Goal: Task Accomplishment & Management: Use online tool/utility

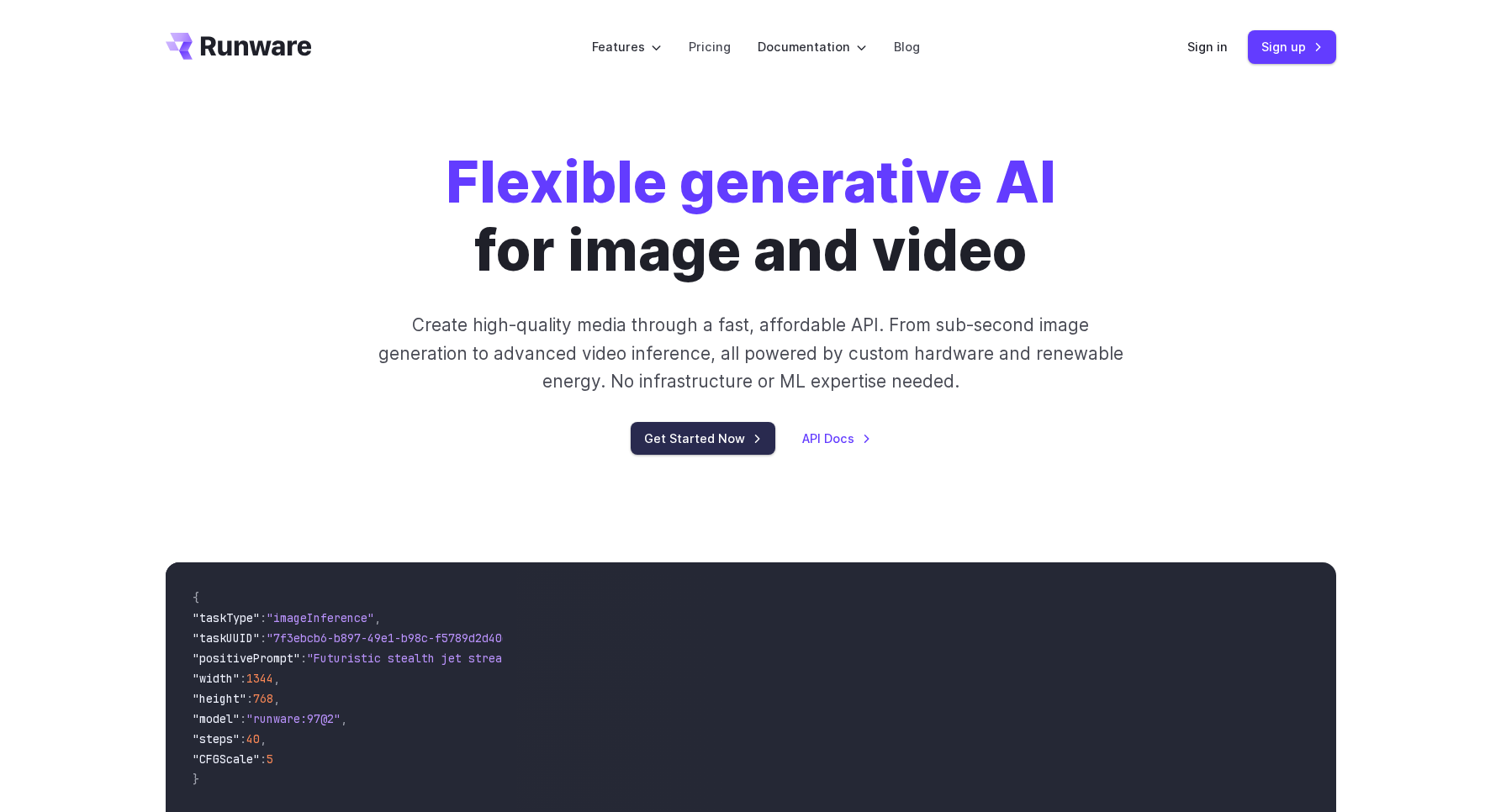
click at [730, 441] on link "Get Started Now" at bounding box center [702, 437] width 145 height 32
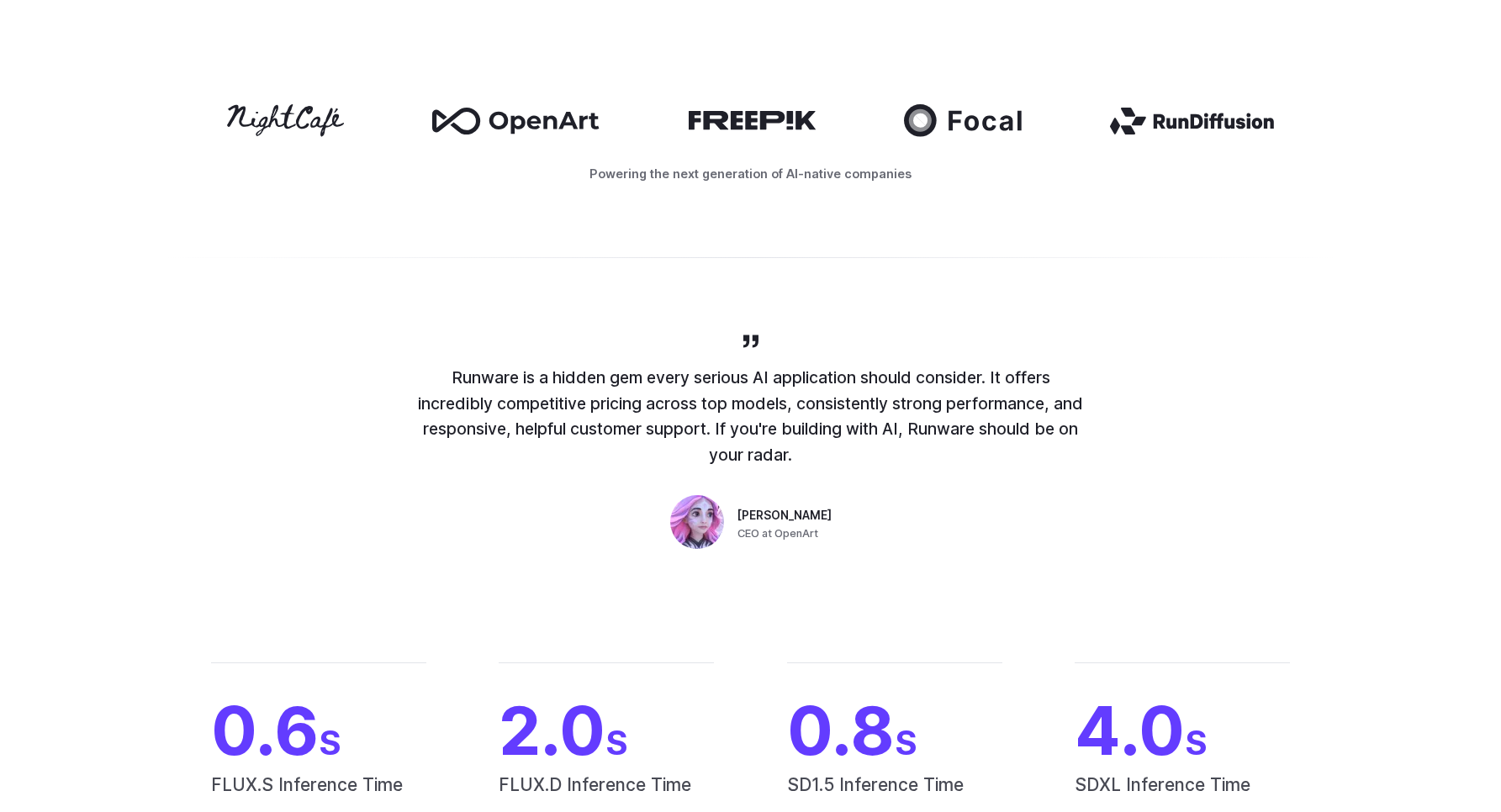
scroll to position [756, 0]
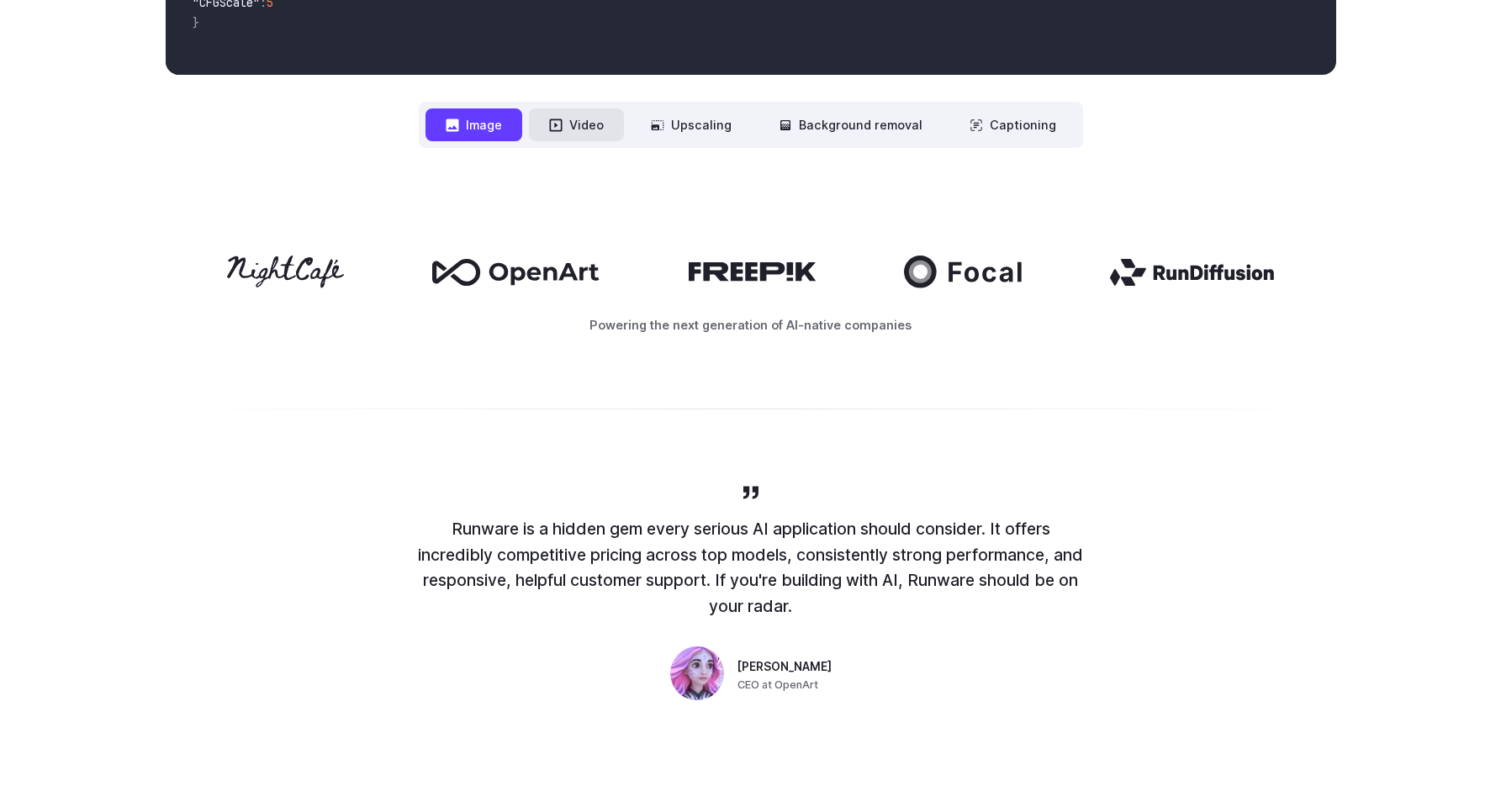
click at [597, 132] on button "Video" at bounding box center [576, 124] width 95 height 32
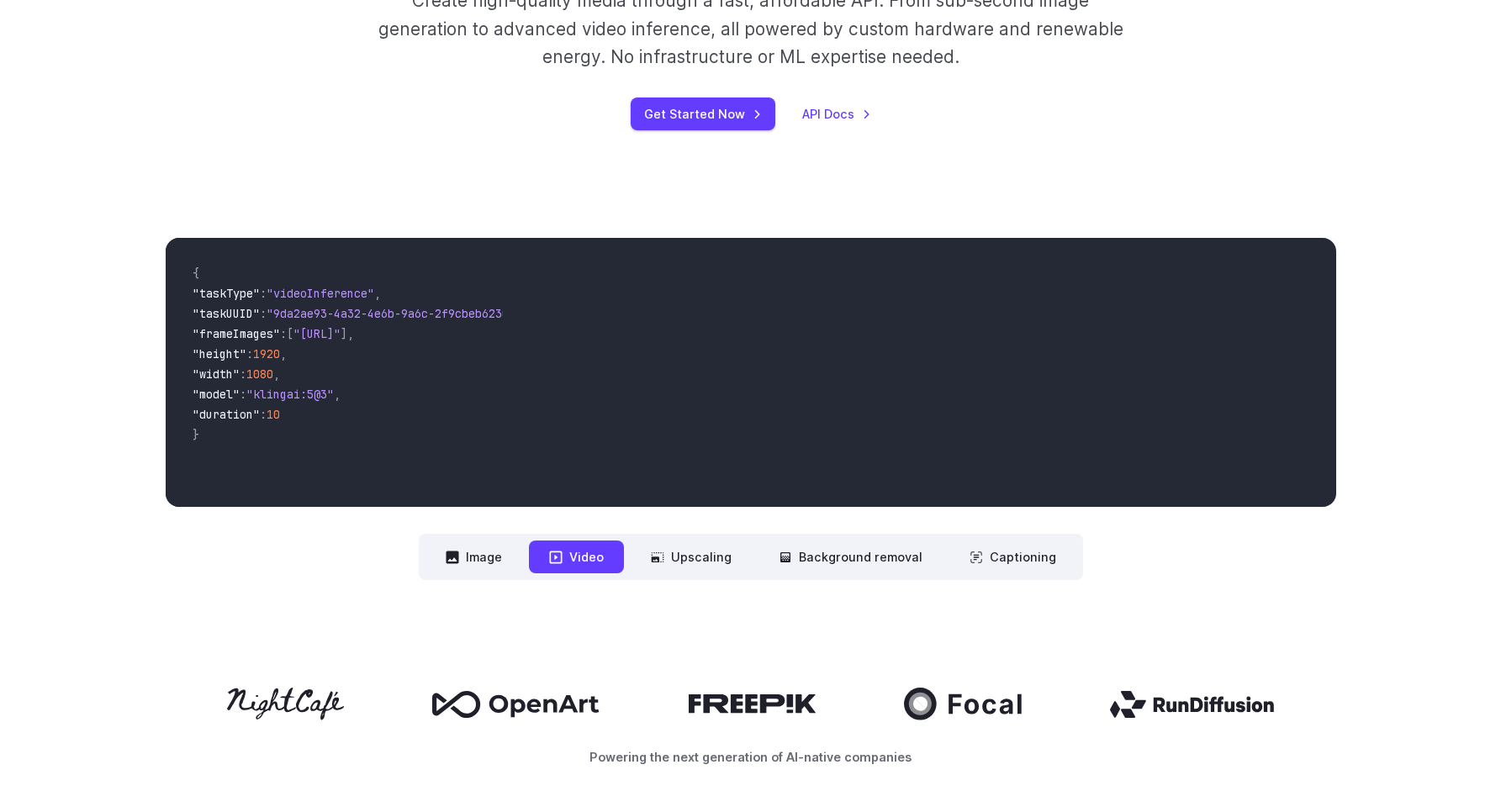
scroll to position [303, 0]
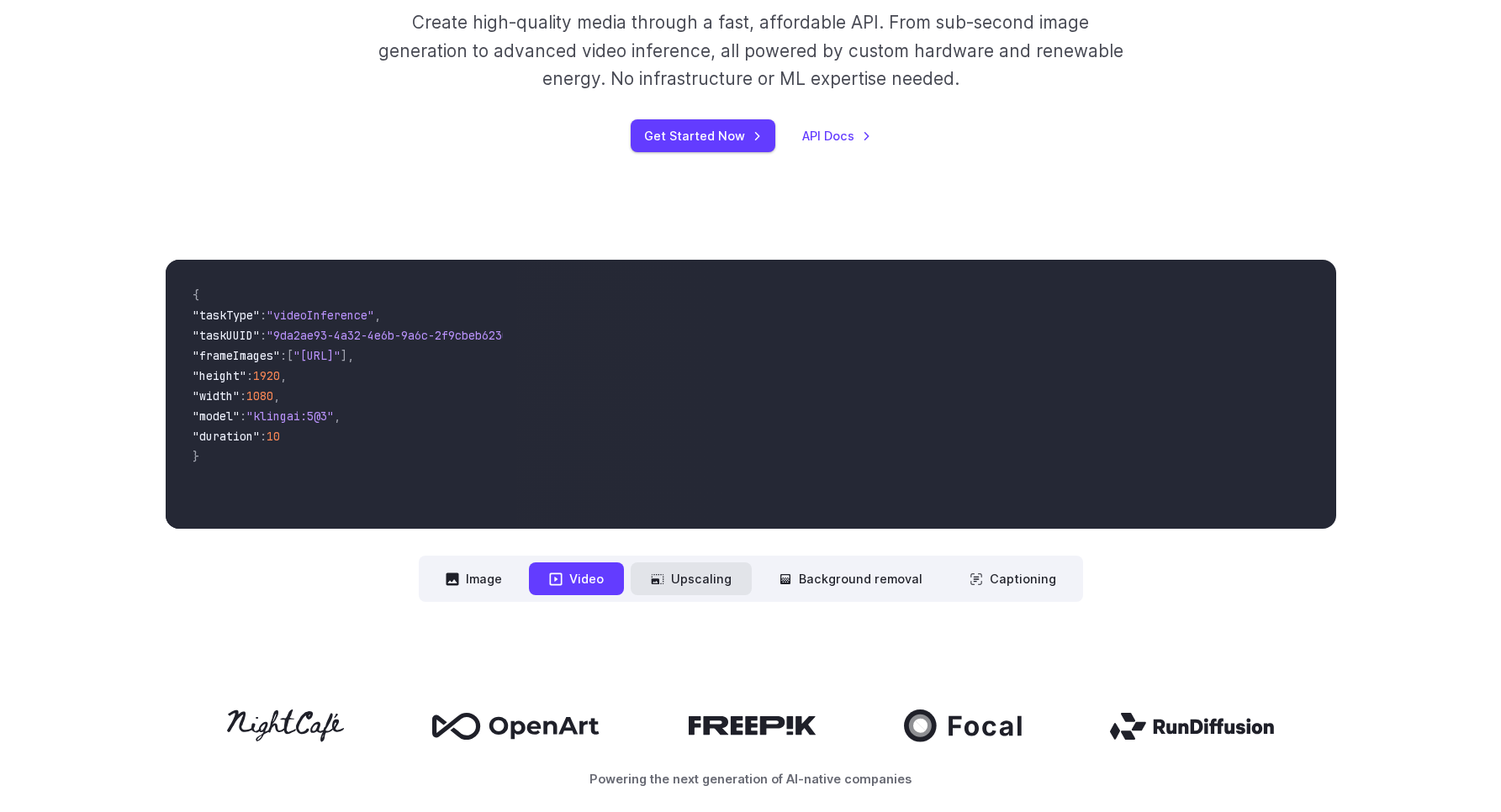
click at [682, 585] on button "Upscaling" at bounding box center [690, 578] width 121 height 32
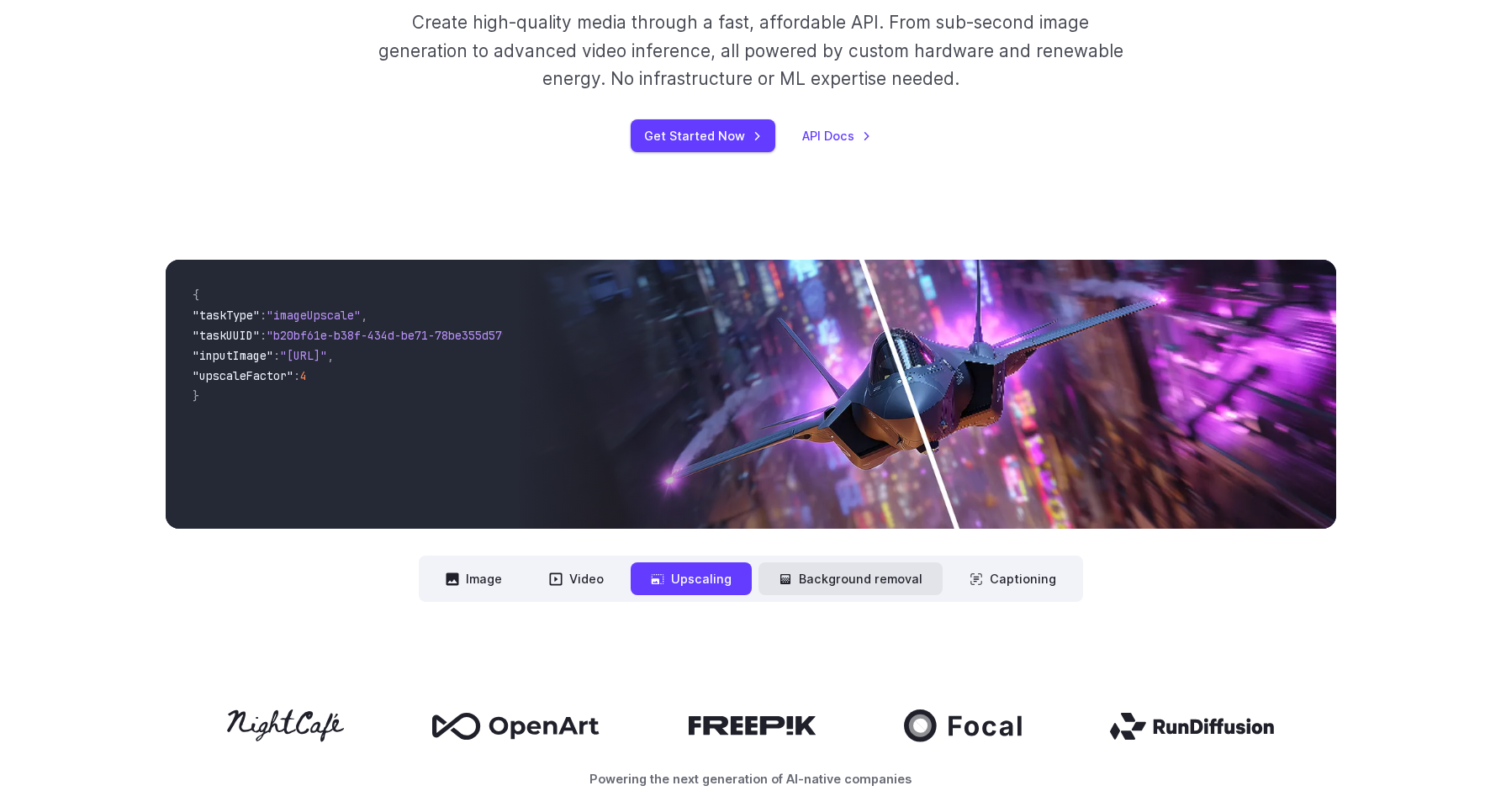
click at [872, 588] on button "Background removal" at bounding box center [850, 578] width 184 height 32
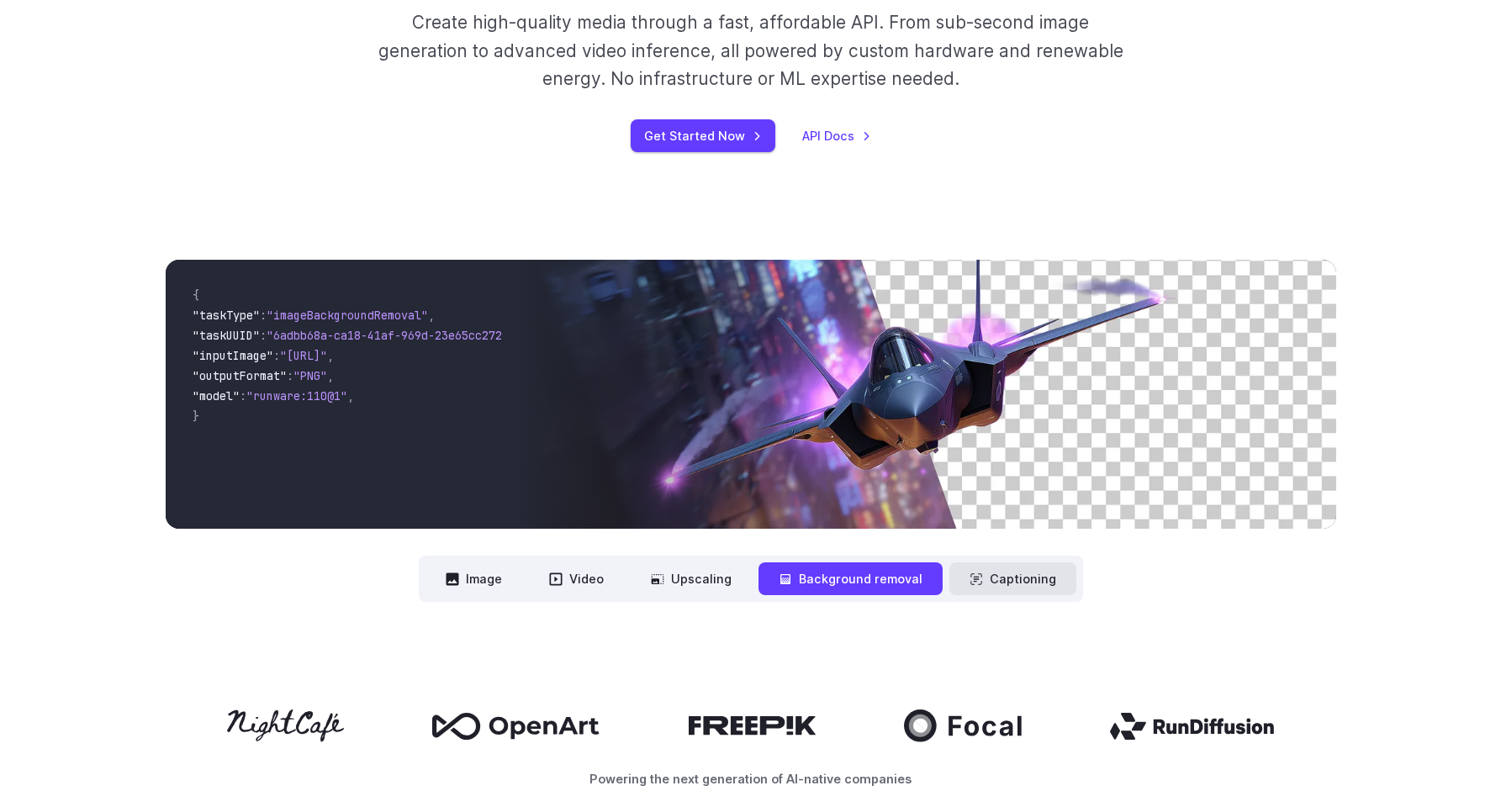
click at [1024, 580] on button "Captioning" at bounding box center [1012, 578] width 127 height 32
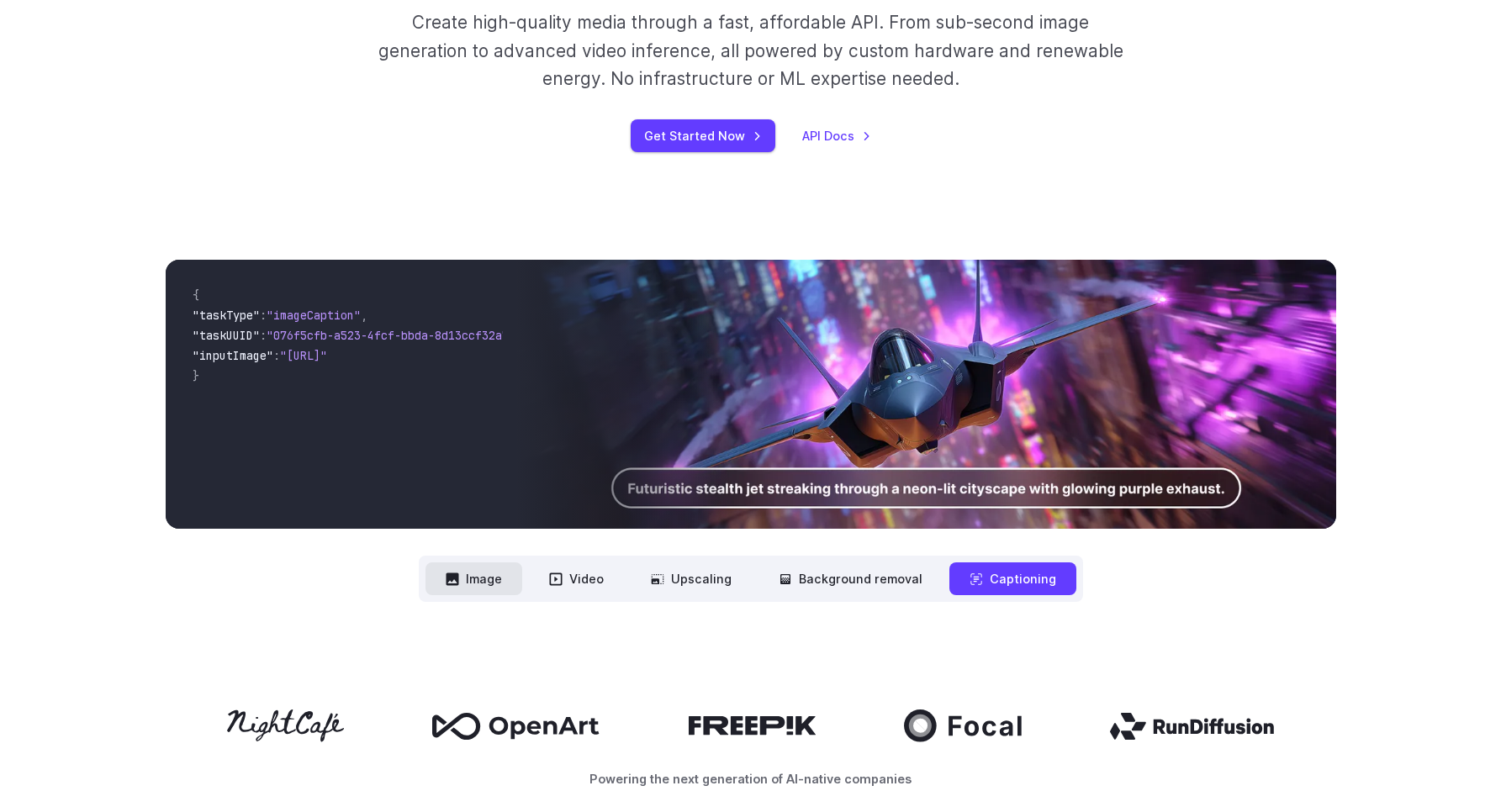
click at [467, 580] on button "Image" at bounding box center [474, 578] width 96 height 32
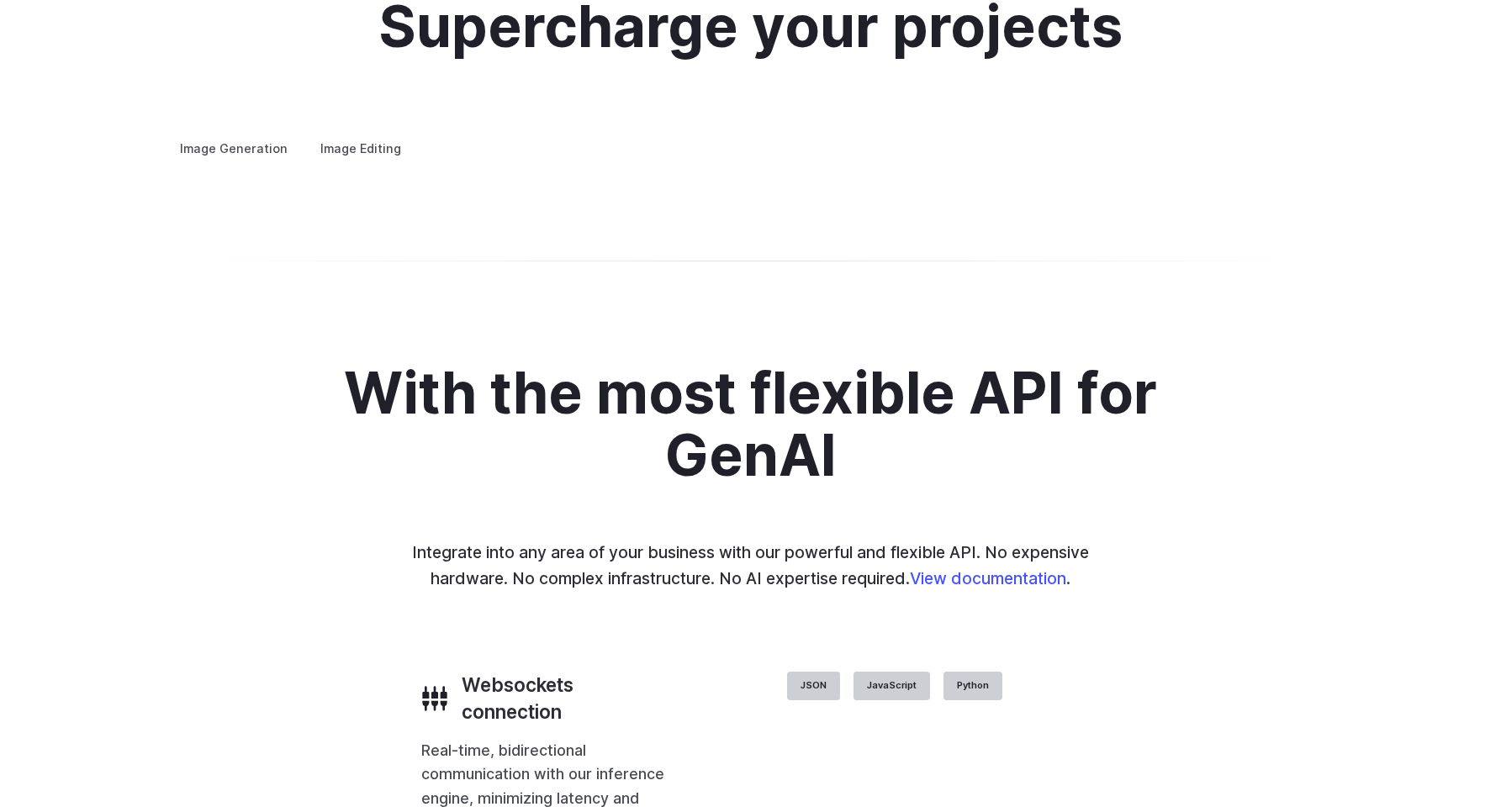
scroll to position [3026, 0]
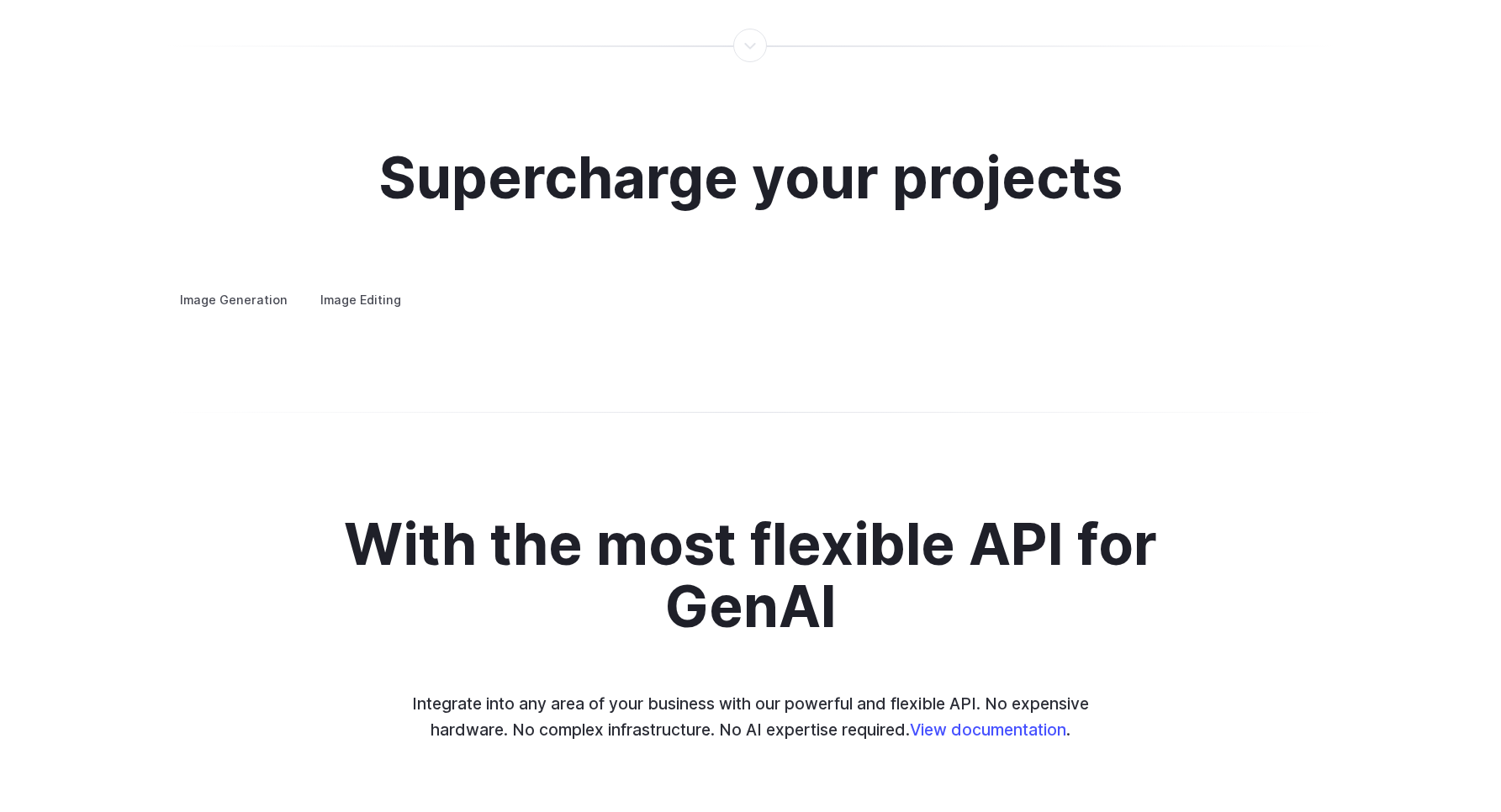
click at [0, 0] on h3 "Concept design" at bounding box center [0, 0] width 0 height 0
click at [0, 0] on h3 "Creative styling" at bounding box center [0, 0] width 0 height 0
click at [0, 0] on h3 "Architecture" at bounding box center [0, 0] width 0 height 0
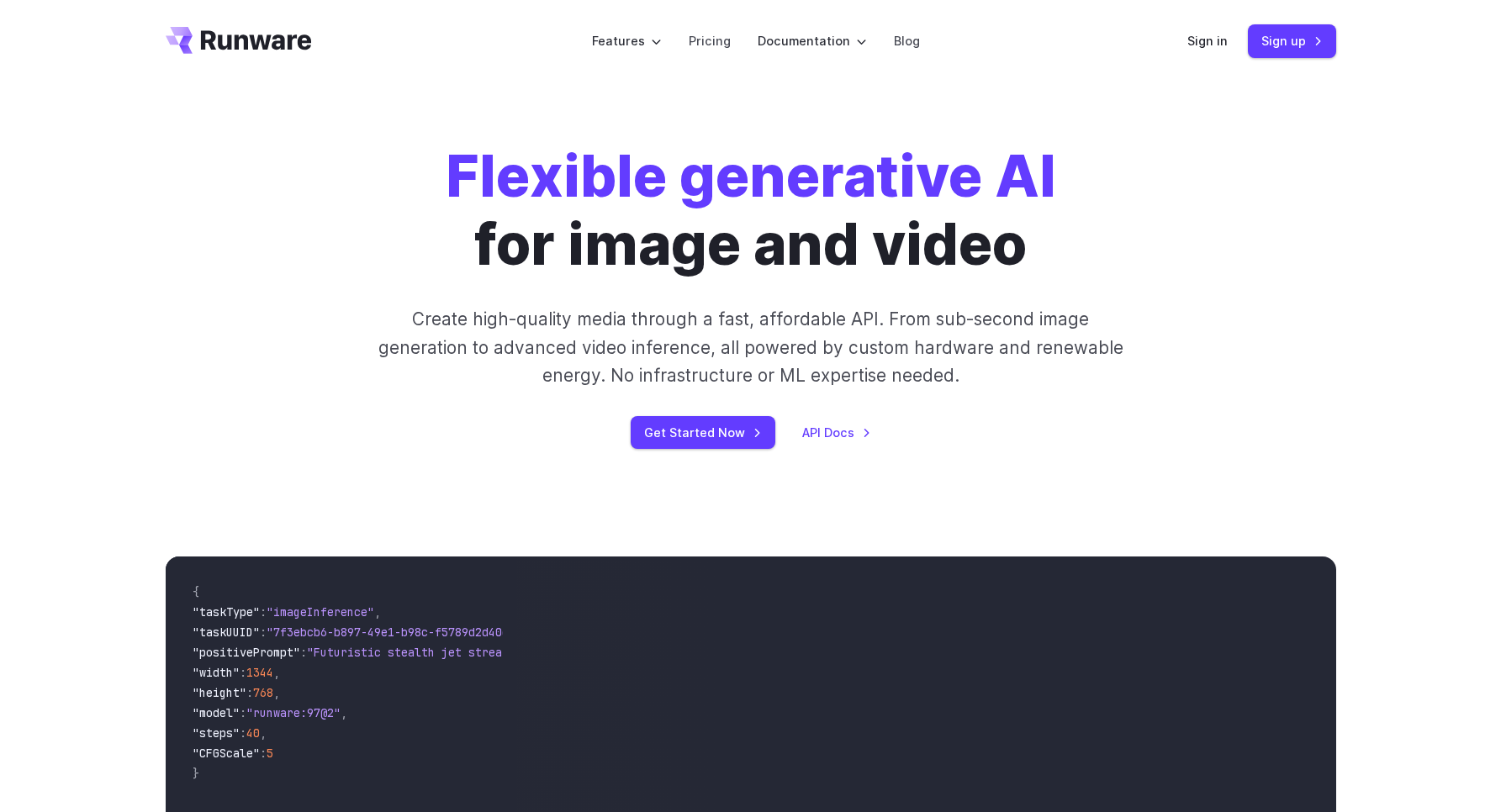
scroll to position [0, 0]
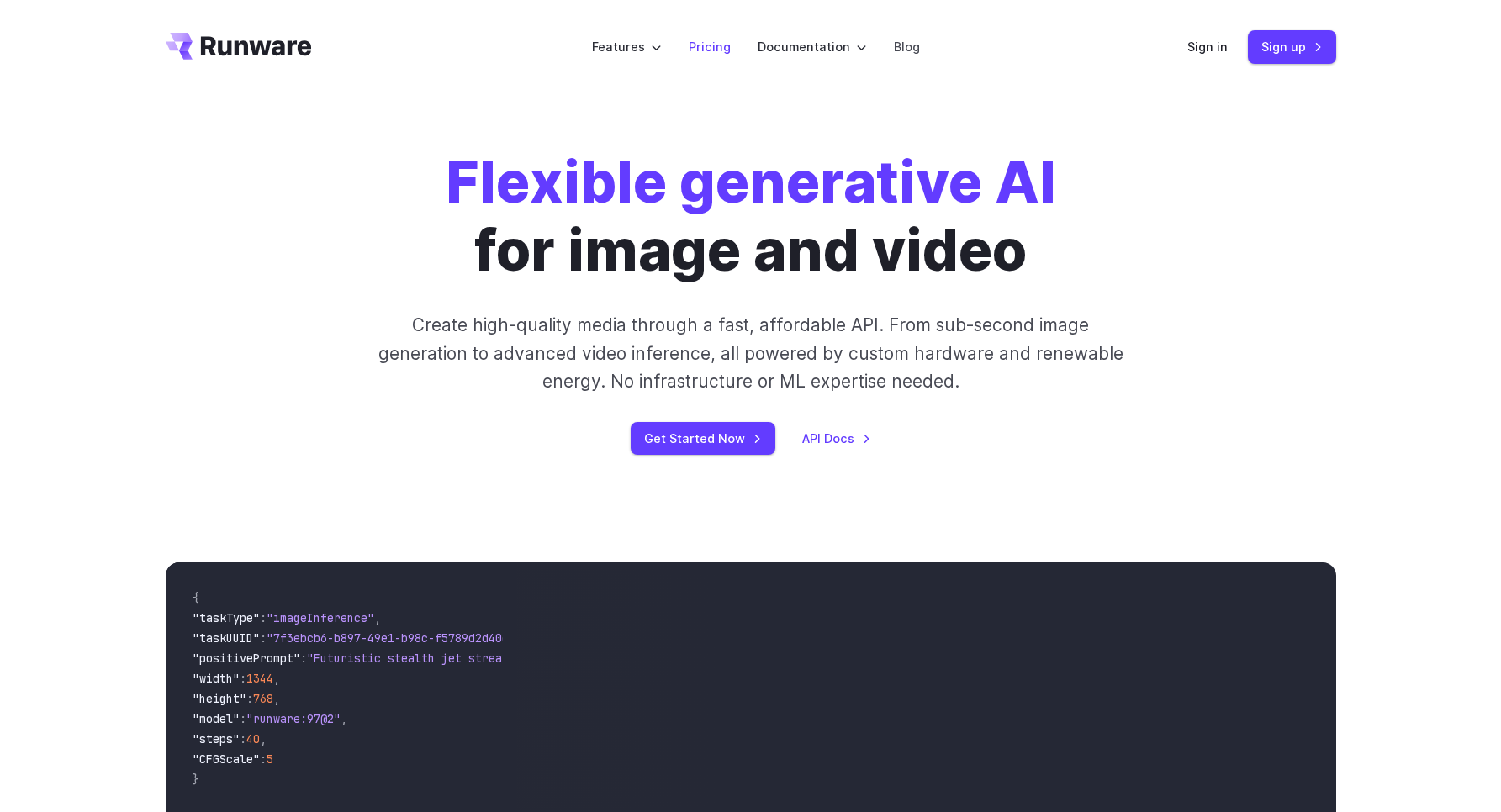
click at [709, 50] on link "Pricing" at bounding box center [709, 47] width 42 height 20
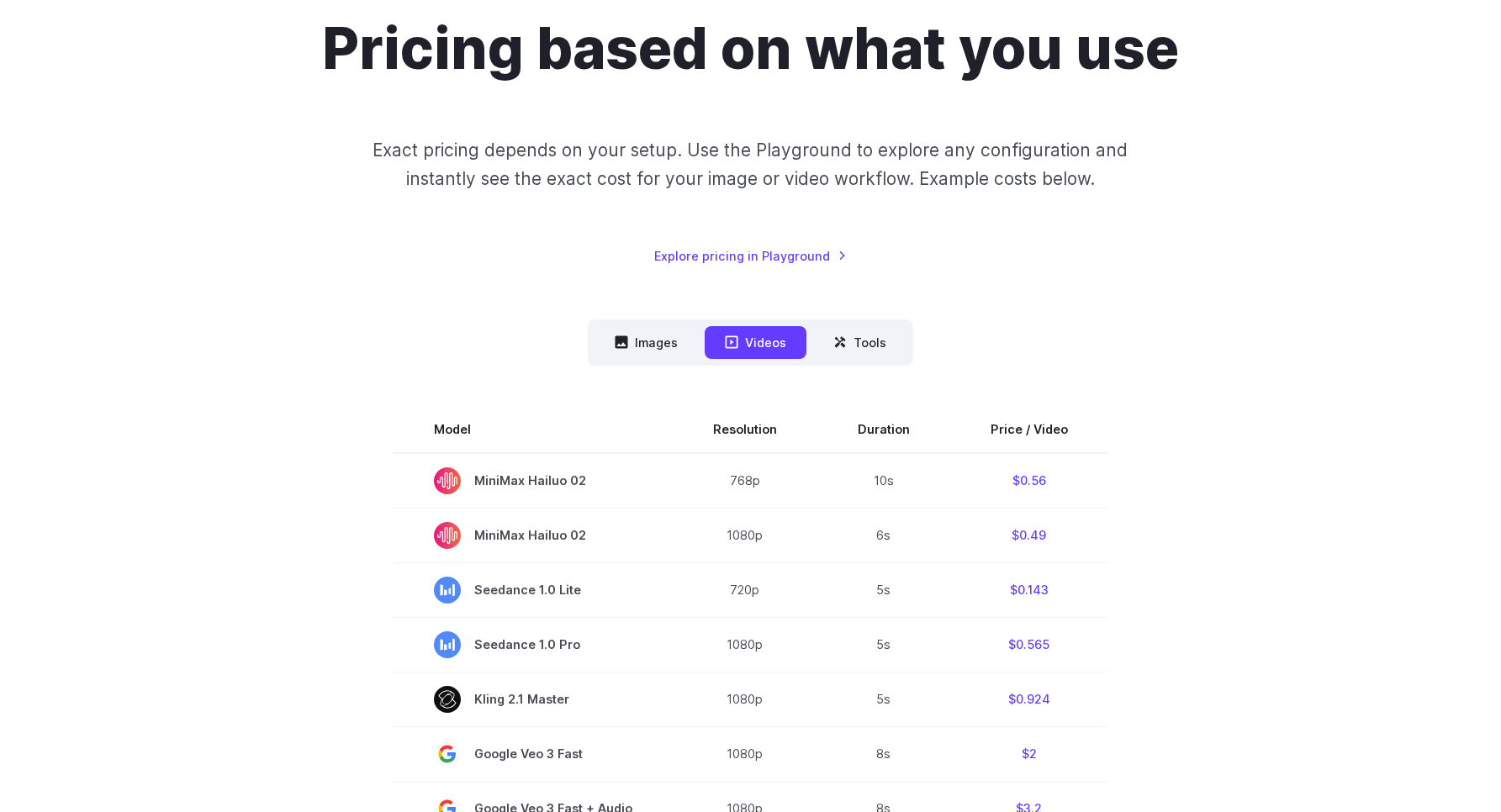
scroll to position [454, 0]
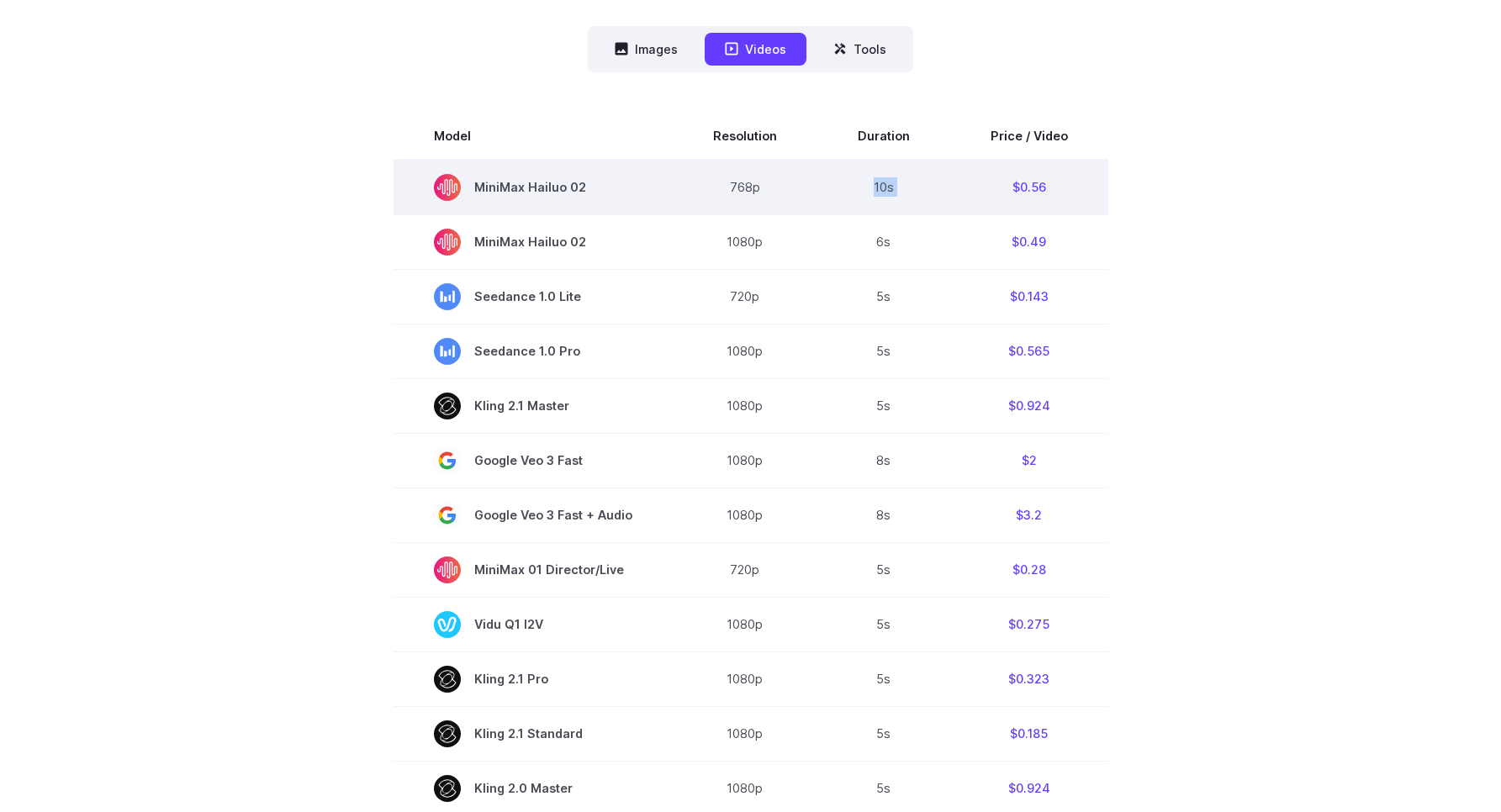
drag, startPoint x: 857, startPoint y: 187, endPoint x: 948, endPoint y: 196, distance: 91.4
click at [948, 196] on tr "MiniMax Hailuo 02 768p 10s $0.56" at bounding box center [750, 187] width 715 height 55
click at [950, 196] on td "$0.56" at bounding box center [1029, 187] width 158 height 55
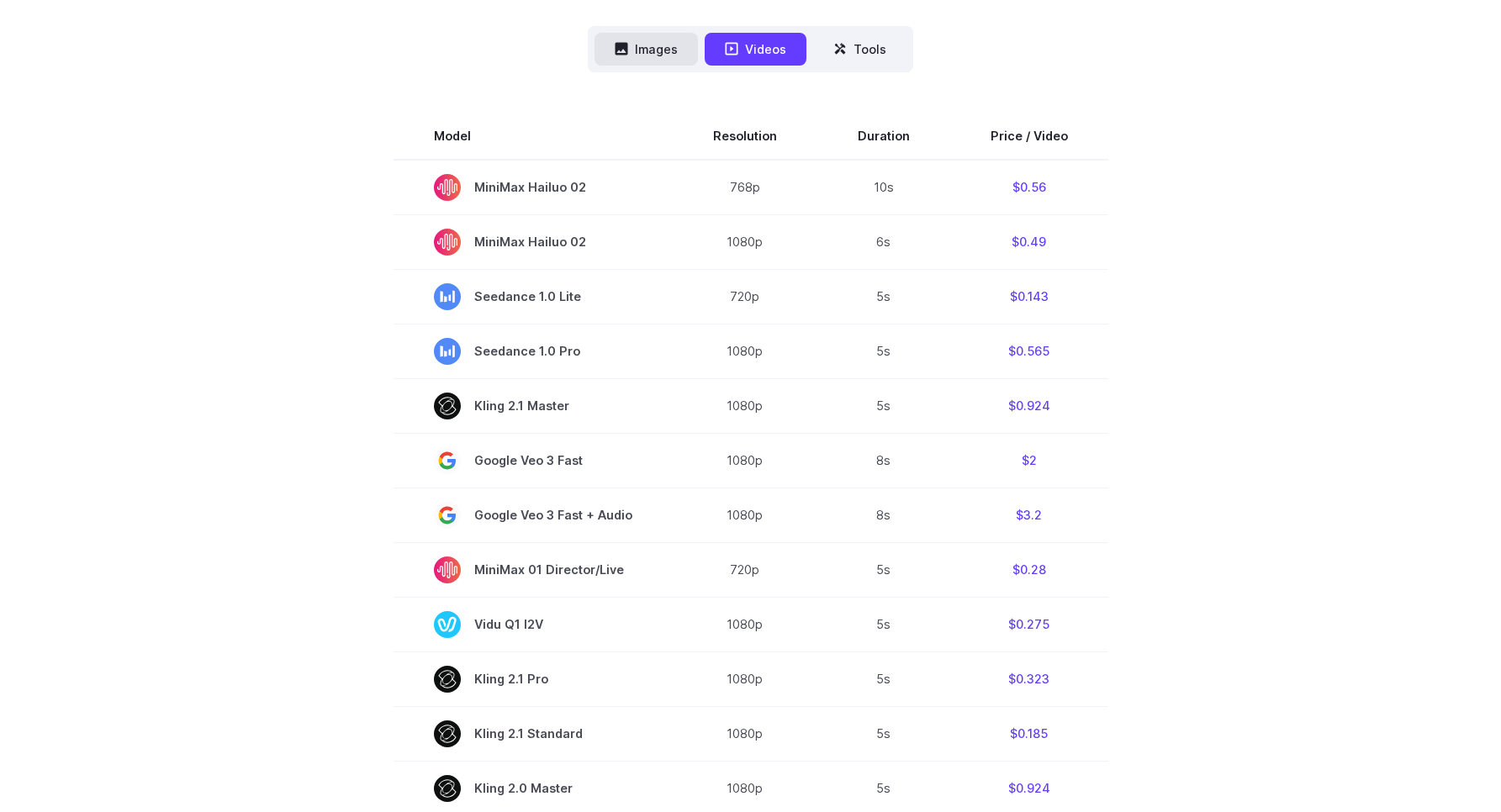
click at [644, 48] on button "Images" at bounding box center [645, 48] width 103 height 32
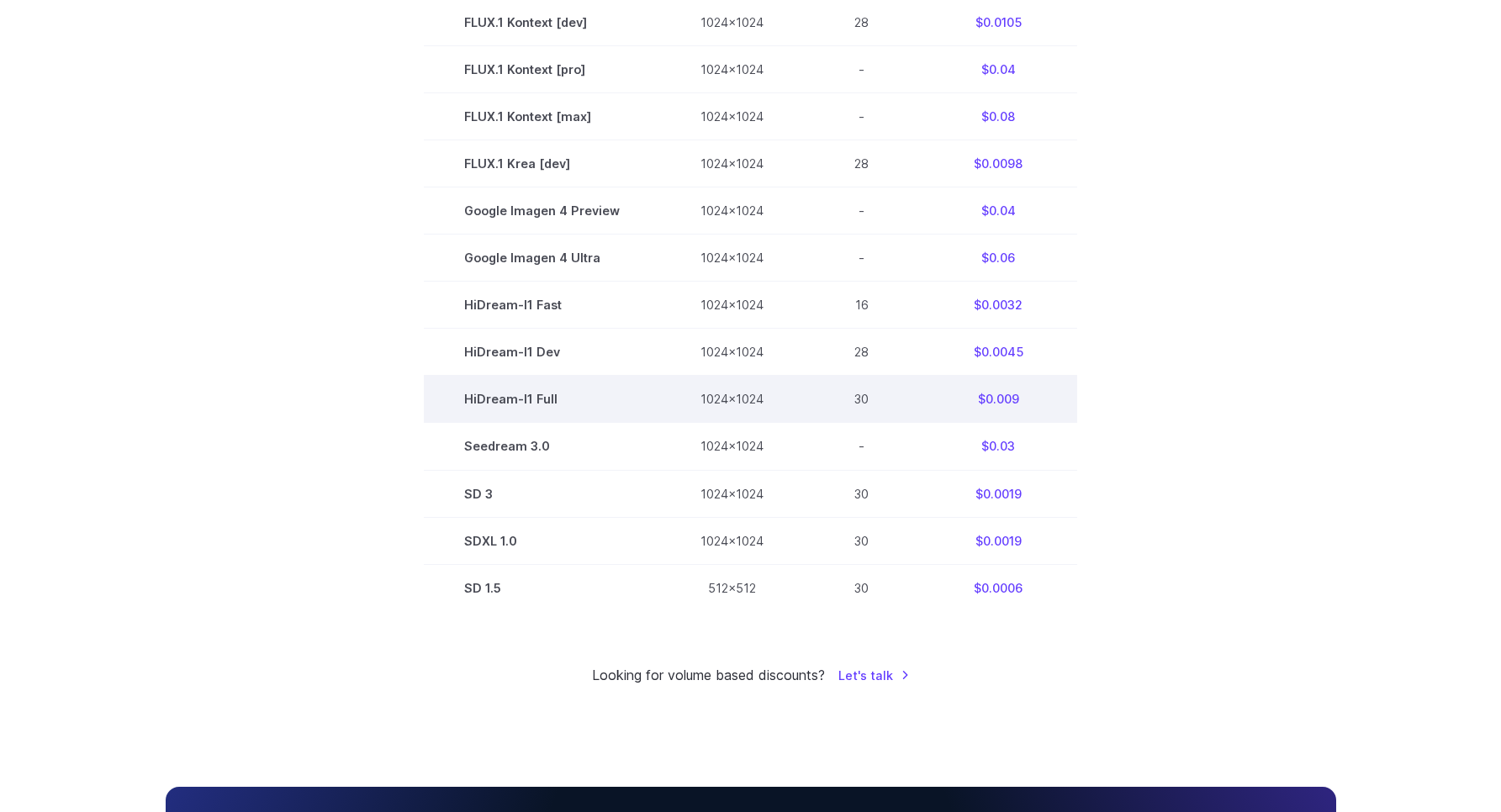
scroll to position [303, 0]
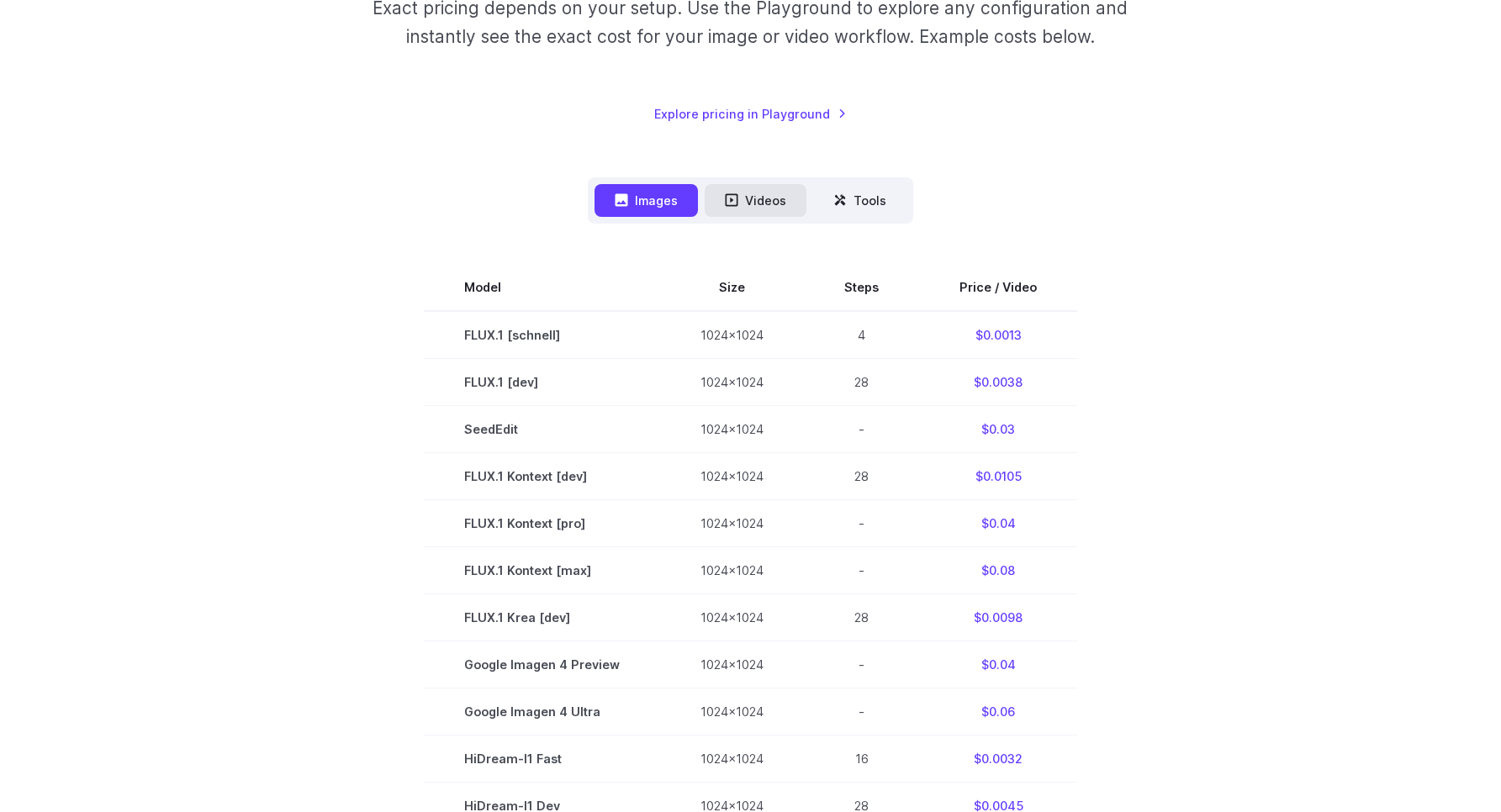
click at [772, 204] on button "Videos" at bounding box center [754, 200] width 101 height 32
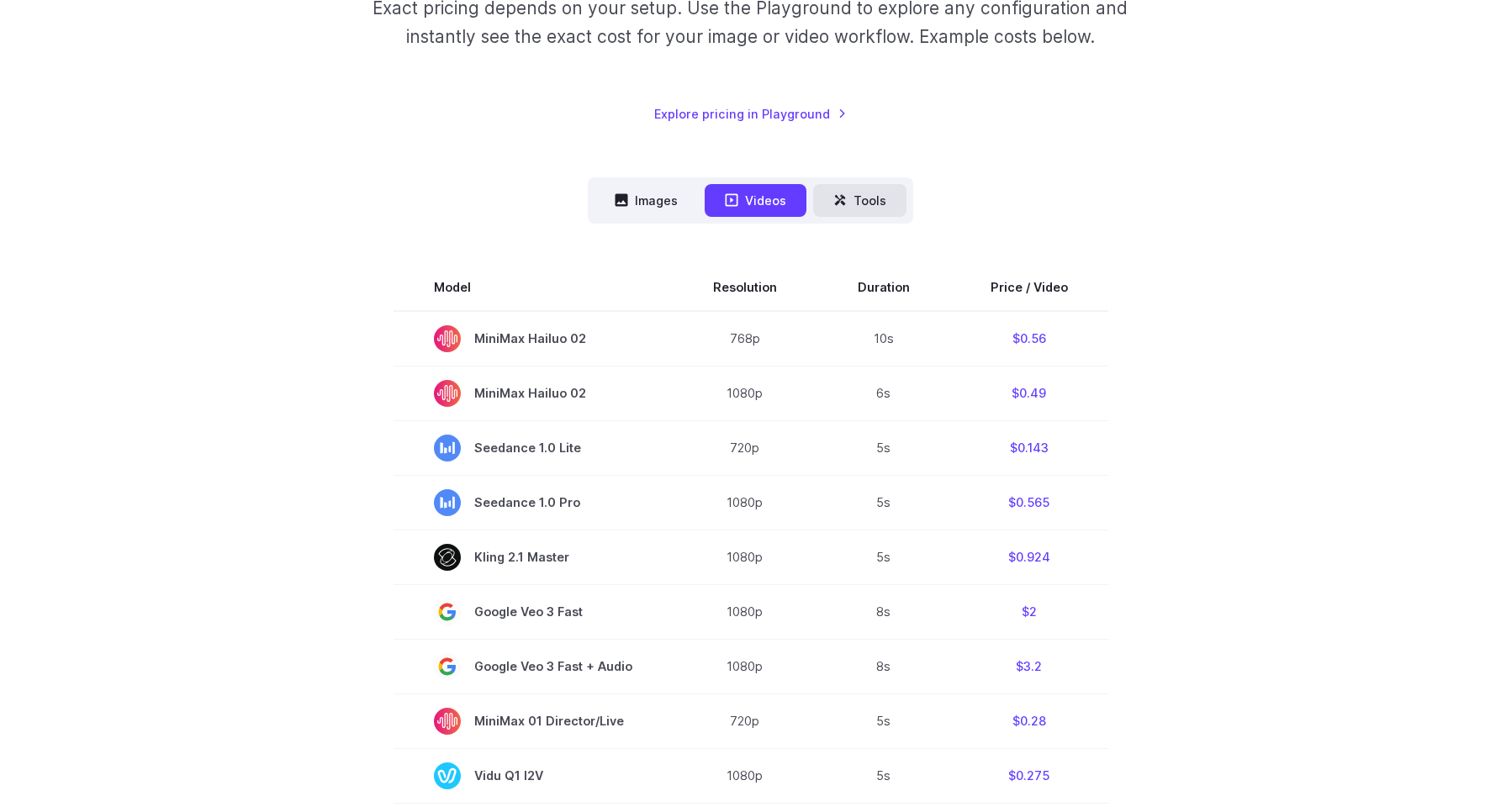
click at [858, 207] on button "Tools" at bounding box center [860, 200] width 93 height 32
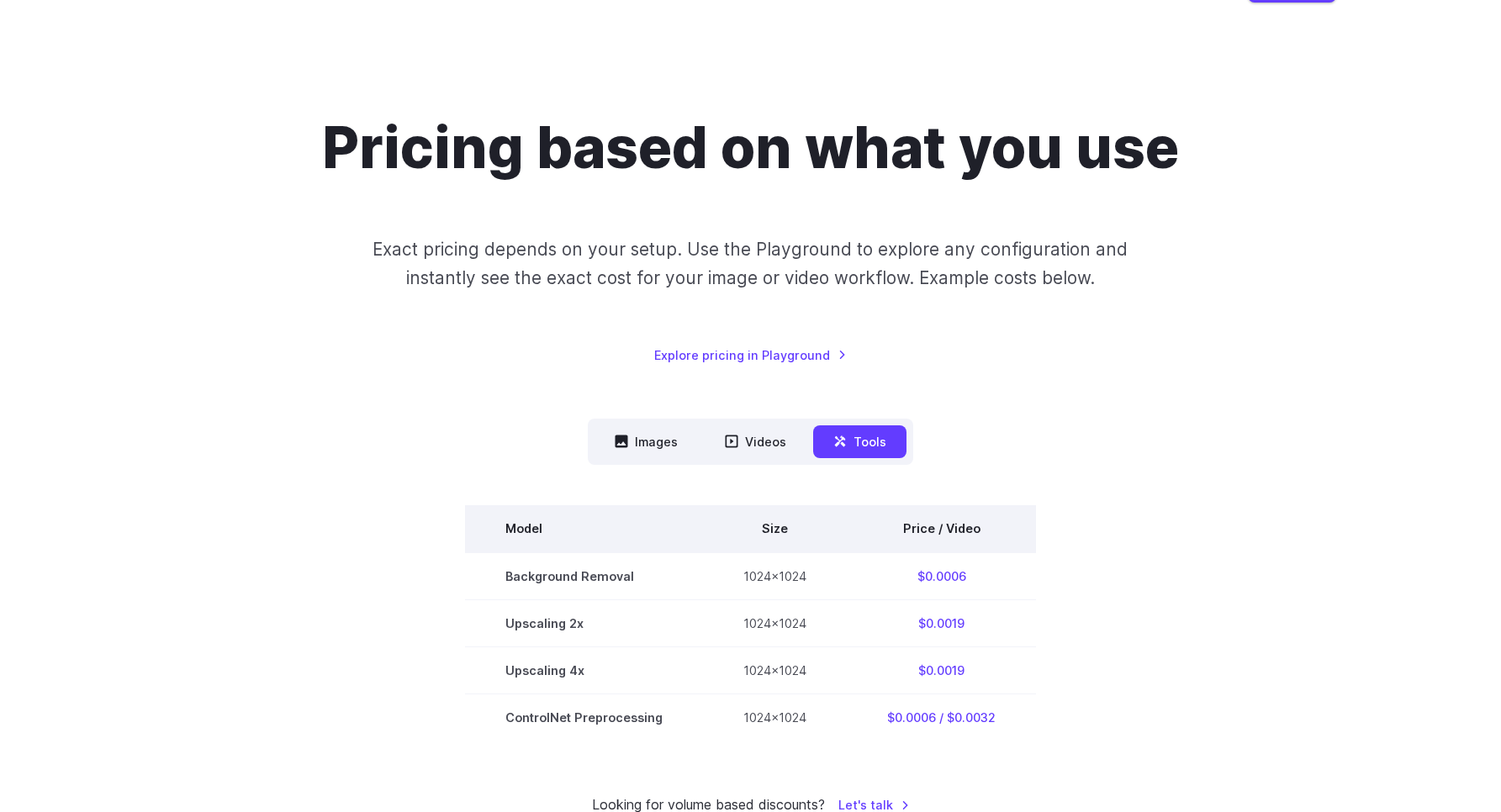
scroll to position [0, 0]
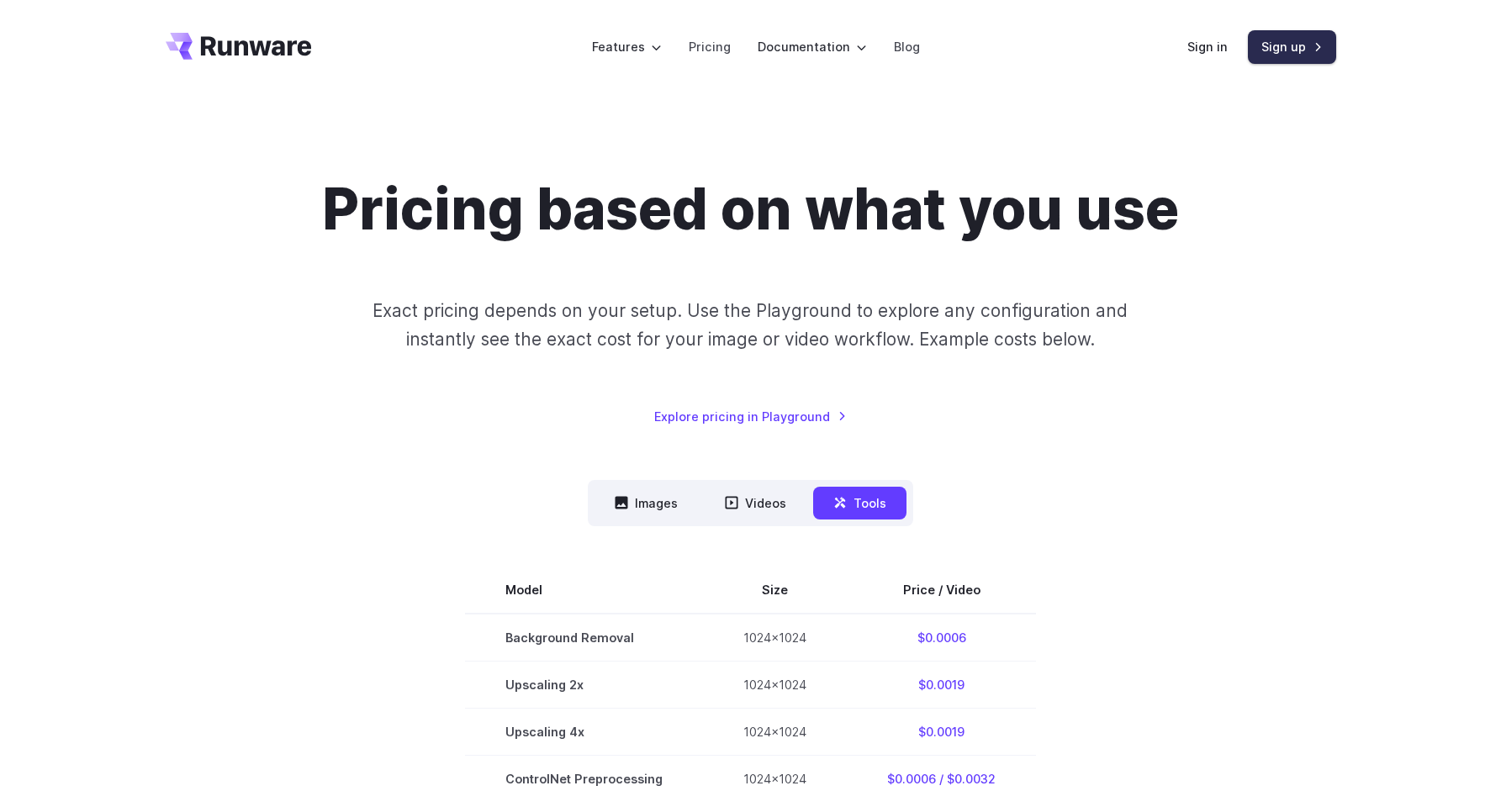
click at [1292, 43] on link "Sign up" at bounding box center [1292, 46] width 89 height 32
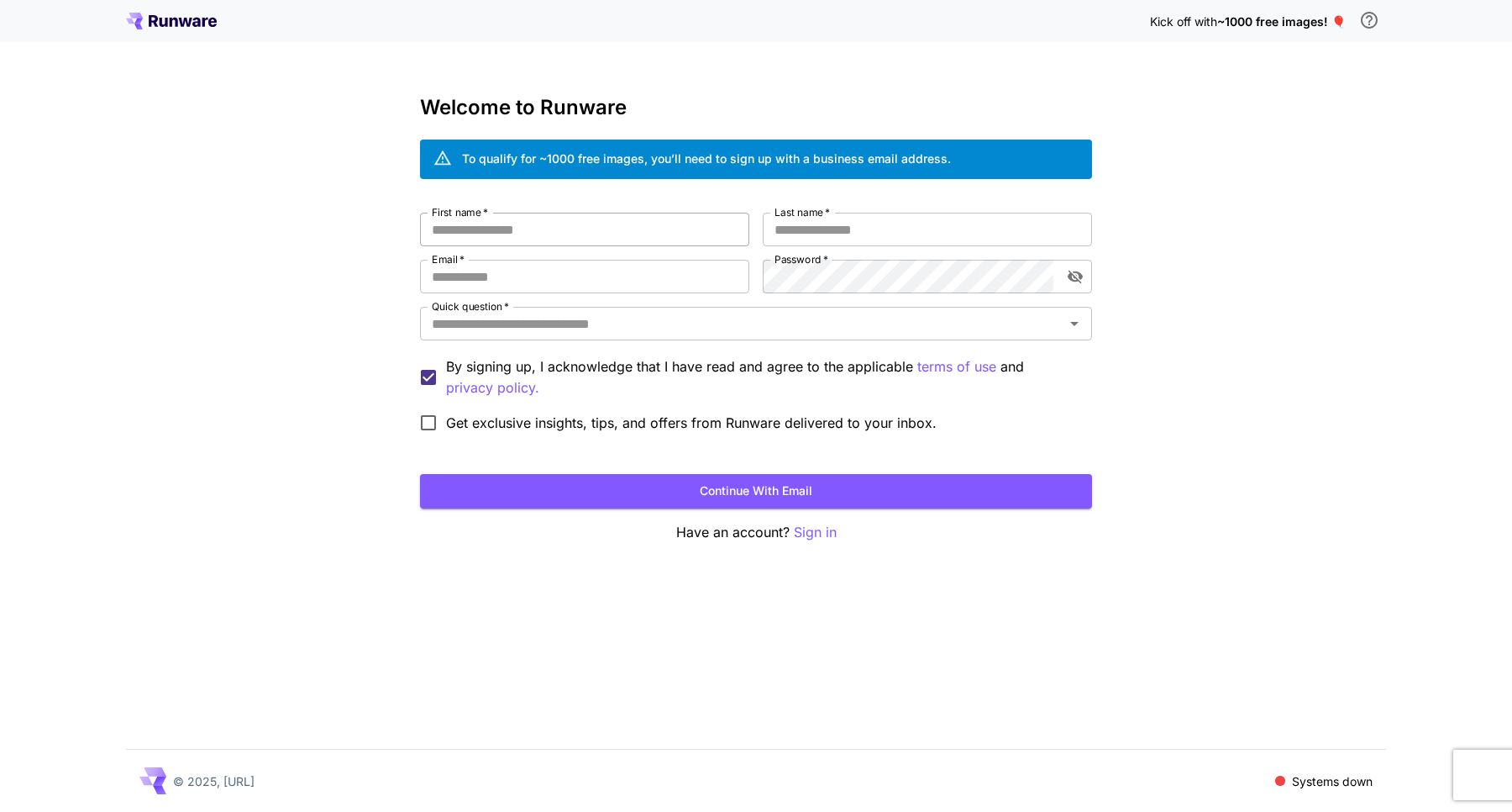
click at [568, 218] on input "First name   *" at bounding box center [584, 229] width 329 height 33
type input "****"
type input "******"
type input "**********"
click at [588, 321] on input "Quick question   *" at bounding box center [742, 323] width 634 height 24
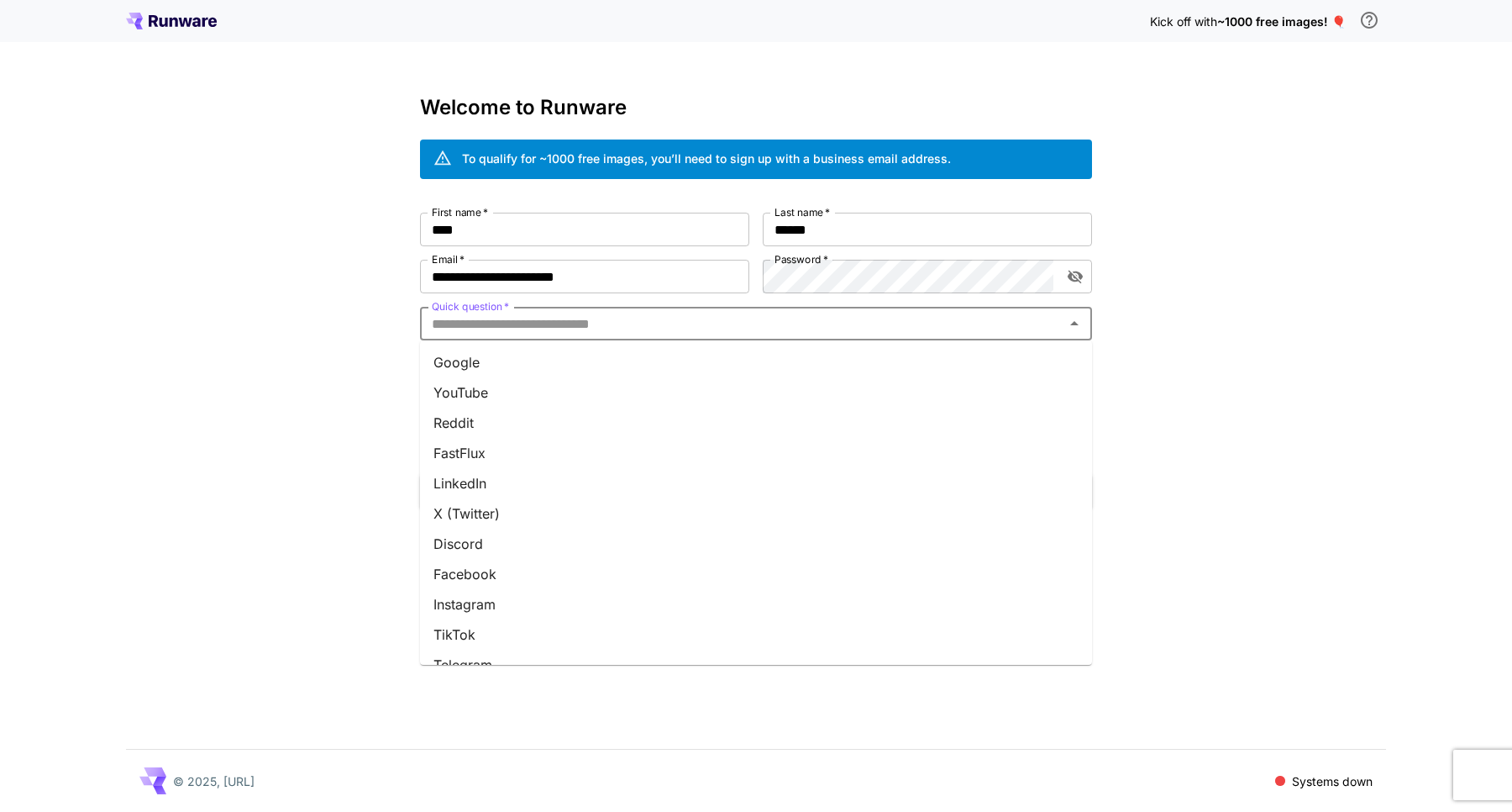
click at [573, 365] on li "Google" at bounding box center [756, 362] width 672 height 30
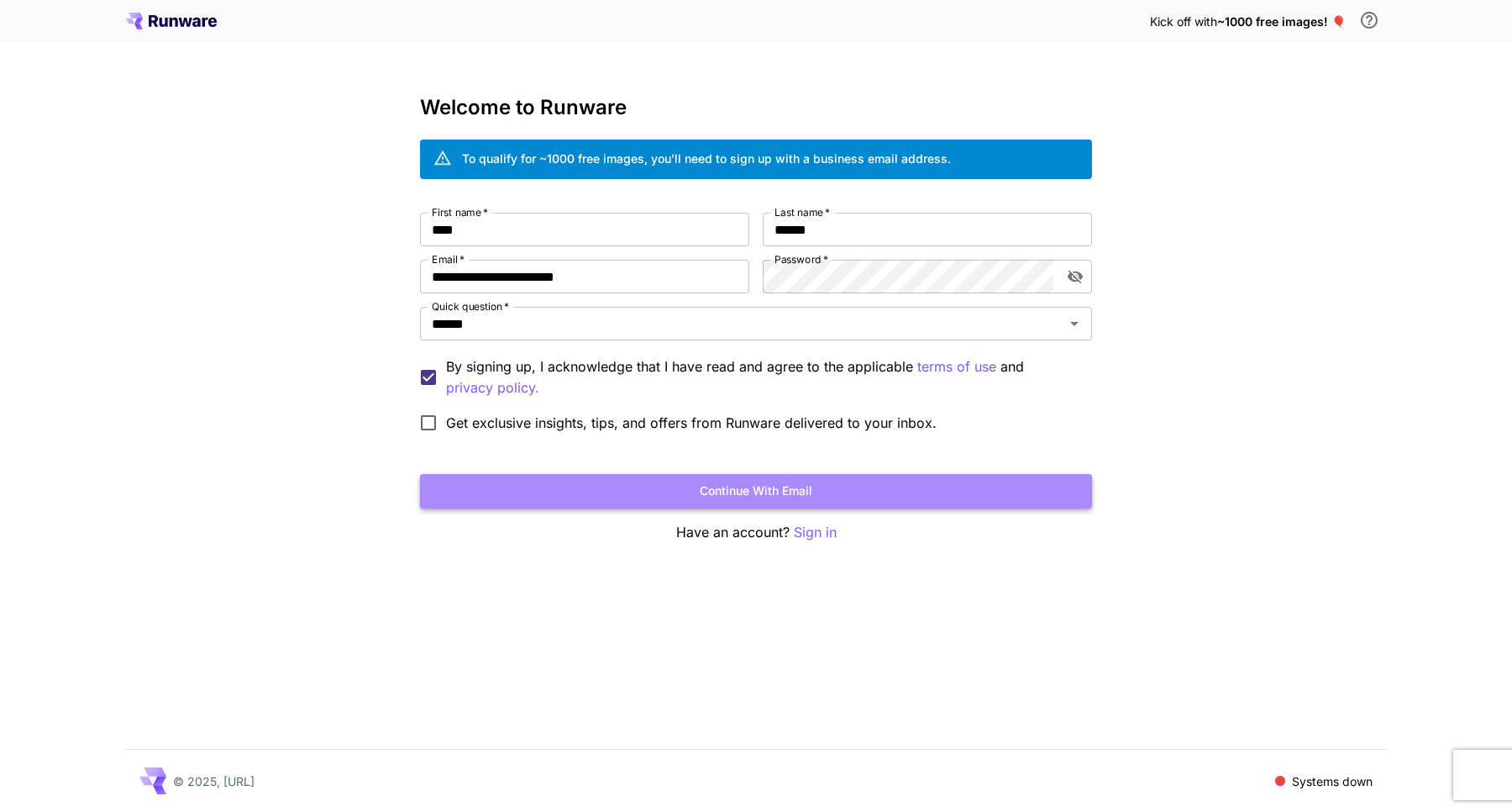
click at [636, 495] on button "Continue with email" at bounding box center [756, 491] width 672 height 34
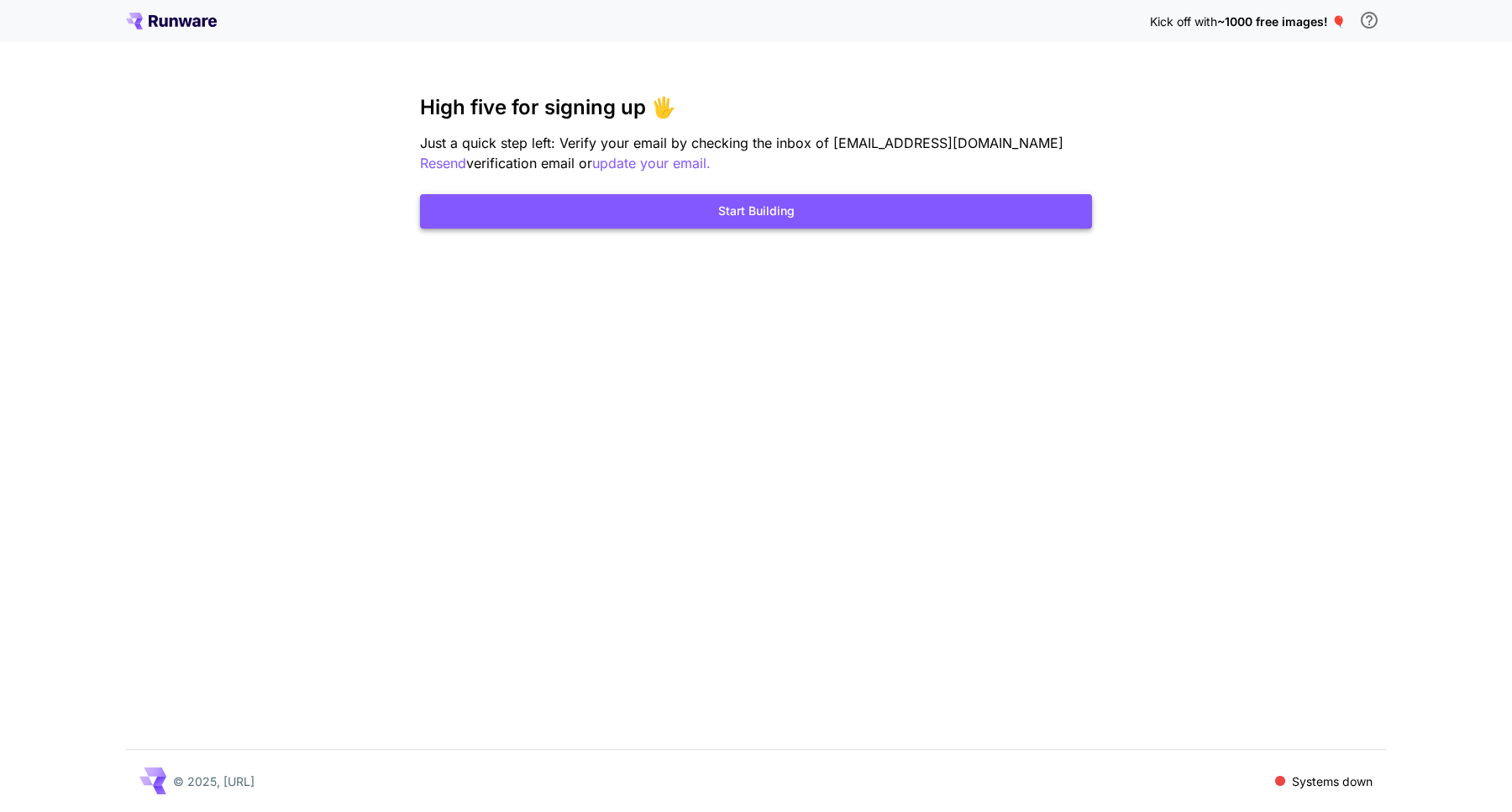
click at [861, 204] on button "Start Building" at bounding box center [756, 210] width 672 height 34
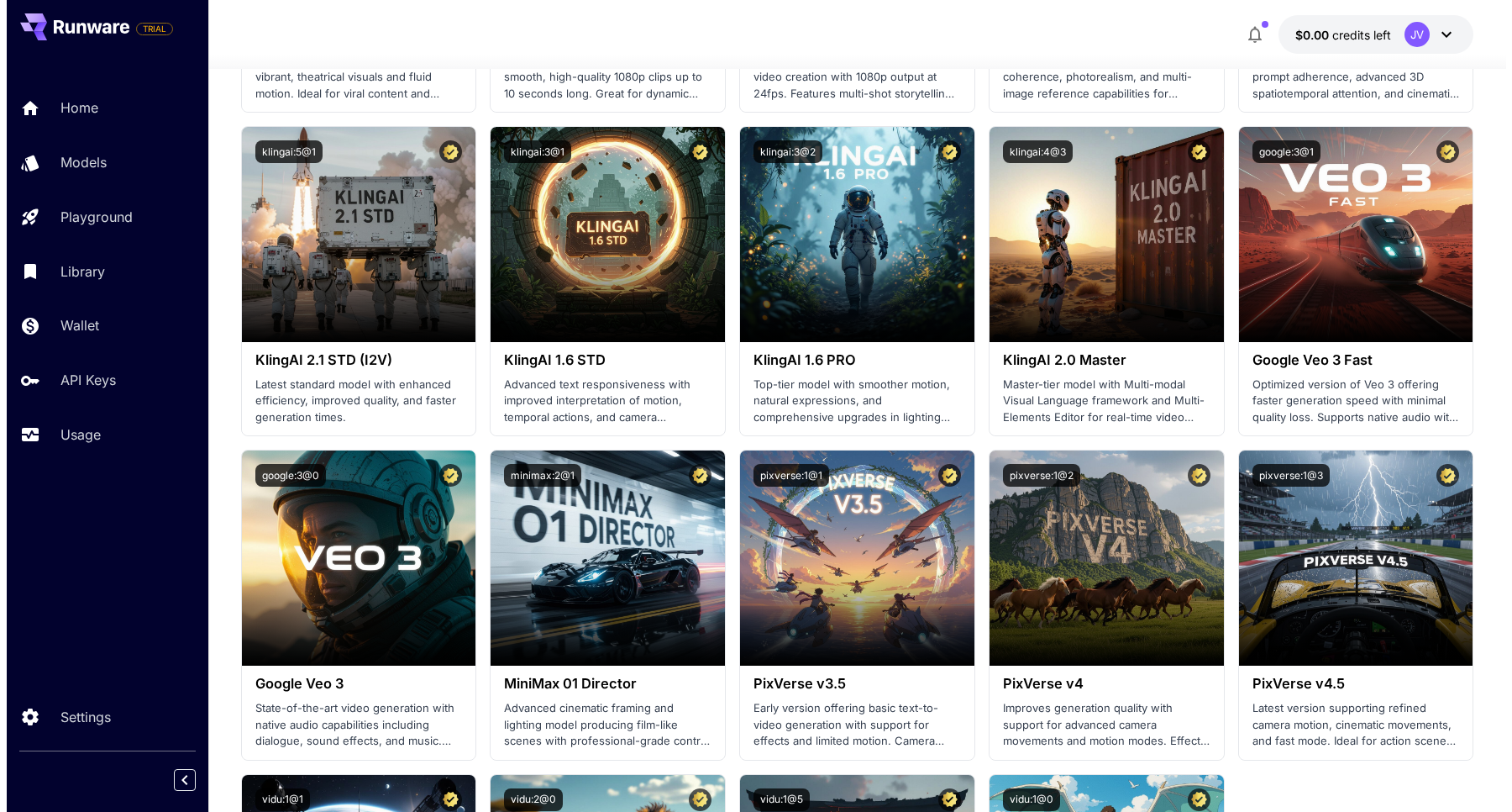
scroll to position [454, 0]
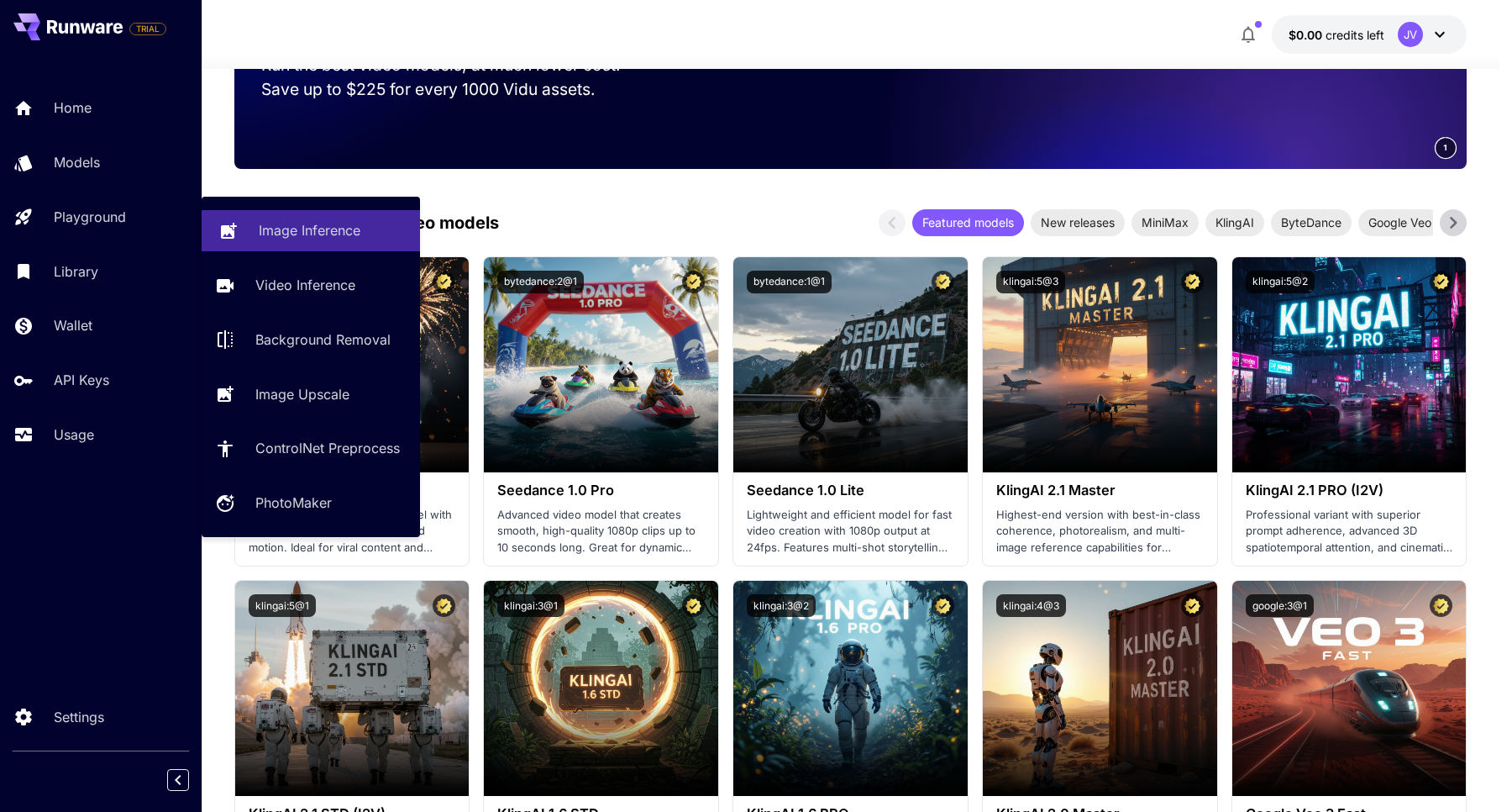
click at [287, 220] on p "Image Inference" at bounding box center [308, 230] width 101 height 21
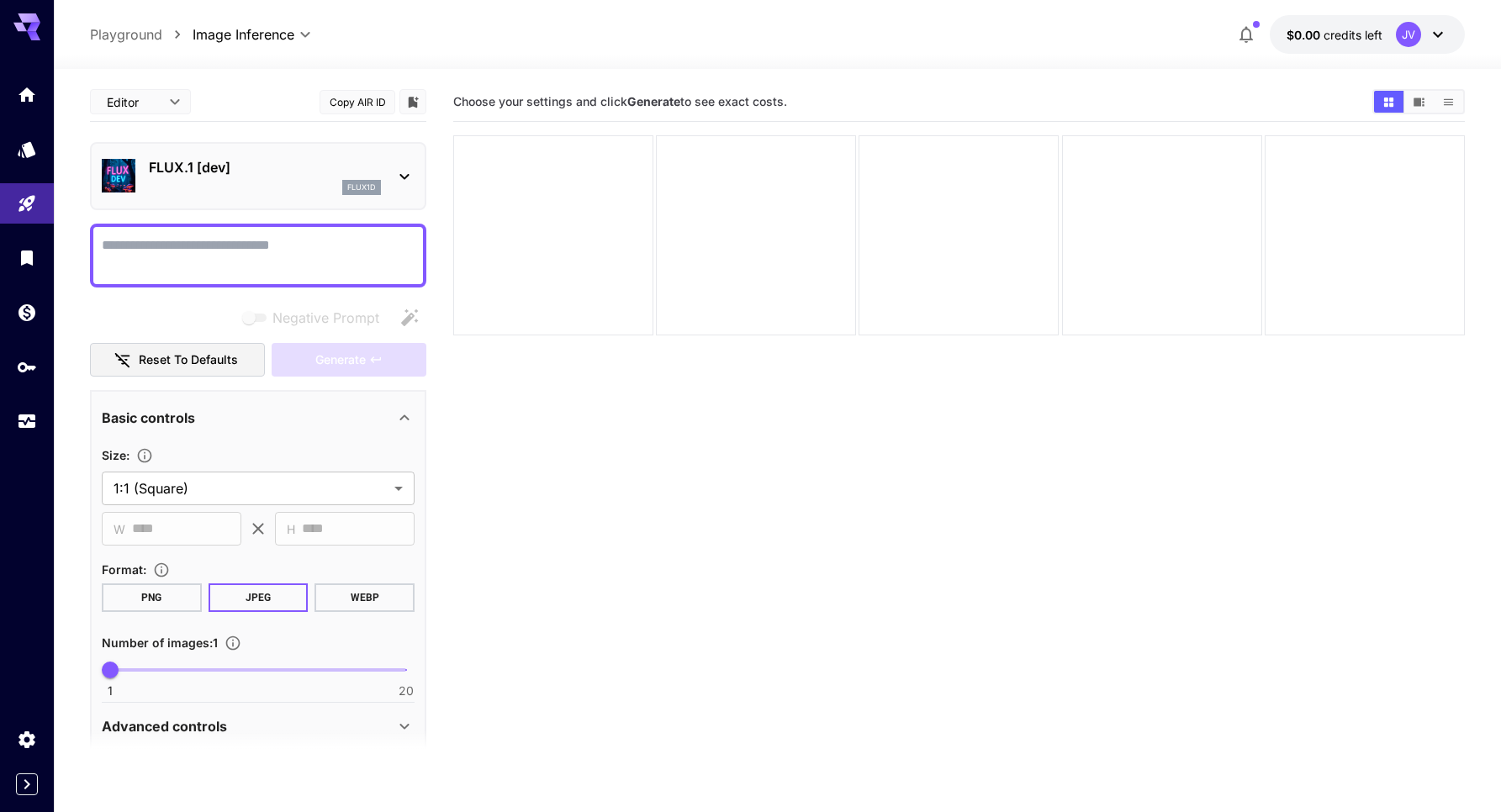
click at [264, 254] on textarea "Negative Prompt" at bounding box center [258, 255] width 313 height 40
paste textarea "**********"
type textarea "**********"
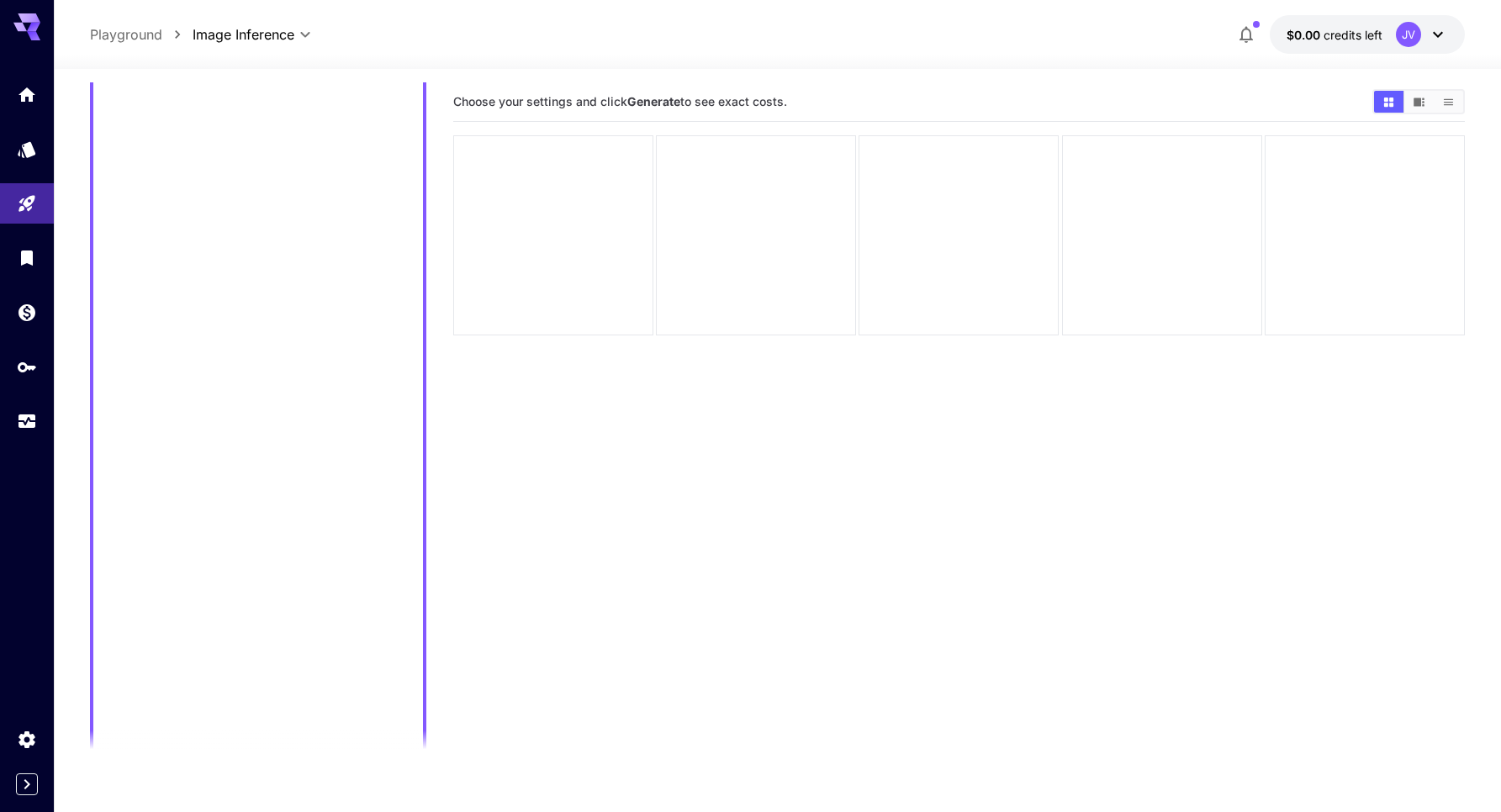
scroll to position [329, 0]
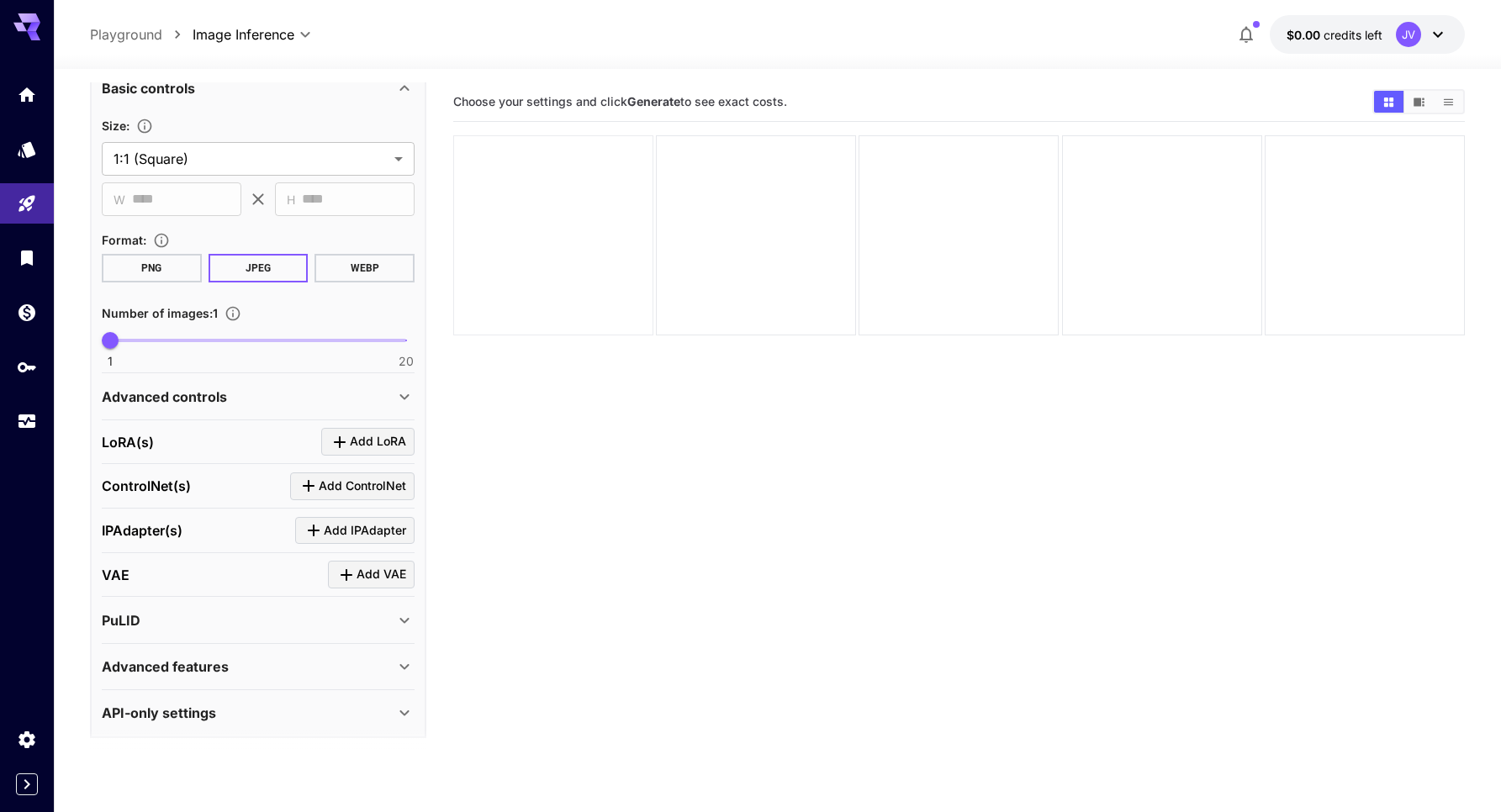
click at [600, 186] on div at bounding box center [553, 235] width 200 height 200
click at [590, 157] on div at bounding box center [553, 235] width 200 height 200
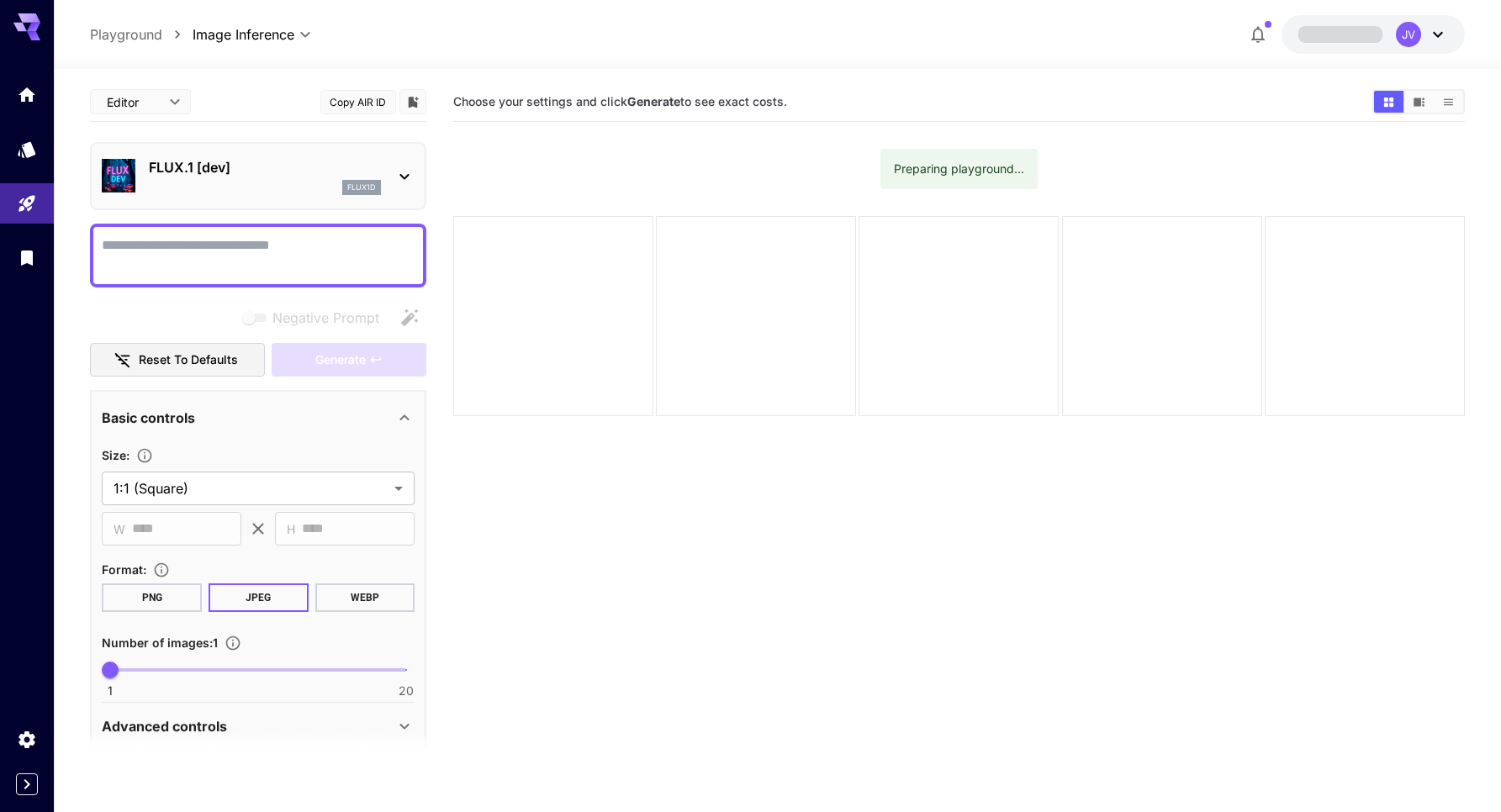
click at [197, 249] on textarea "Negative Prompt" at bounding box center [258, 255] width 313 height 40
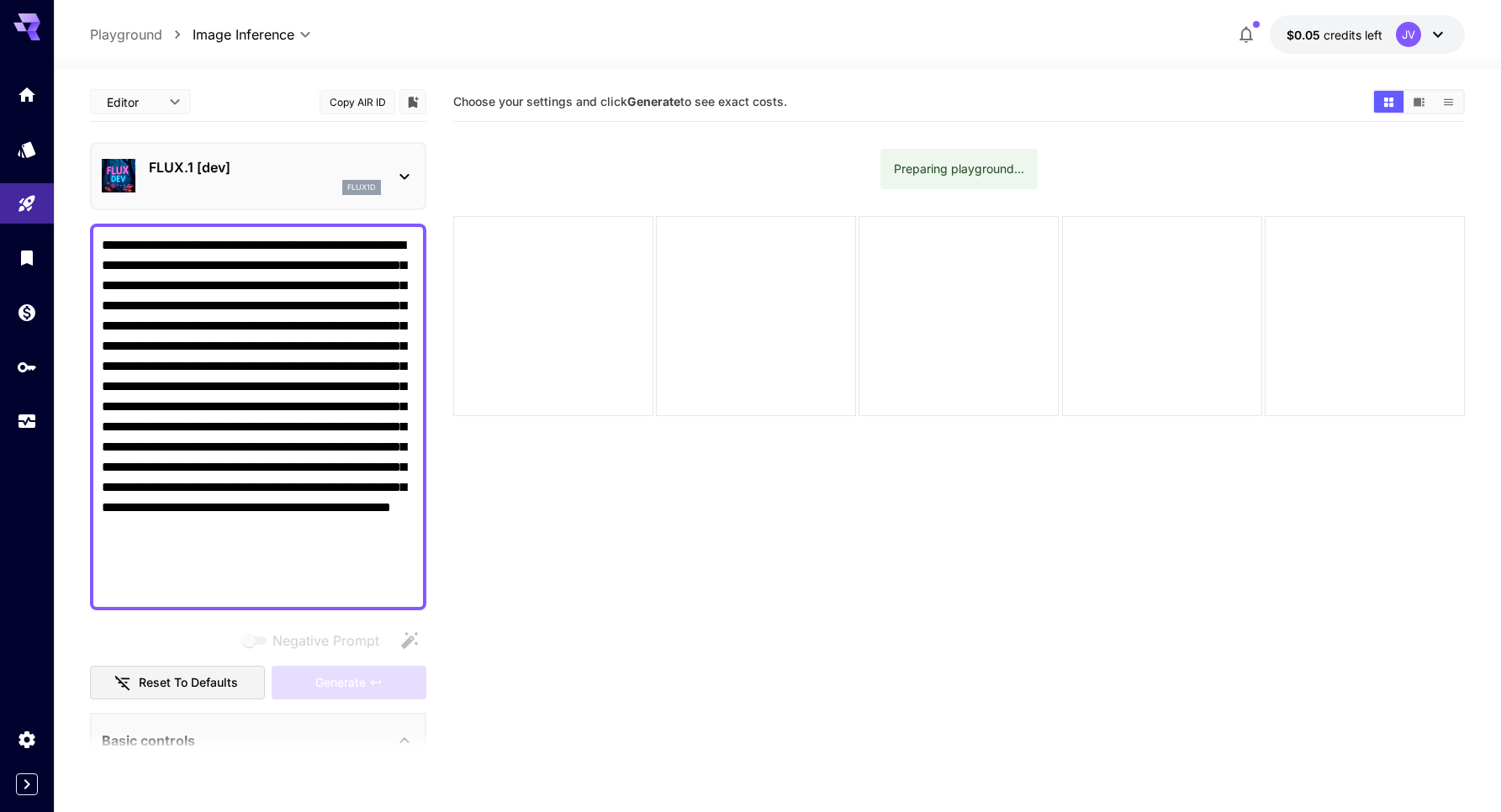
type textarea "**********"
click at [179, 175] on p "FLUX.1 [dev]" at bounding box center [265, 167] width 232 height 21
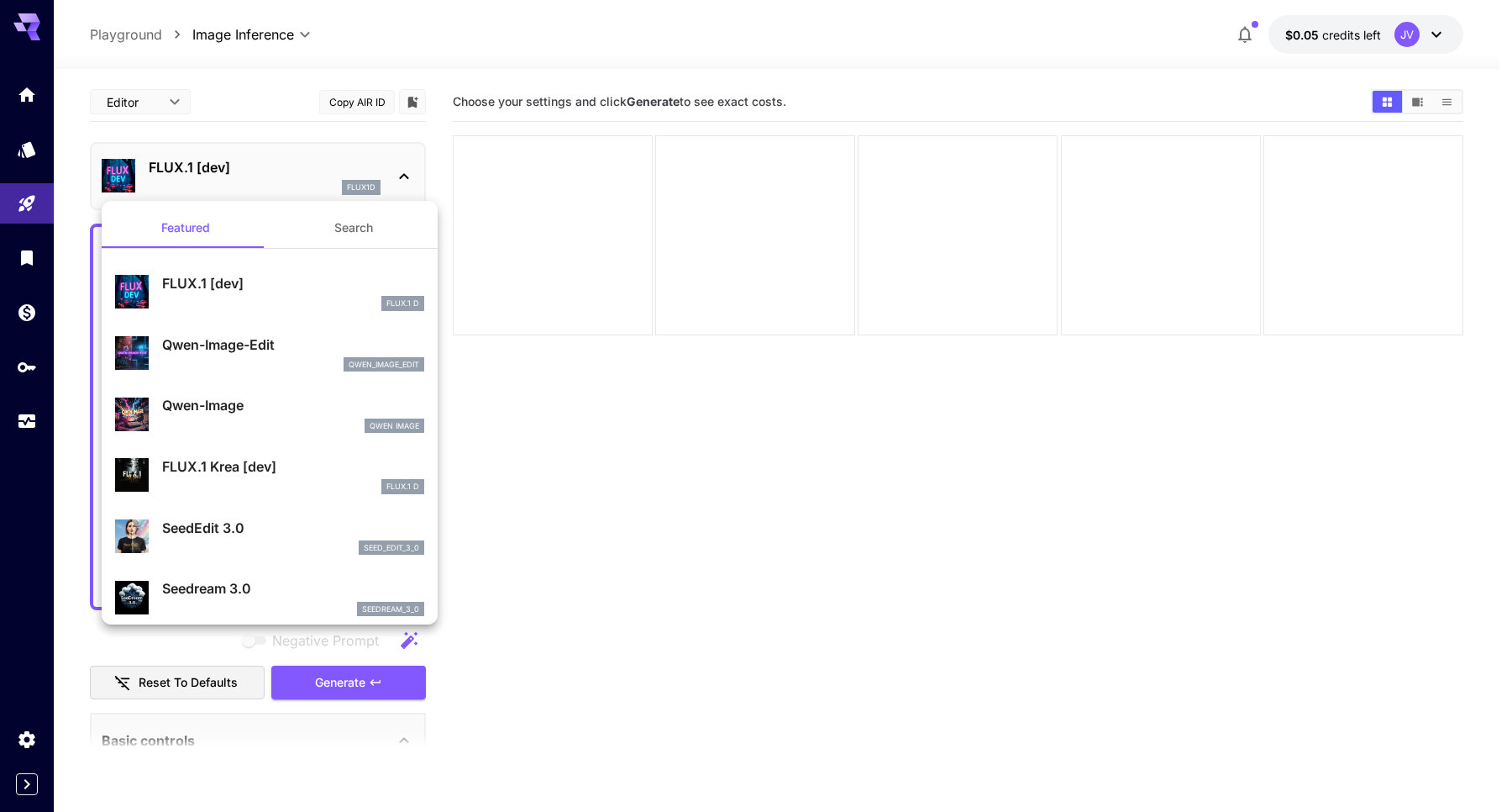
click at [282, 131] on div at bounding box center [756, 406] width 1512 height 812
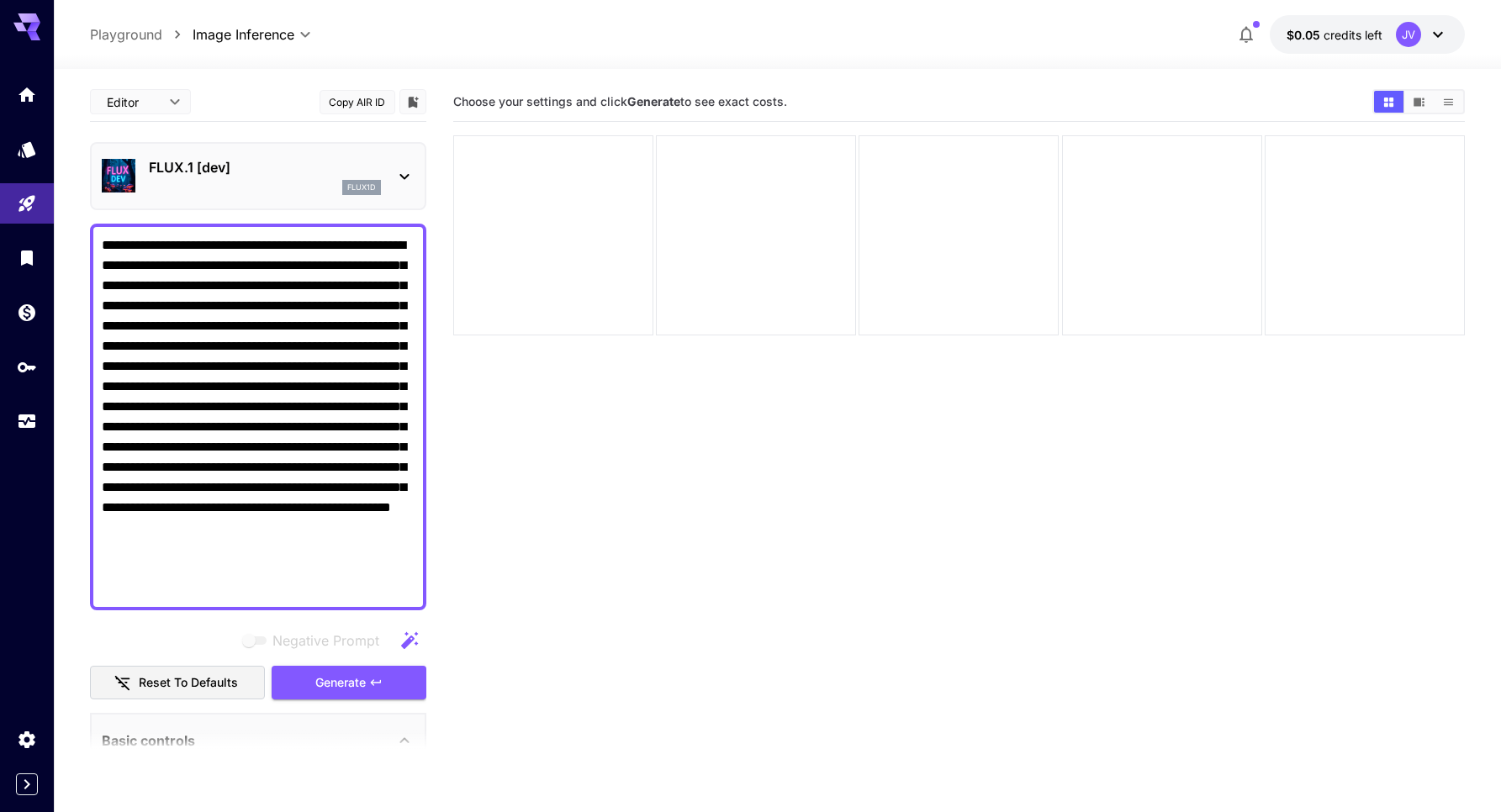
click at [263, 164] on p "FLUX.1 [dev]" at bounding box center [265, 167] width 232 height 21
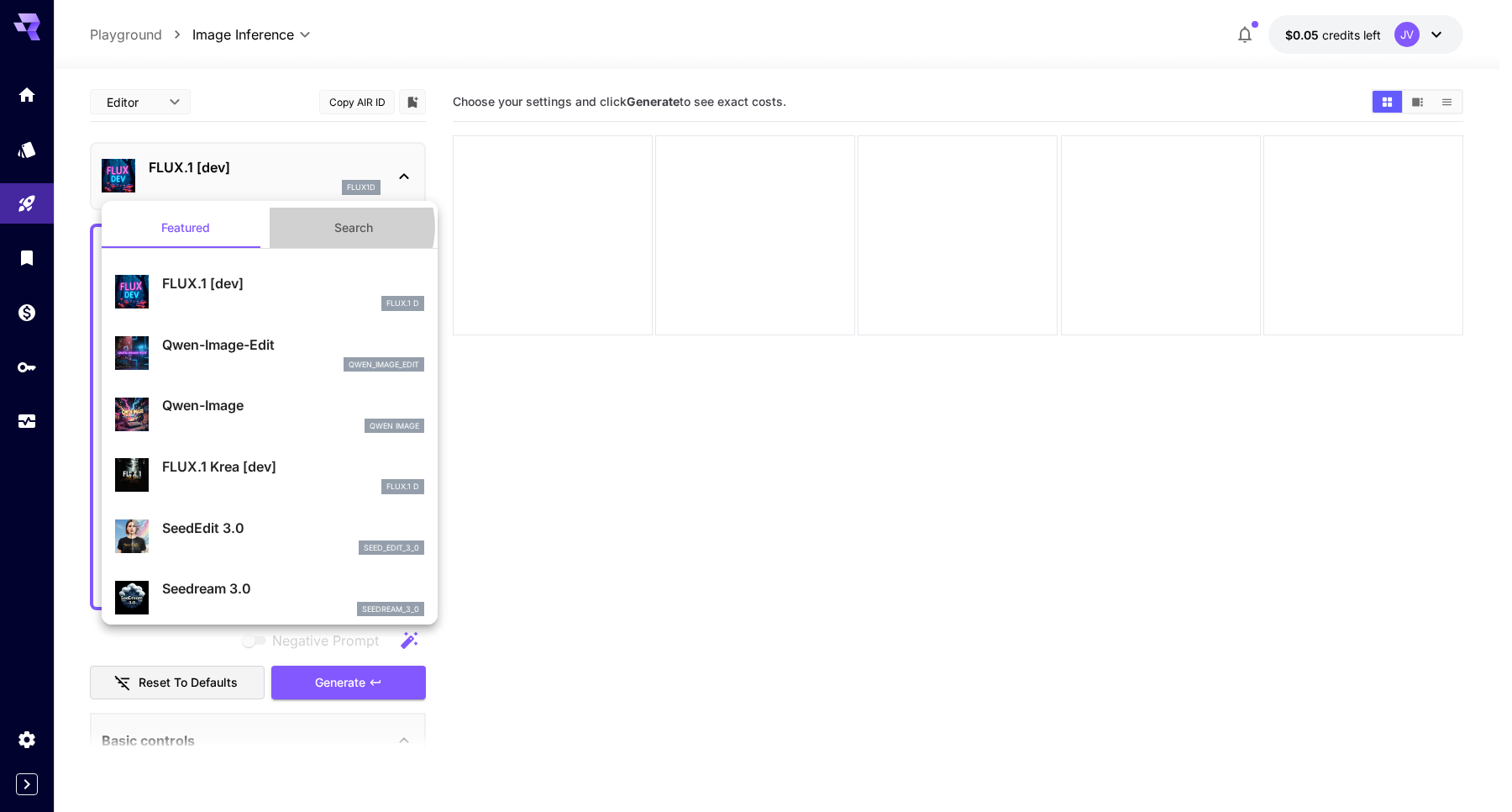
click at [340, 227] on button "Search" at bounding box center [353, 227] width 168 height 40
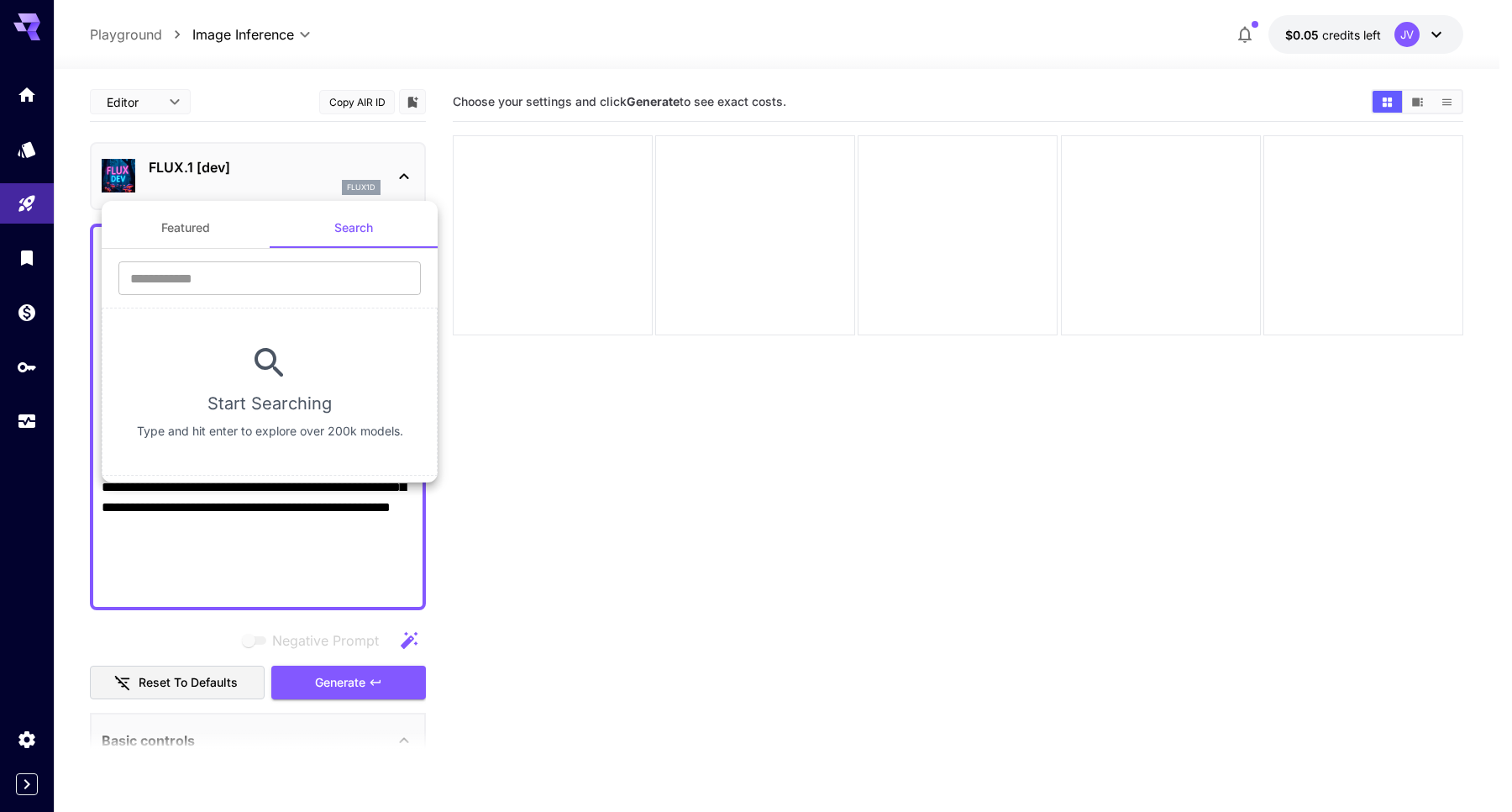
click at [239, 218] on button "Featured" at bounding box center [185, 227] width 168 height 40
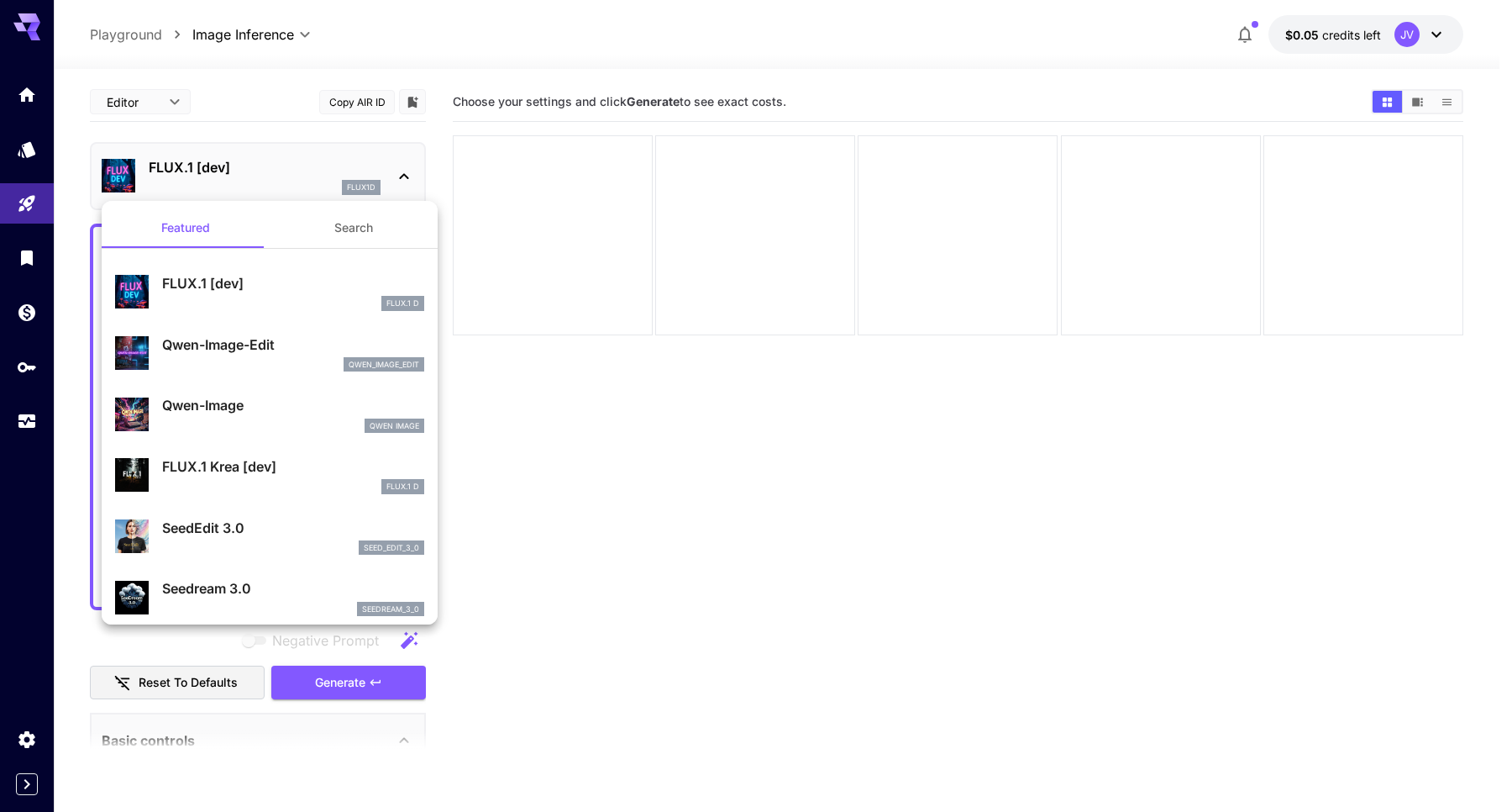
click at [258, 122] on div at bounding box center [756, 406] width 1512 height 812
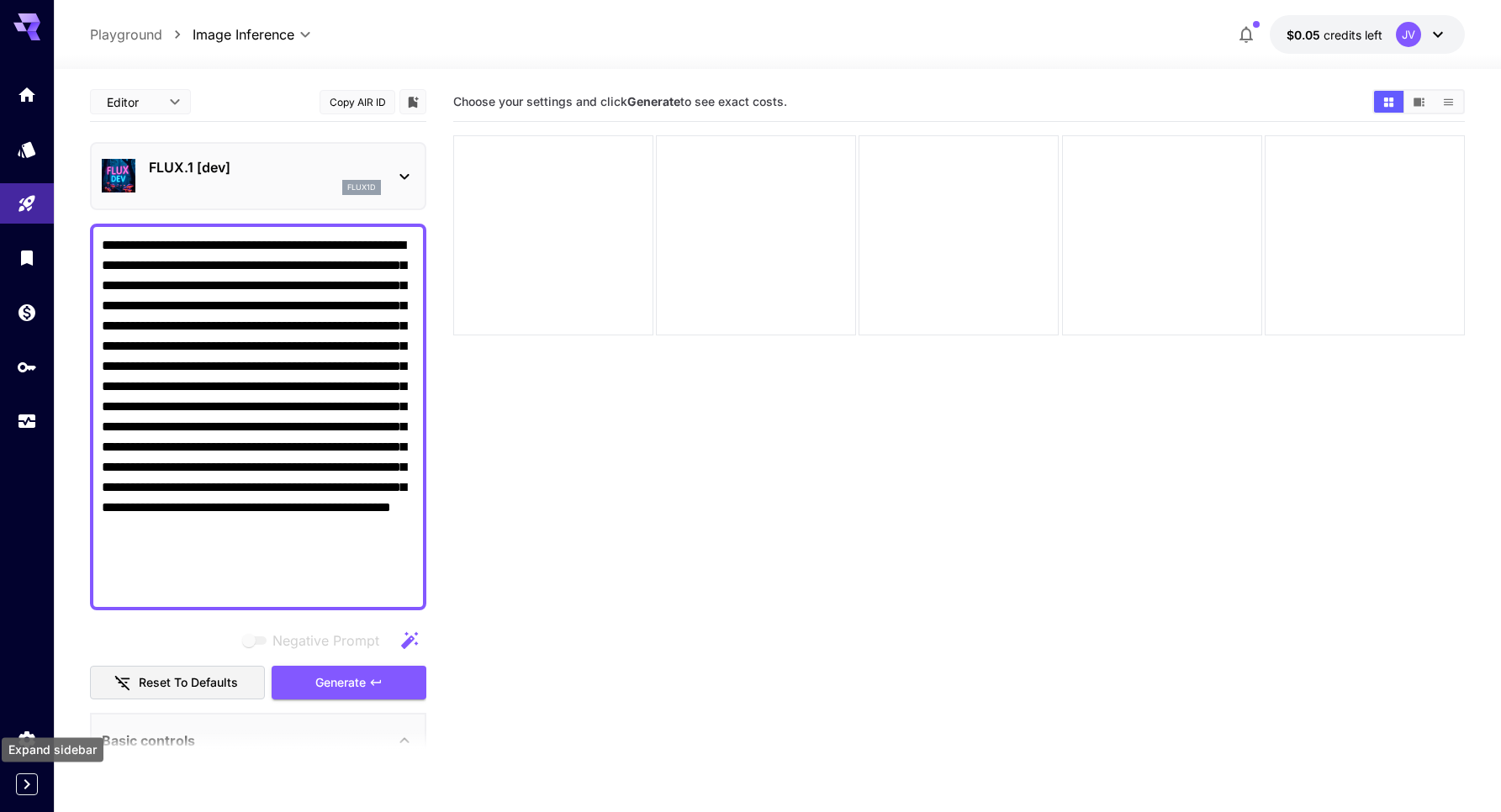
click at [20, 783] on icon "Expand sidebar" at bounding box center [27, 783] width 21 height 21
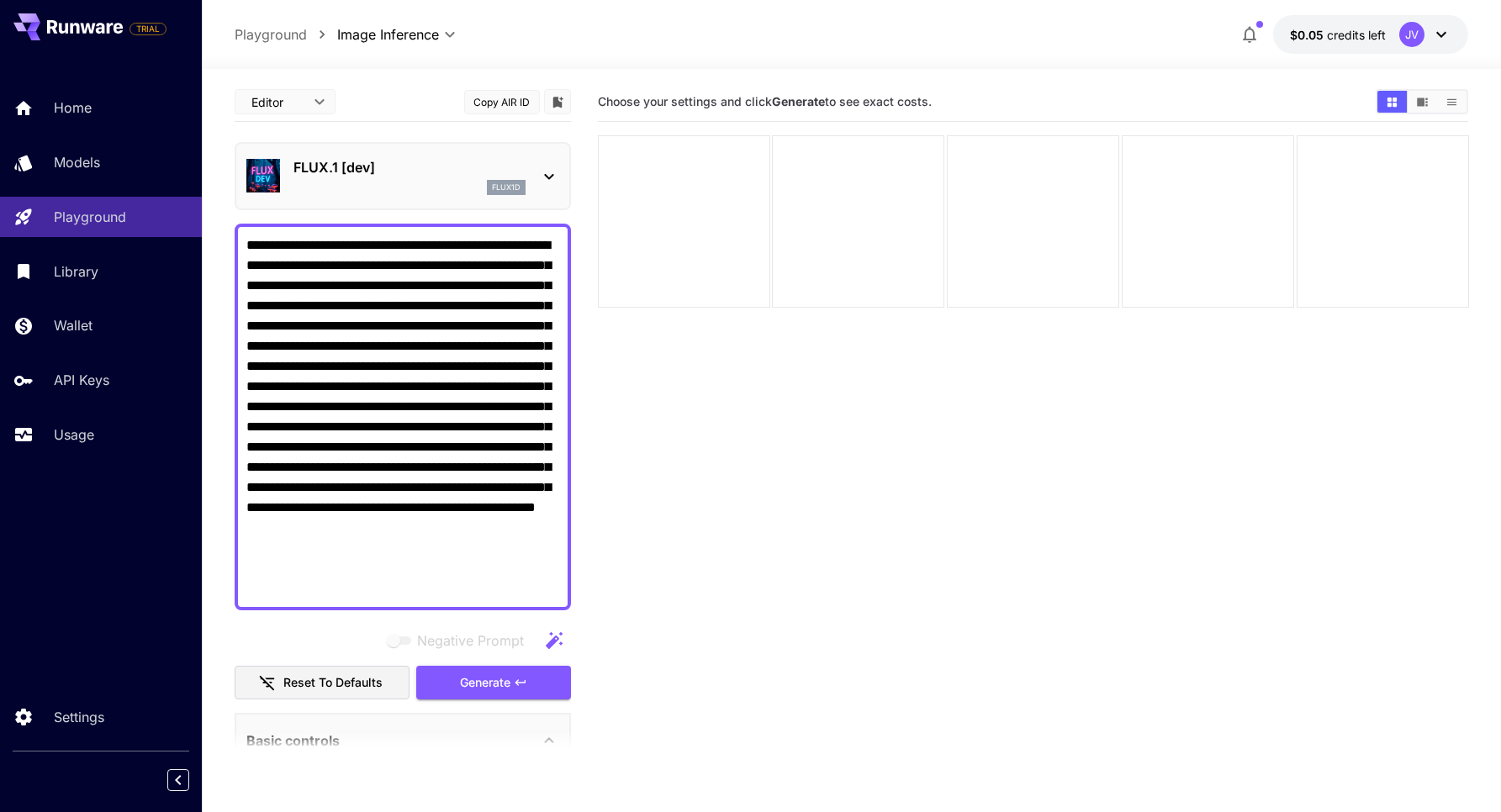
click at [390, 165] on p "FLUX.1 [dev]" at bounding box center [409, 167] width 232 height 21
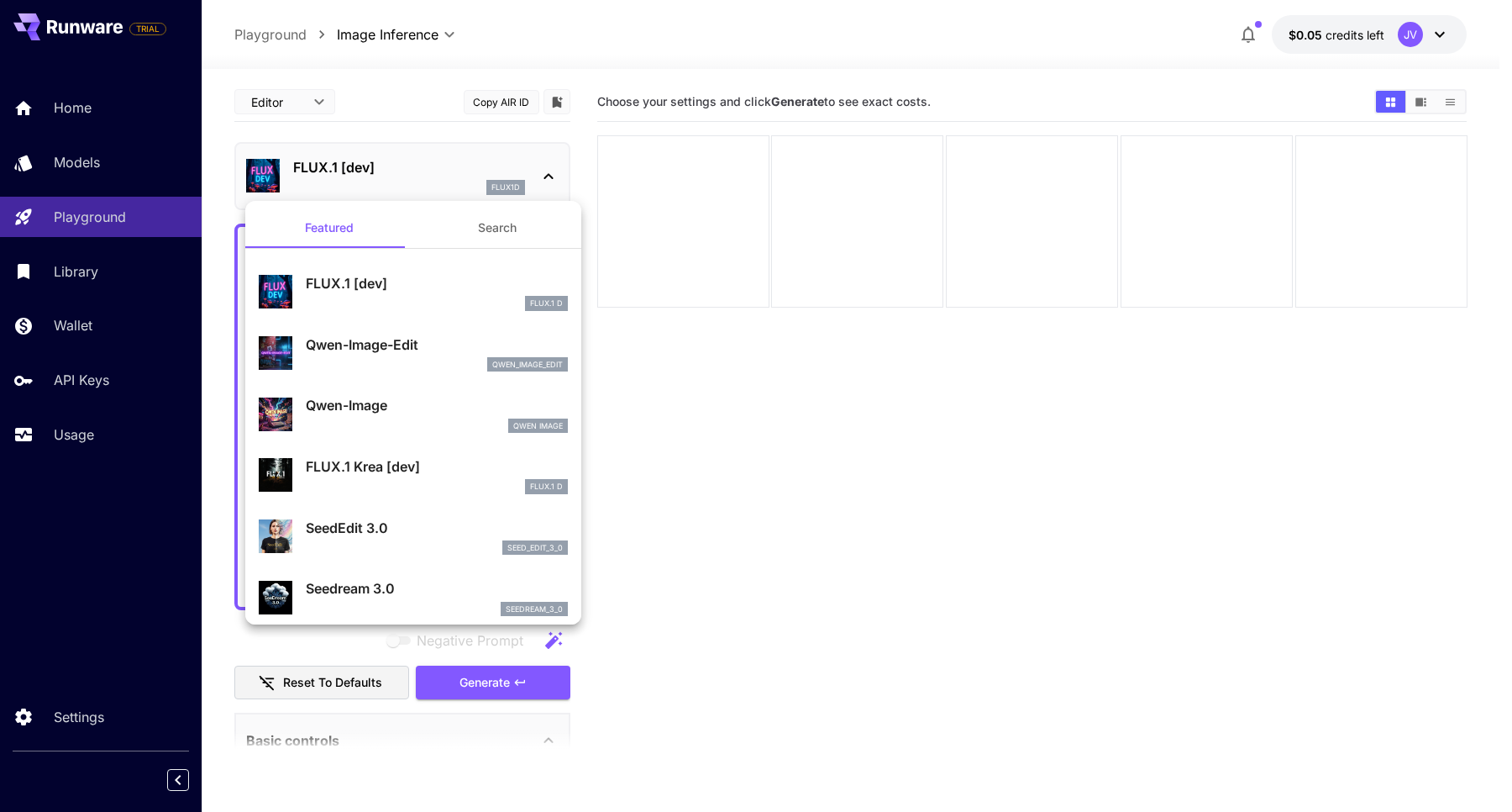
click at [453, 218] on button "Search" at bounding box center [497, 227] width 168 height 40
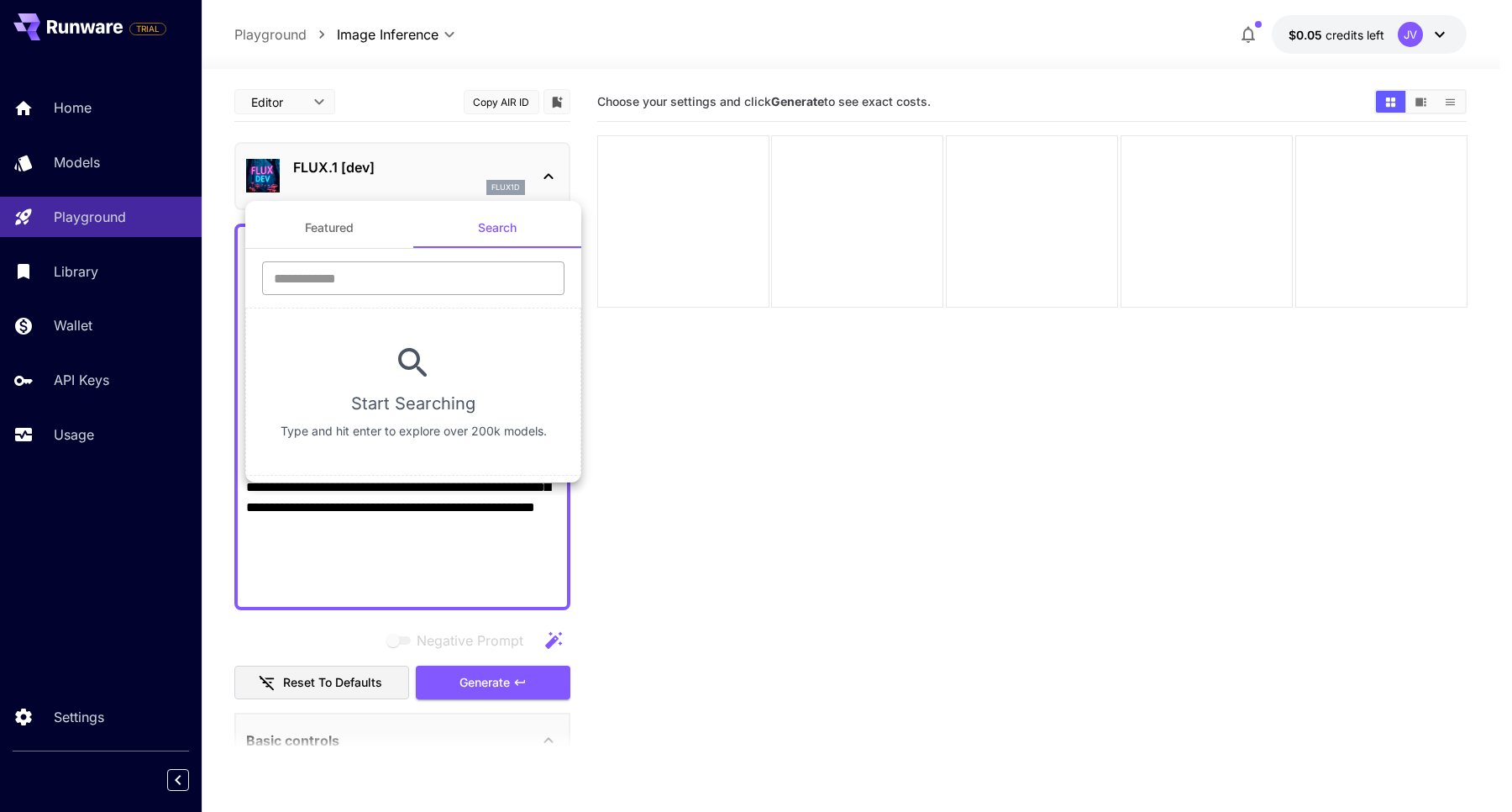
click at [400, 280] on input "text" at bounding box center [414, 278] width 303 height 33
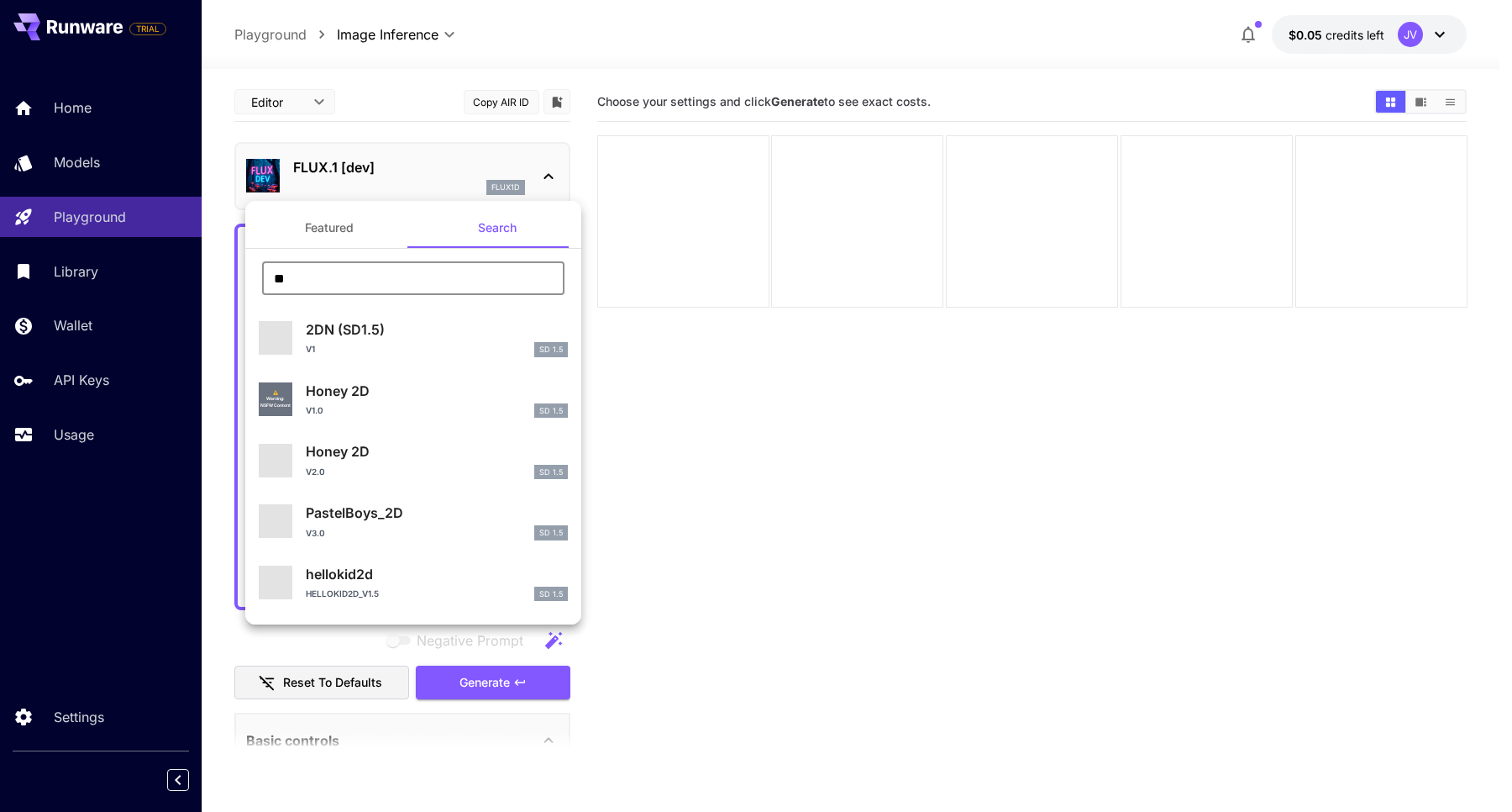
click at [400, 280] on input "**" at bounding box center [414, 278] width 303 height 33
type input "**********"
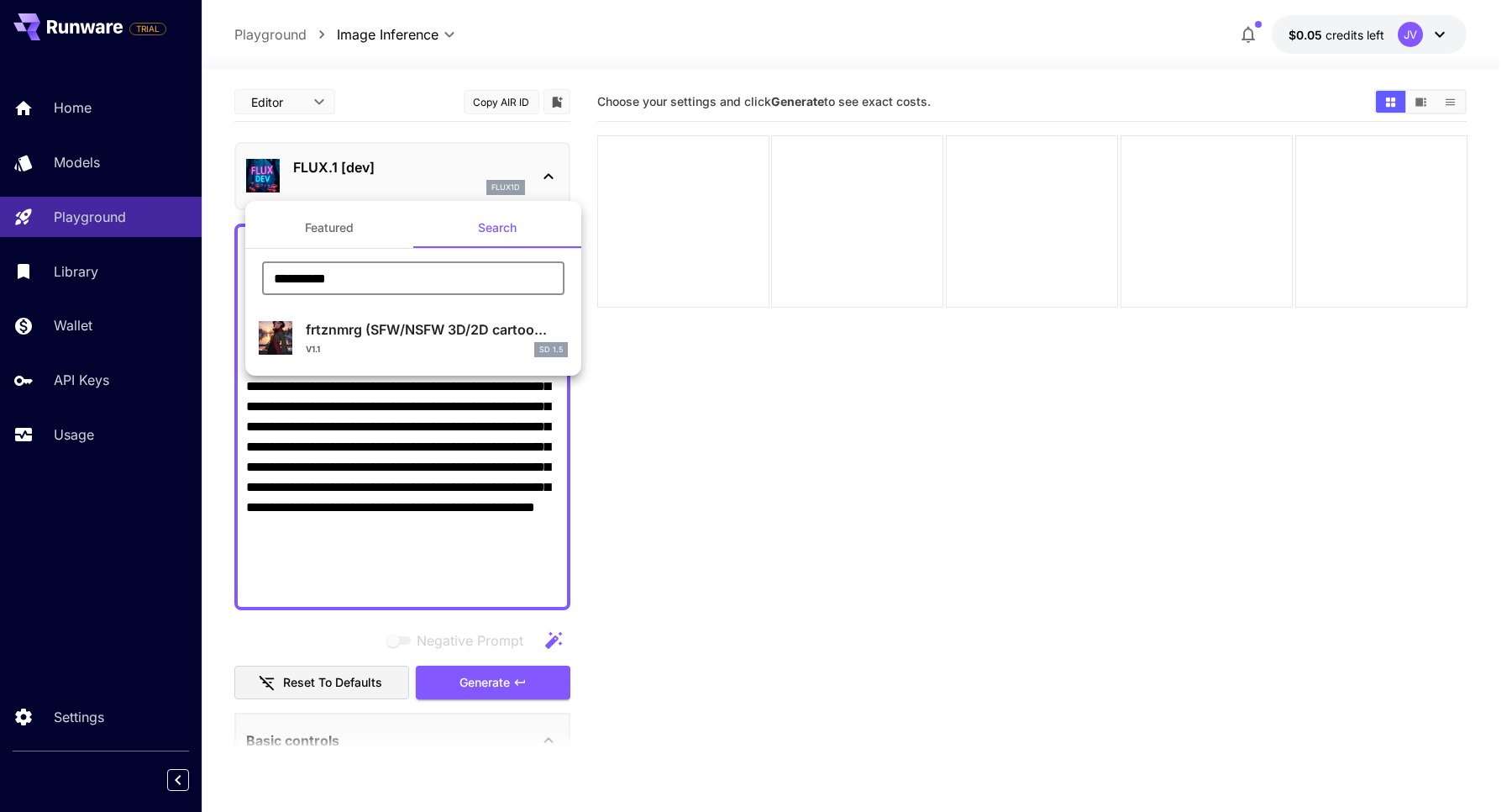
drag, startPoint x: 395, startPoint y: 271, endPoint x: 262, endPoint y: 260, distance: 133.5
click at [196, 254] on div "**********" at bounding box center [168, 252] width 336 height 504
click at [710, 247] on div at bounding box center [756, 406] width 1512 height 812
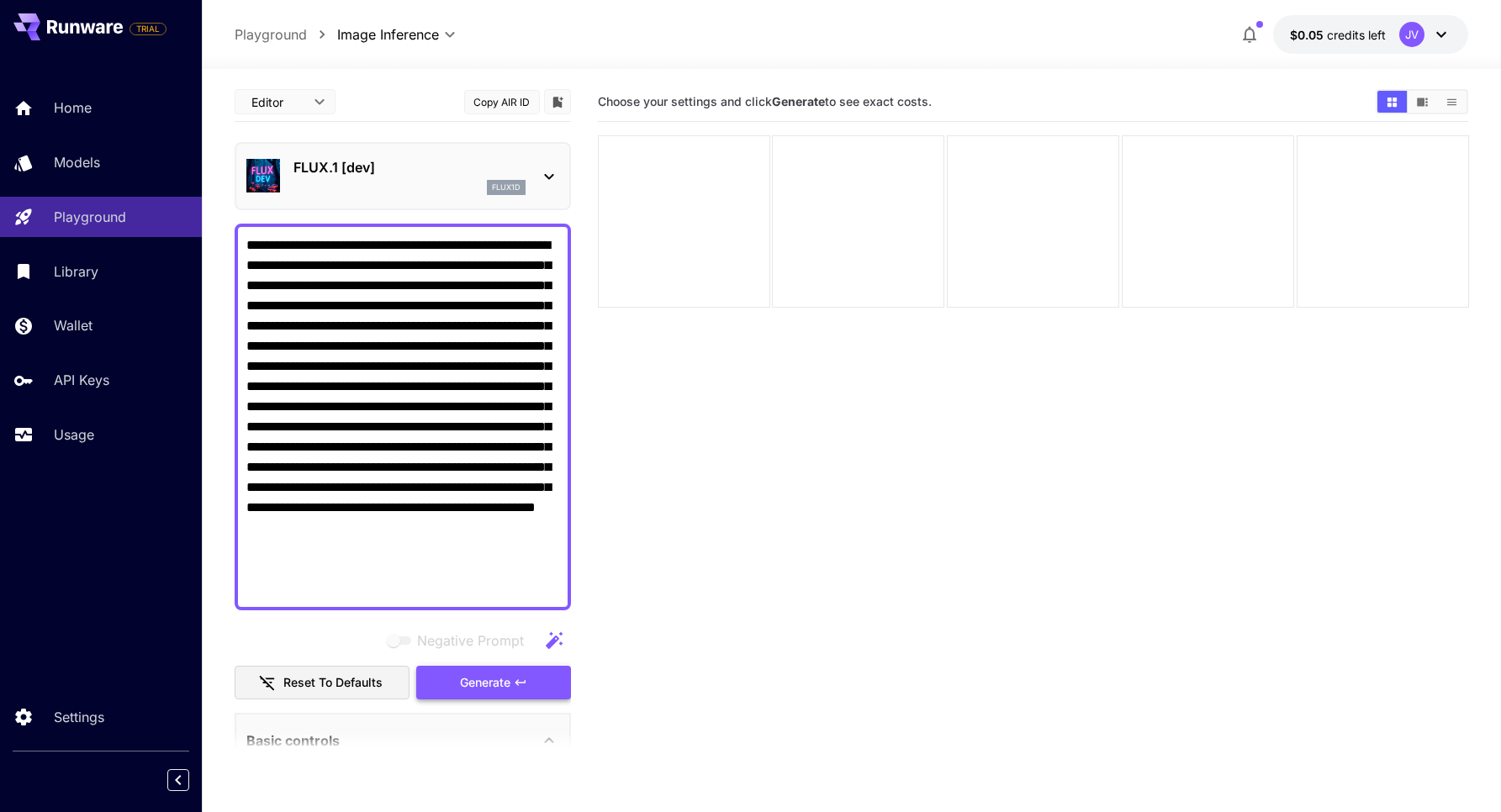
click at [500, 674] on span "Generate" at bounding box center [485, 682] width 50 height 21
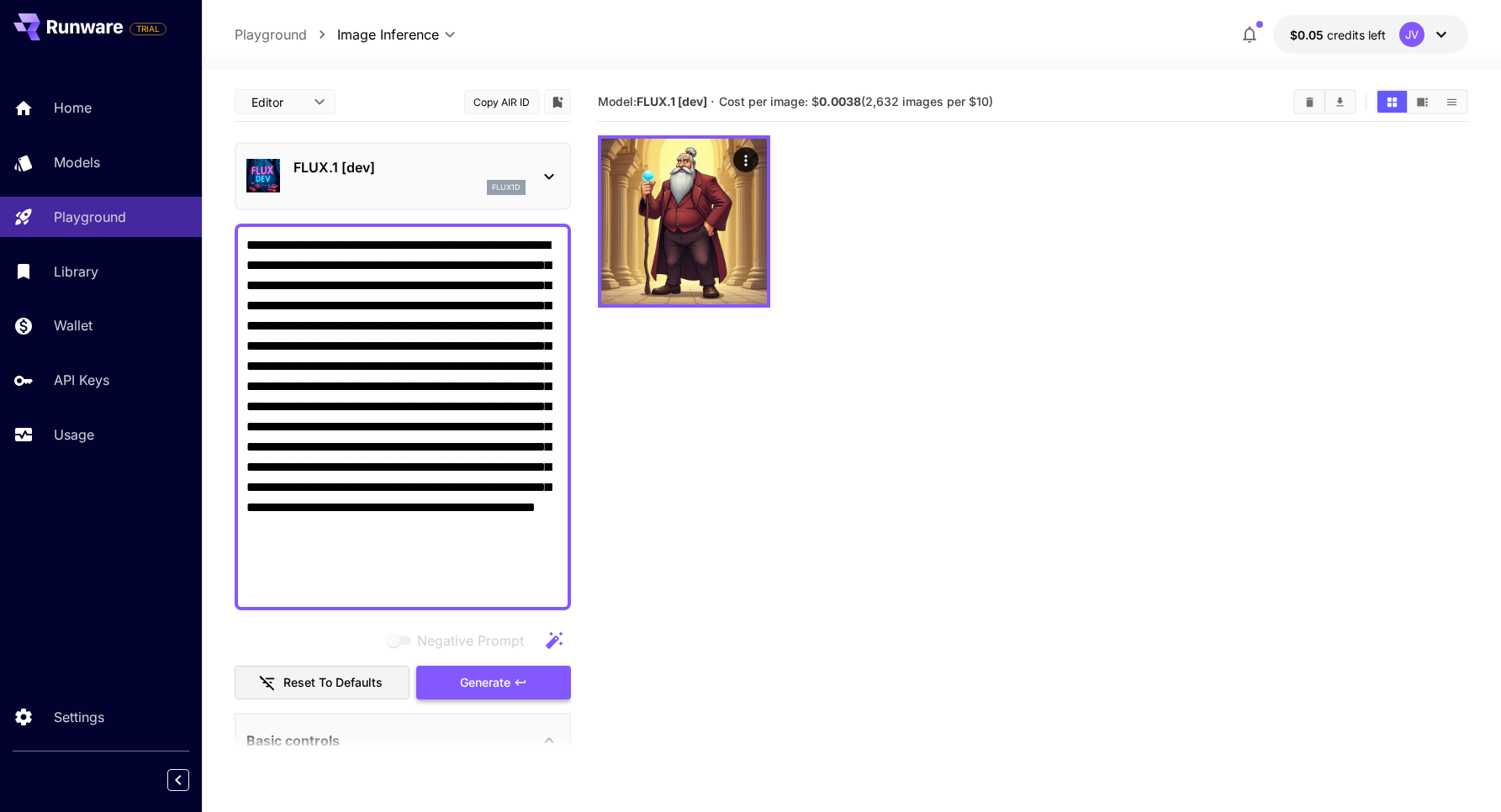
click at [505, 689] on span "Generate" at bounding box center [485, 682] width 50 height 21
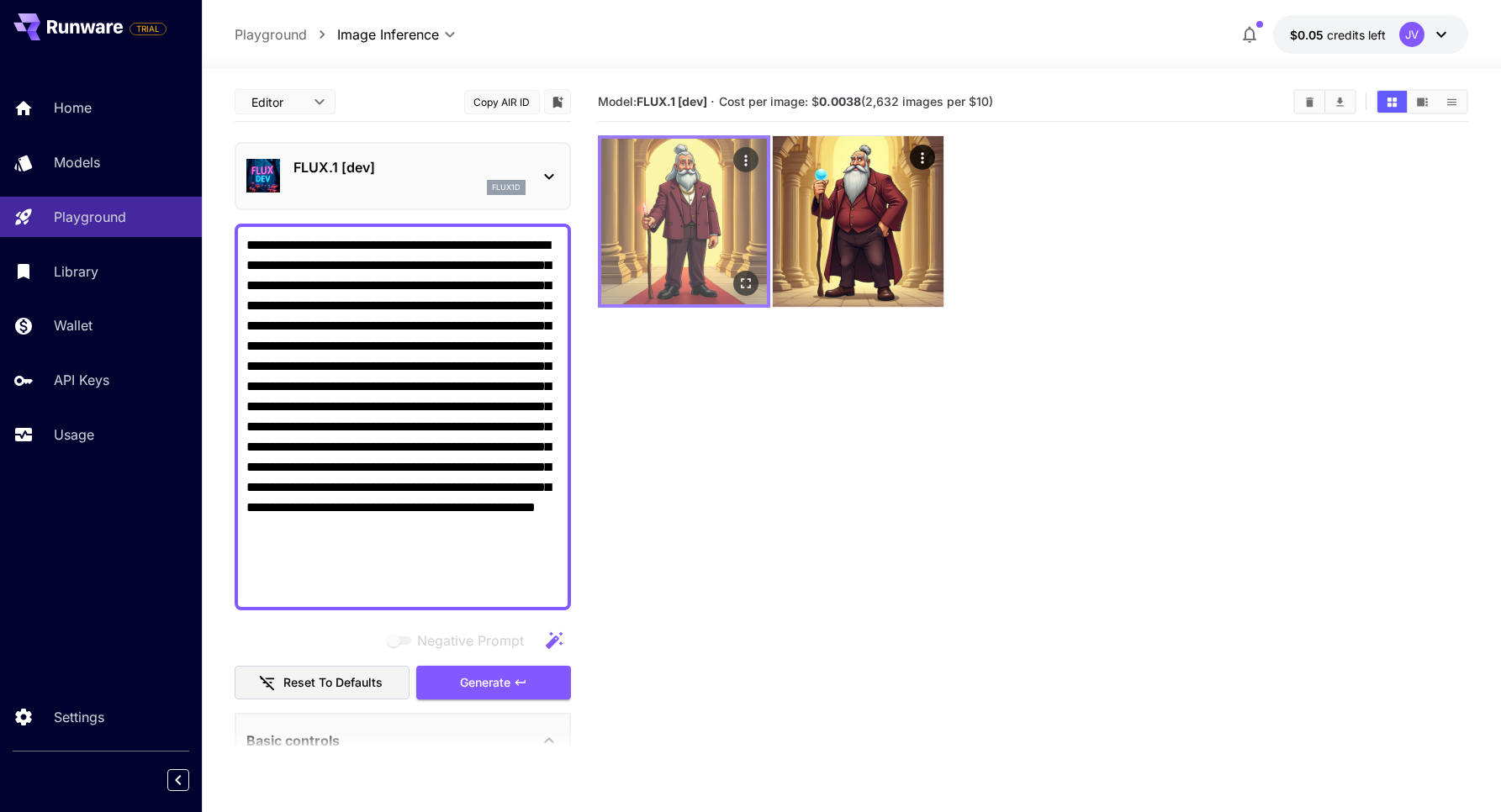
click at [708, 208] on img at bounding box center [684, 221] width 165 height 165
click at [745, 284] on icon "Open in fullscreen" at bounding box center [745, 283] width 17 height 17
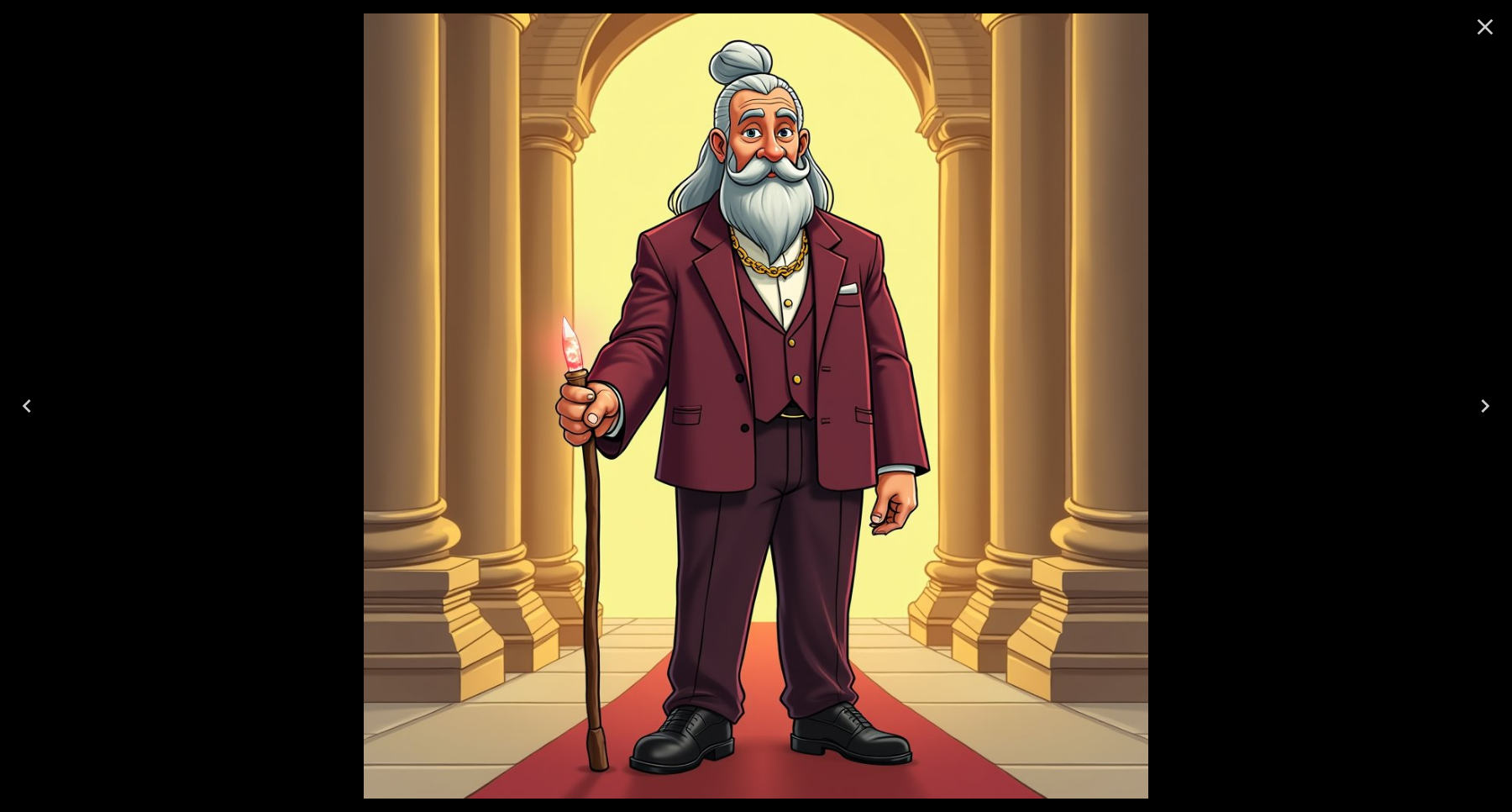
click at [1488, 402] on icon "Next" at bounding box center [1484, 405] width 27 height 27
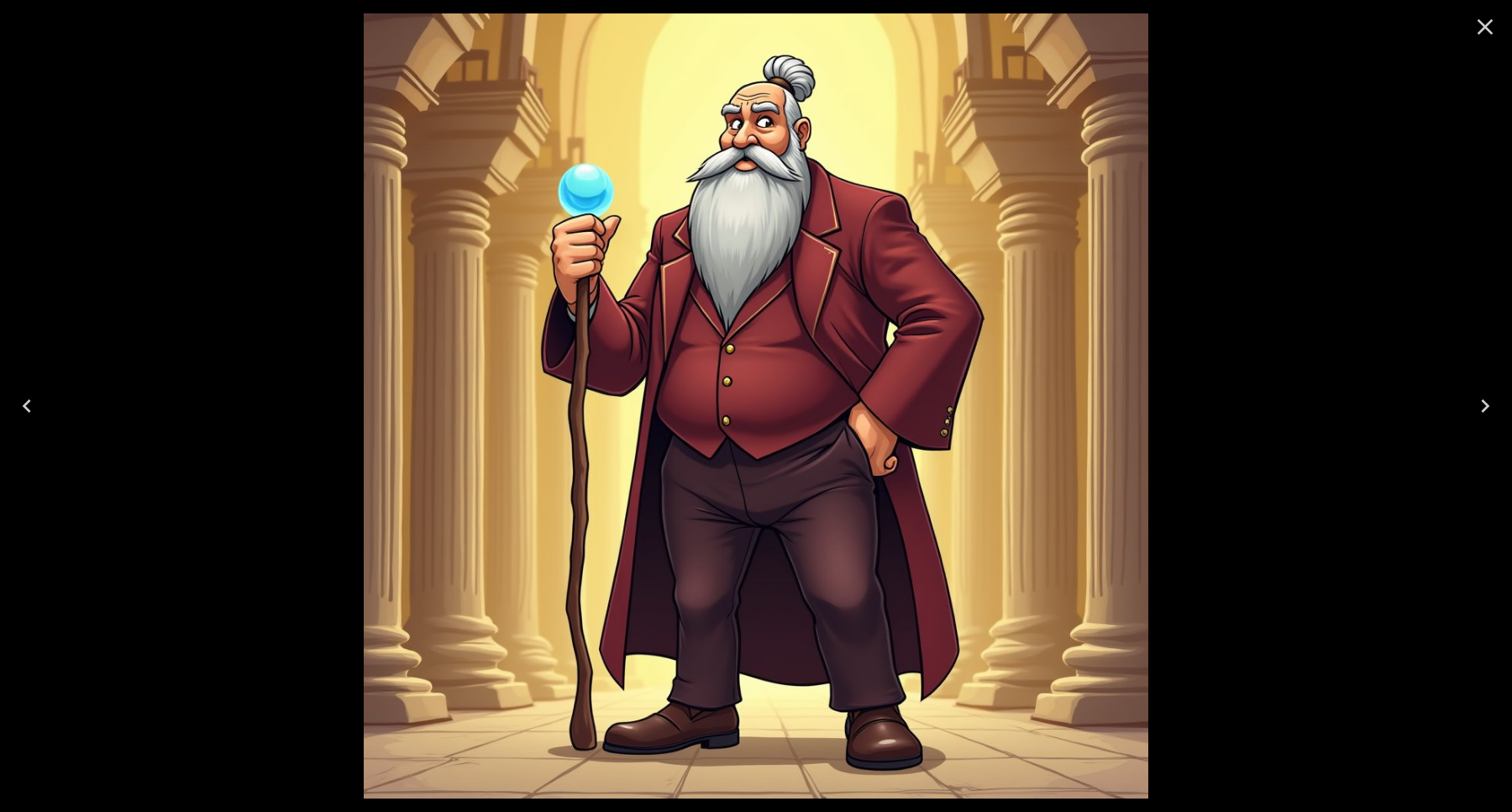
click at [43, 398] on button "Previous" at bounding box center [27, 406] width 54 height 67
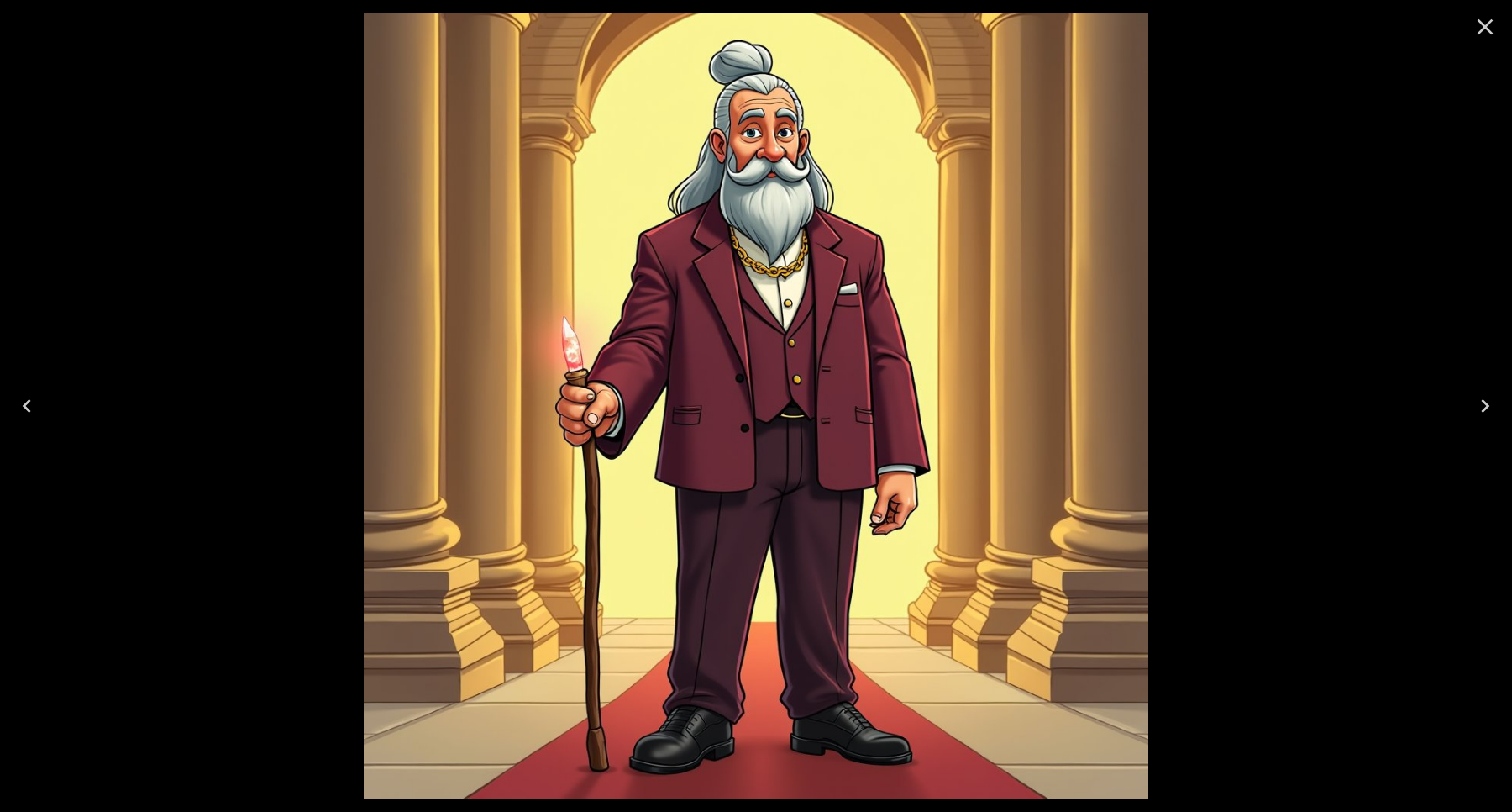
click at [1485, 19] on icon "Close" at bounding box center [1484, 27] width 27 height 27
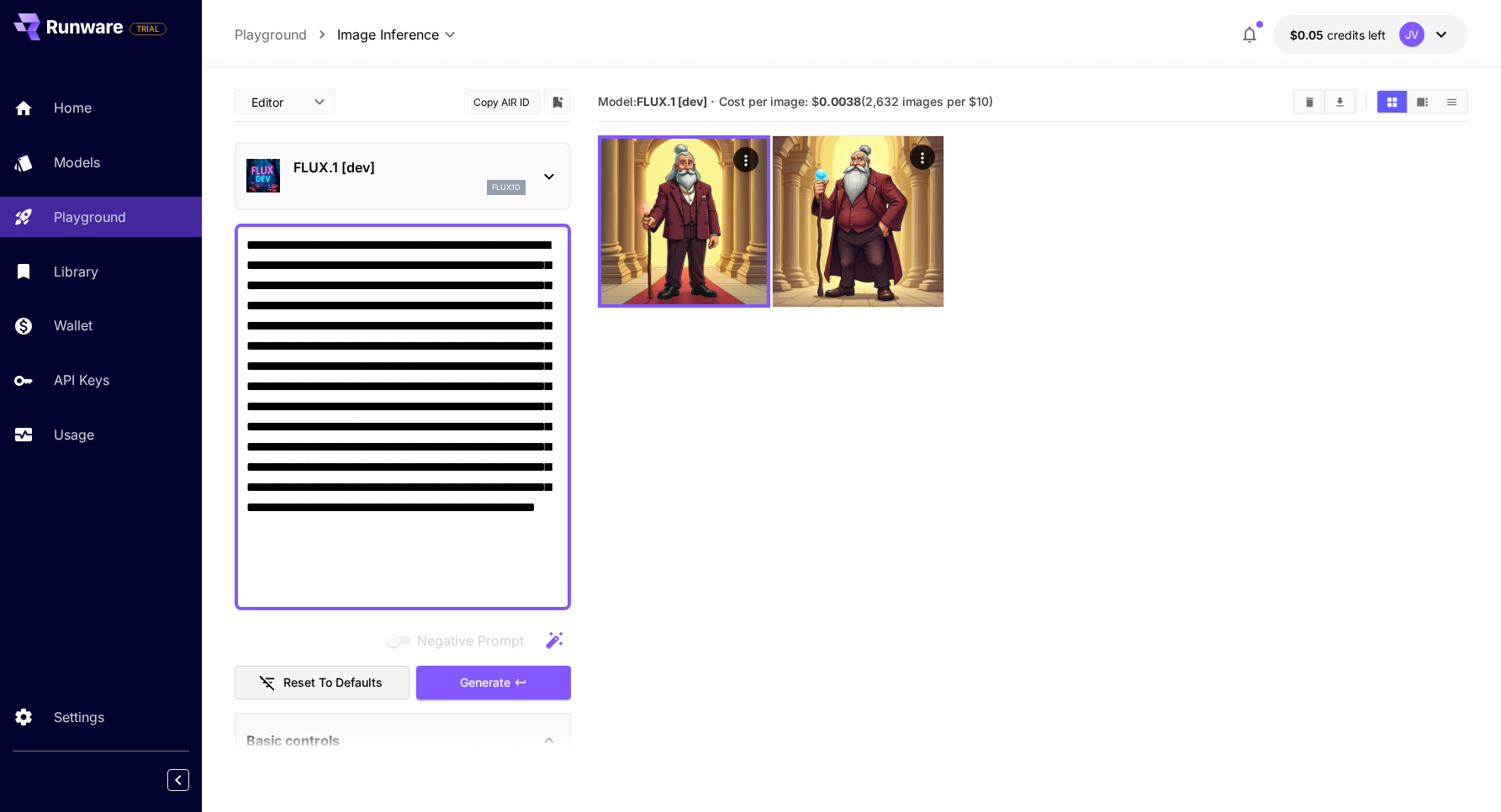
click at [376, 182] on div "flux1d" at bounding box center [409, 187] width 232 height 15
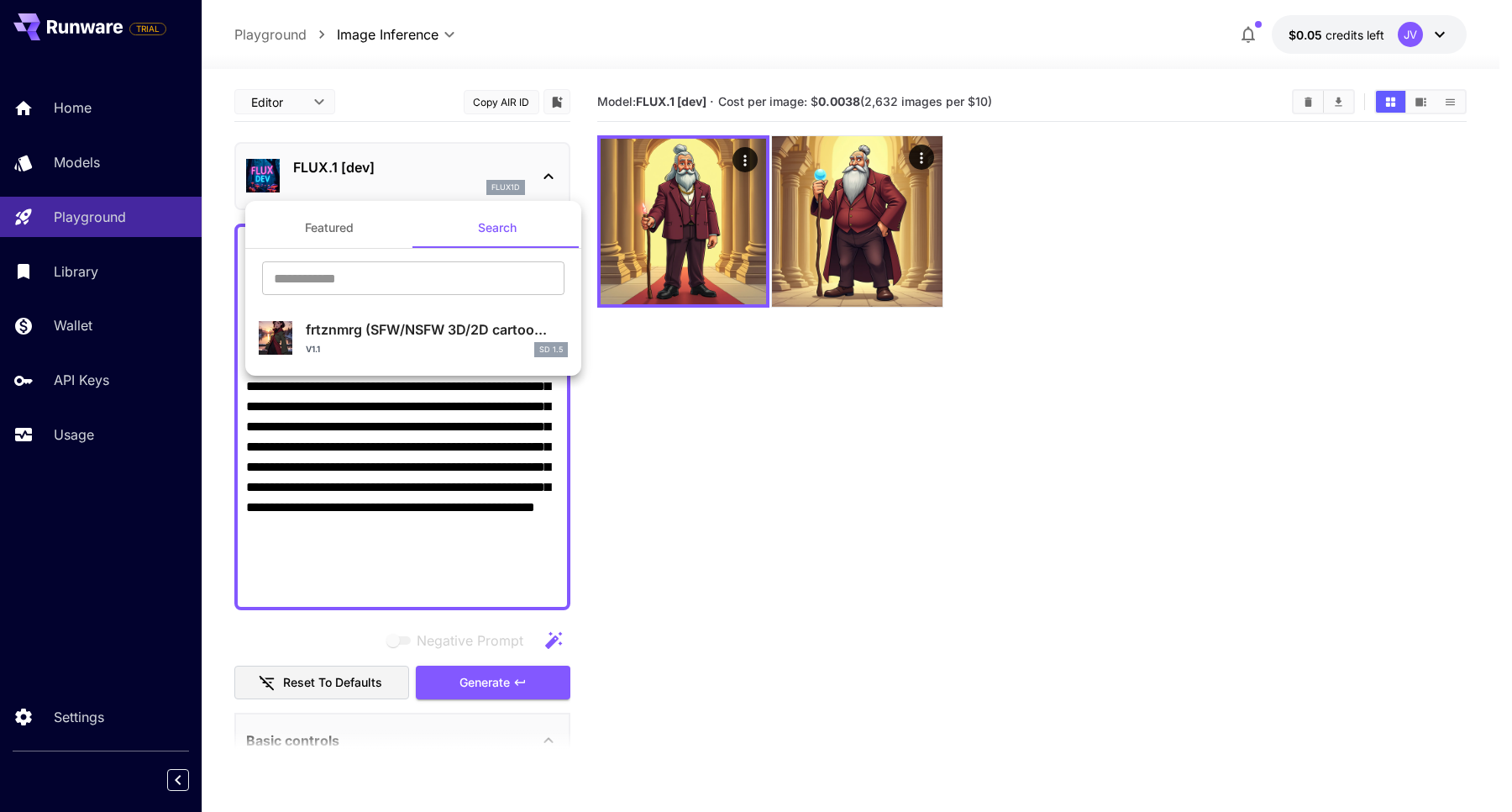
click at [359, 225] on button "Featured" at bounding box center [329, 227] width 168 height 40
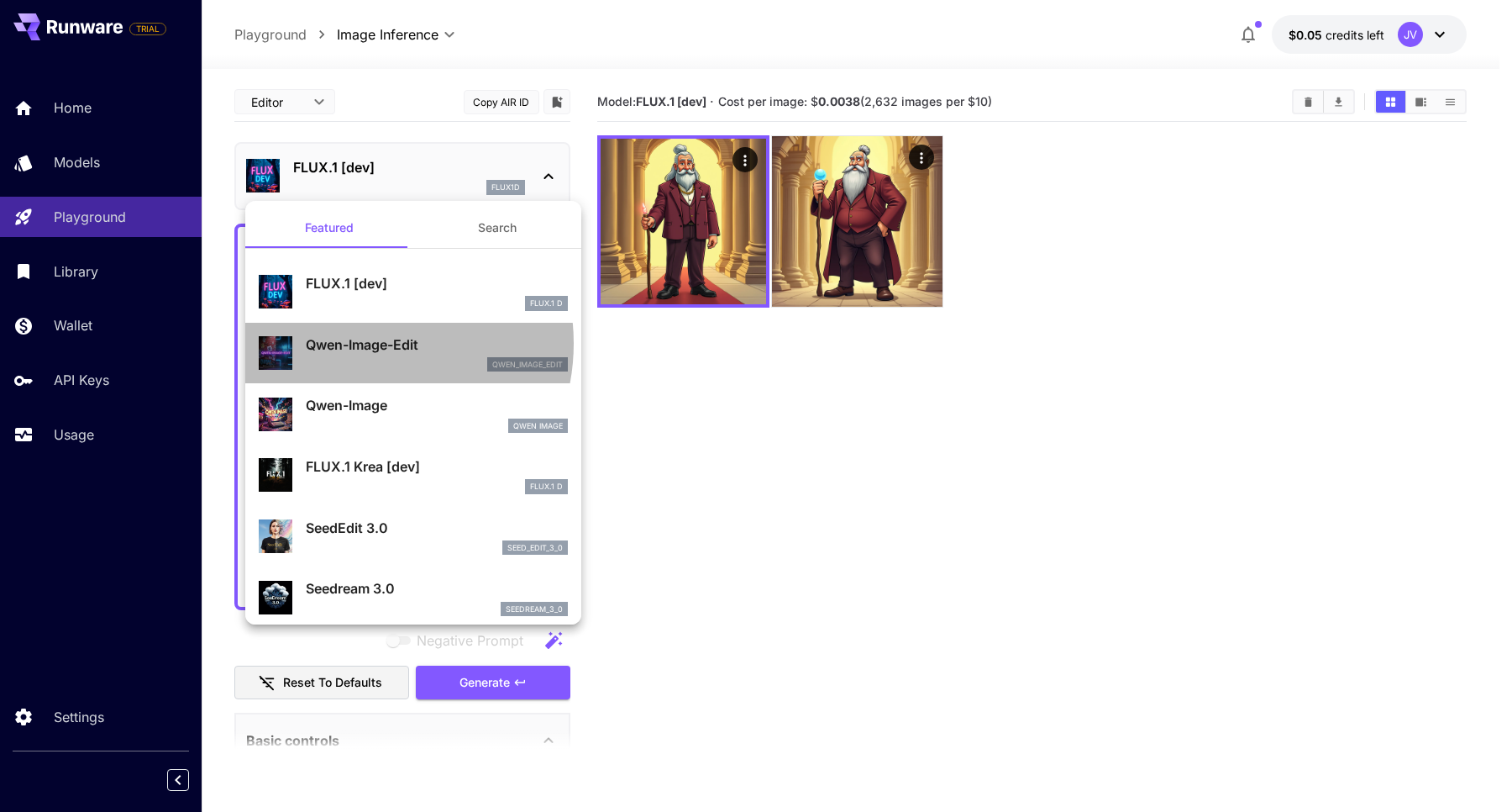
click at [357, 343] on p "Qwen-Image-Edit" at bounding box center [436, 344] width 262 height 21
type input "*"
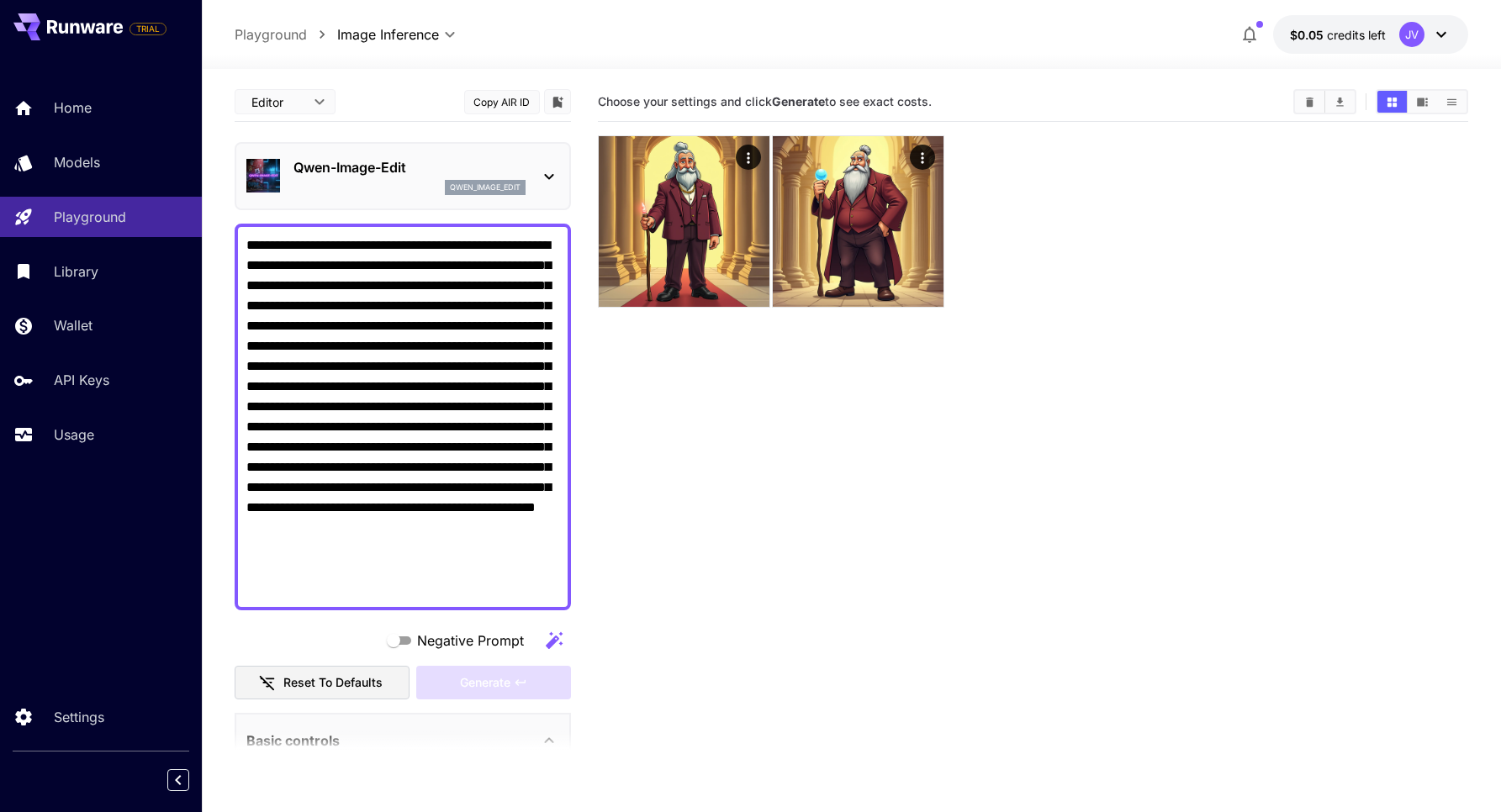
click at [473, 537] on textarea "**********" at bounding box center [403, 416] width 314 height 363
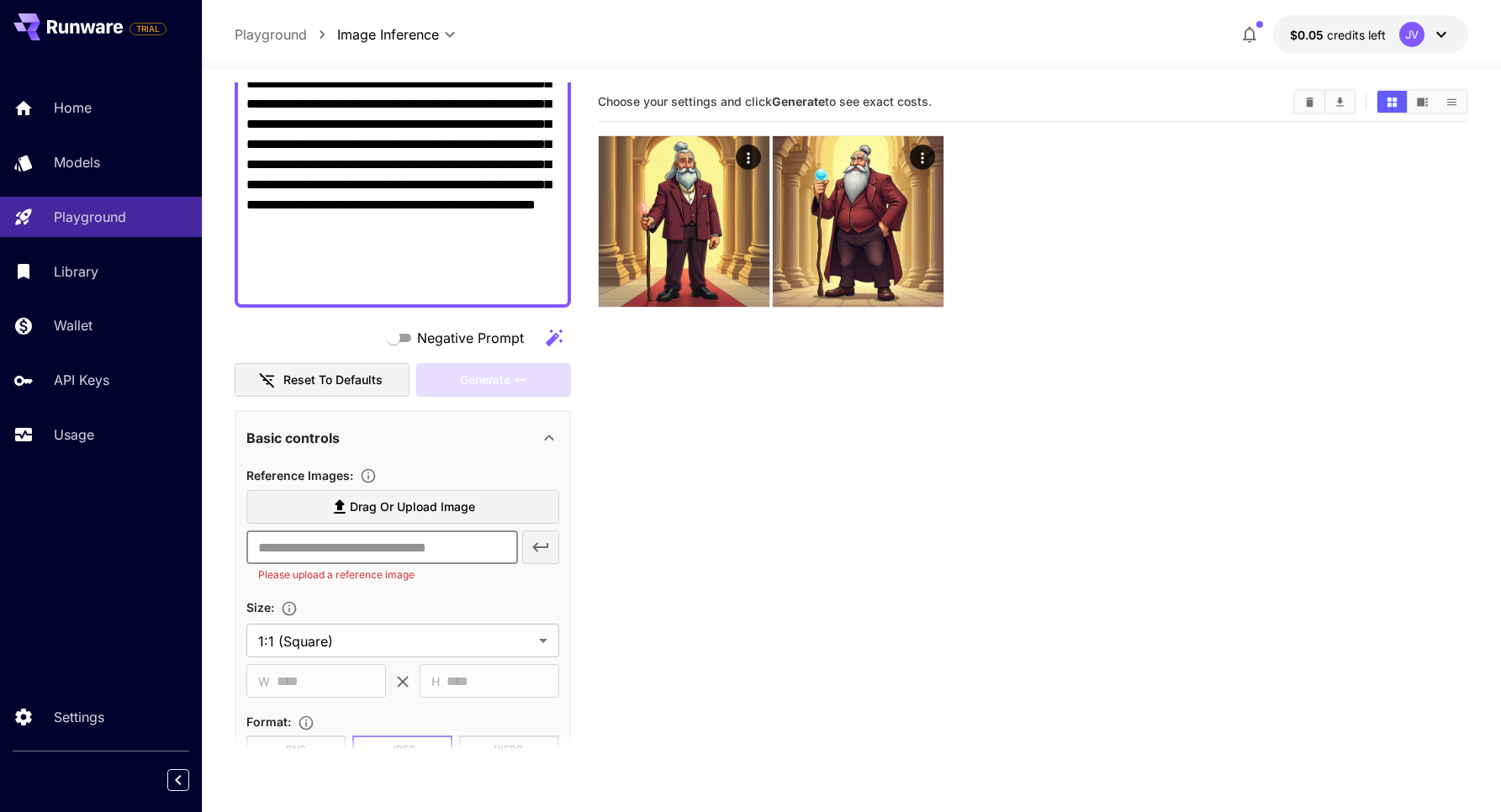
click at [452, 552] on input "text" at bounding box center [383, 547] width 271 height 33
click at [472, 509] on span "Drag or upload image" at bounding box center [412, 506] width 125 height 21
click at [0, 0] on input "Drag or upload image" at bounding box center [0, 0] width 0 height 0
type input "**********"
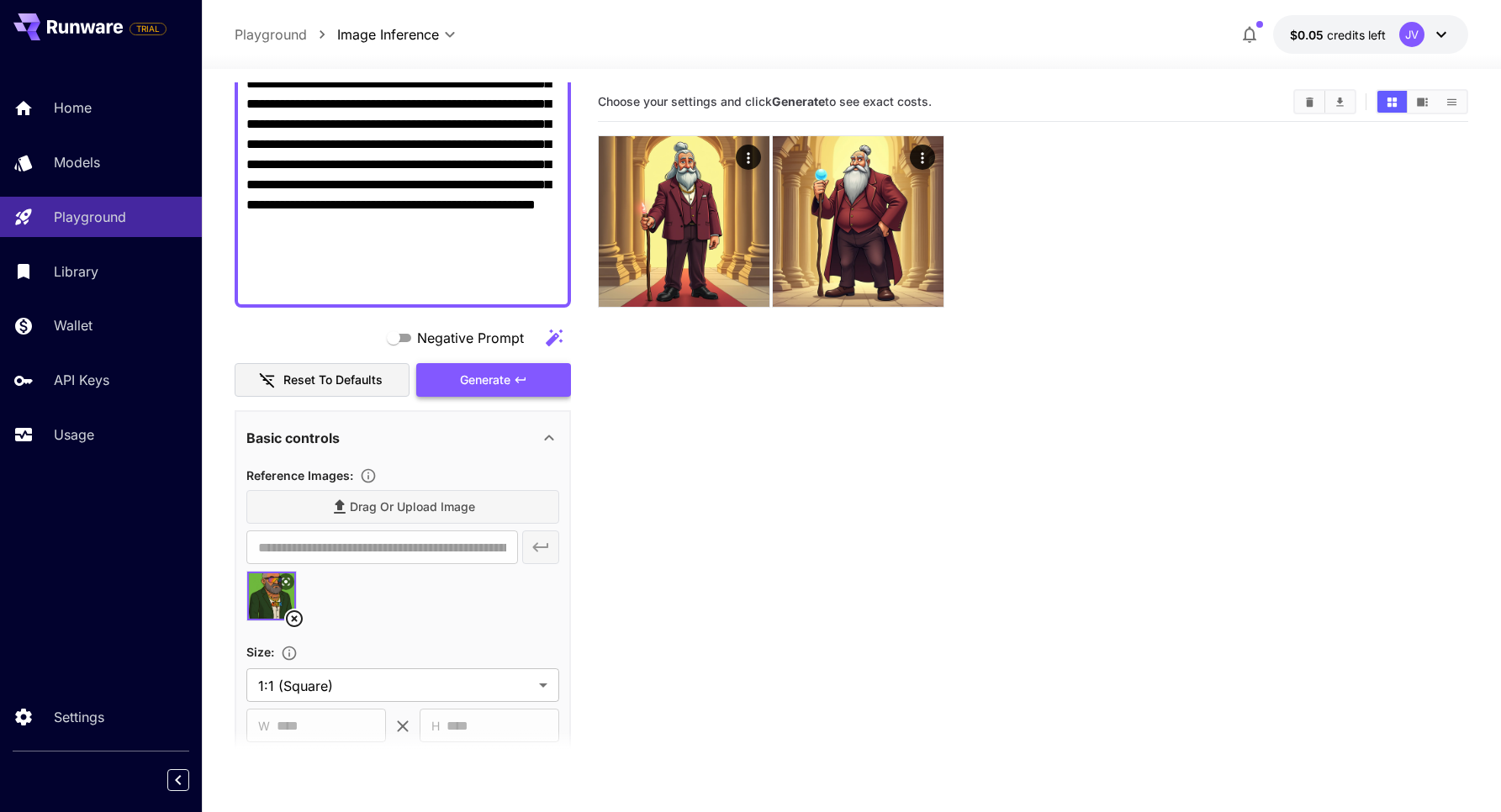
click at [515, 377] on icon "button" at bounding box center [520, 380] width 14 height 14
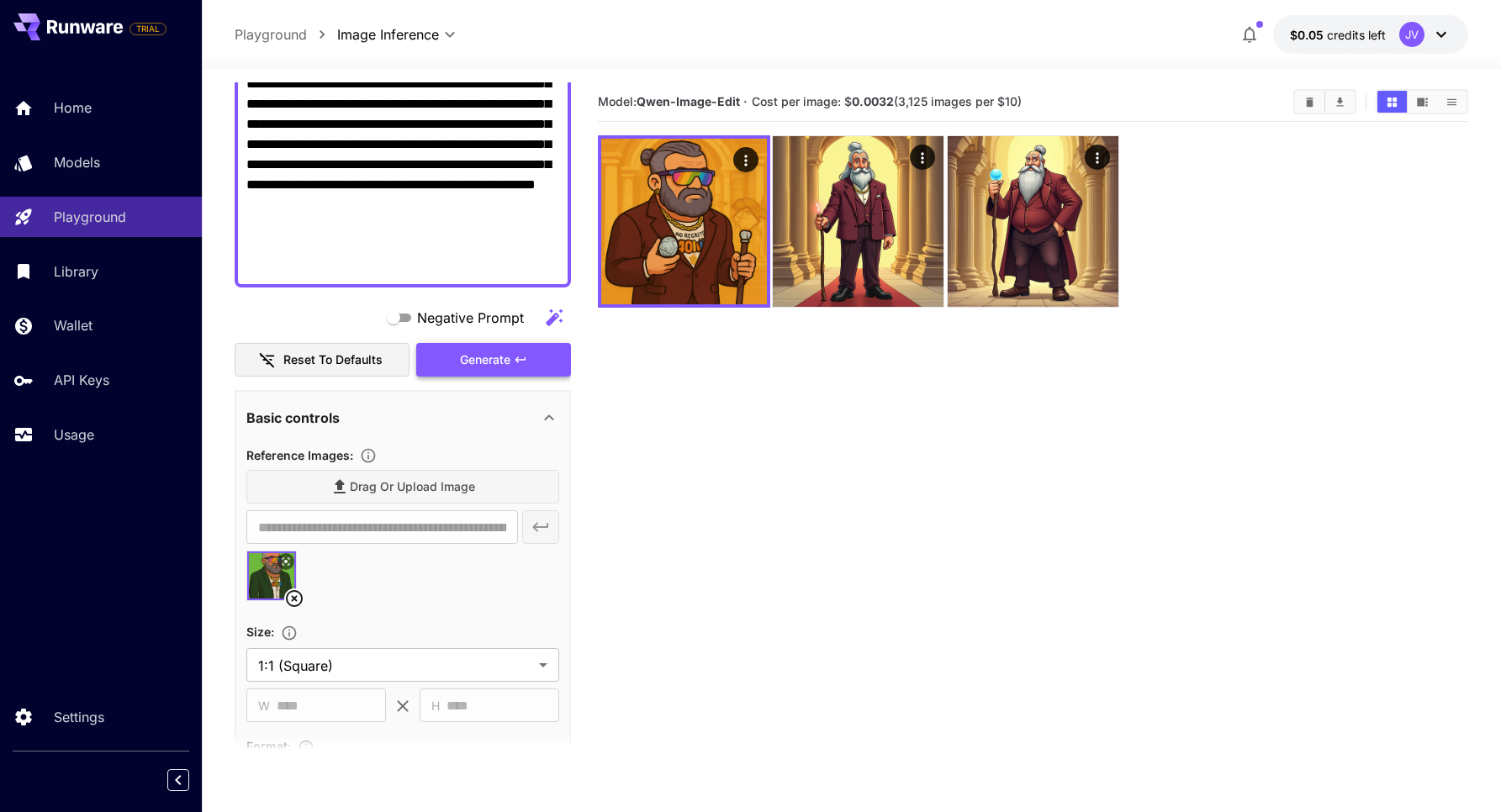
scroll to position [0, 0]
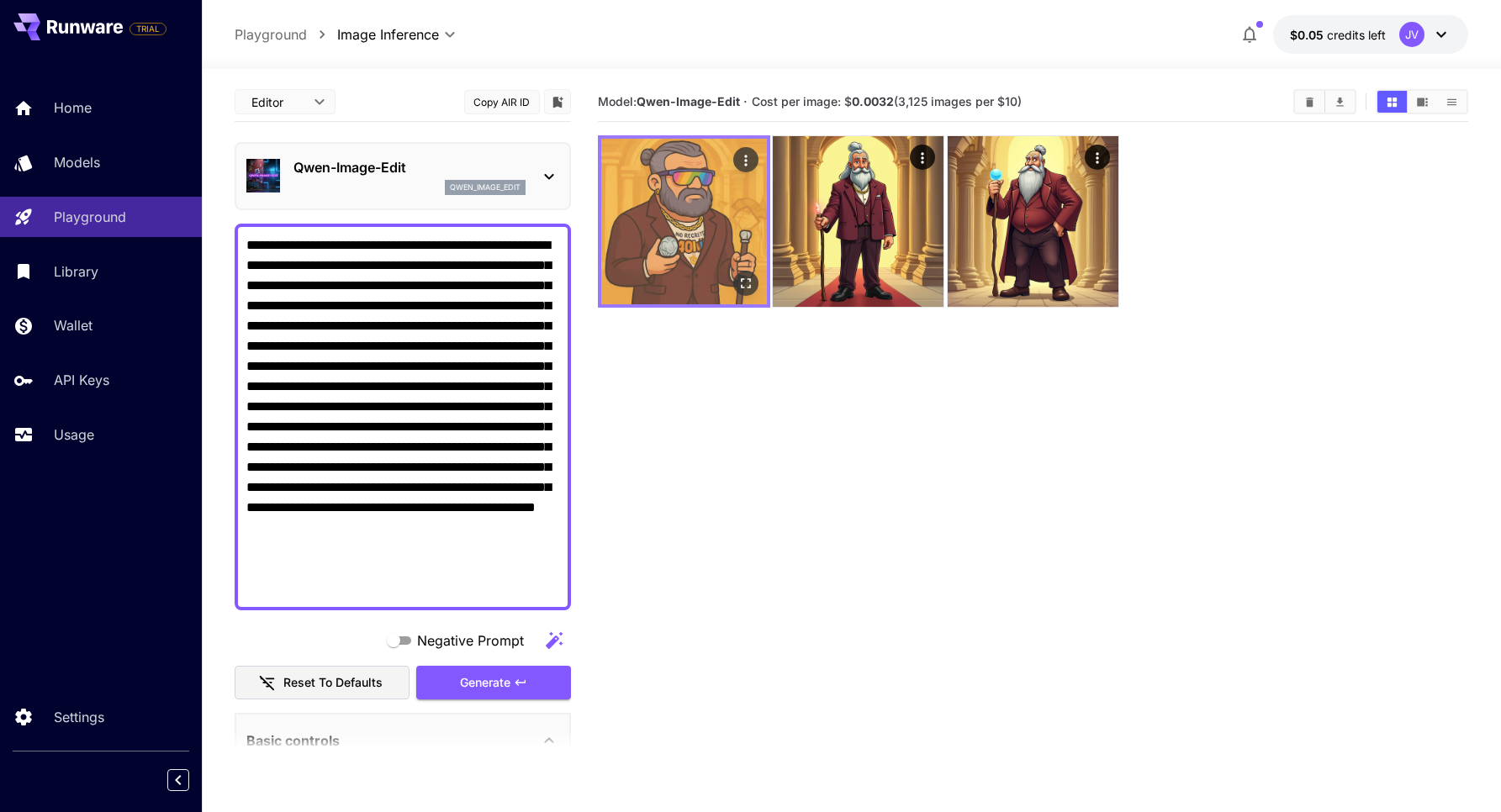
click at [676, 199] on img at bounding box center [684, 221] width 165 height 165
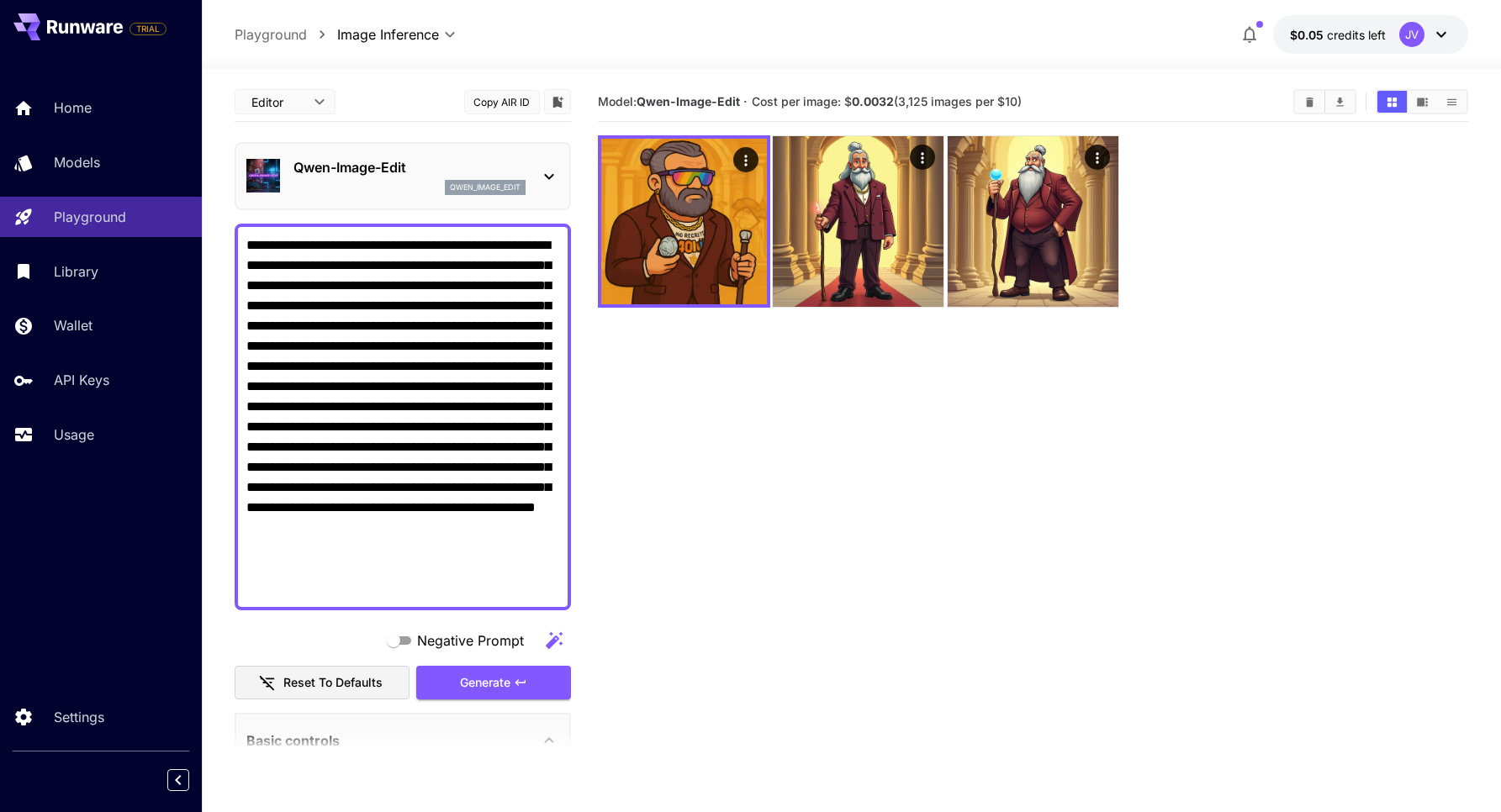
click at [326, 170] on p "Qwen-Image-Edit" at bounding box center [409, 167] width 232 height 21
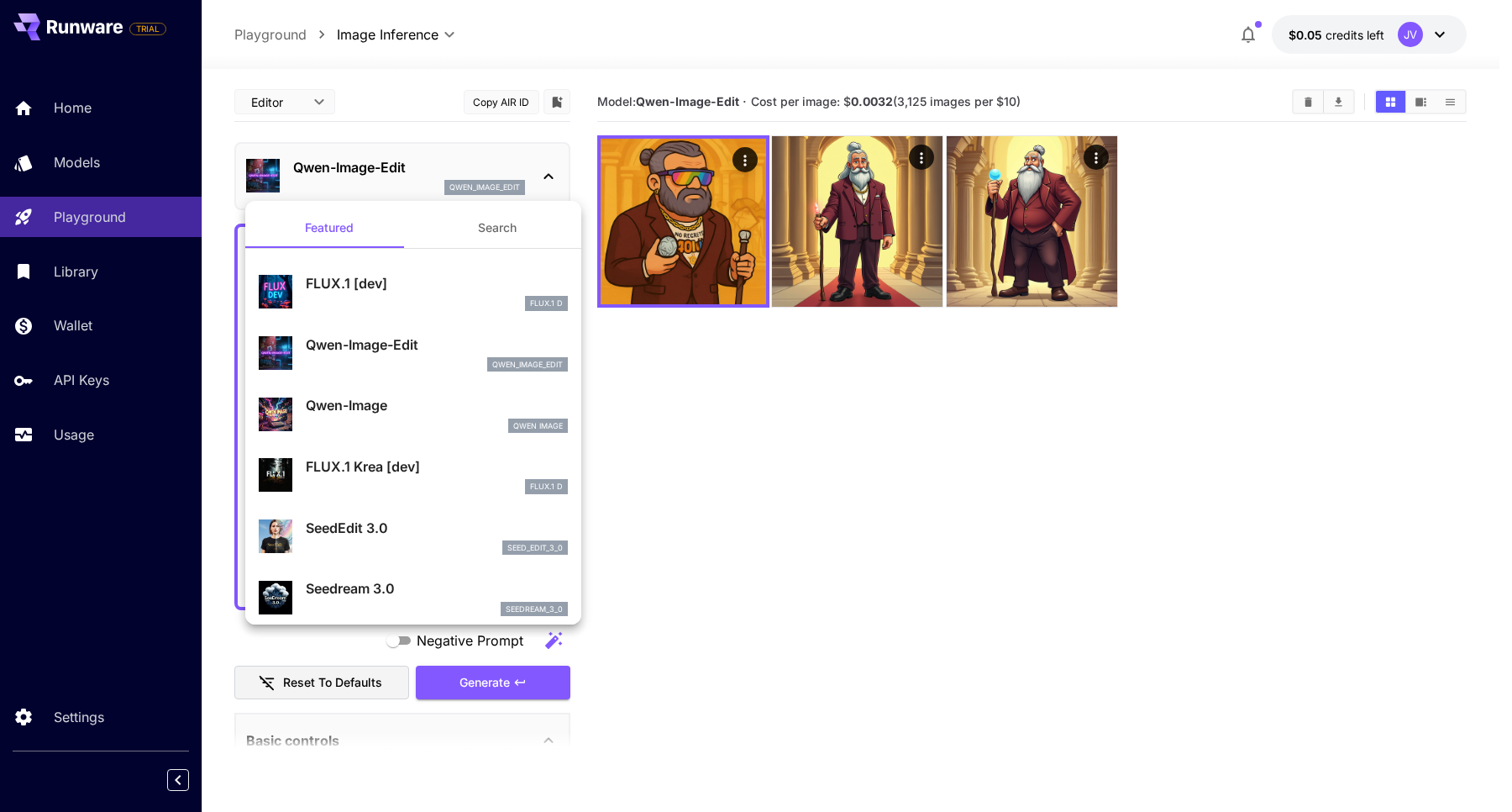
click at [361, 398] on p "Qwen-Image" at bounding box center [436, 405] width 262 height 21
type input "**"
type input "***"
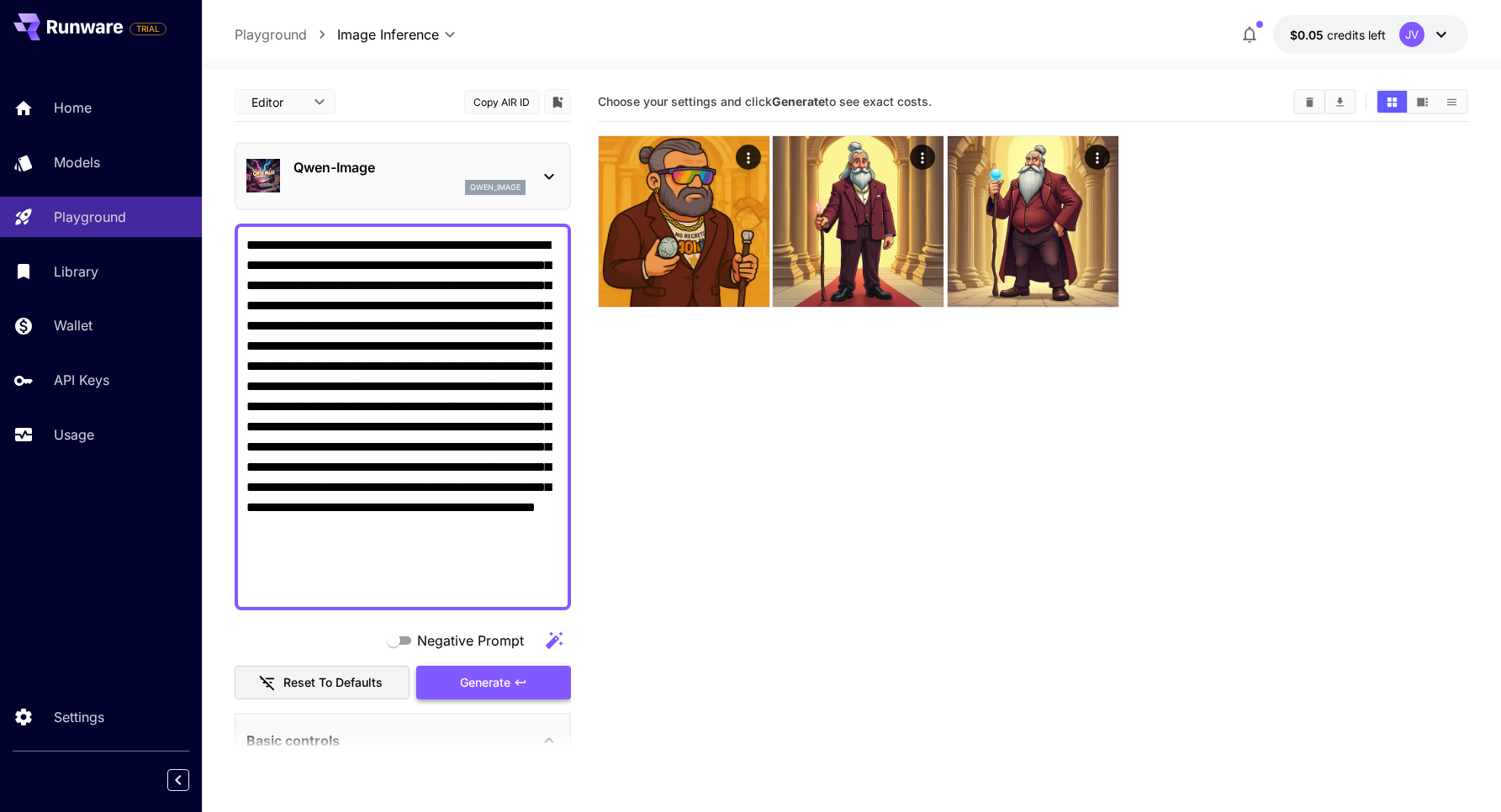
click at [514, 686] on icon "button" at bounding box center [520, 682] width 14 height 14
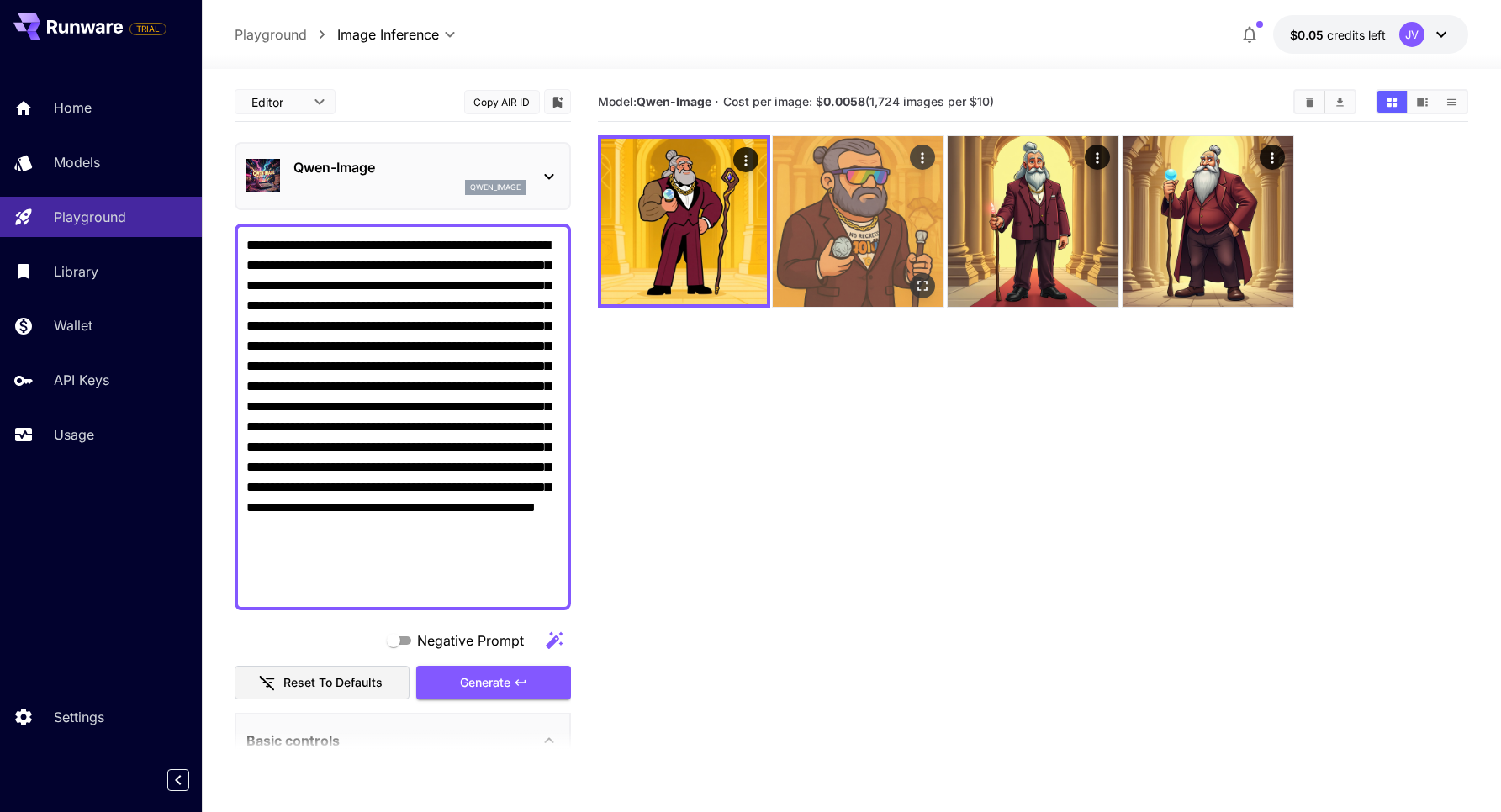
click at [824, 171] on img at bounding box center [859, 222] width 171 height 171
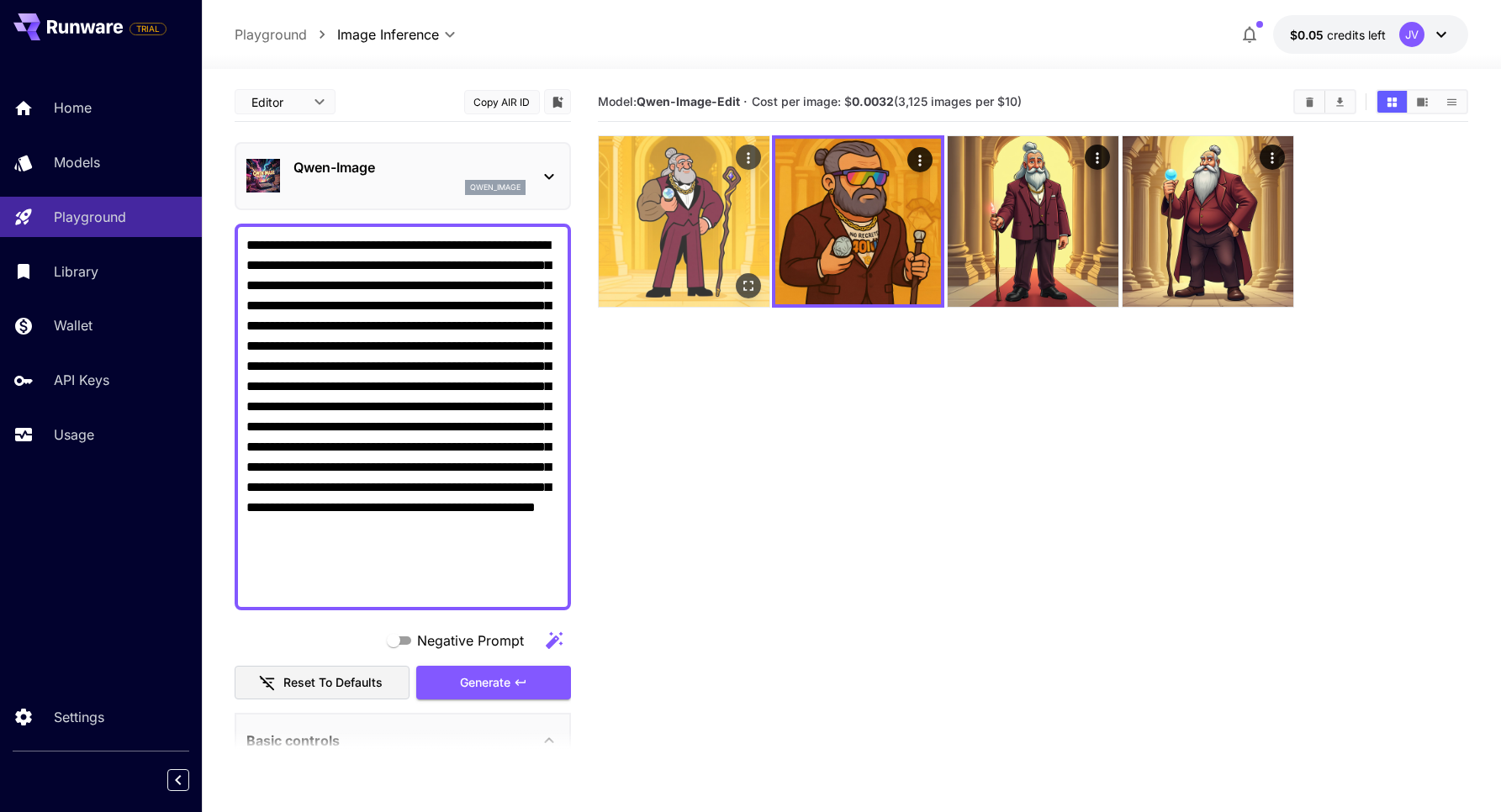
click at [667, 213] on img at bounding box center [685, 222] width 171 height 171
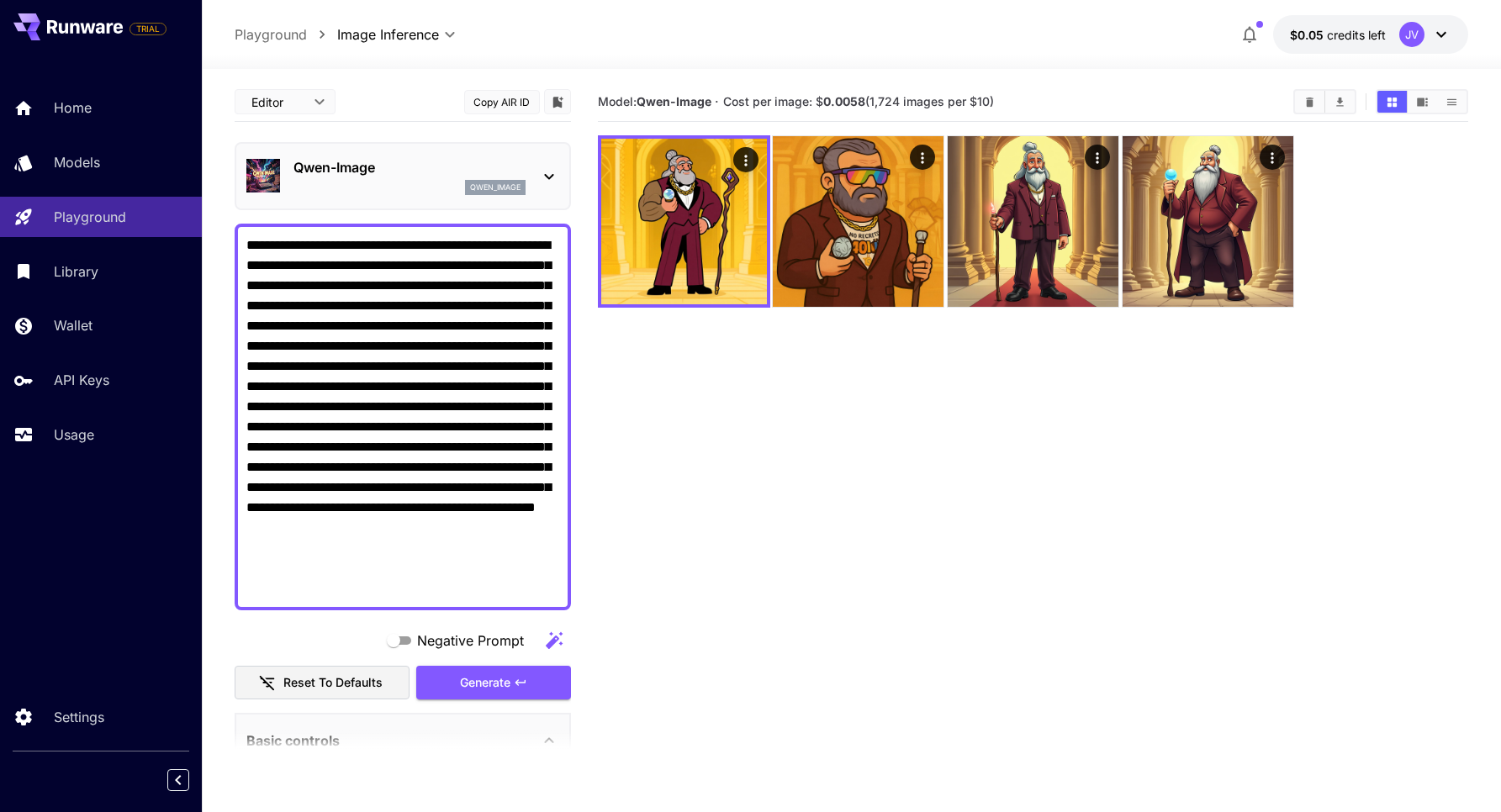
click at [331, 175] on p "Qwen-Image" at bounding box center [409, 167] width 232 height 21
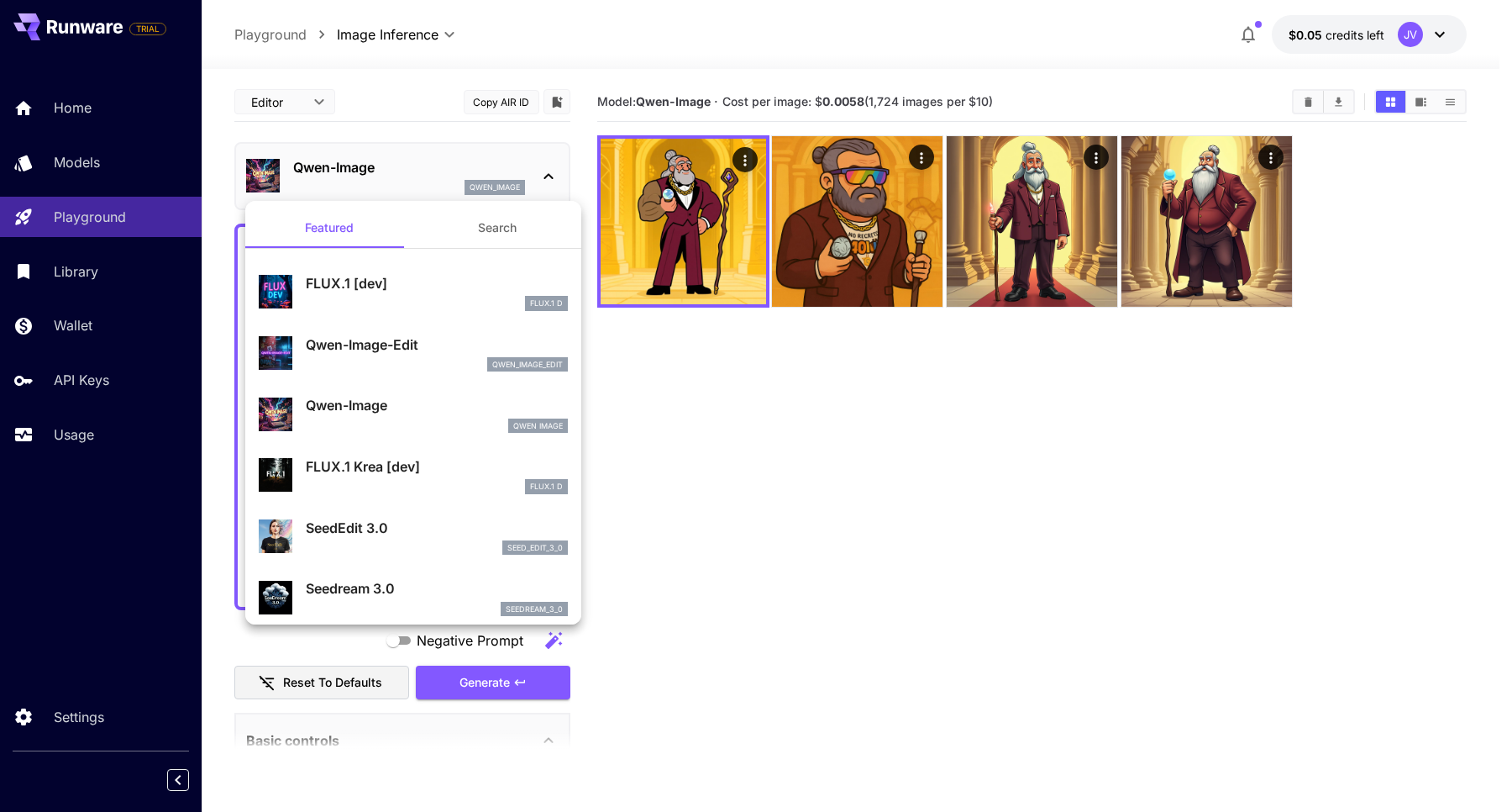
click at [376, 469] on p "FLUX.1 Krea [dev]" at bounding box center [436, 466] width 262 height 21
type input "**"
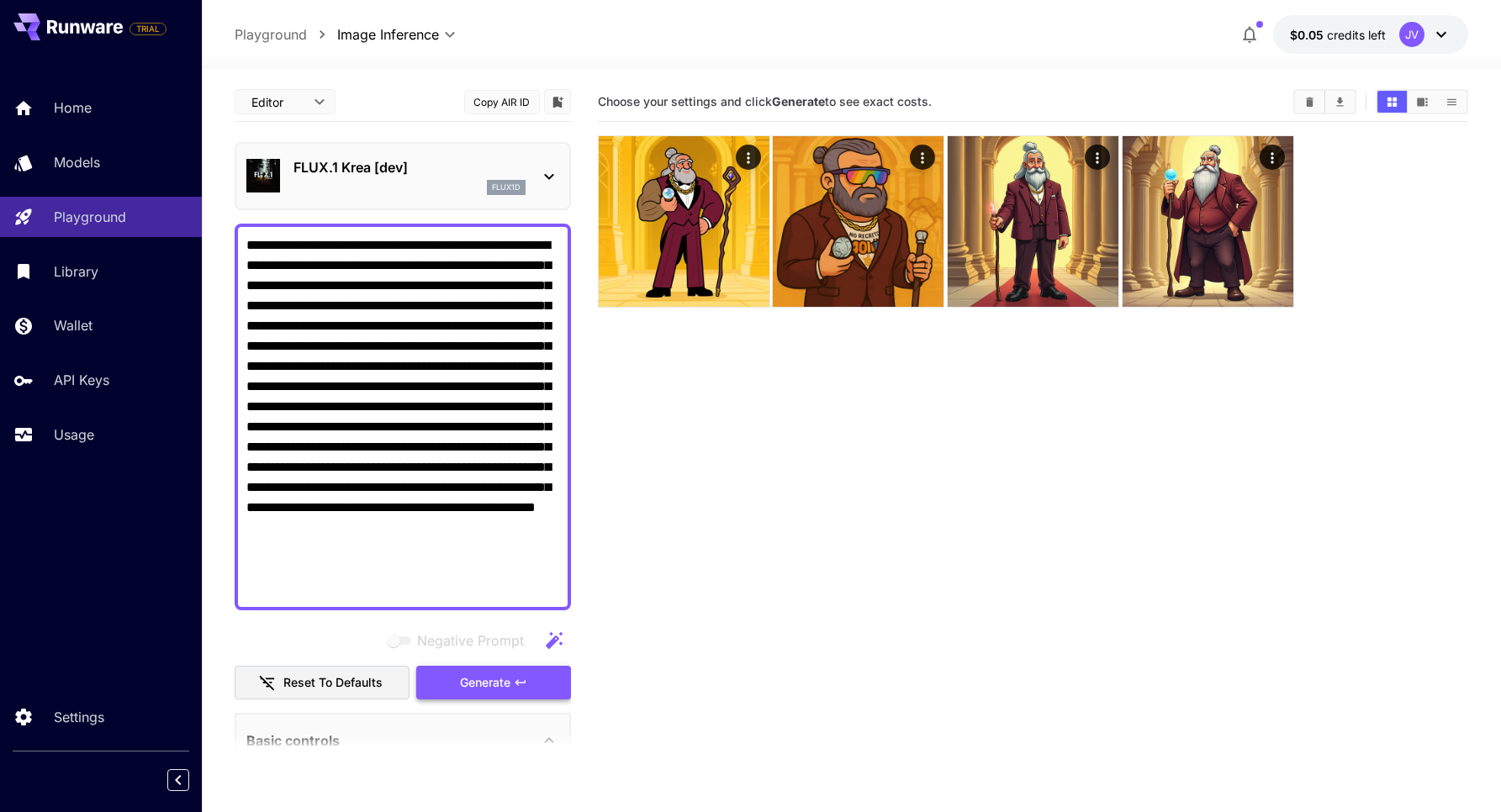
click at [471, 673] on span "Generate" at bounding box center [485, 682] width 50 height 21
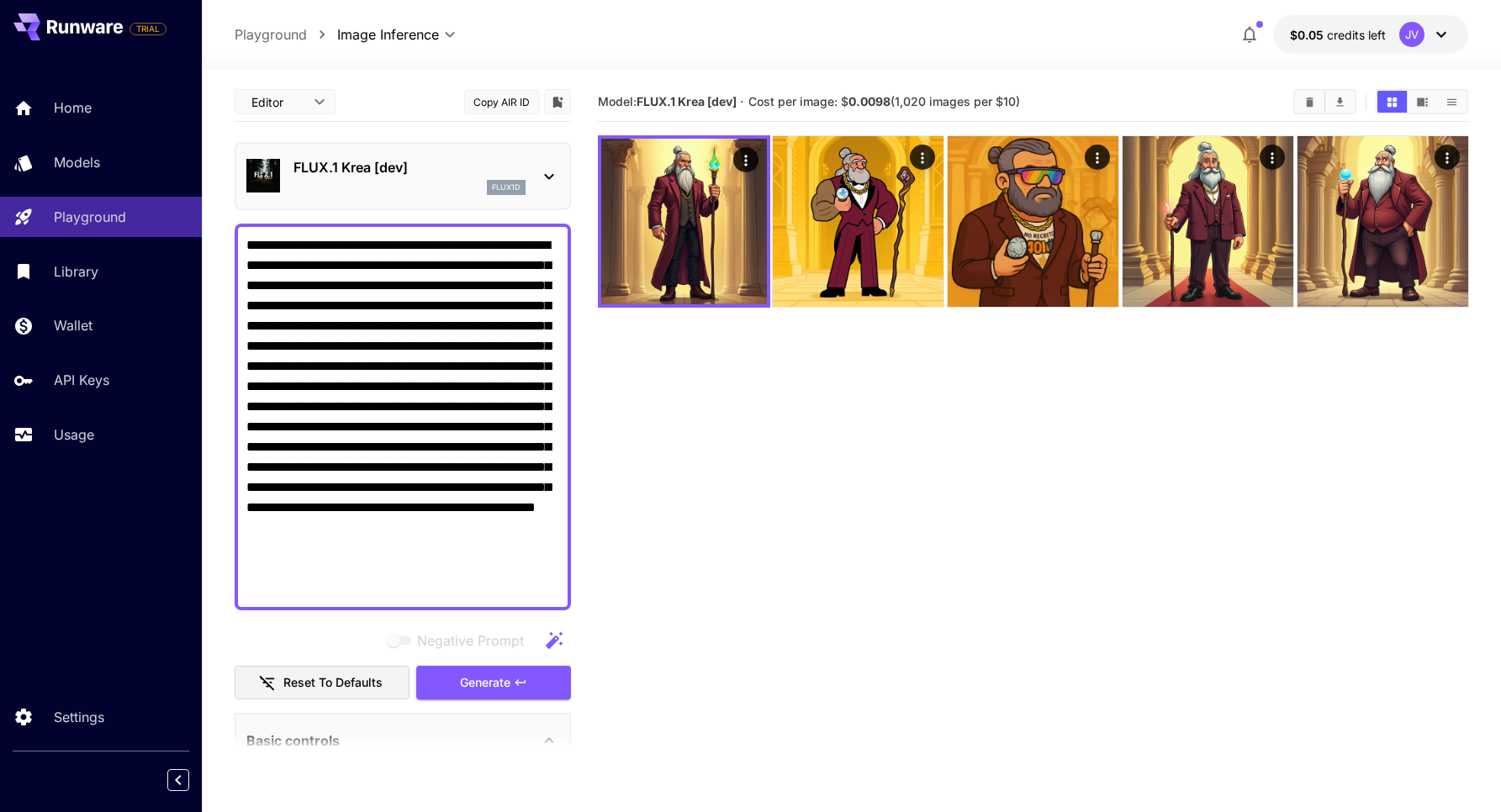
click at [361, 189] on div "flux1d" at bounding box center [409, 187] width 232 height 15
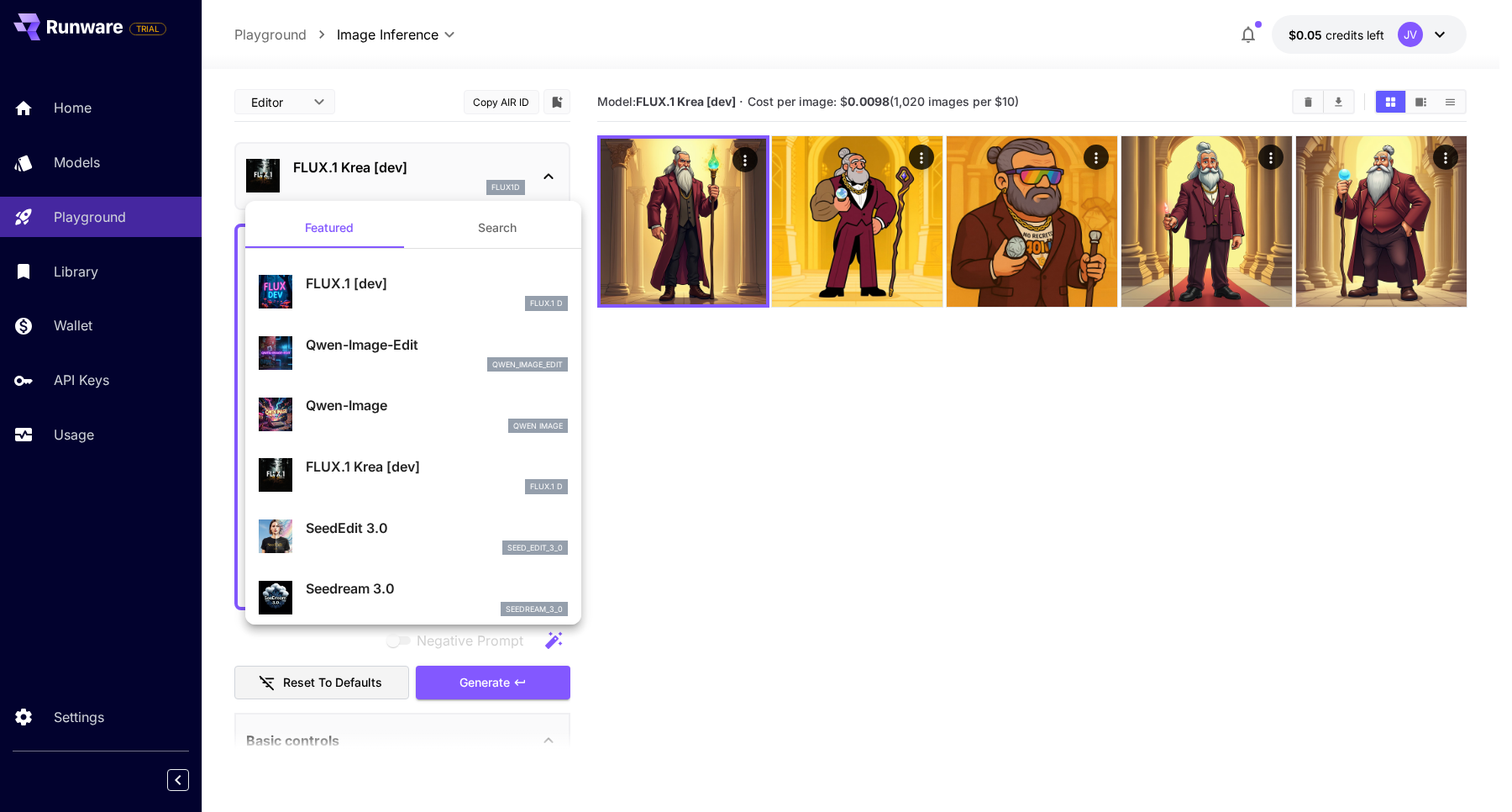
click at [391, 530] on p "SeedEdit 3.0" at bounding box center [436, 528] width 262 height 21
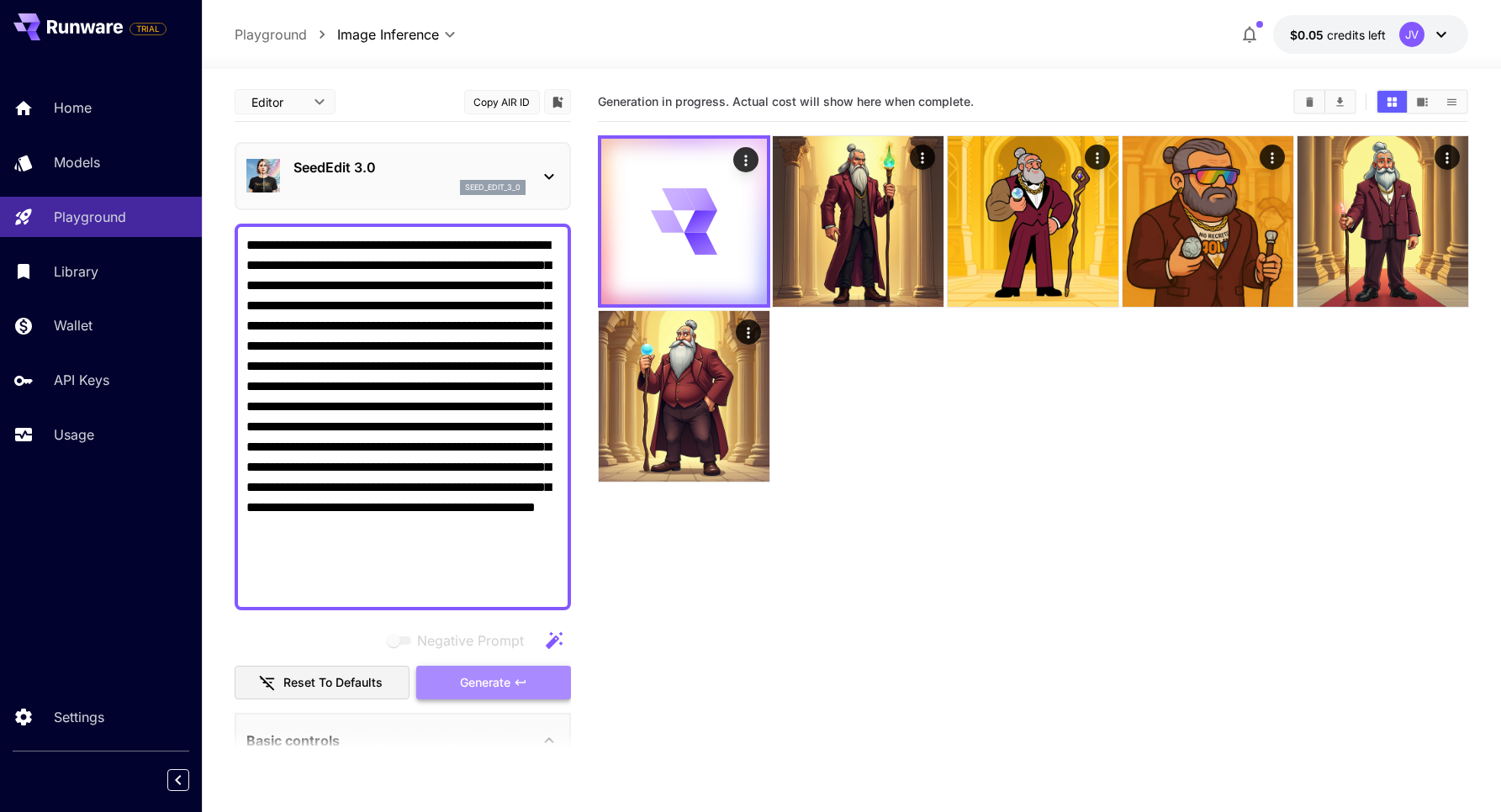
click at [472, 684] on span "Generate" at bounding box center [485, 682] width 50 height 21
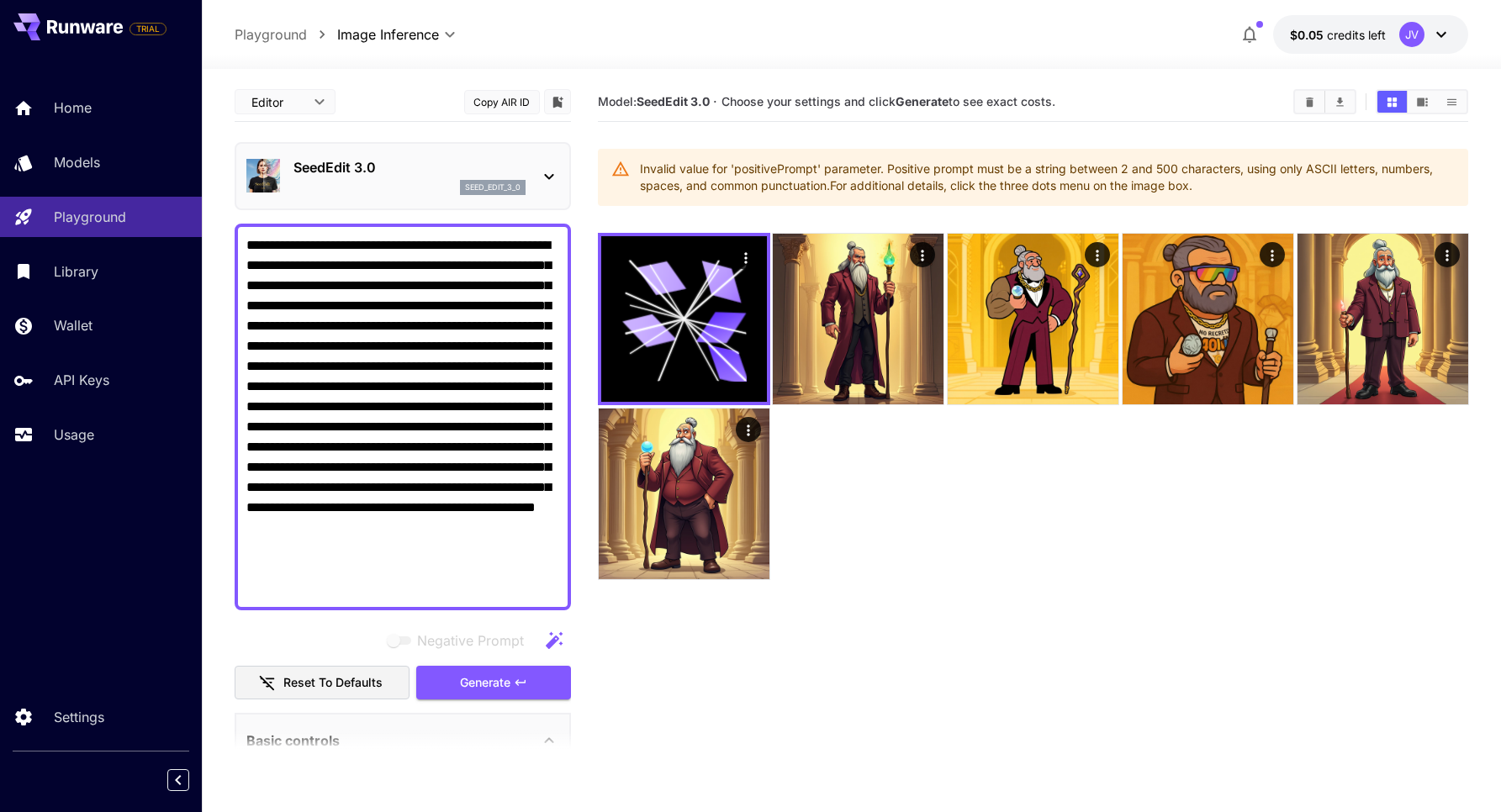
click at [431, 184] on div "seed_edit_3_0" at bounding box center [409, 187] width 232 height 15
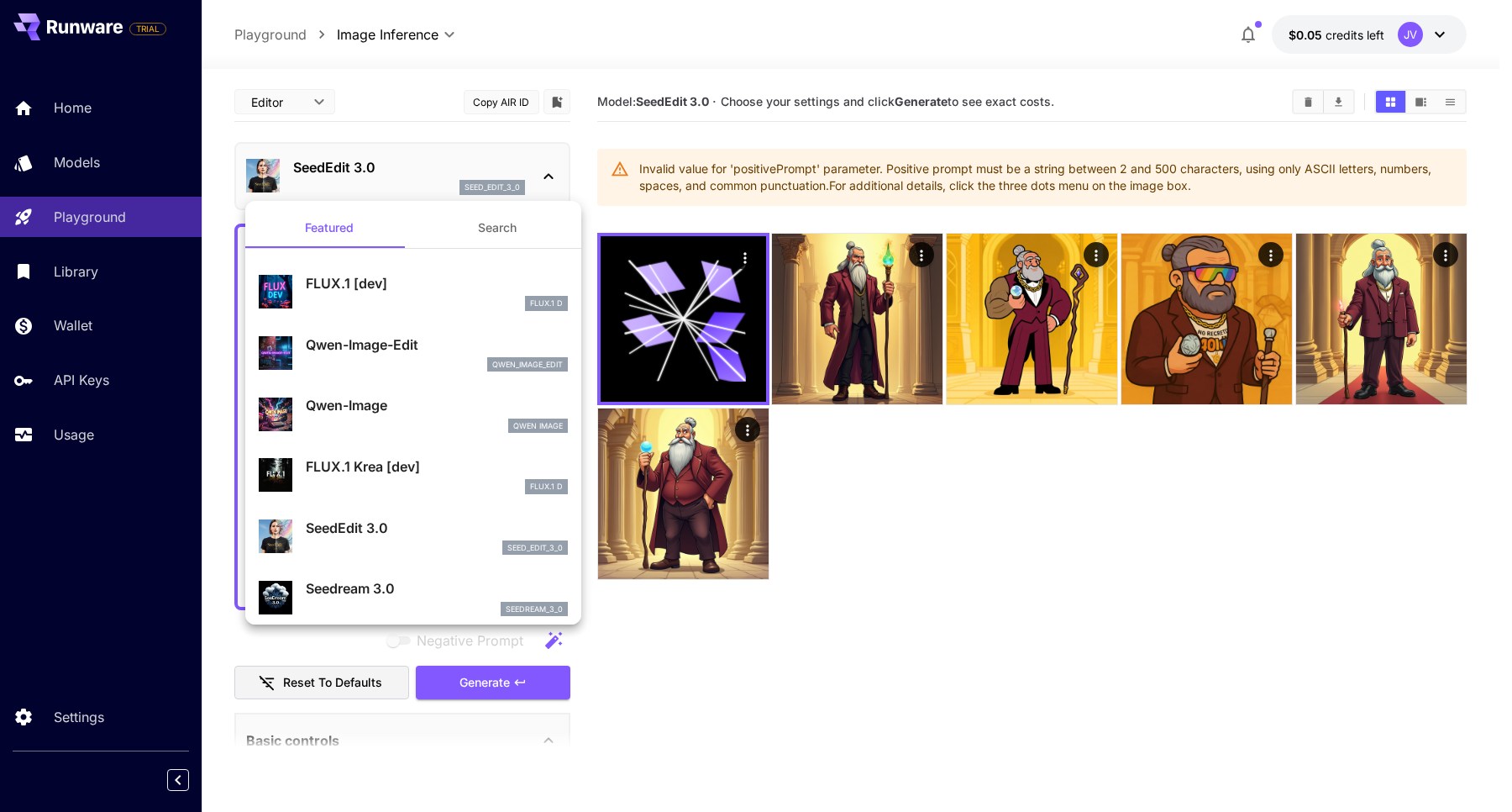
click at [382, 535] on p "SeedEdit 3.0" at bounding box center [436, 528] width 262 height 21
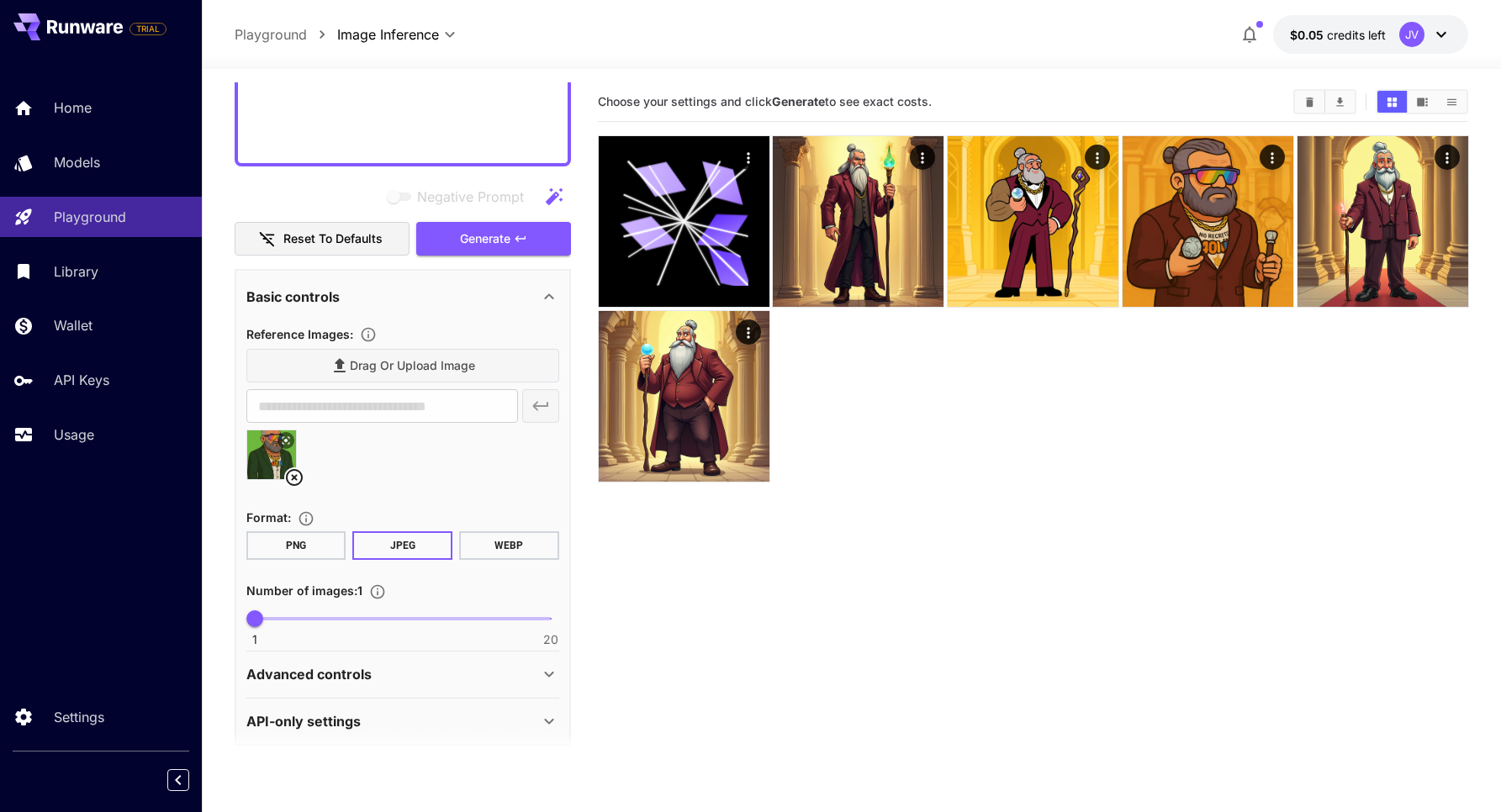
scroll to position [454, 0]
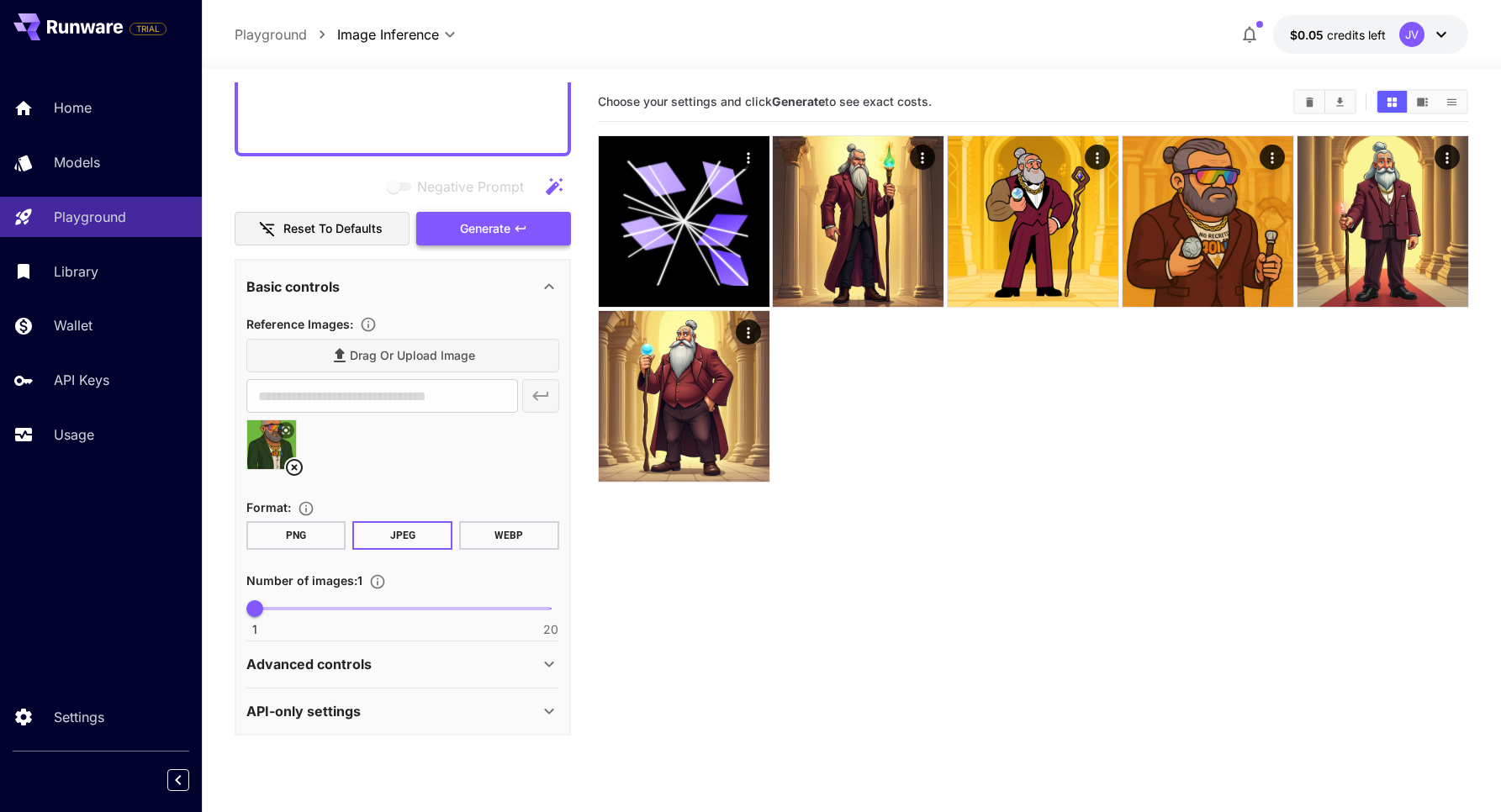
click at [484, 234] on span "Generate" at bounding box center [485, 228] width 50 height 21
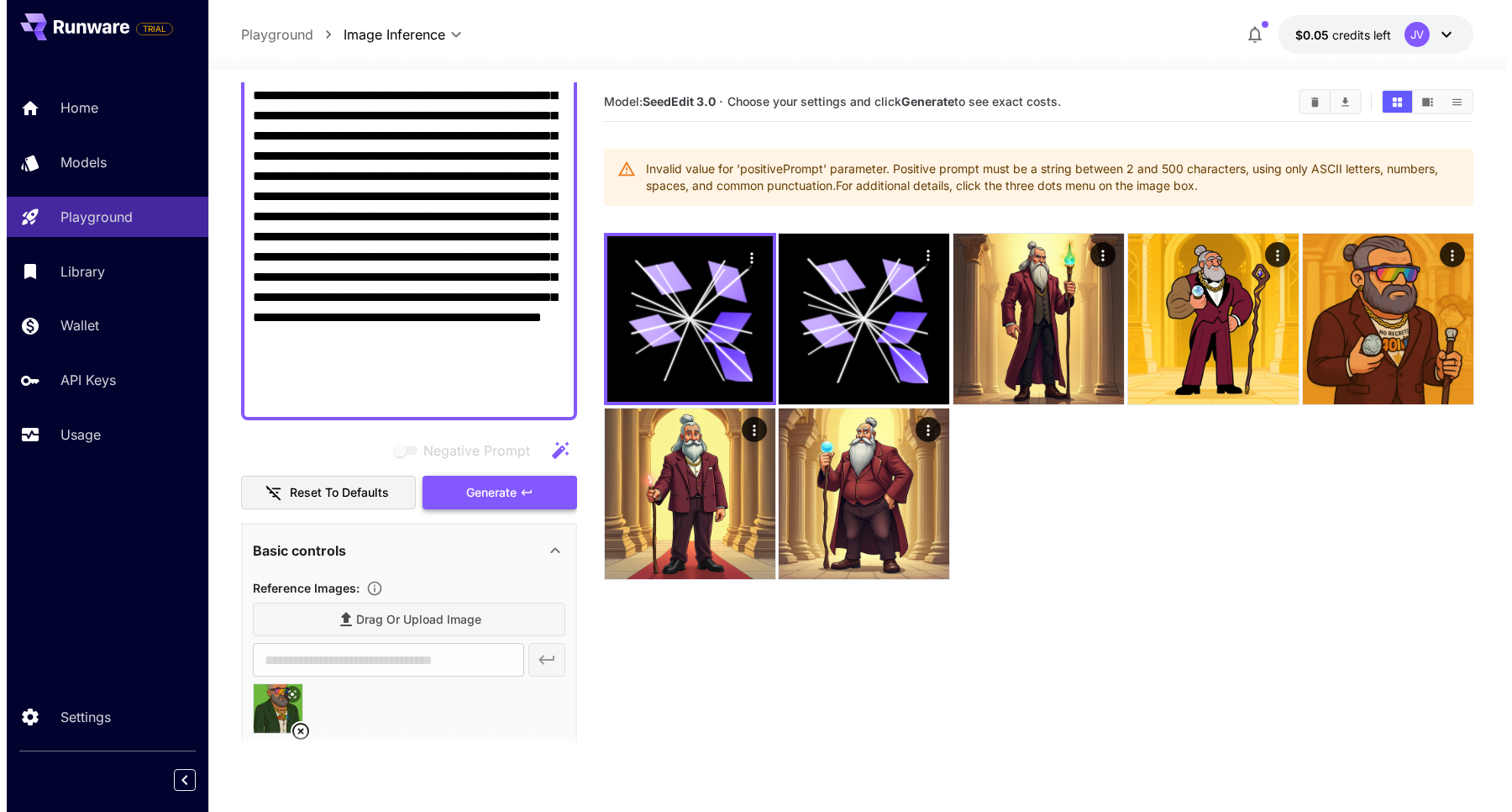
scroll to position [0, 0]
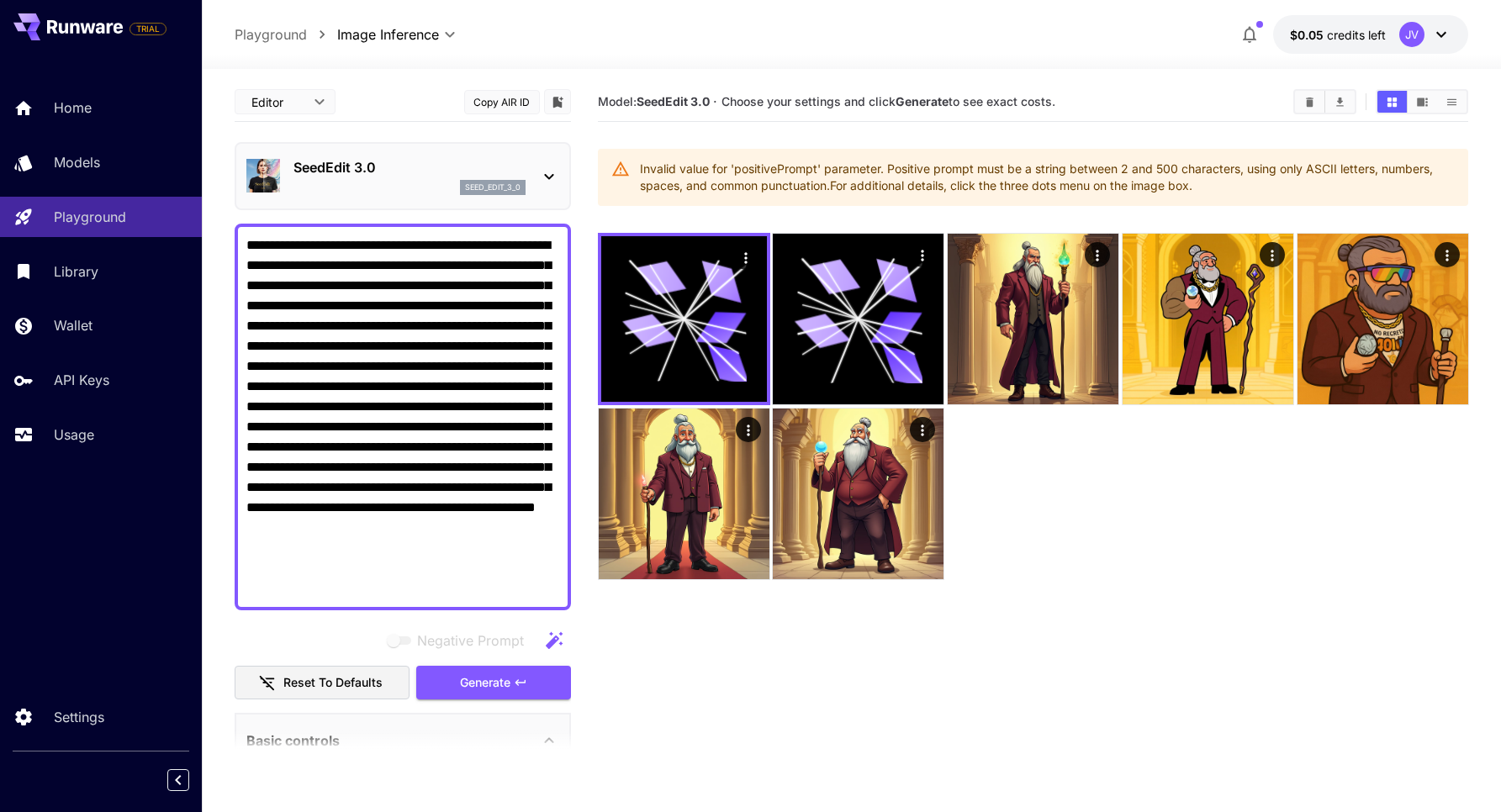
click at [404, 180] on div "seed_edit_3_0" at bounding box center [409, 187] width 232 height 15
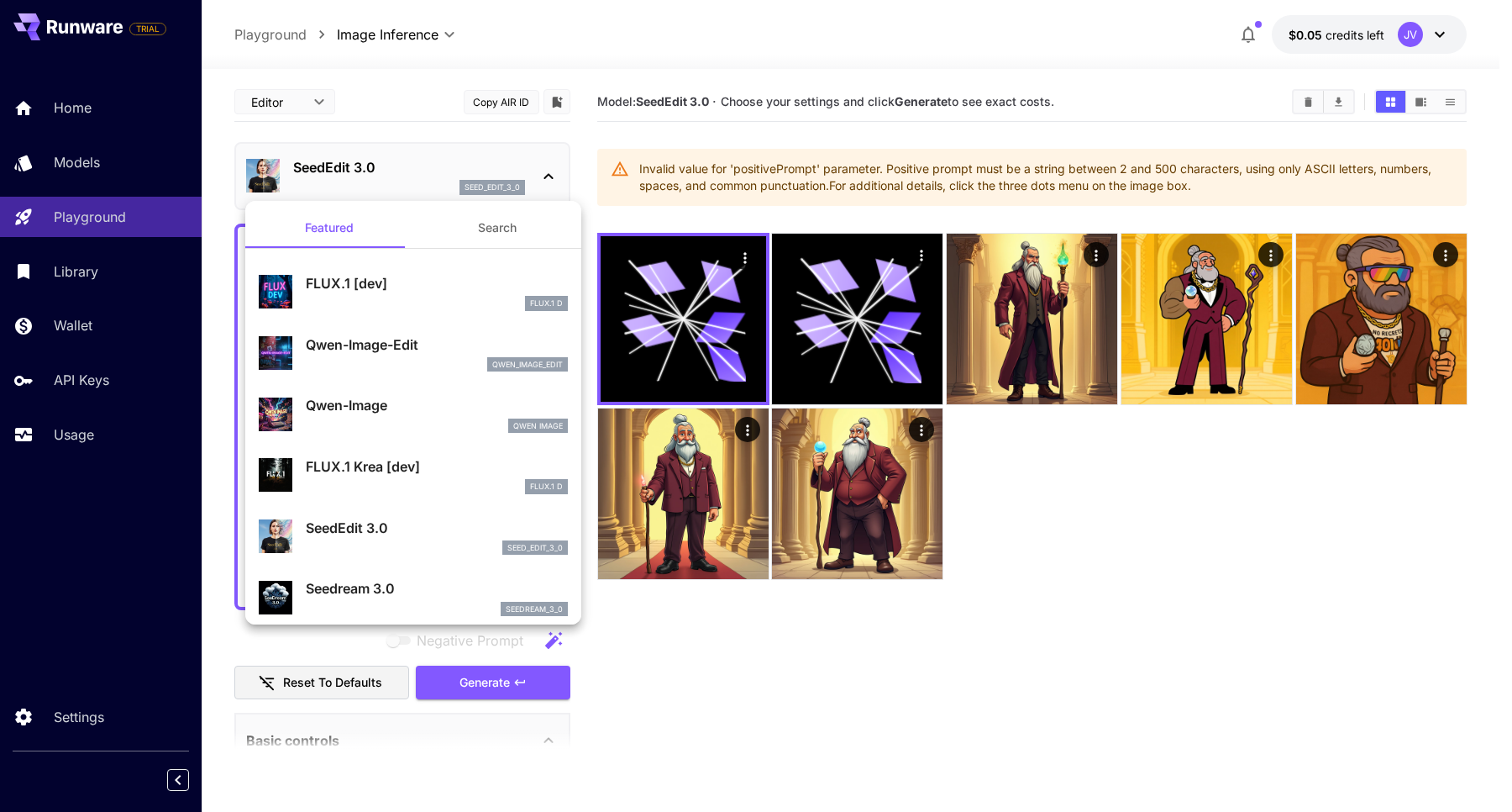
click at [364, 596] on p "Seedream 3.0" at bounding box center [436, 588] width 262 height 21
type input "***"
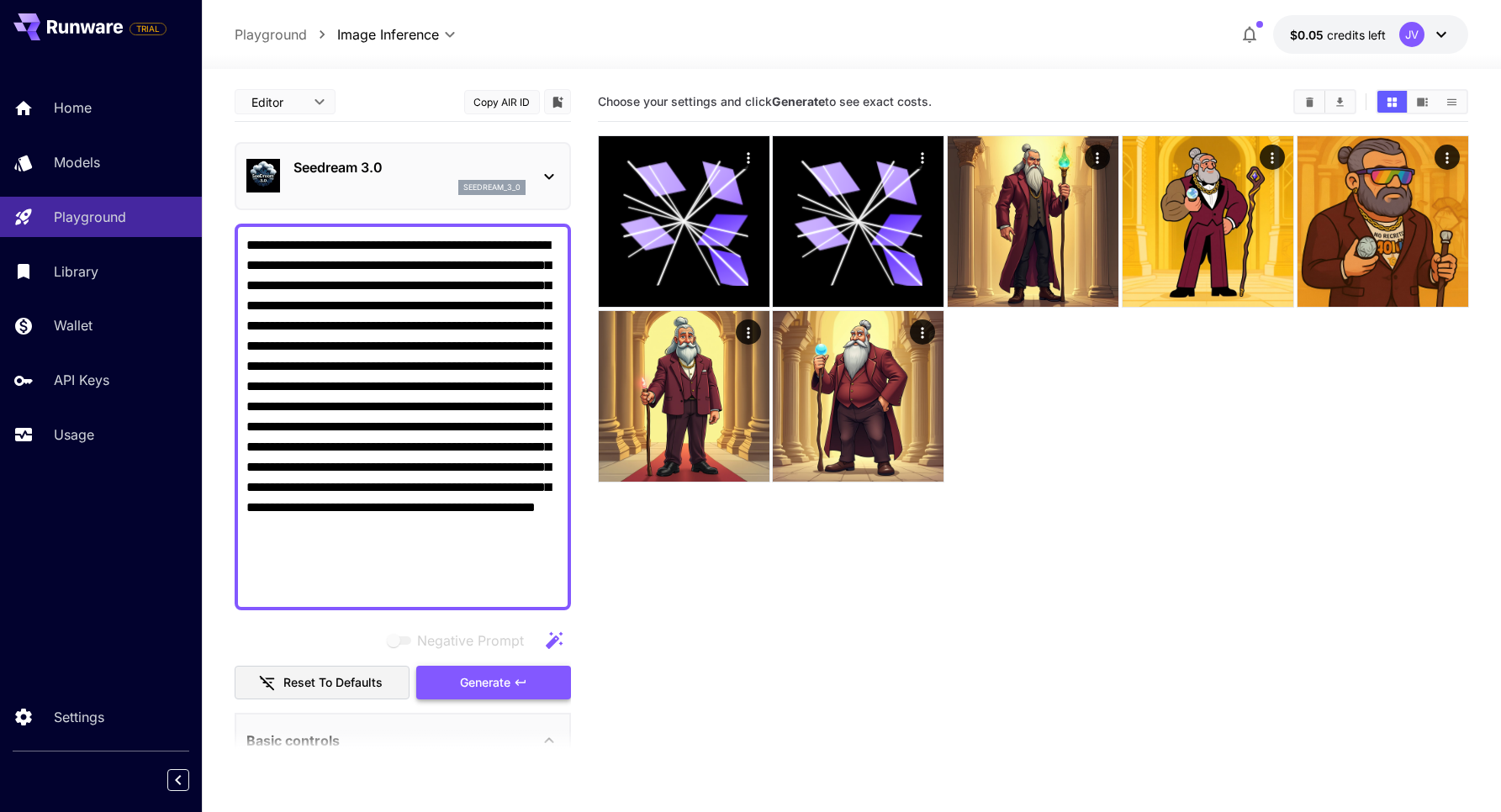
click at [499, 672] on span "Generate" at bounding box center [485, 682] width 50 height 21
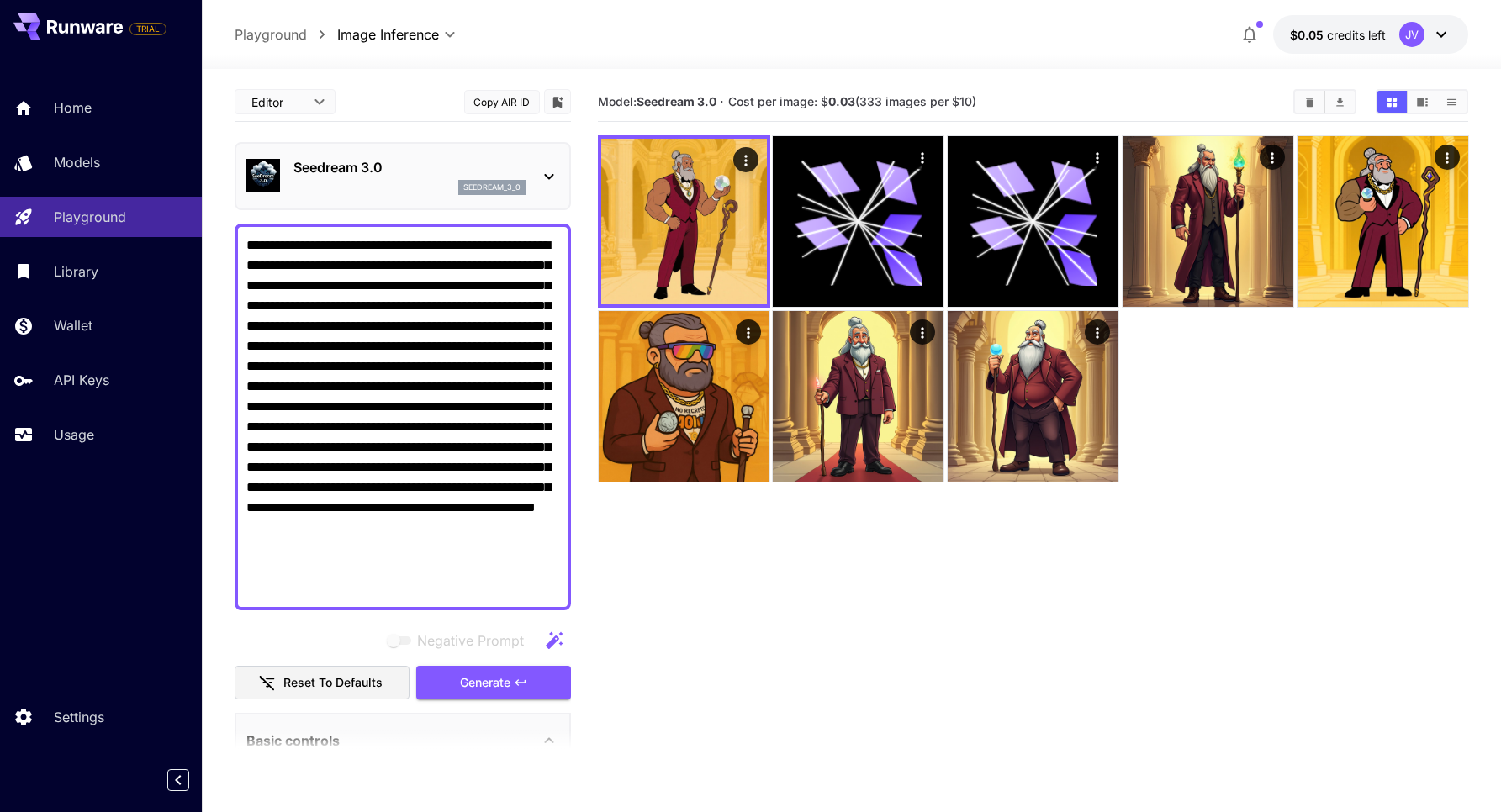
click at [467, 158] on p "Seedream 3.0" at bounding box center [409, 167] width 232 height 21
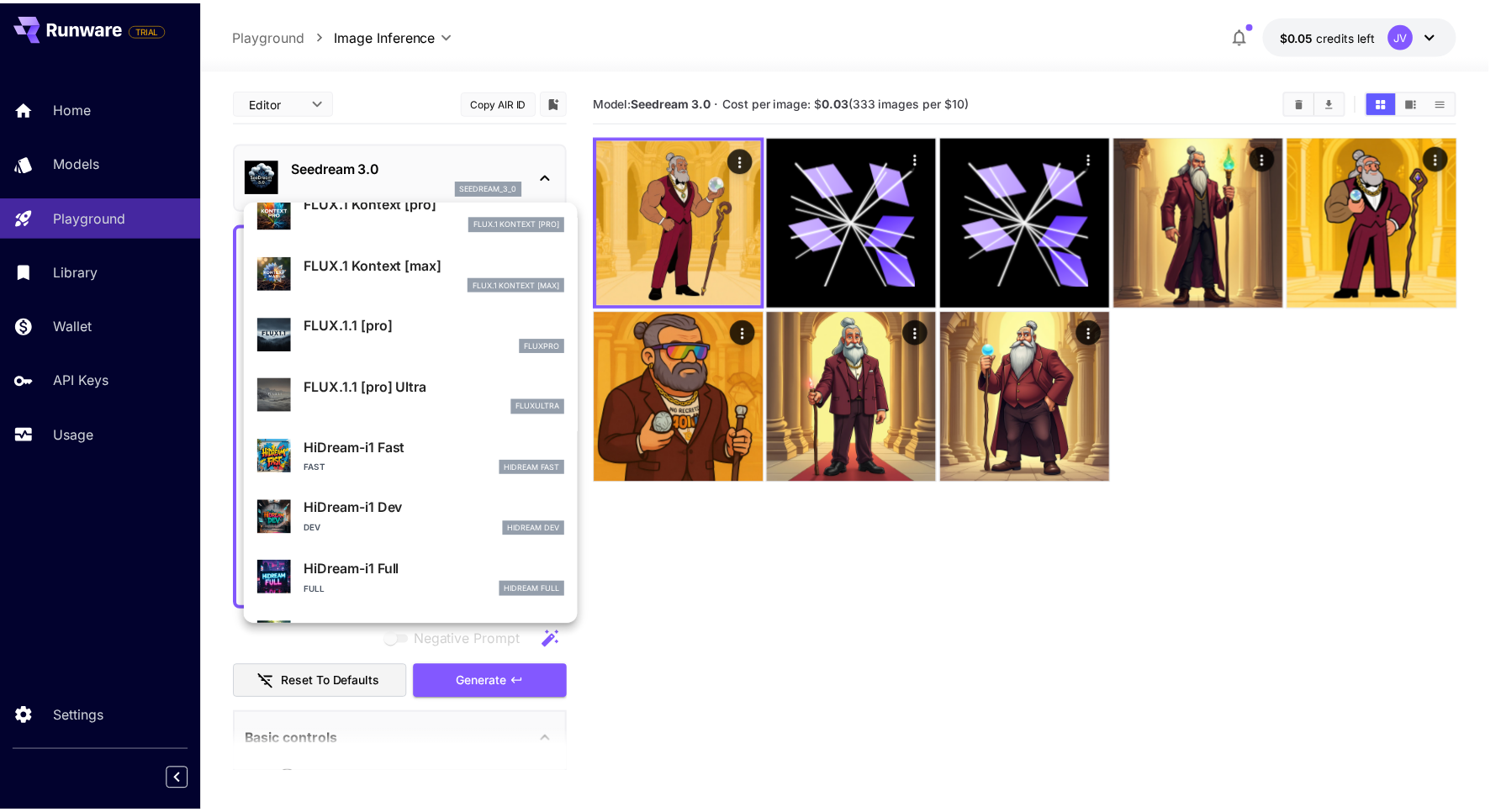
scroll to position [911, 0]
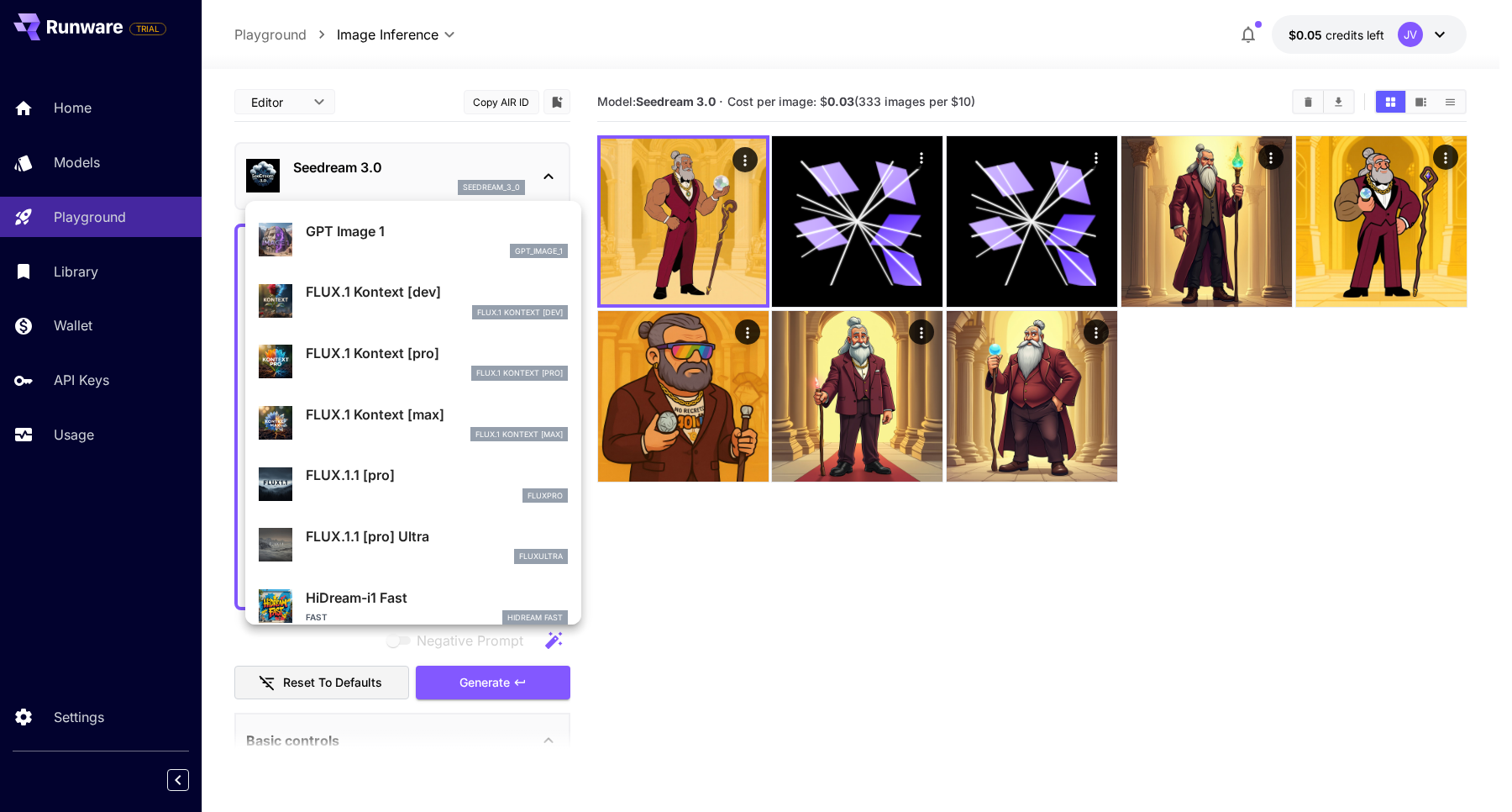
click at [388, 244] on div "gpt_image_1" at bounding box center [436, 251] width 262 height 15
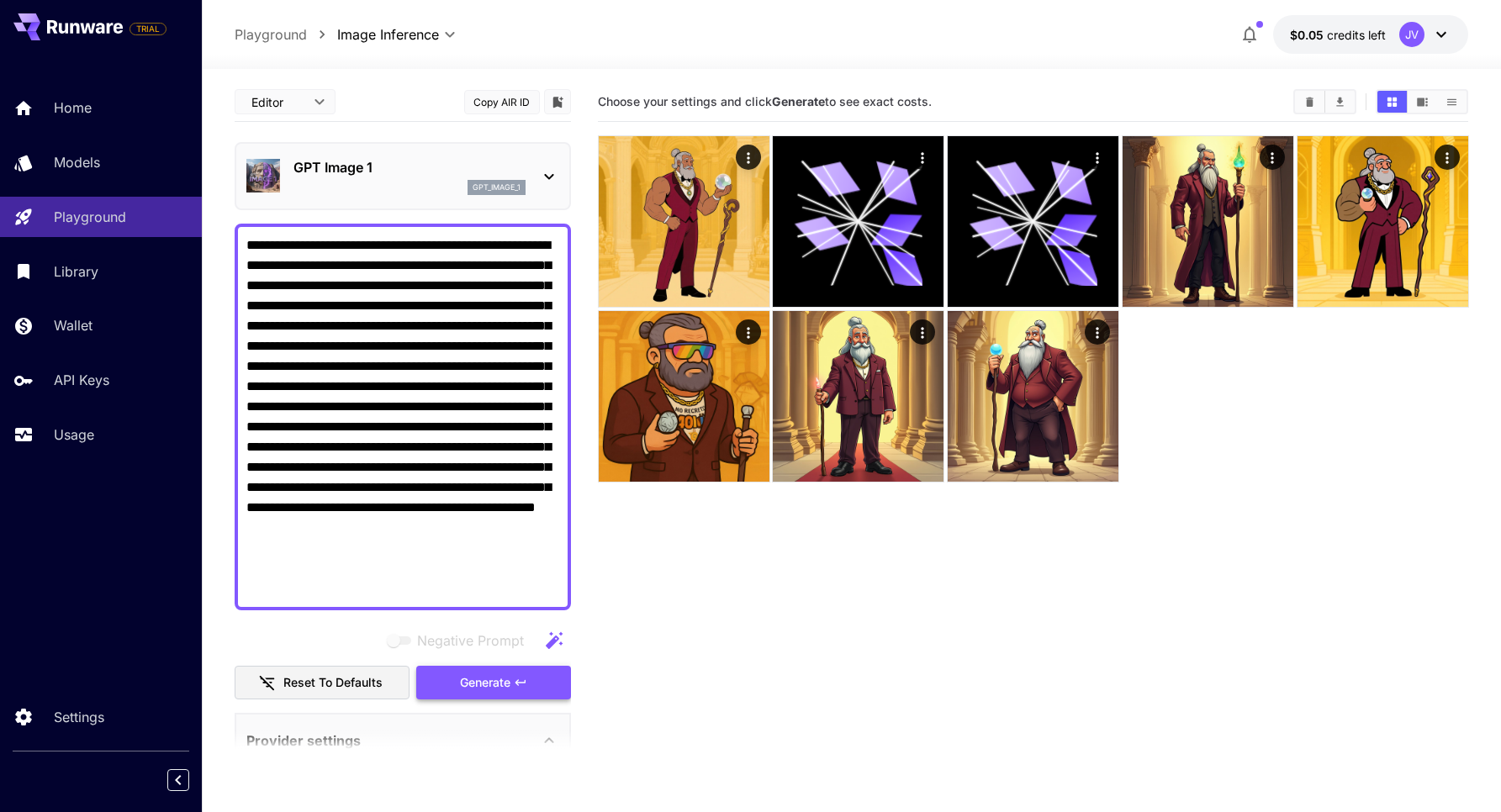
click at [511, 695] on button "Generate" at bounding box center [493, 682] width 154 height 34
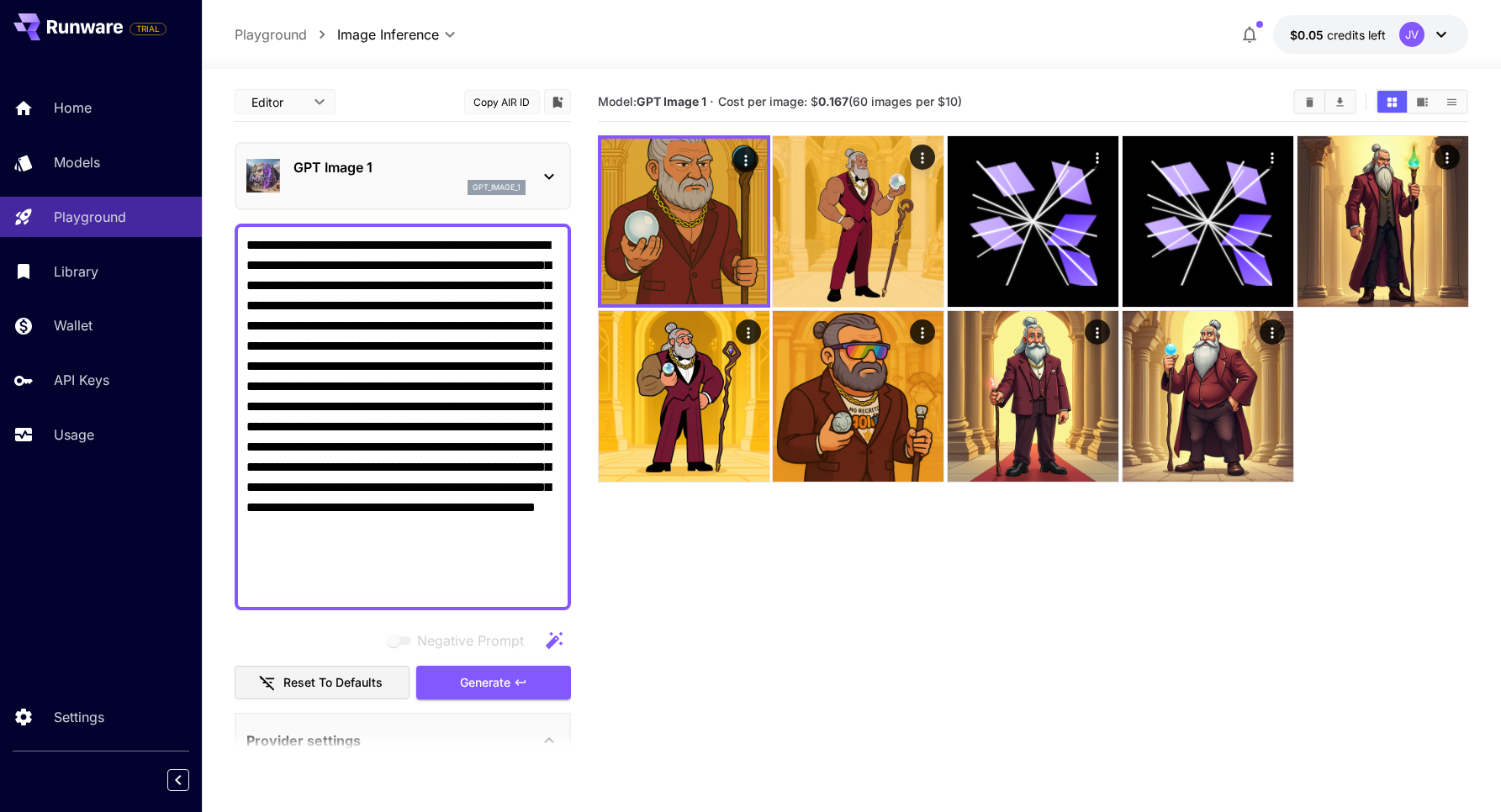
click at [421, 183] on div "gpt_image_1" at bounding box center [409, 187] width 232 height 15
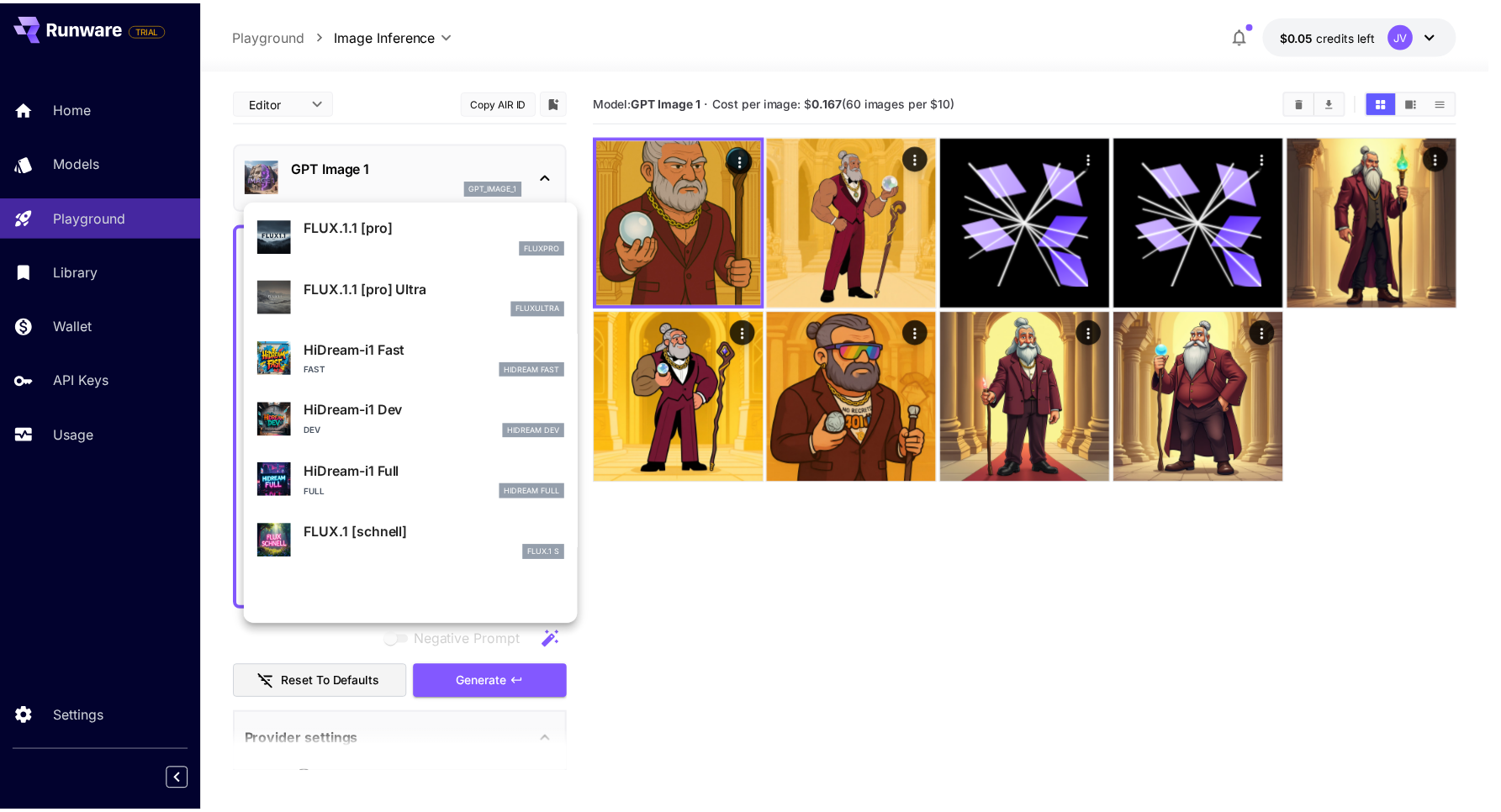
scroll to position [1215, 0]
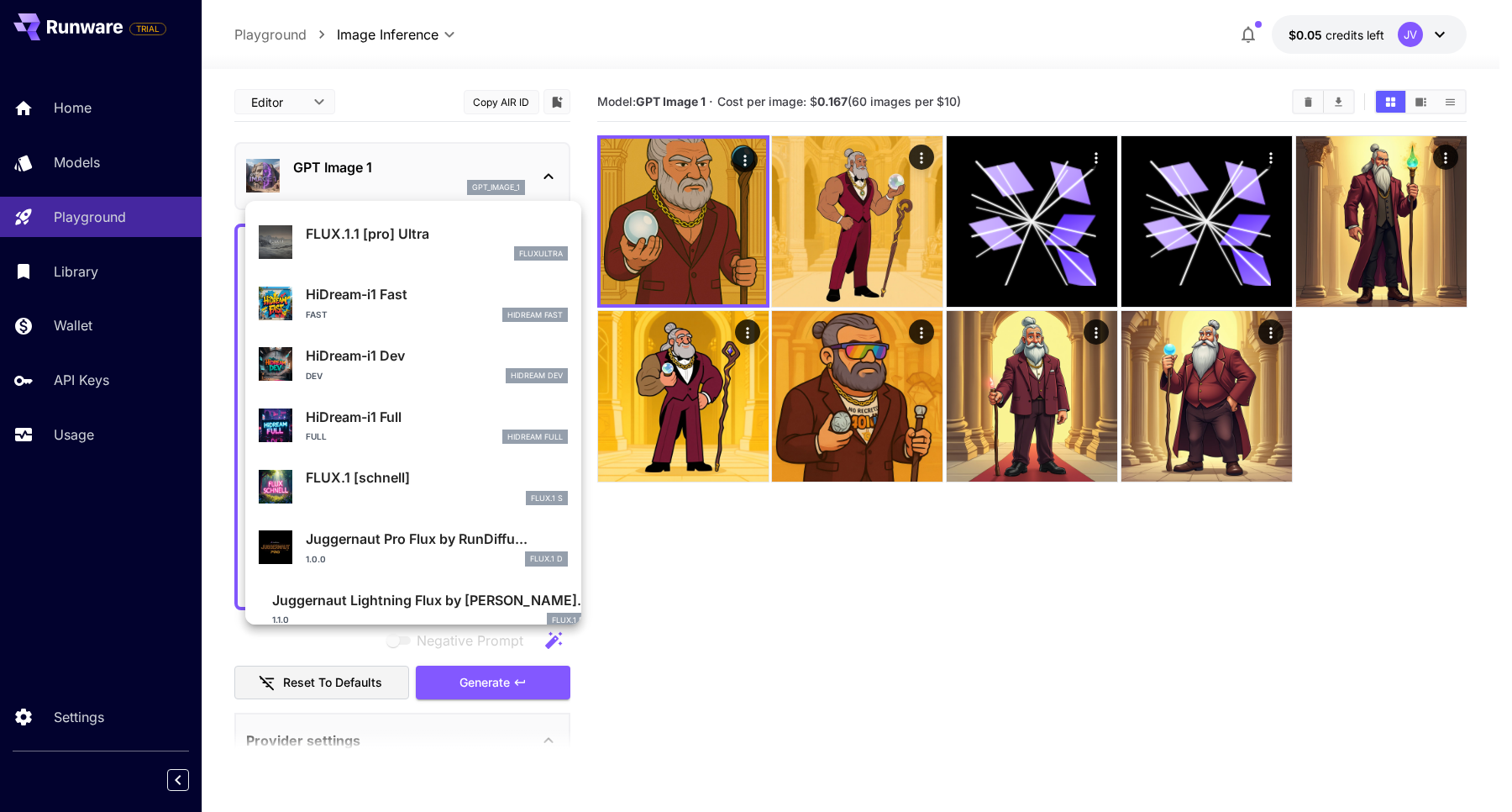
click at [386, 297] on p "HiDream-i1 Fast" at bounding box center [436, 294] width 262 height 21
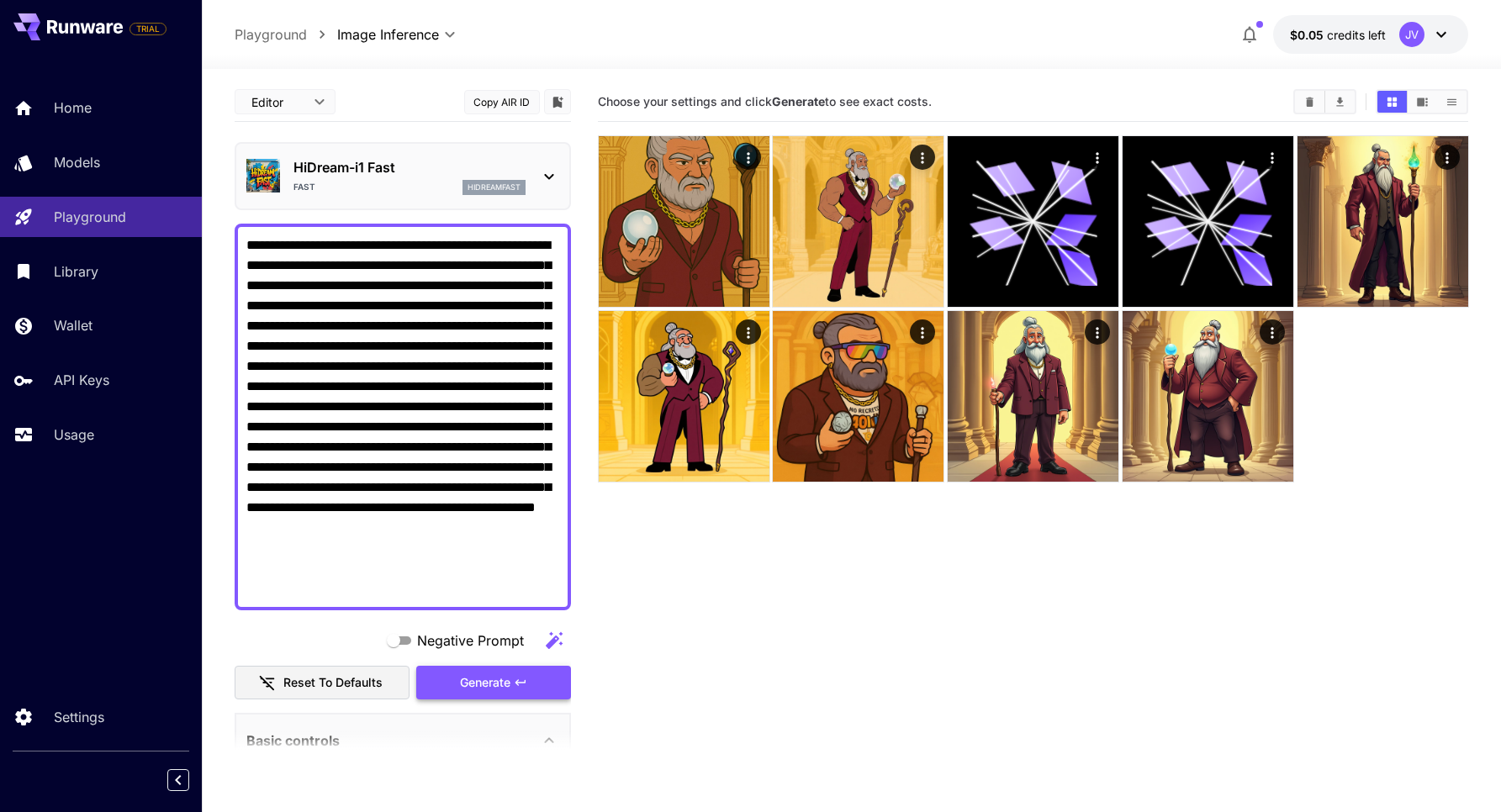
click at [491, 680] on span "Generate" at bounding box center [485, 682] width 50 height 21
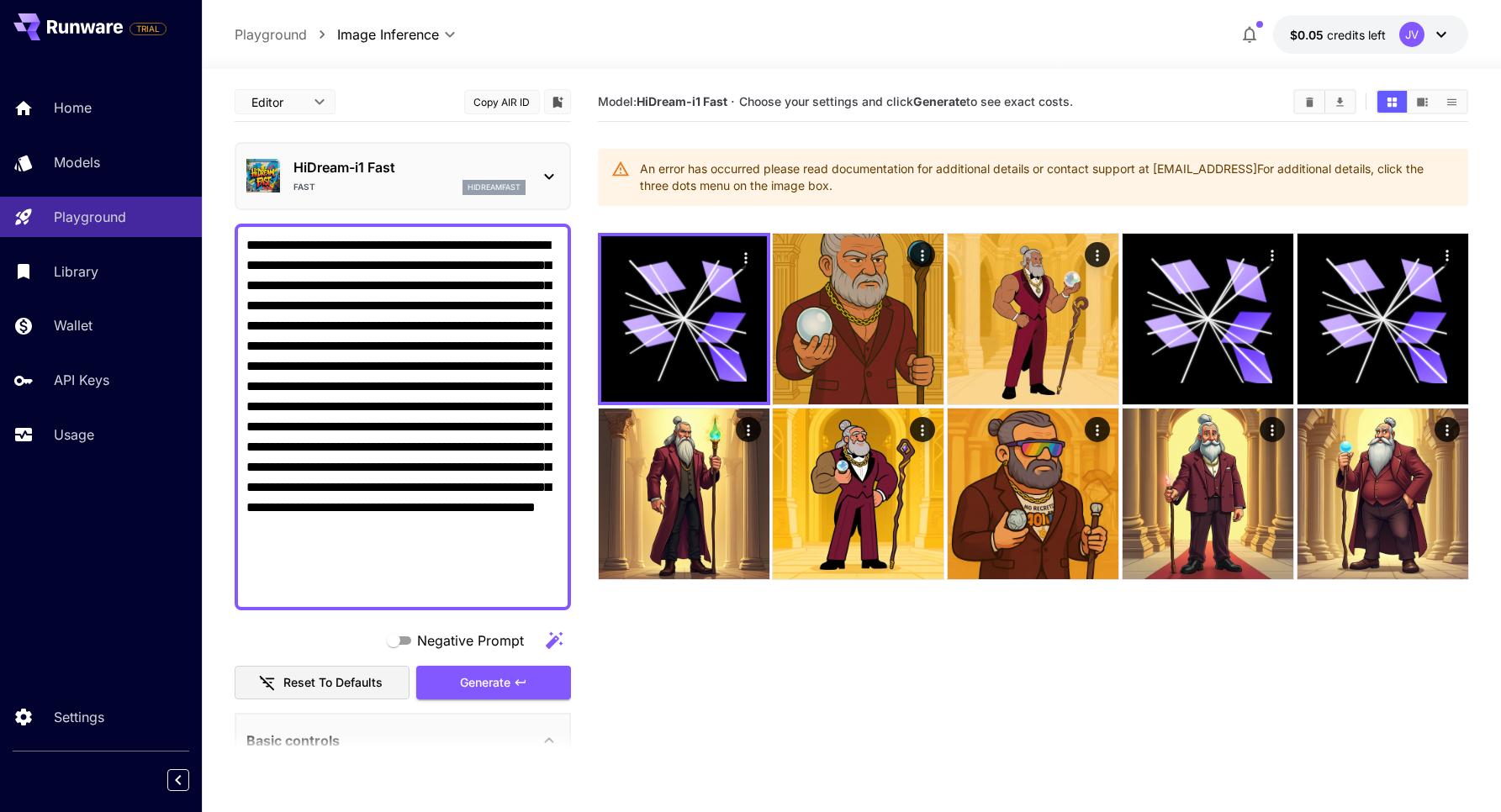
scroll to position [454, 0]
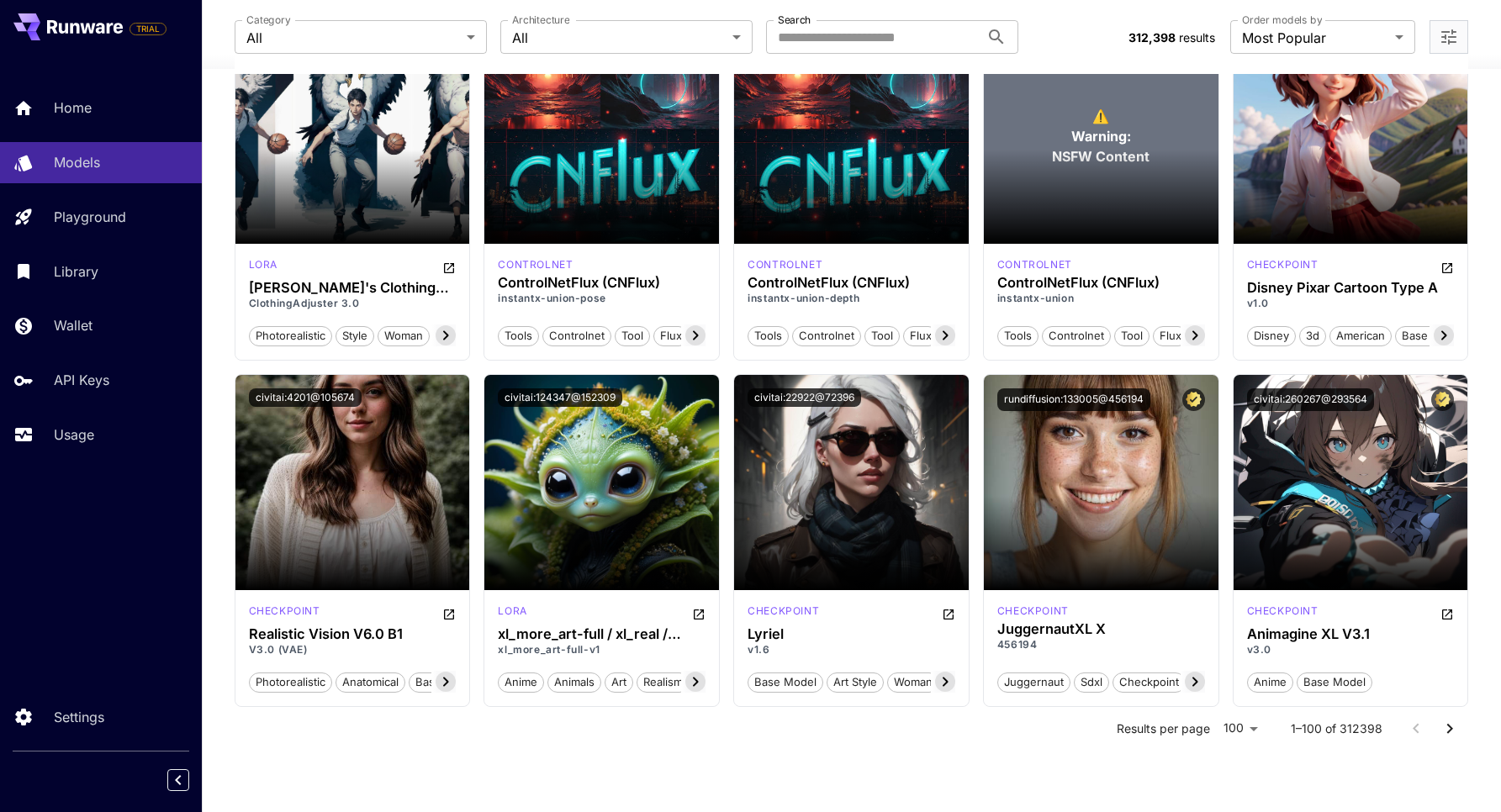
scroll to position [6389, 0]
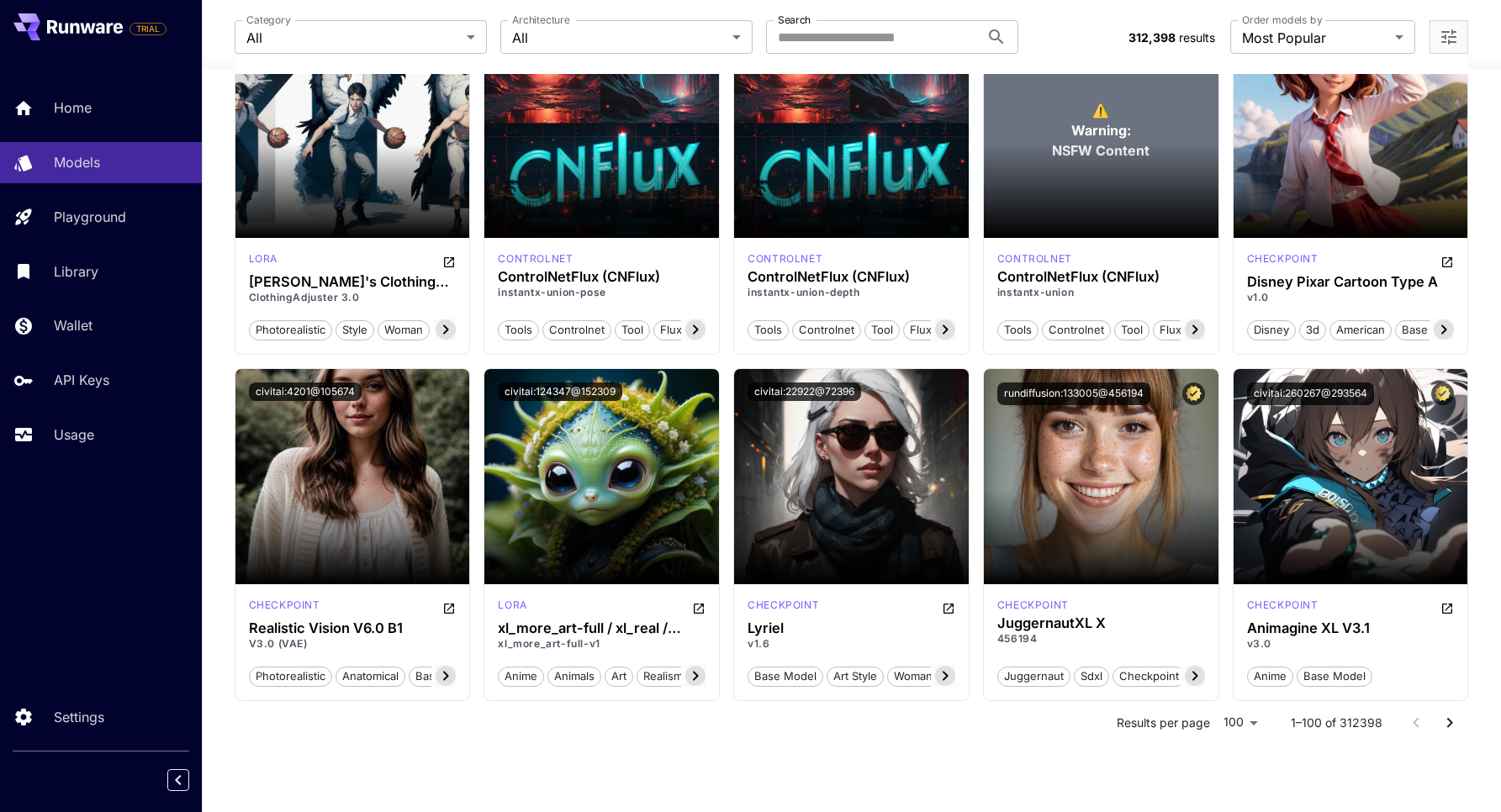
click at [1458, 714] on icon "Go to next page" at bounding box center [1450, 723] width 21 height 21
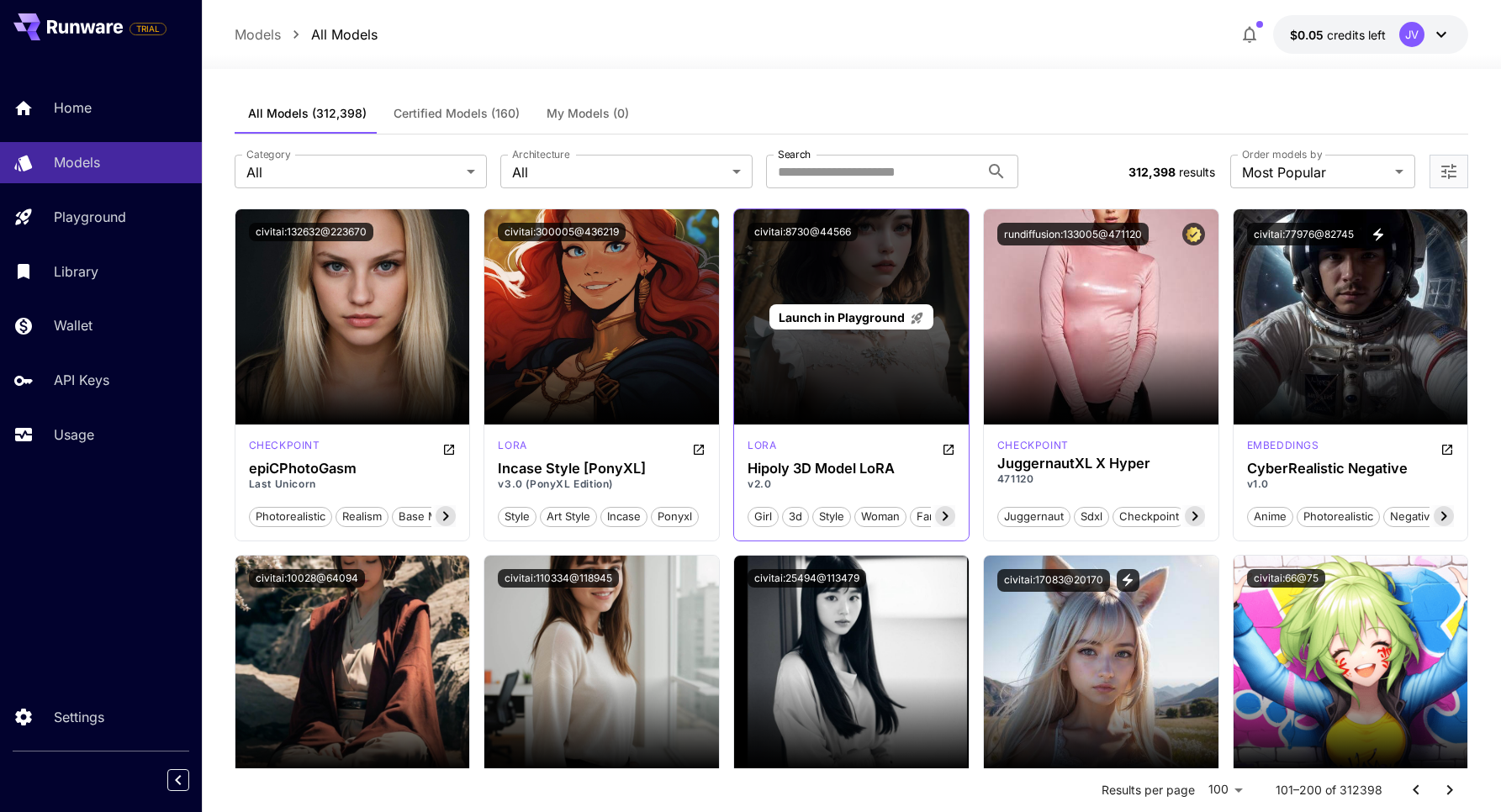
scroll to position [0, 0]
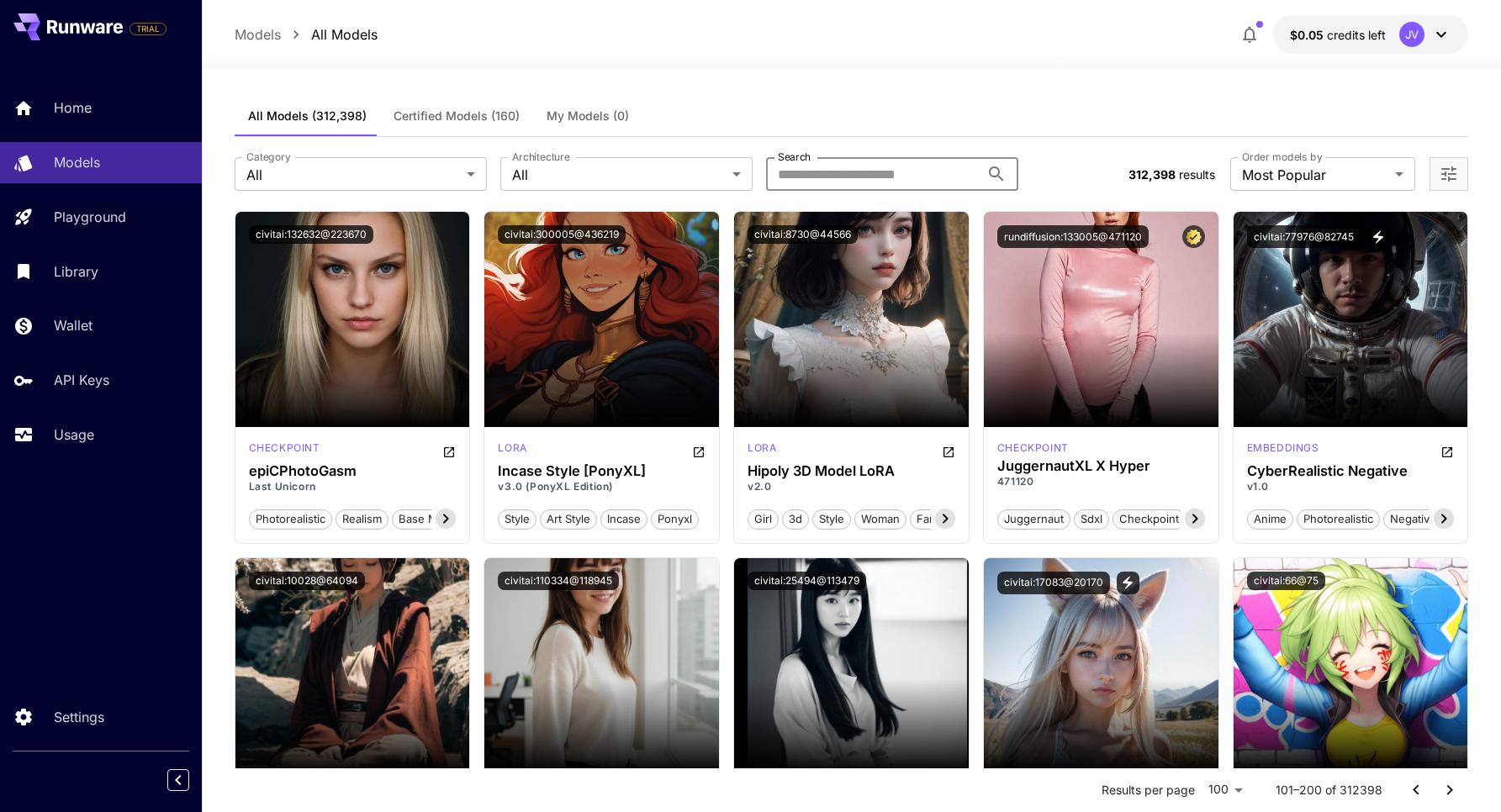
click at [817, 176] on input "Search" at bounding box center [872, 174] width 213 height 33
type input "*******"
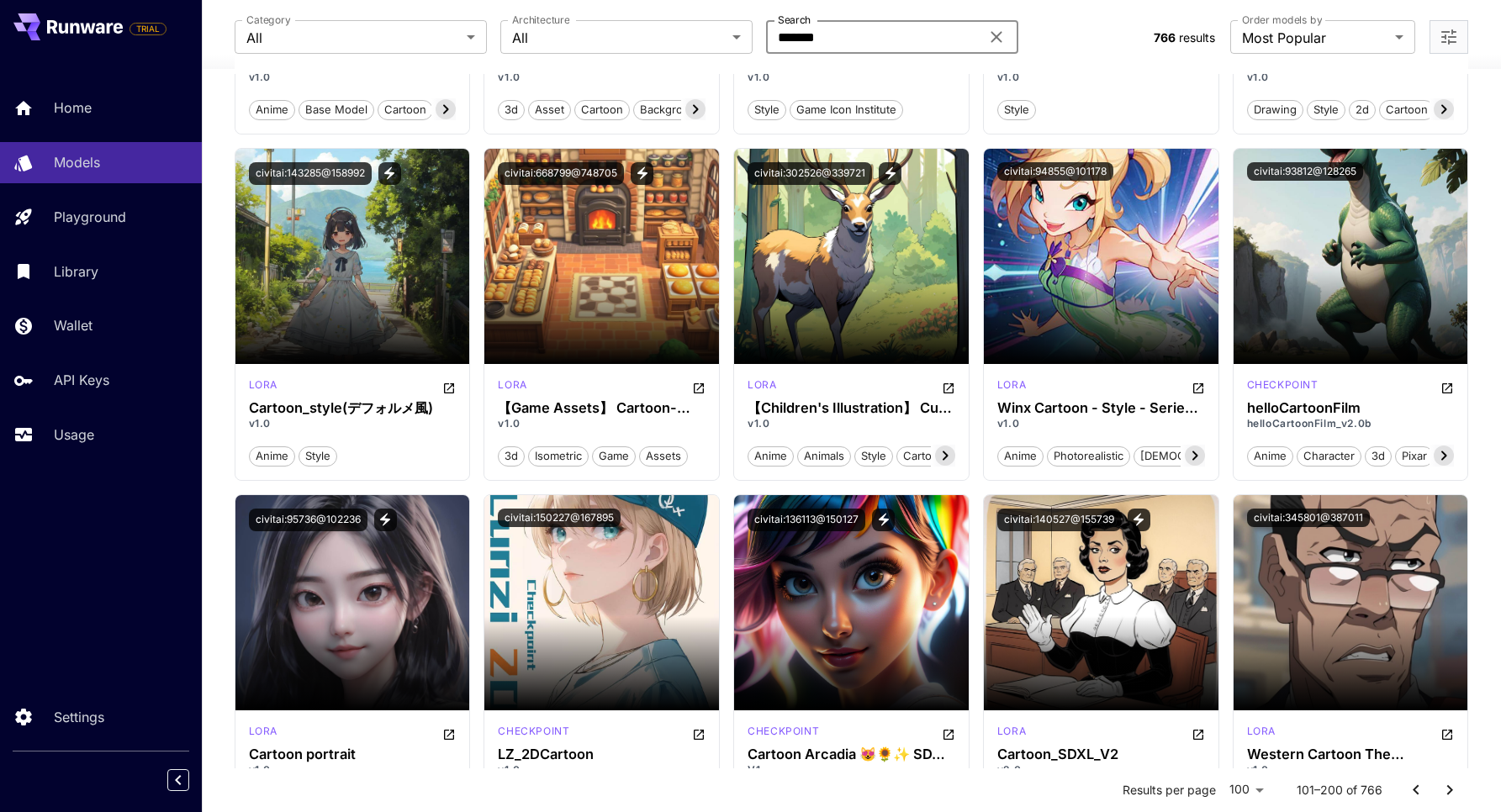
scroll to position [3480, 0]
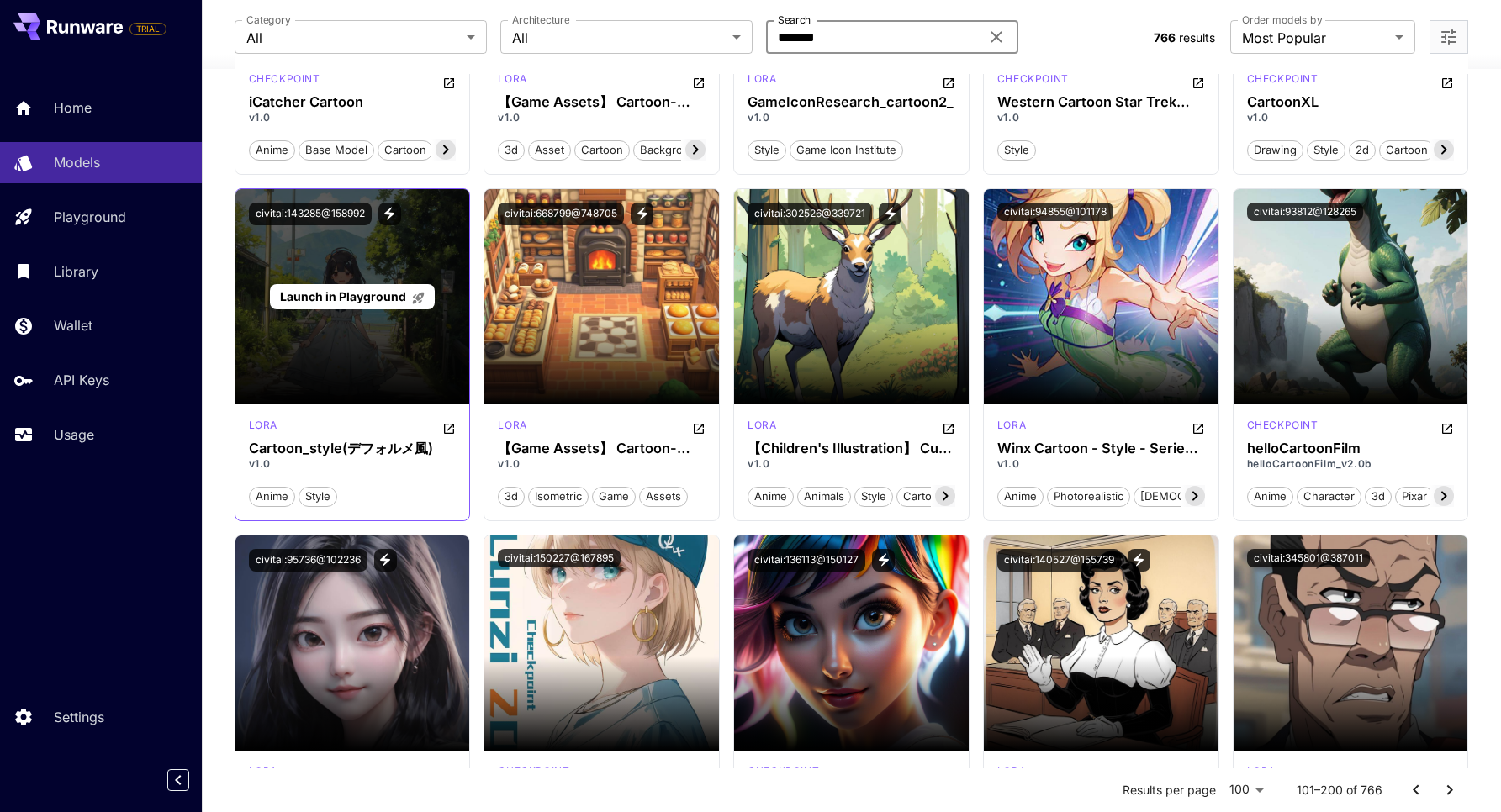
click at [363, 284] on div "Launch in Playground" at bounding box center [351, 297] width 164 height 27
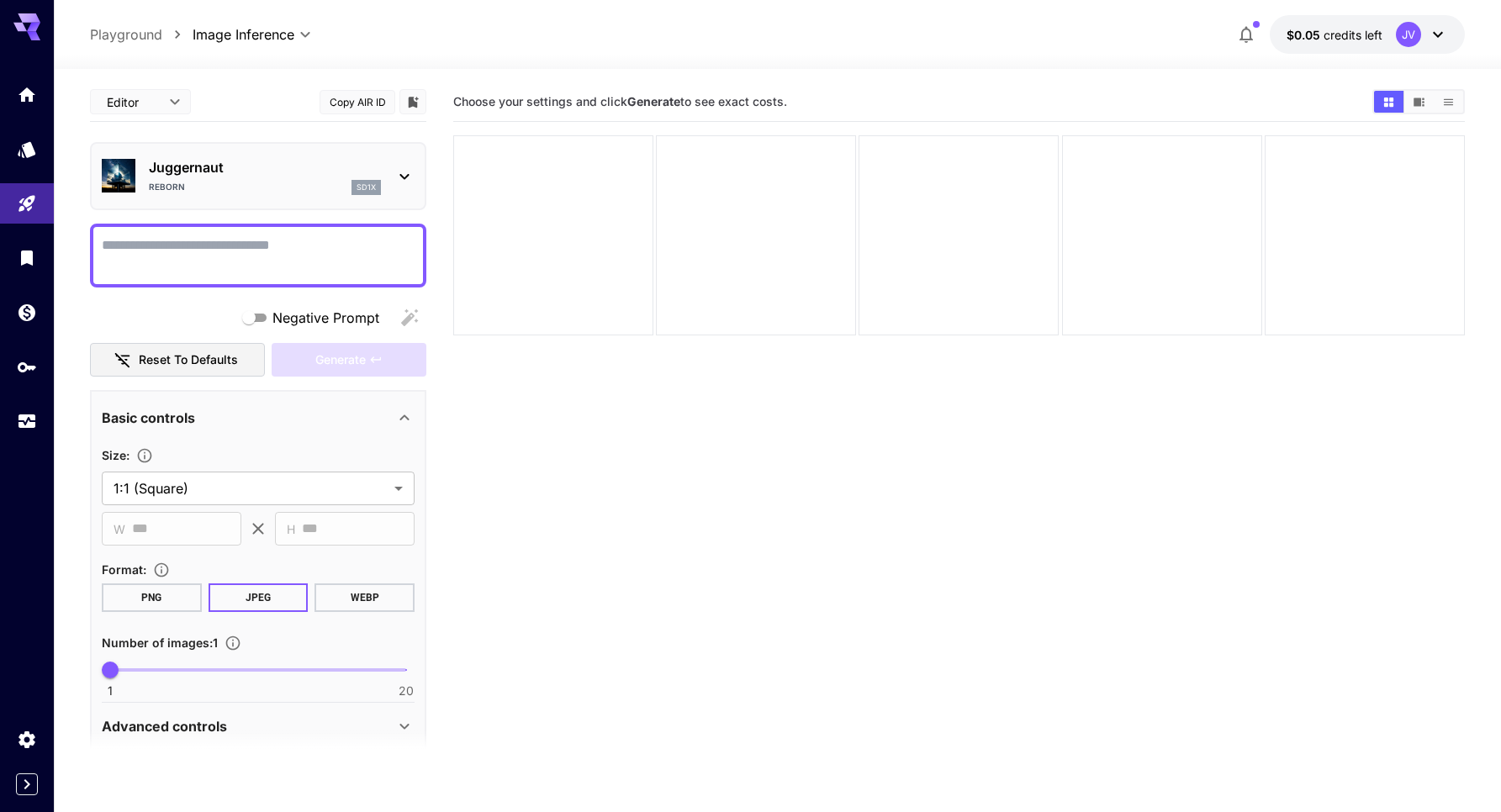
click at [277, 267] on textarea "Negative Prompt" at bounding box center [258, 255] width 313 height 40
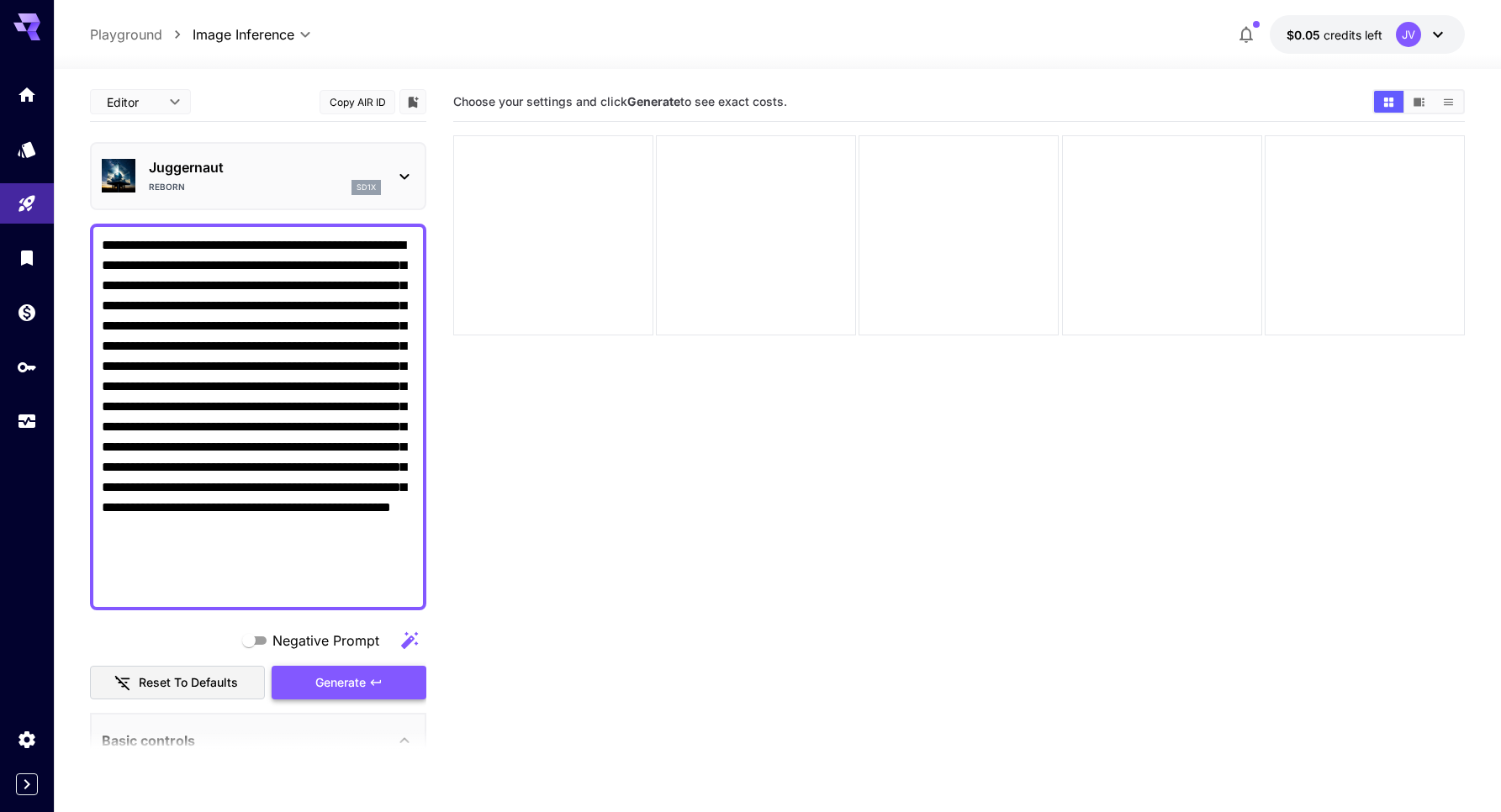
type textarea "**********"
click at [324, 681] on span "Generate" at bounding box center [340, 682] width 50 height 21
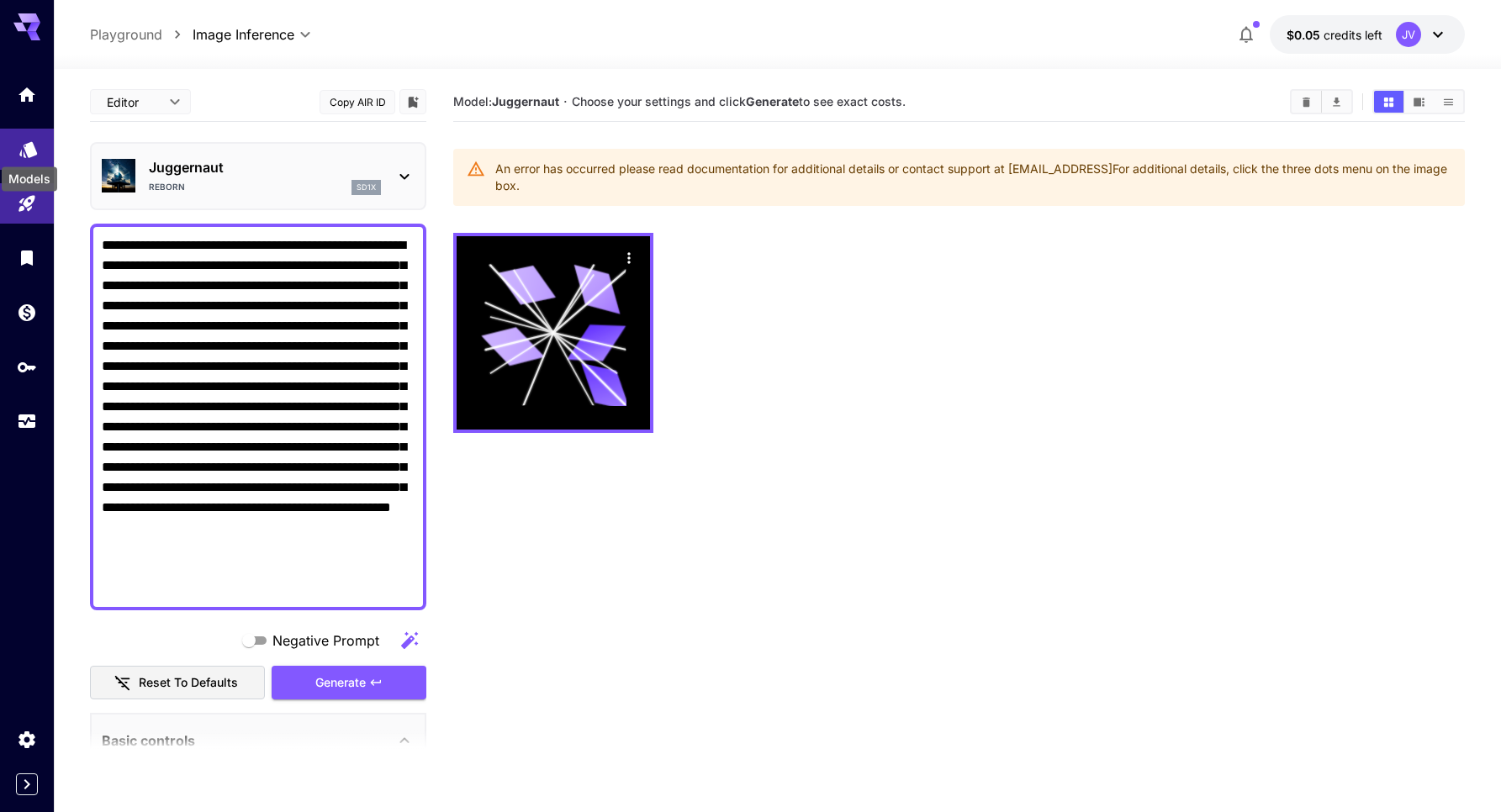
click at [30, 150] on icon "Models" at bounding box center [29, 145] width 18 height 16
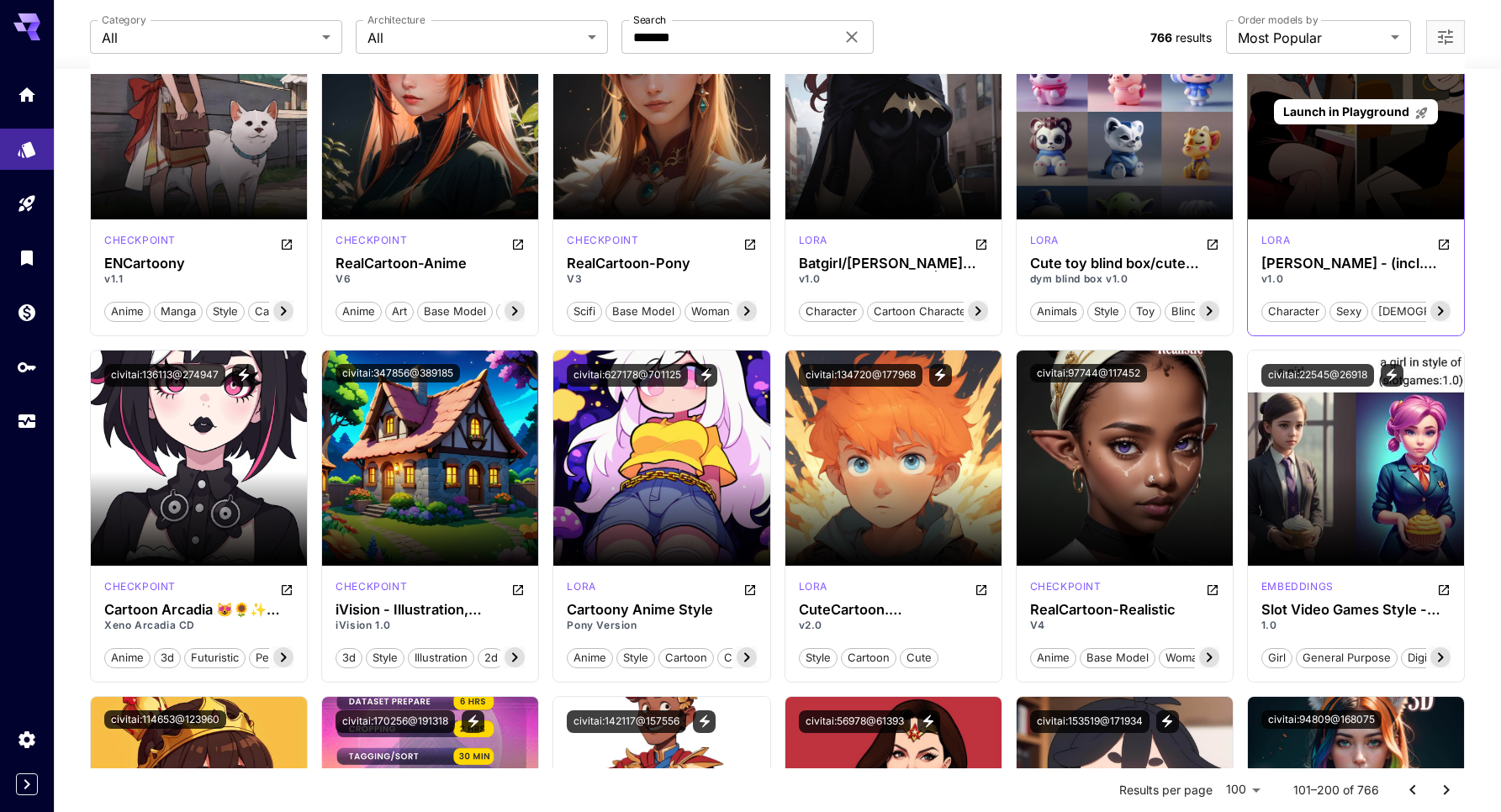
scroll to position [756, 0]
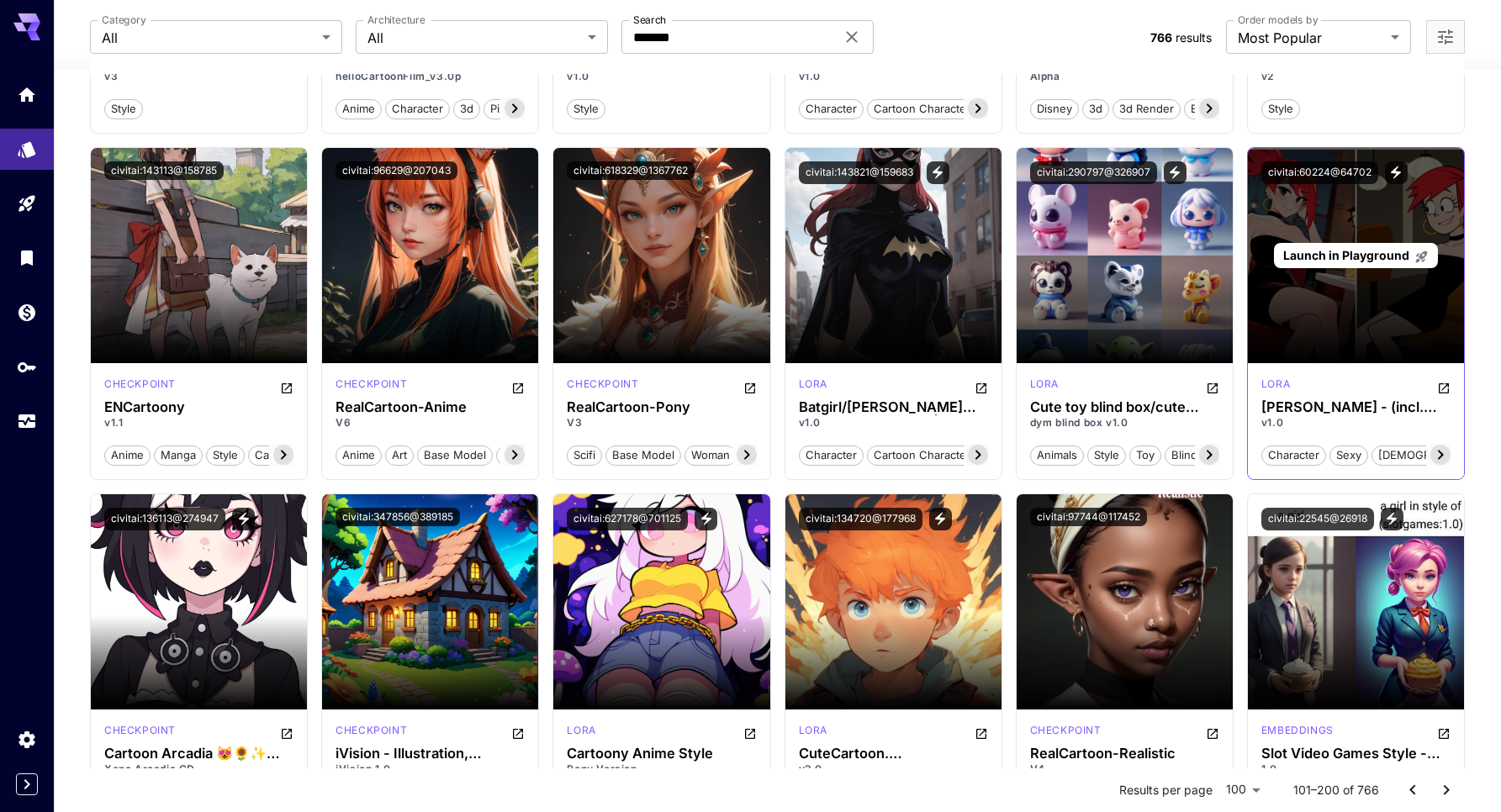
click at [1399, 262] on div "Launch in Playground" at bounding box center [1355, 256] width 164 height 27
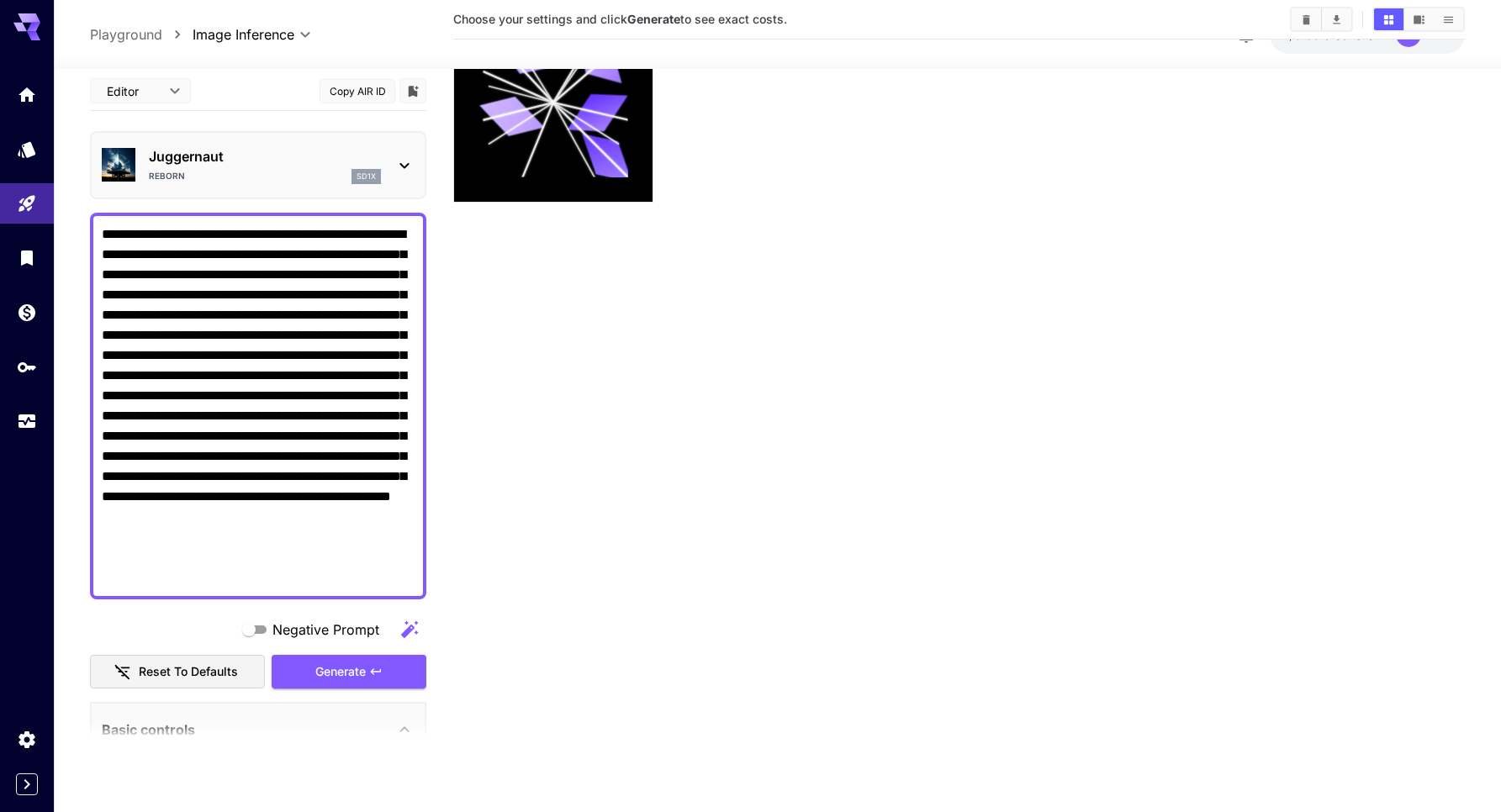
scroll to position [133, 0]
click at [394, 657] on button "Generate" at bounding box center [348, 671] width 154 height 34
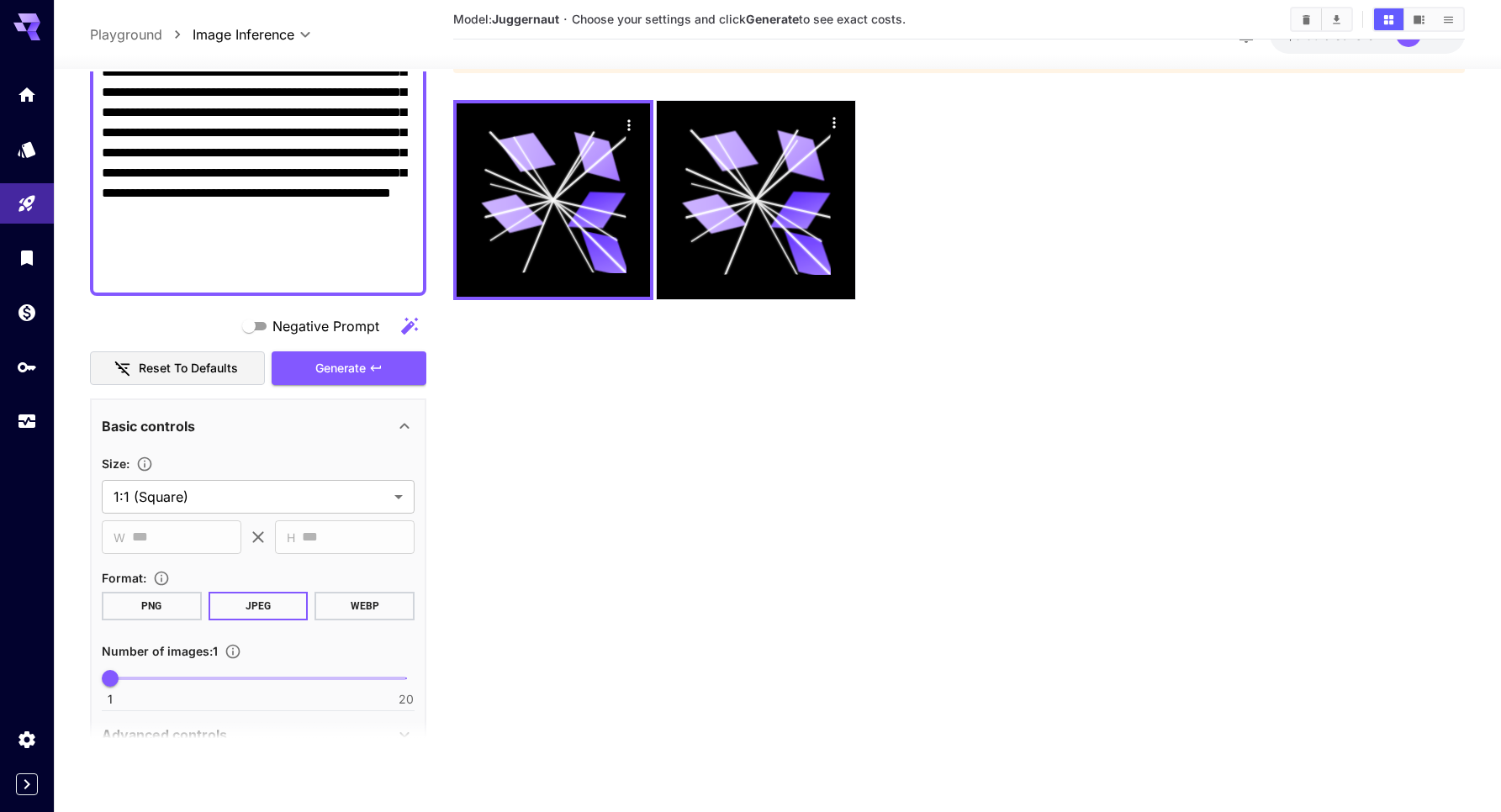
scroll to position [606, 0]
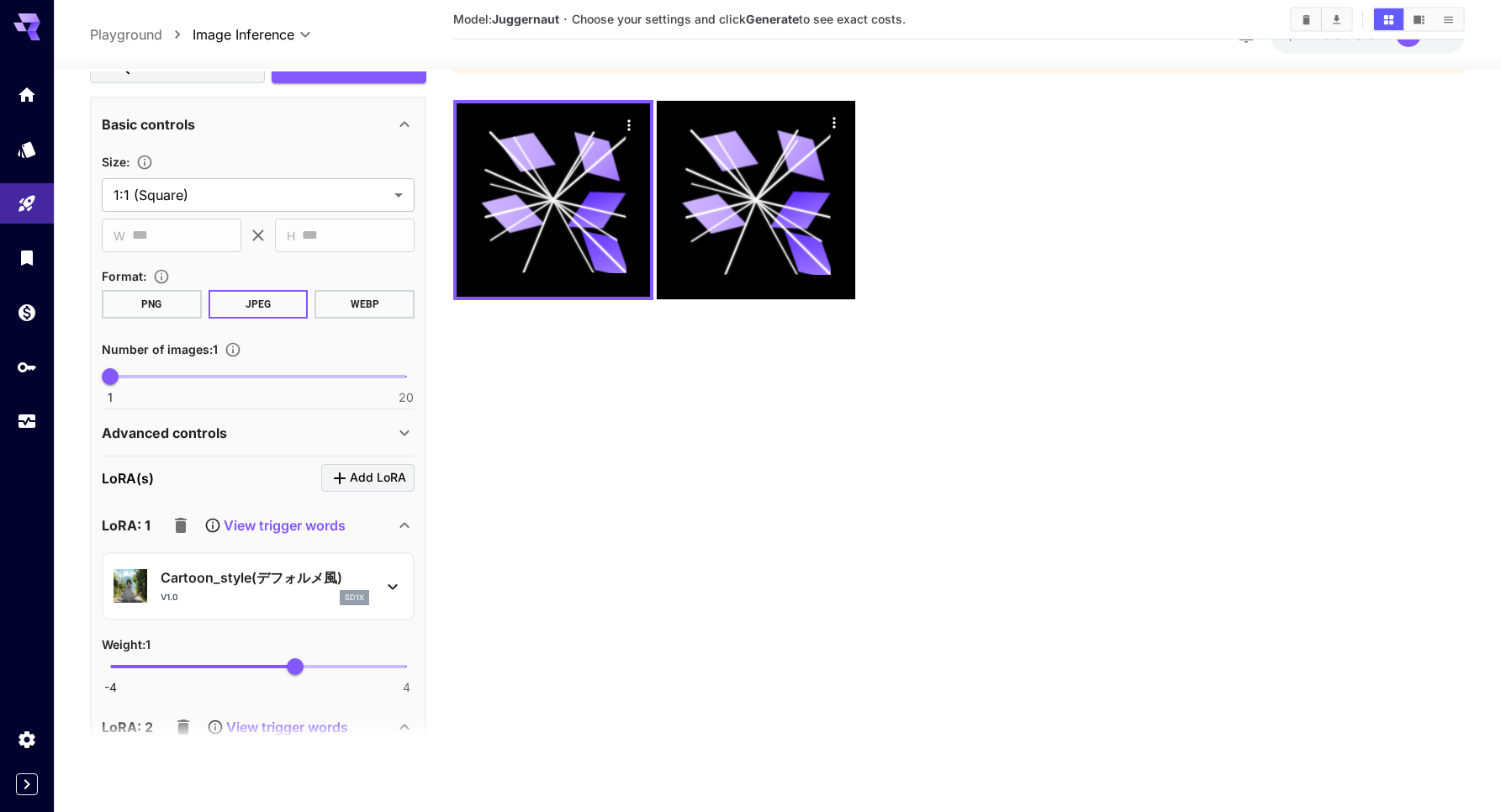
click at [242, 577] on p "Cartoon_style(デフォルメ風)" at bounding box center [265, 577] width 209 height 21
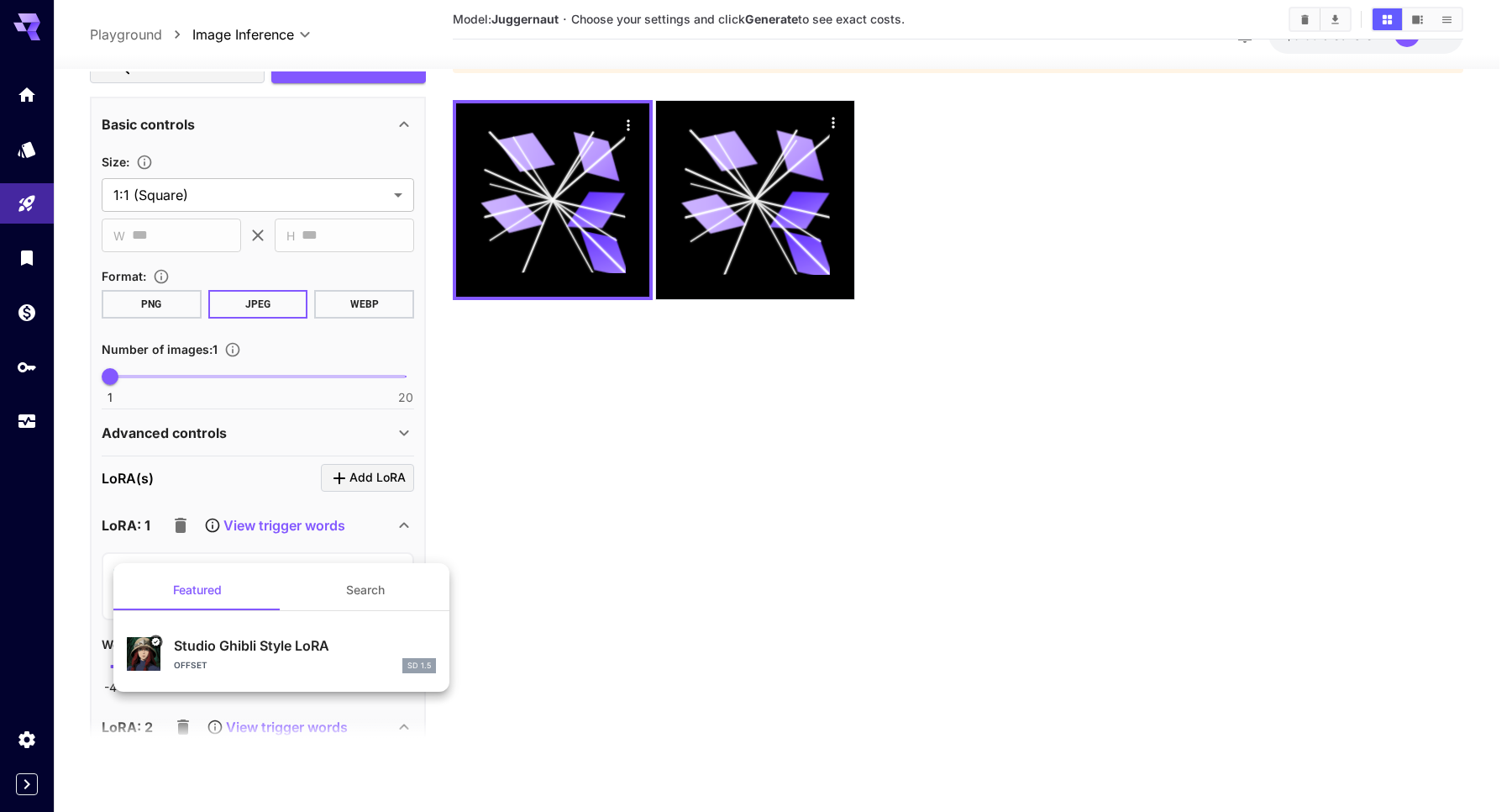
click at [243, 652] on p "Studio Ghibli Style LoRA" at bounding box center [305, 645] width 262 height 21
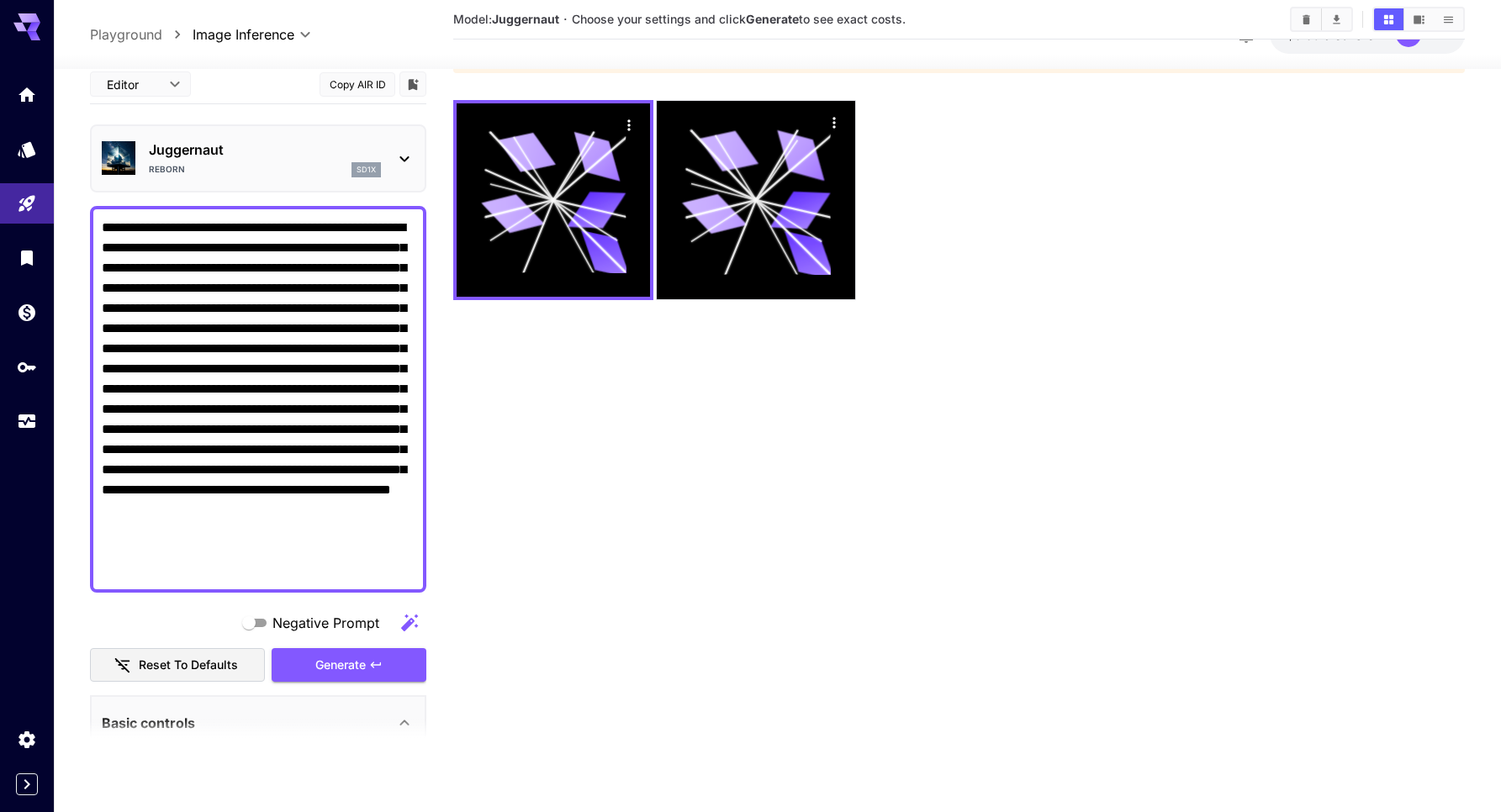
scroll to position [0, 0]
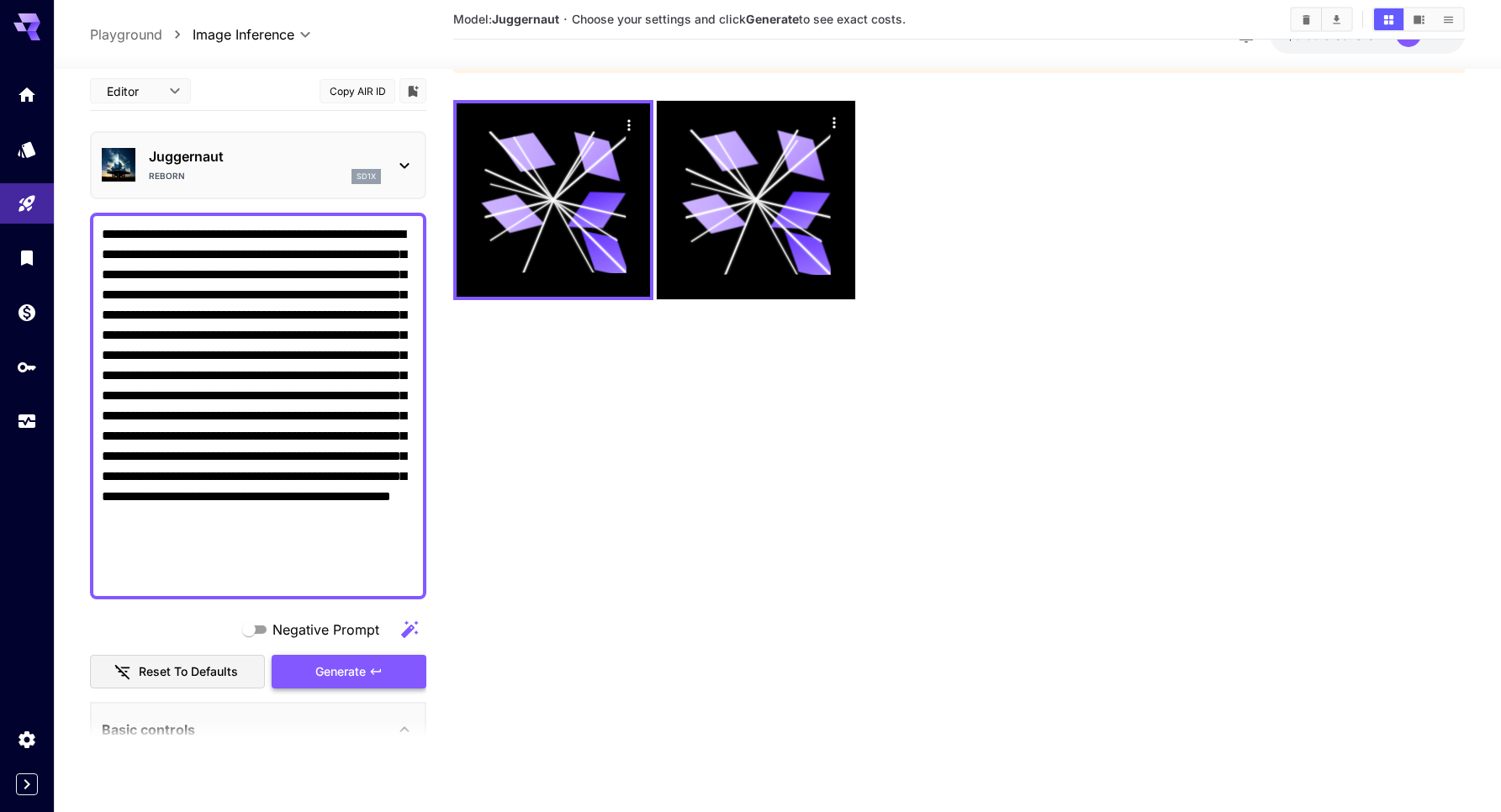
click at [331, 669] on span "Generate" at bounding box center [340, 671] width 50 height 21
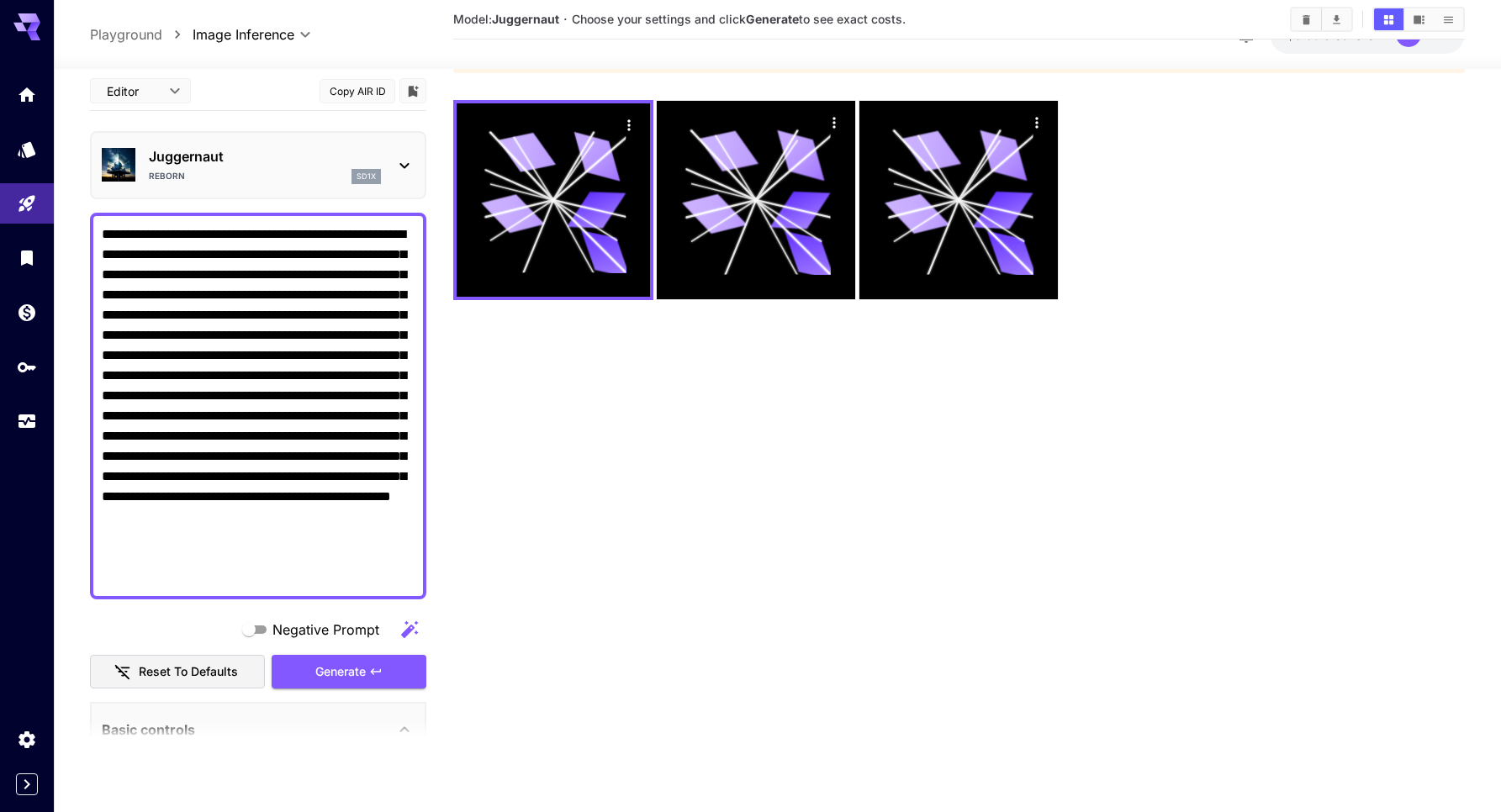
click at [231, 160] on p "Juggernaut" at bounding box center [265, 156] width 232 height 21
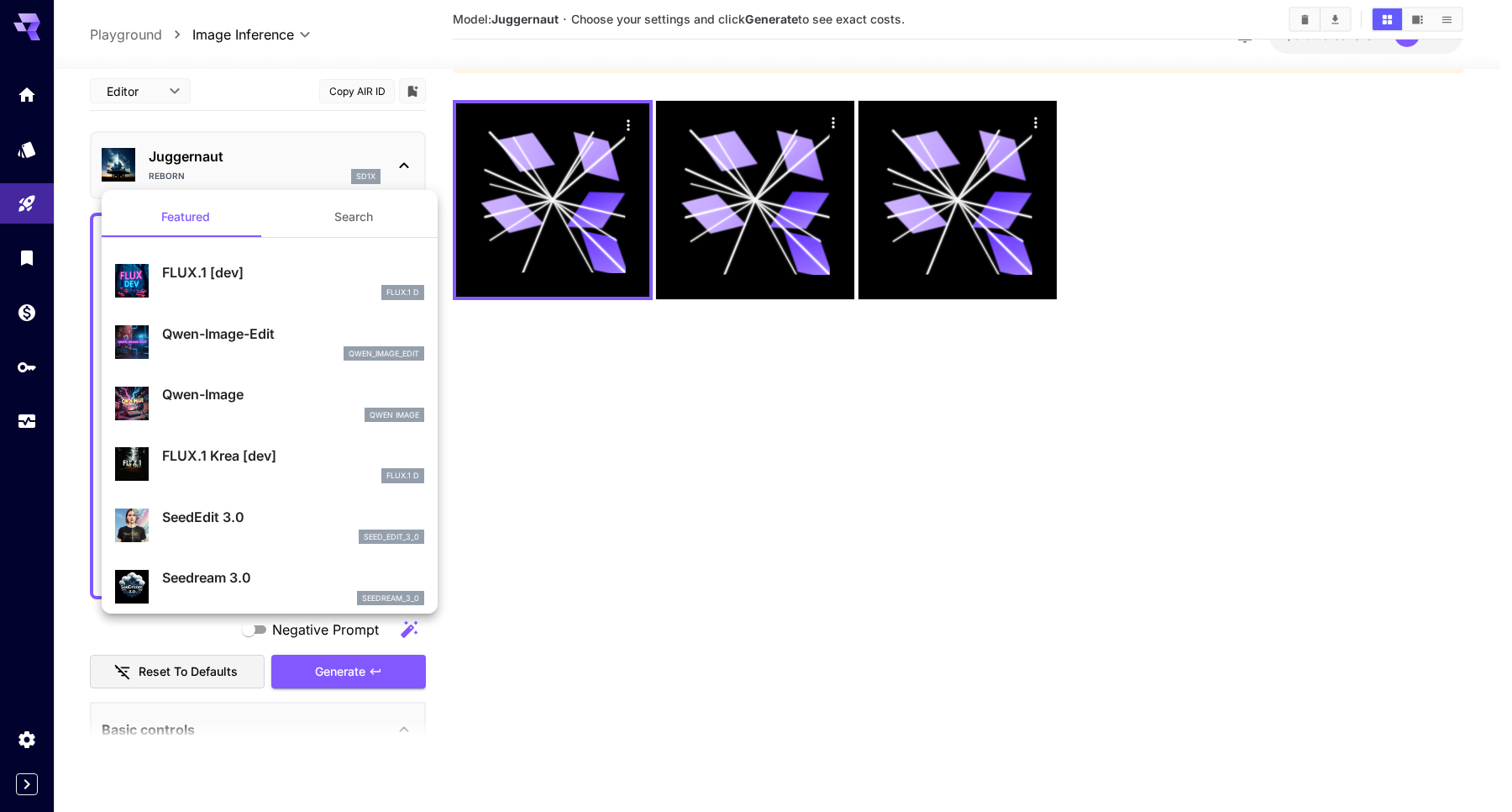
click at [171, 278] on p "FLUX.1 [dev]" at bounding box center [293, 272] width 262 height 21
type input "**********"
type input "****"
type input "**"
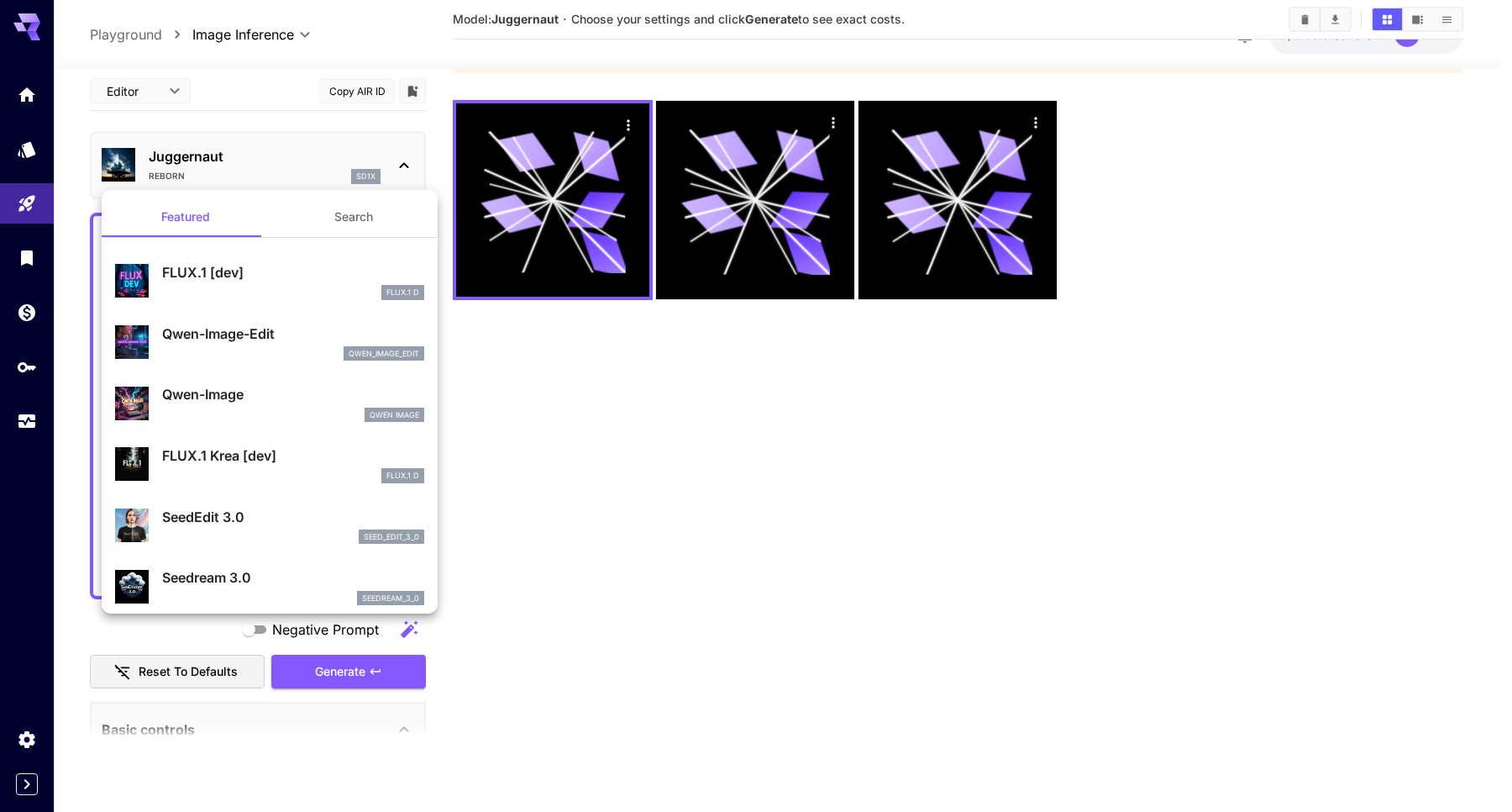
type input "***"
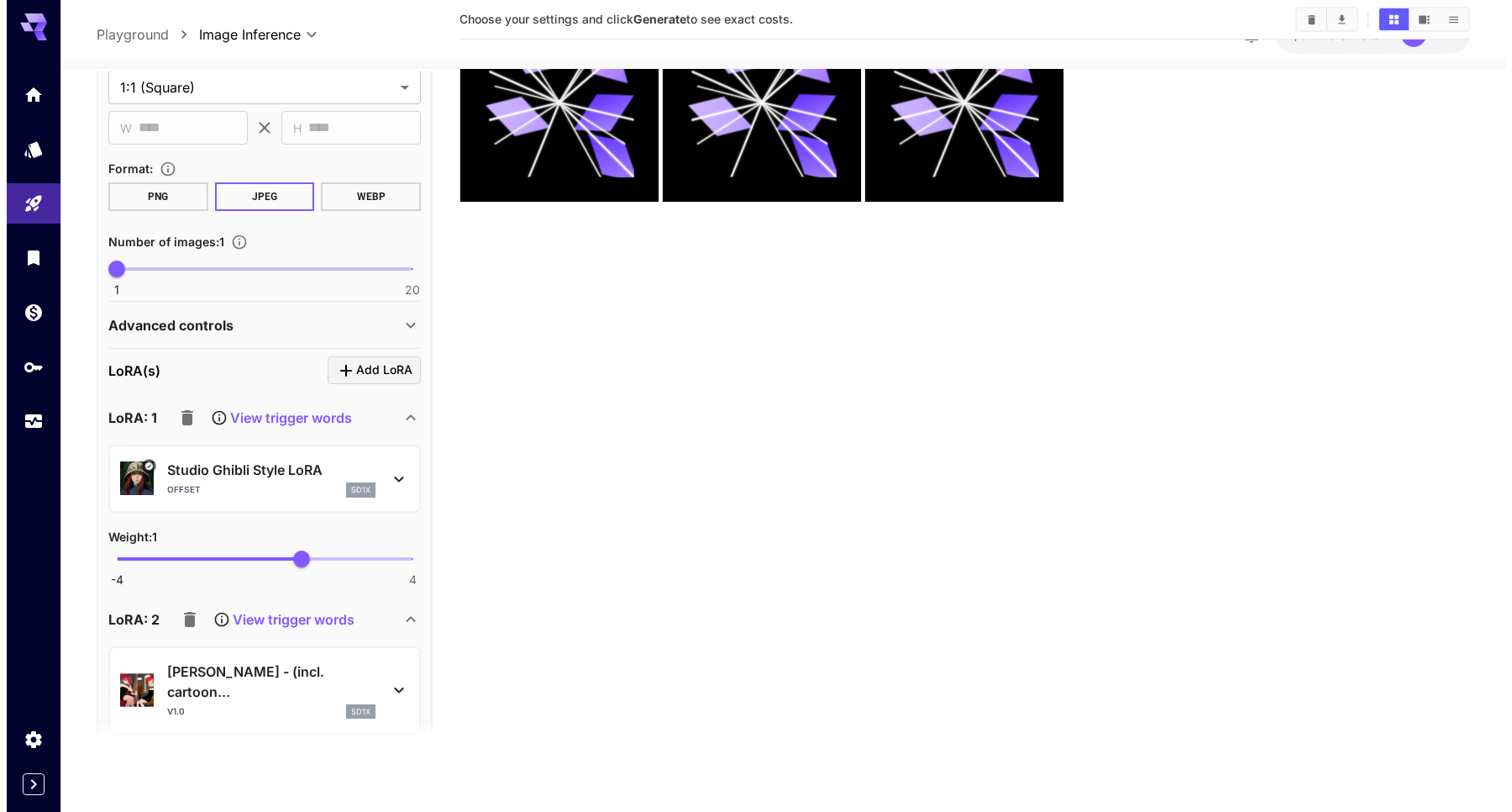
scroll to position [756, 0]
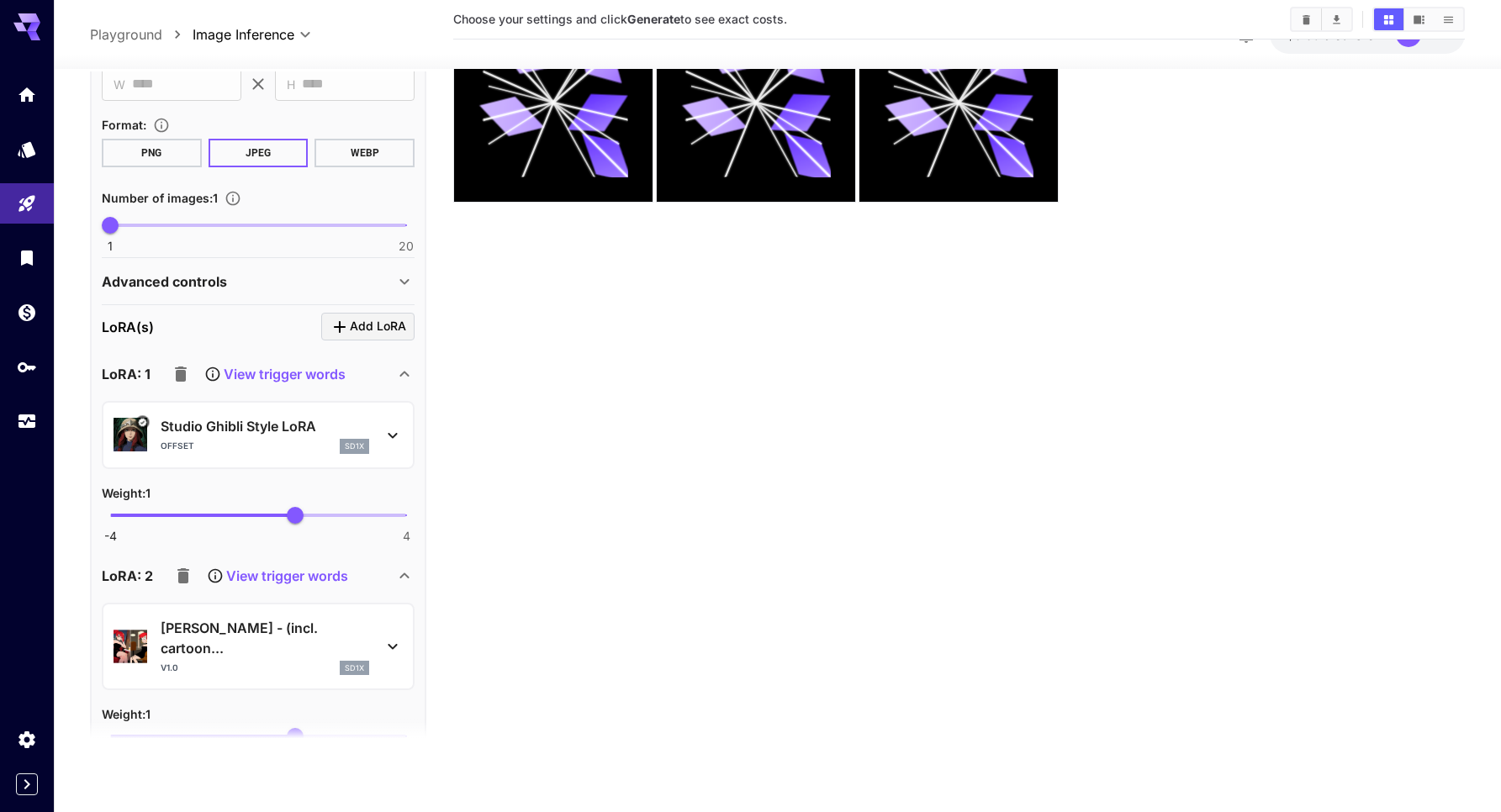
click at [287, 439] on div "offset sd1x" at bounding box center [265, 445] width 209 height 15
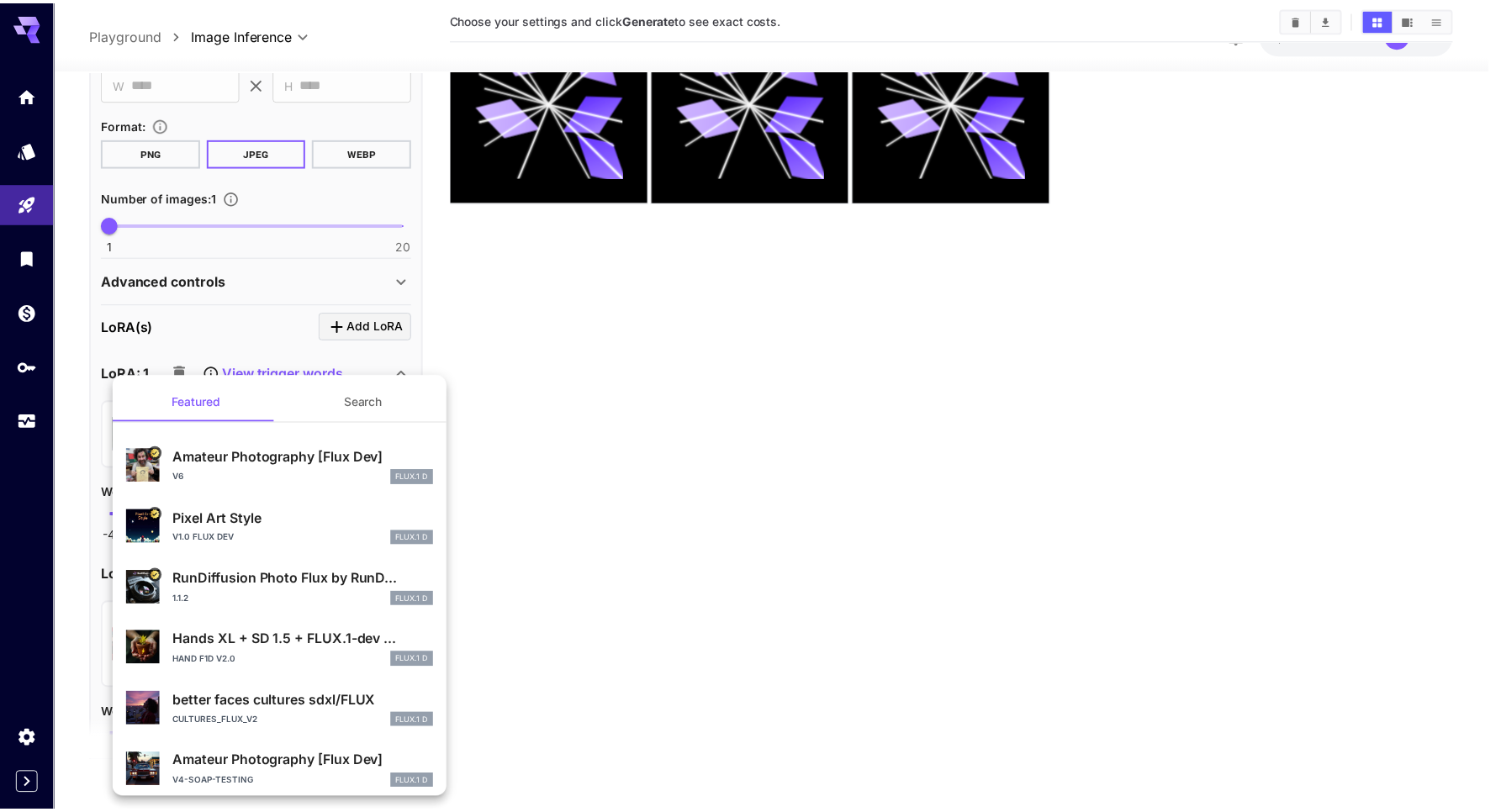
scroll to position [316, 0]
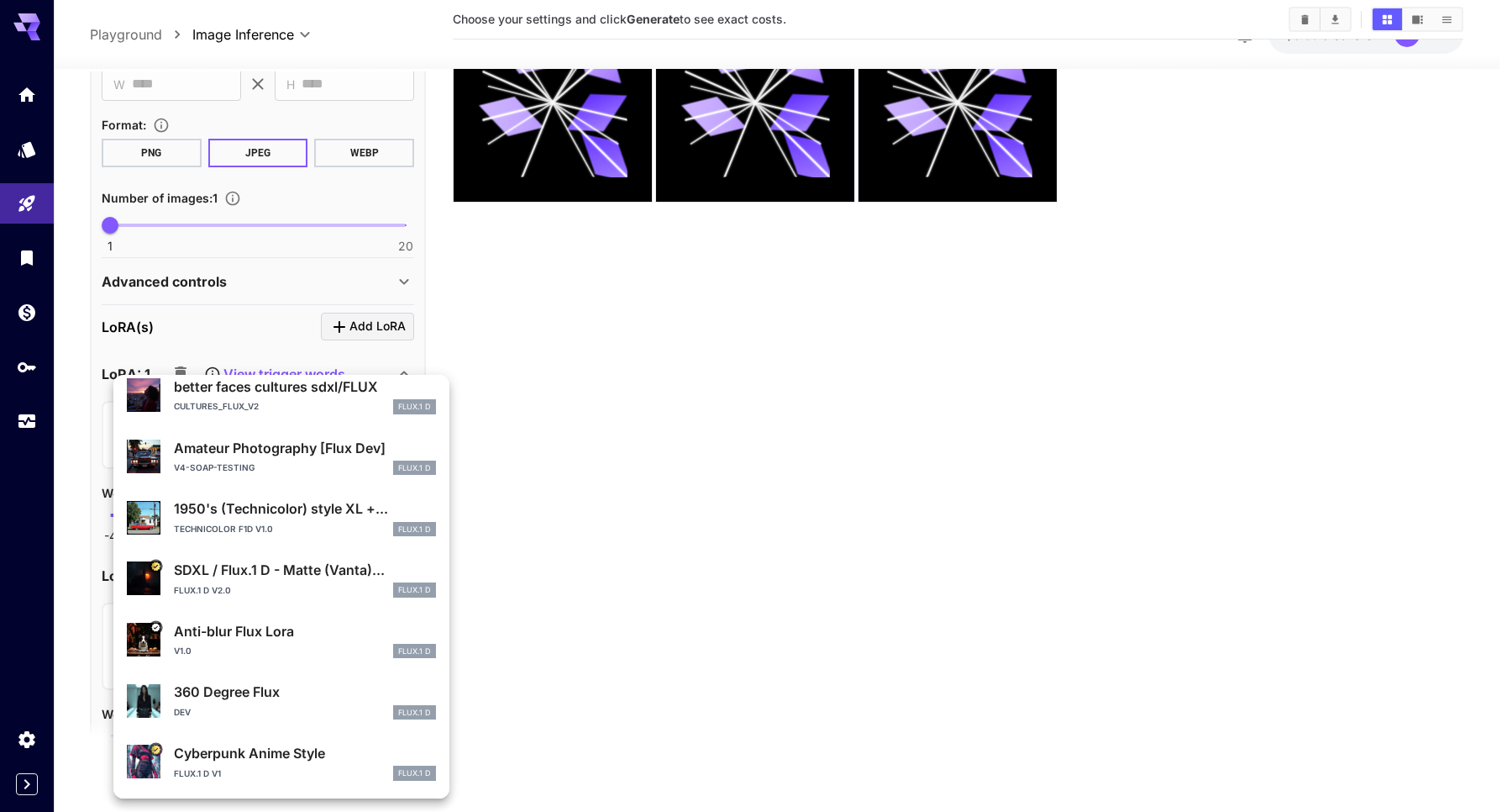
click at [295, 506] on p "1950's (Technicolor) style XL +..." at bounding box center [305, 508] width 262 height 21
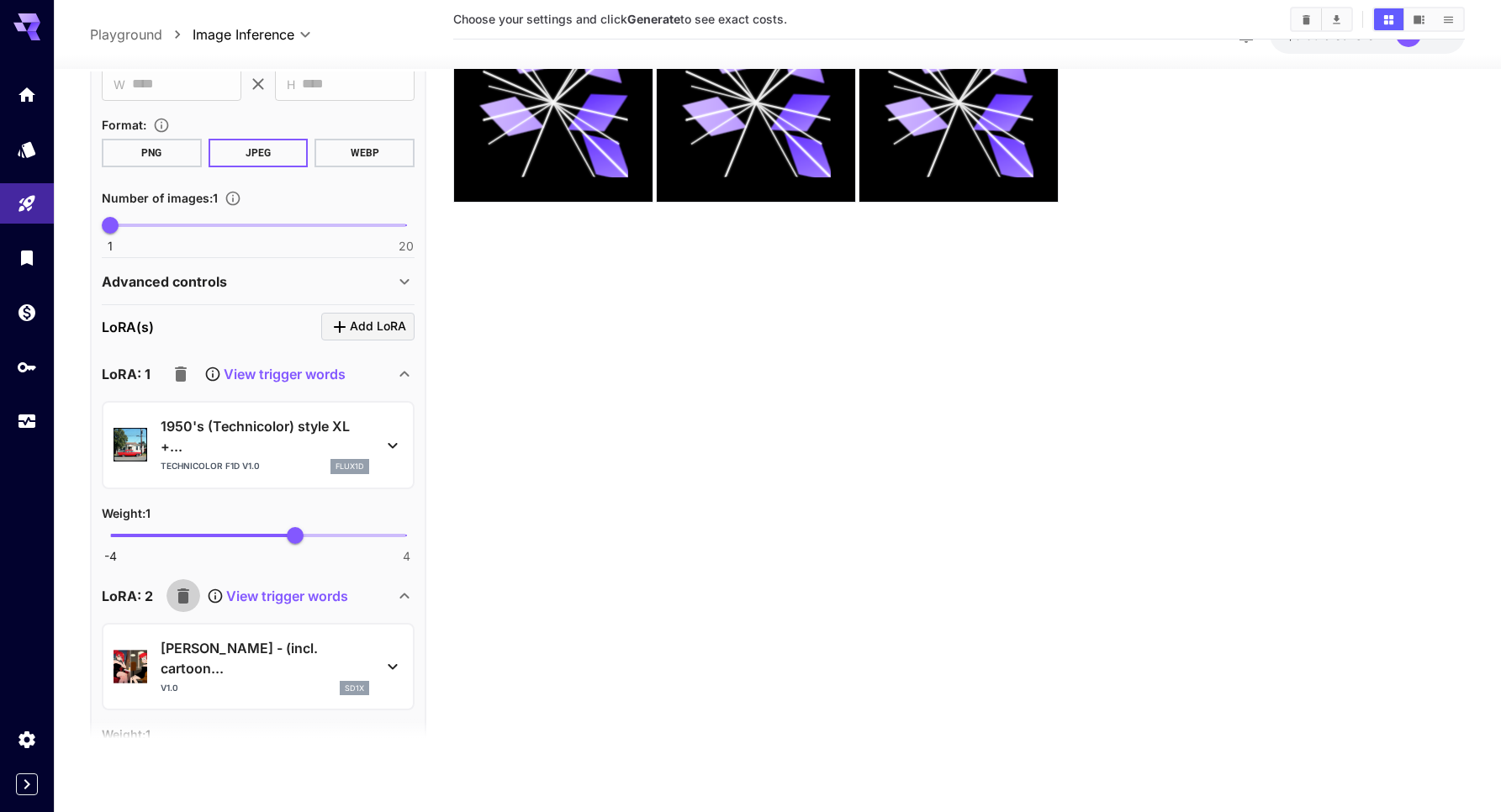
click at [177, 585] on icon "button" at bounding box center [183, 595] width 21 height 21
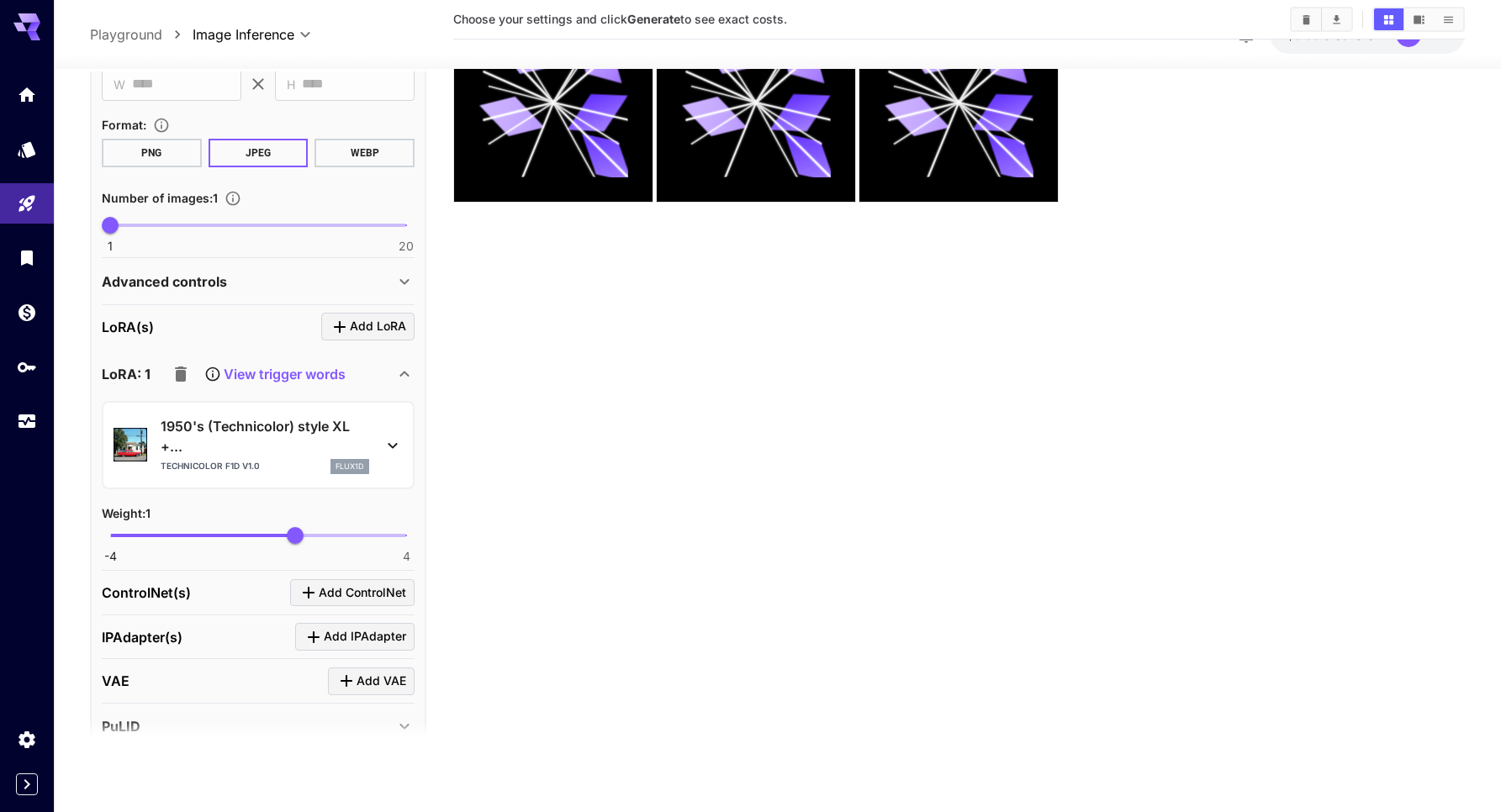
click at [189, 374] on icon "button" at bounding box center [181, 374] width 21 height 21
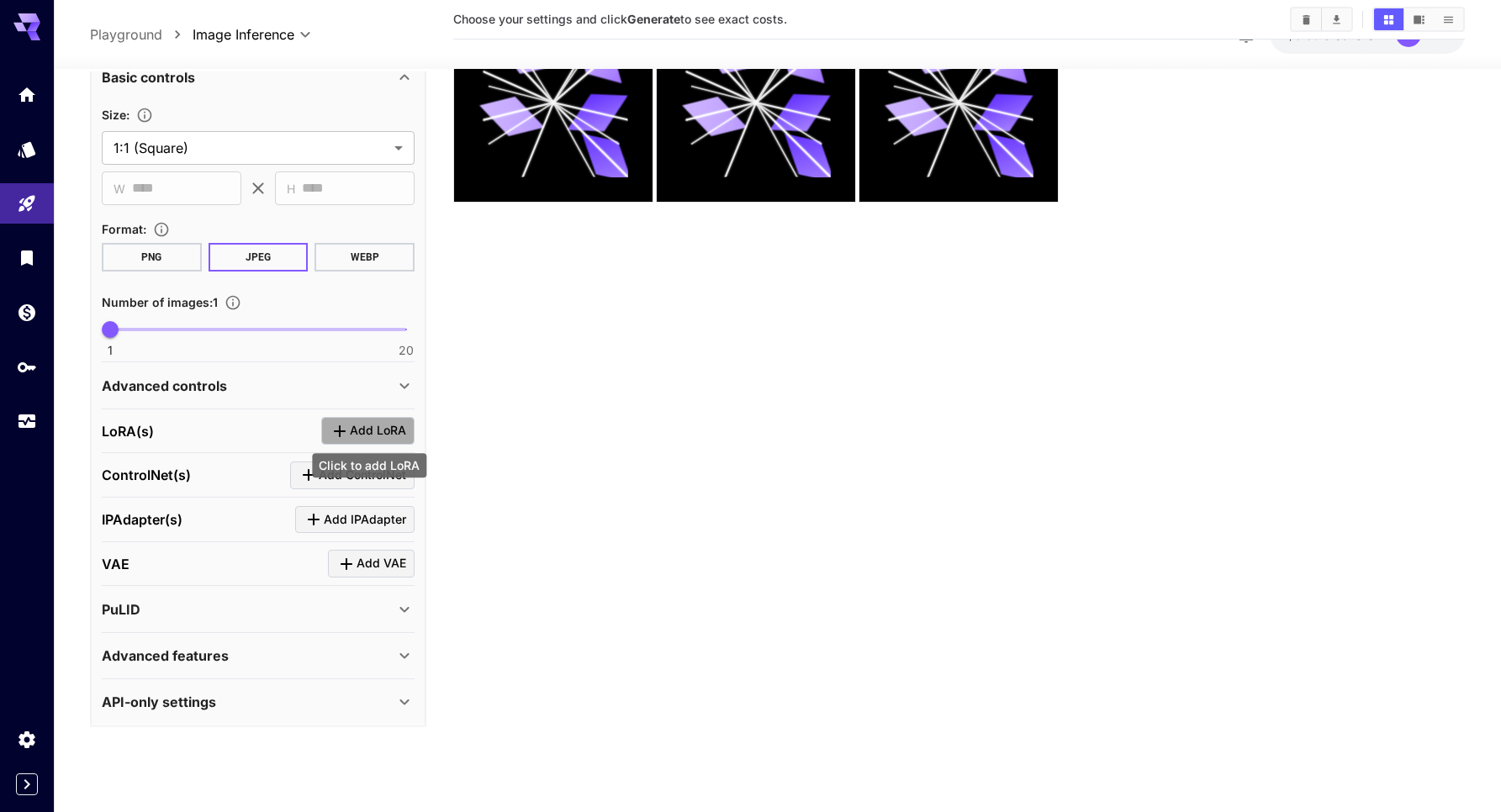
click at [351, 432] on span "Add LoRA" at bounding box center [378, 430] width 56 height 21
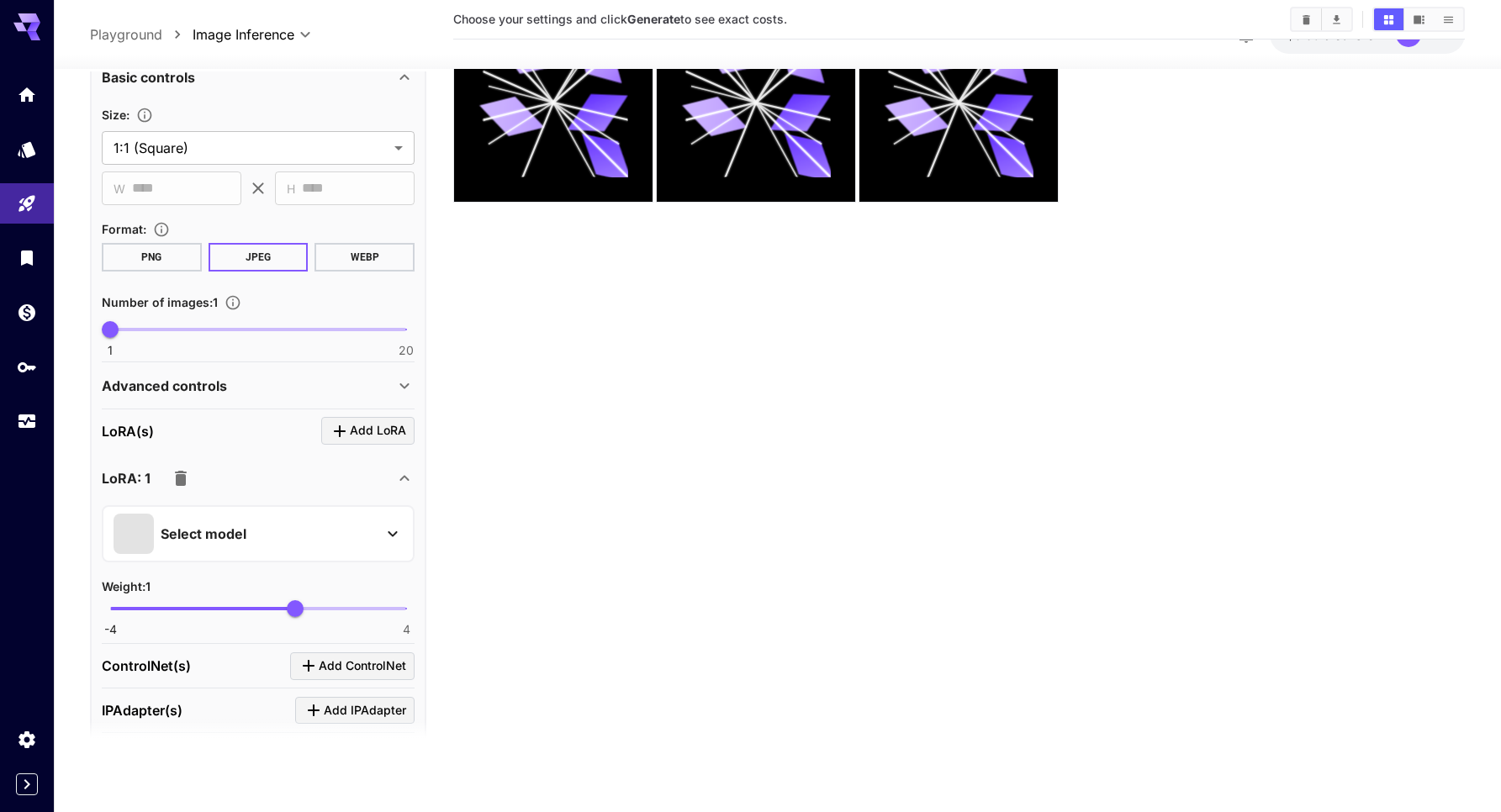
click at [268, 526] on div "Select model" at bounding box center [244, 533] width 263 height 40
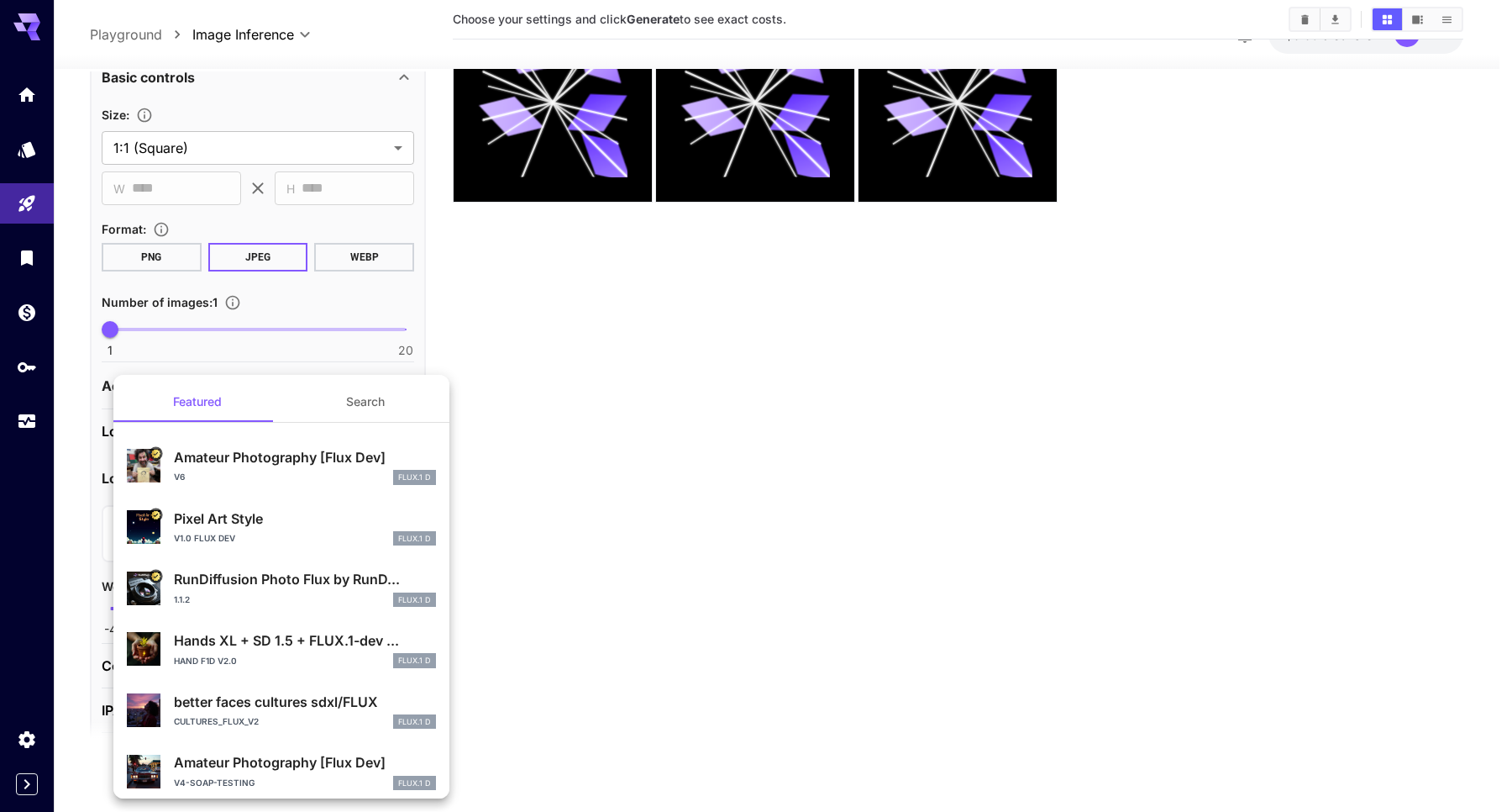
click at [298, 361] on div at bounding box center [756, 406] width 1512 height 812
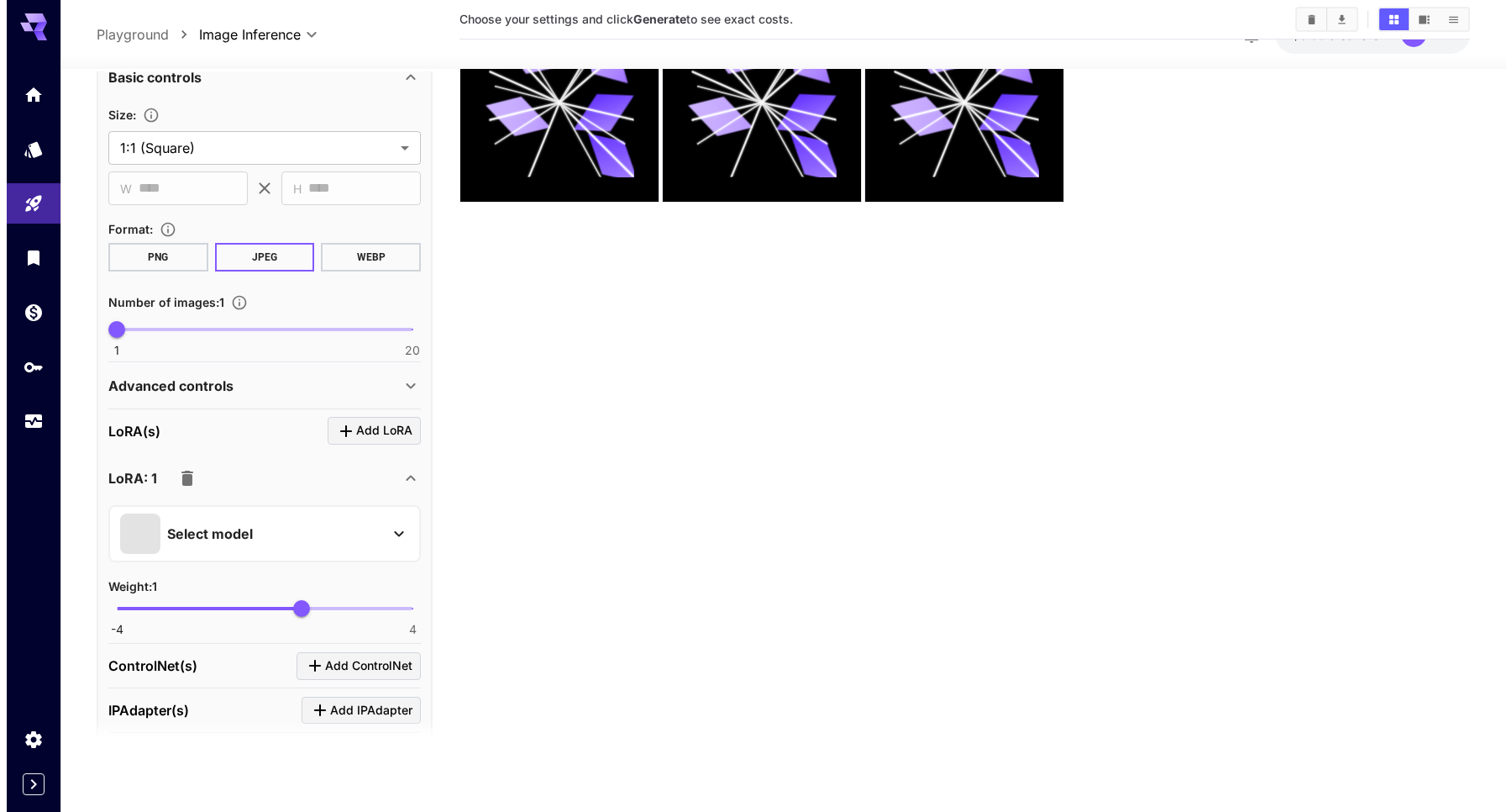
scroll to position [0, 0]
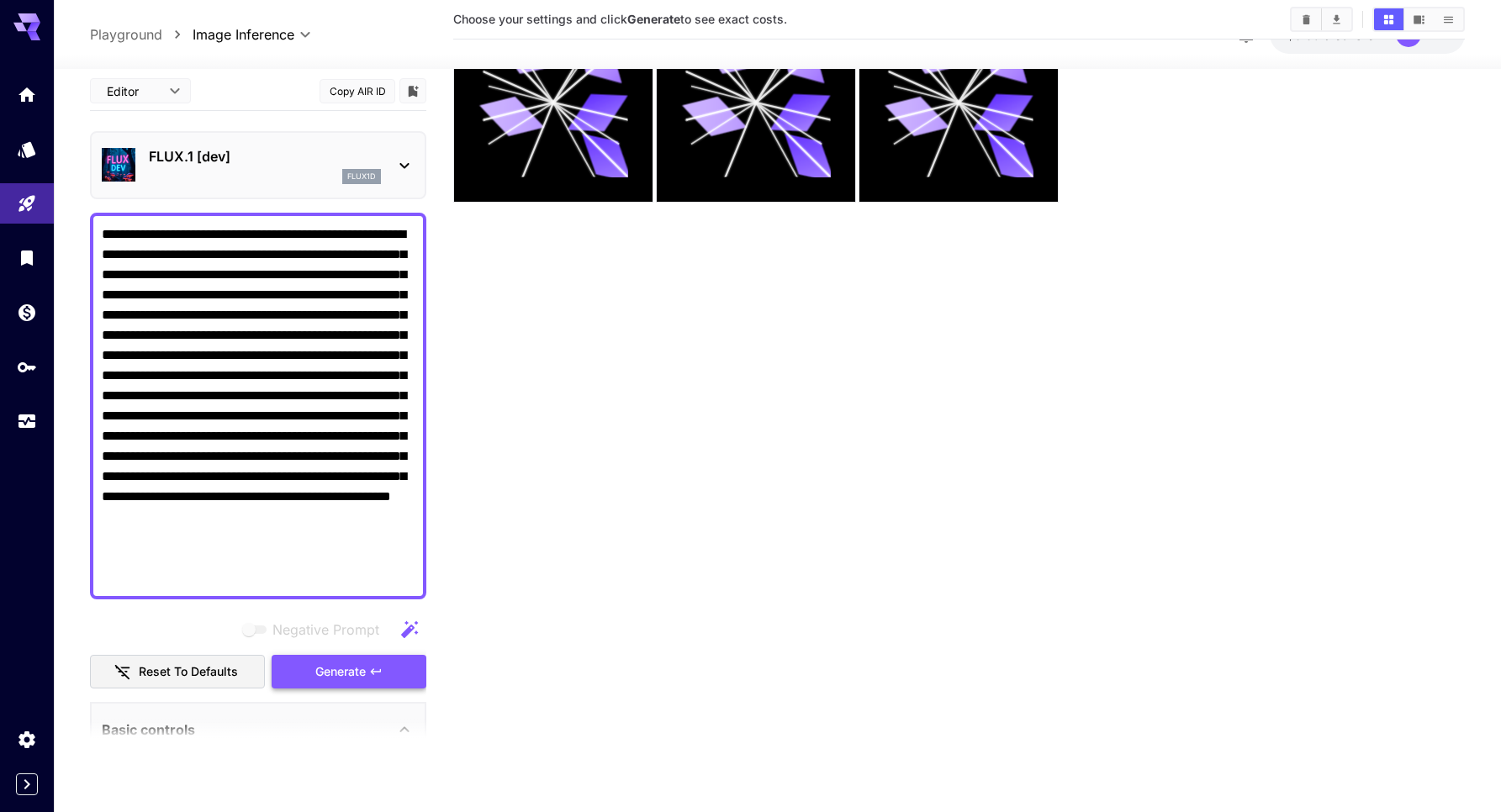
click at [333, 671] on span "Generate" at bounding box center [340, 671] width 50 height 21
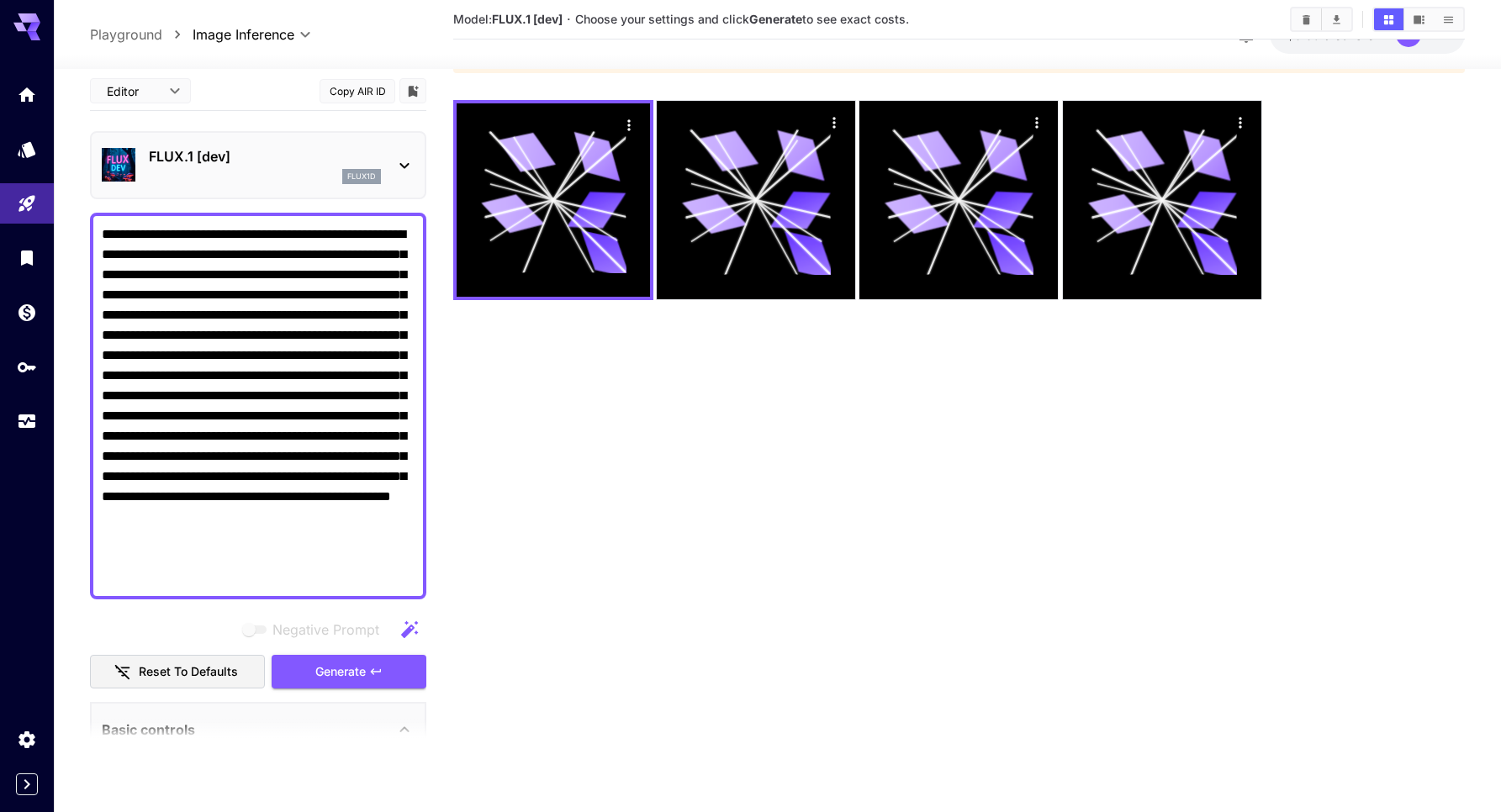
click at [236, 165] on div "FLUX.1 [dev] flux1d" at bounding box center [265, 165] width 232 height 37
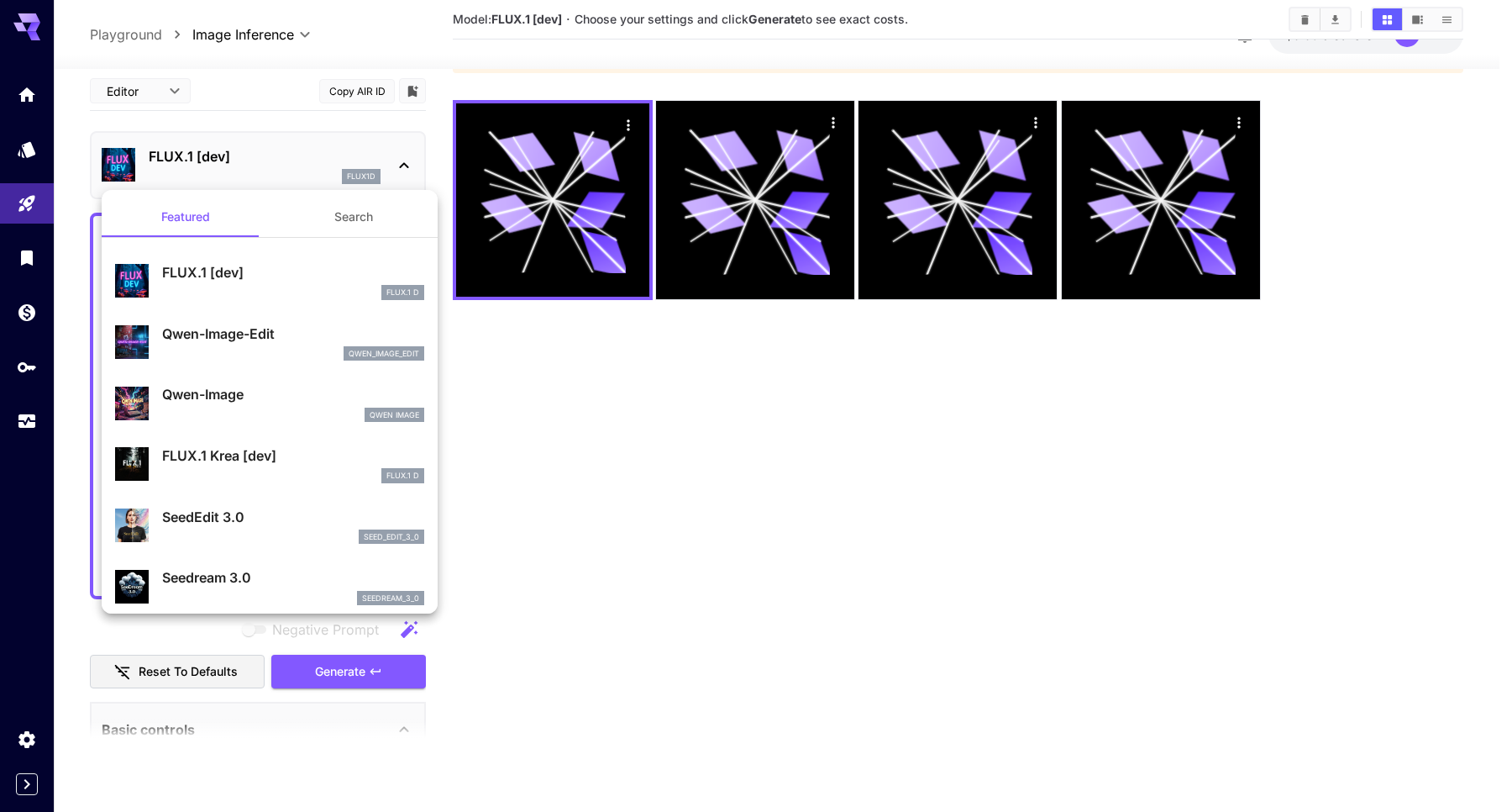
click at [215, 325] on p "Qwen-Image-Edit" at bounding box center [293, 333] width 262 height 21
type input "*"
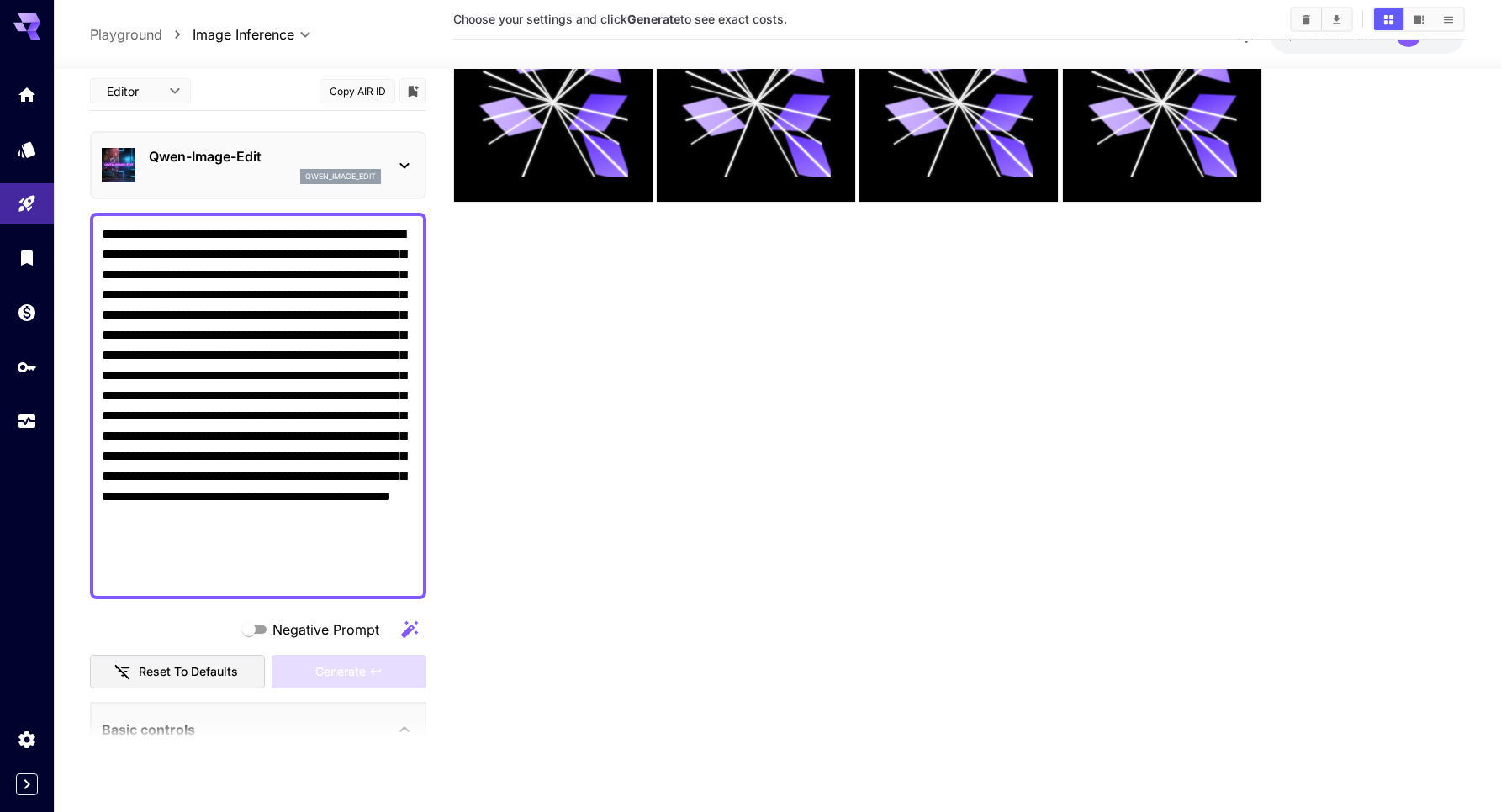
click at [267, 156] on p "Qwen-Image-Edit" at bounding box center [265, 156] width 232 height 21
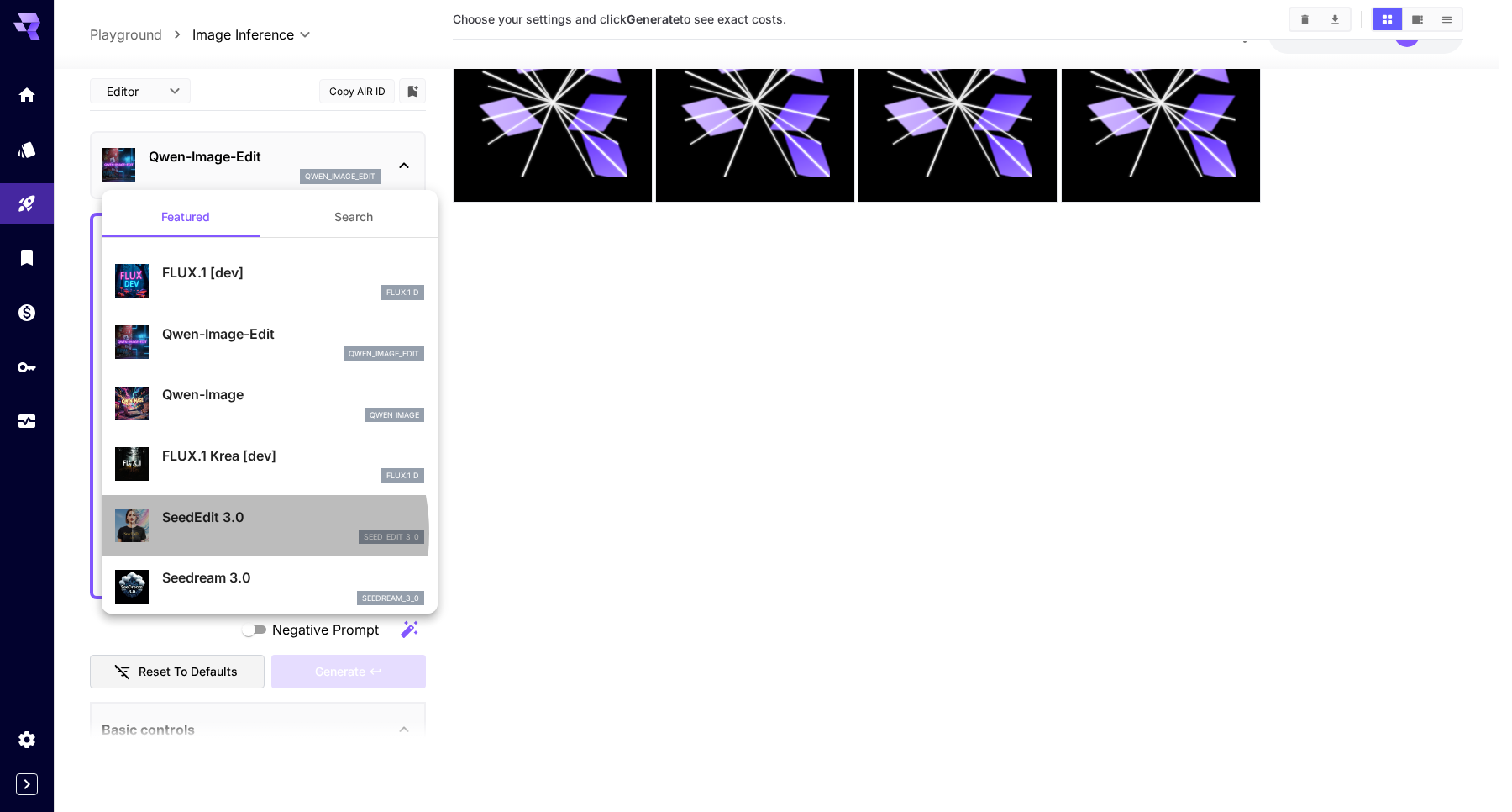
click at [218, 532] on div "seed_edit_3_0" at bounding box center [293, 537] width 262 height 15
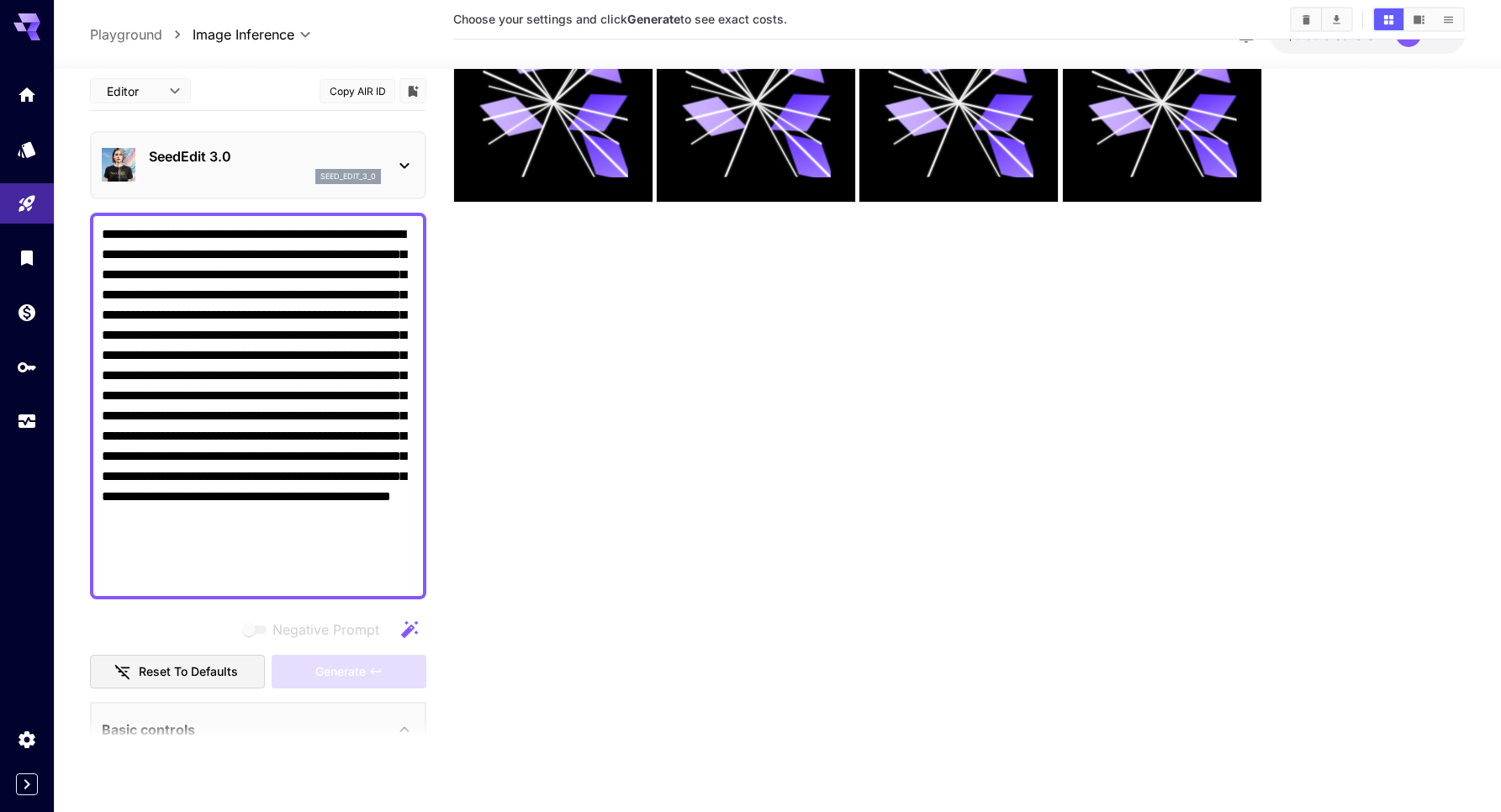
click at [299, 523] on textarea "**********" at bounding box center [258, 405] width 314 height 363
click at [254, 144] on div "SeedEdit 3.0 seed_edit_3_0" at bounding box center [258, 165] width 313 height 51
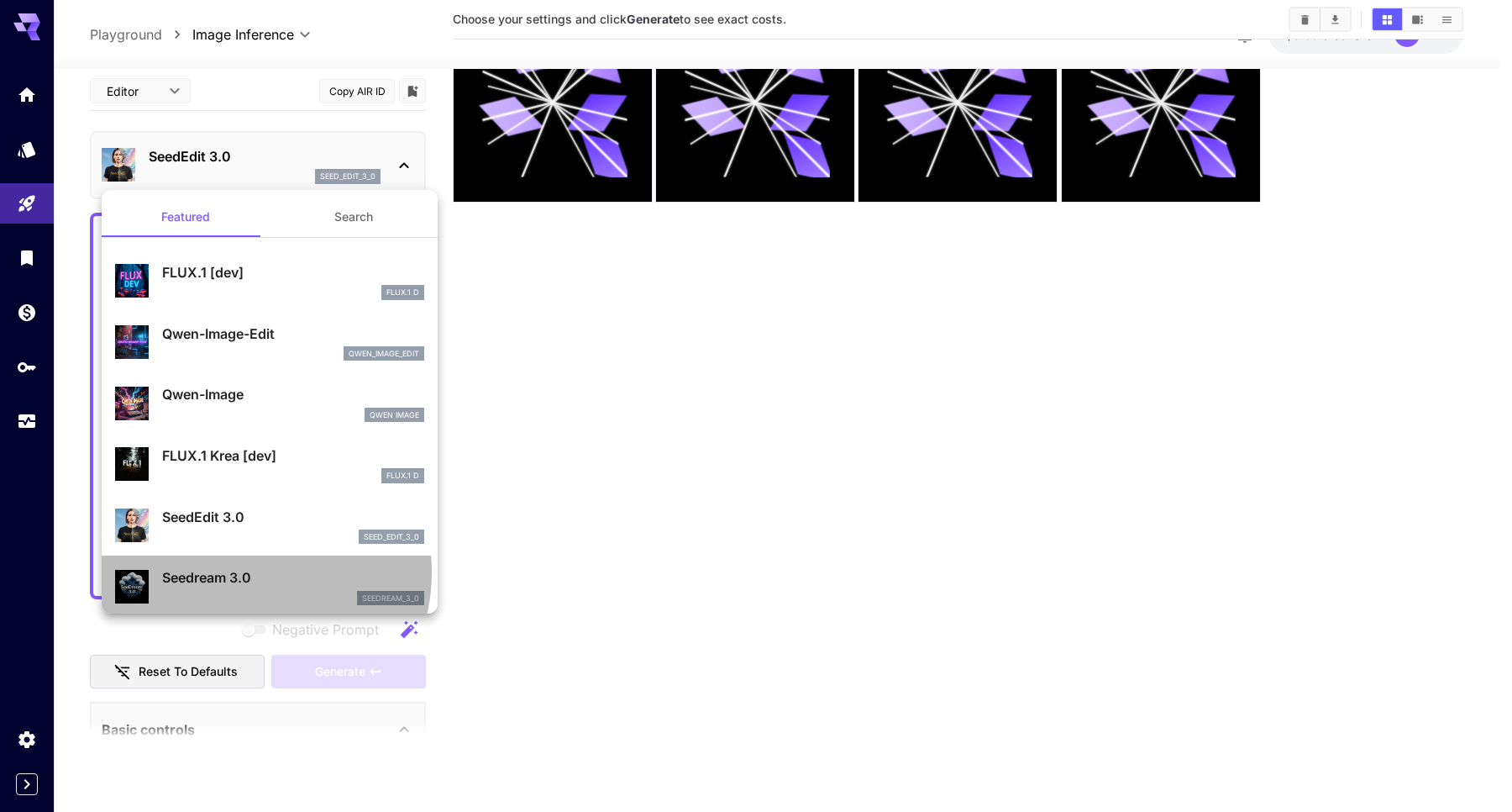
click at [235, 571] on p "Seedream 3.0" at bounding box center [293, 577] width 262 height 21
type input "***"
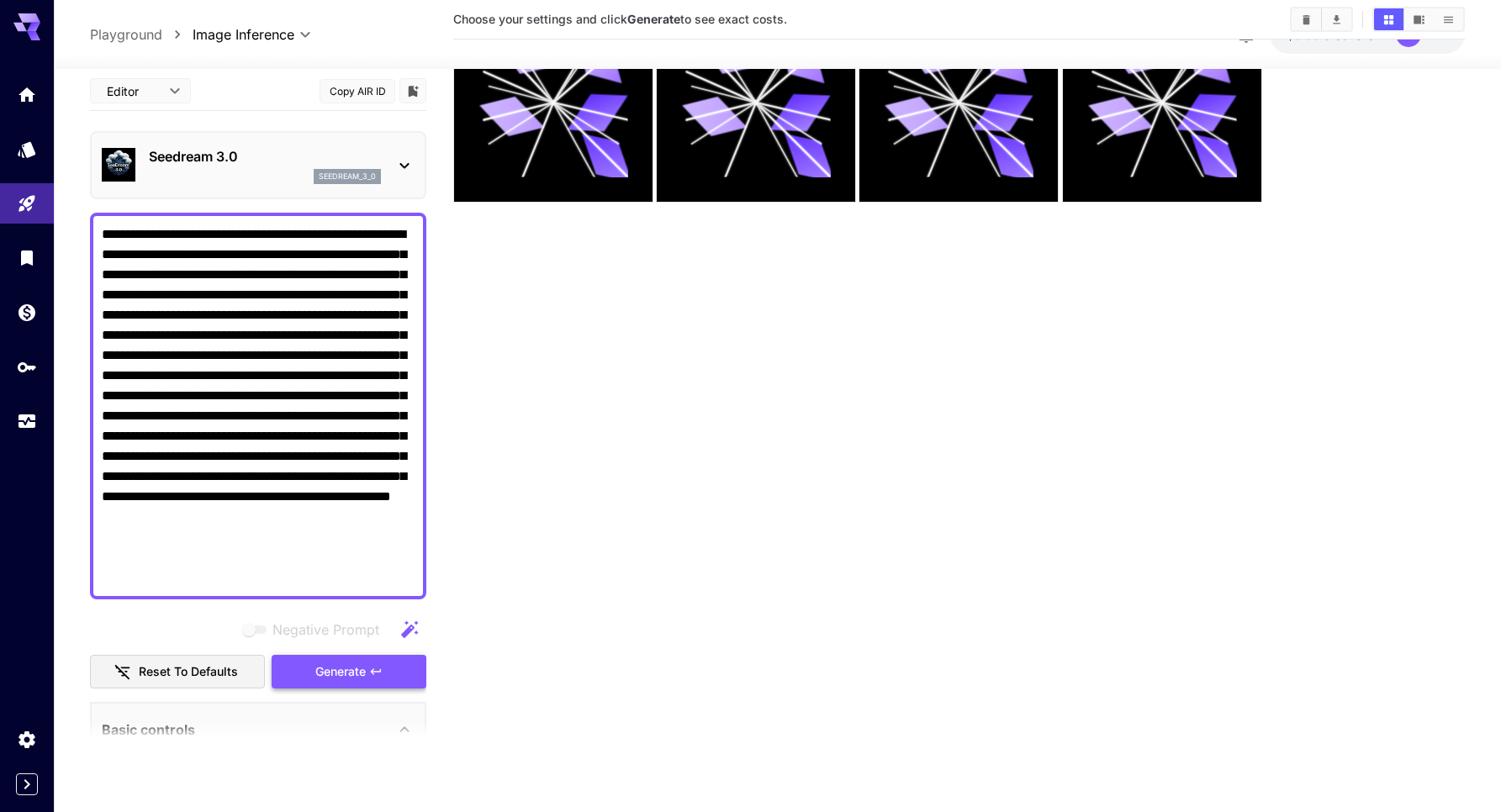
click at [305, 669] on button "Generate" at bounding box center [348, 671] width 154 height 34
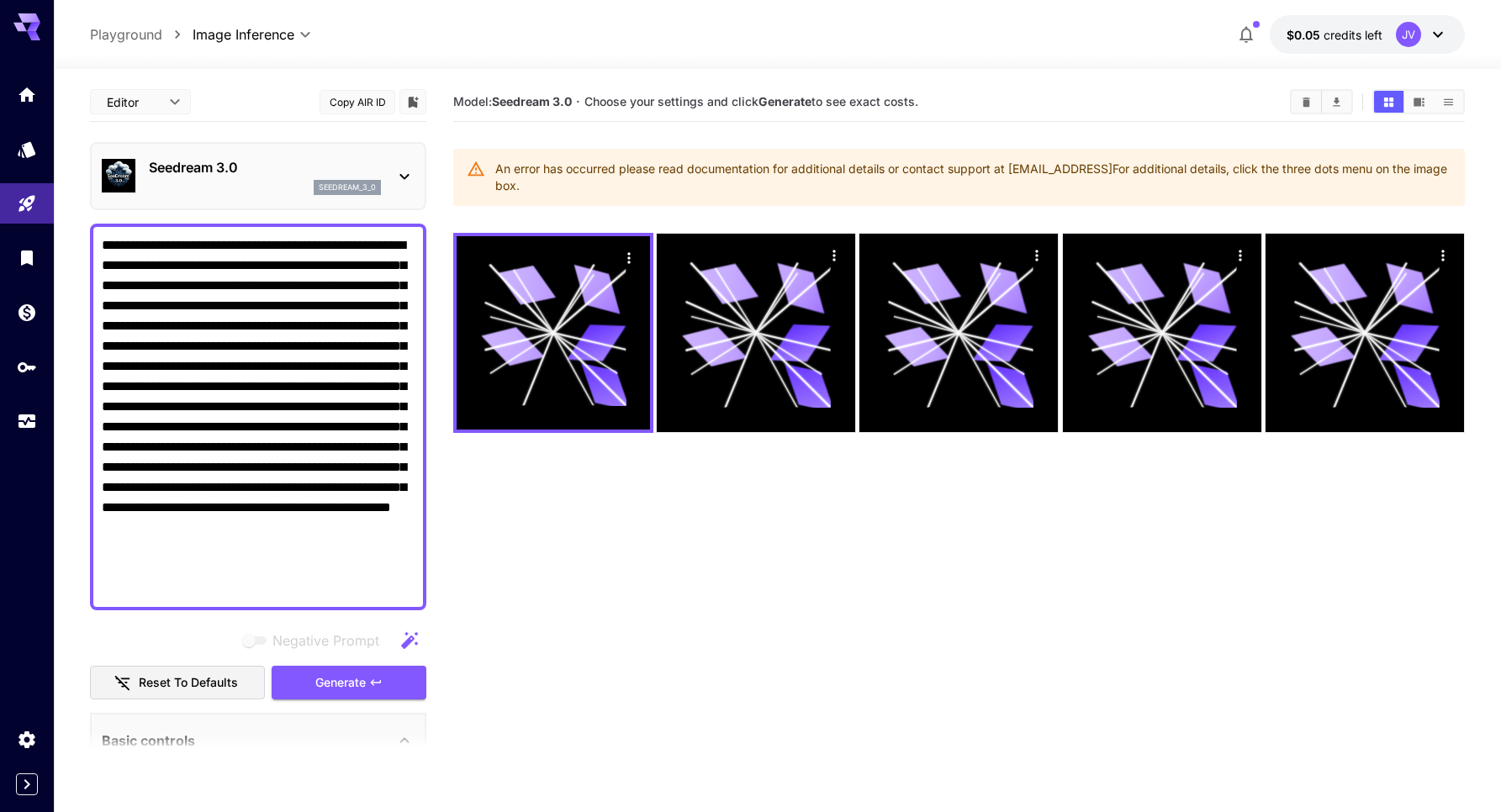
click at [20, 26] on icon at bounding box center [27, 23] width 27 height 18
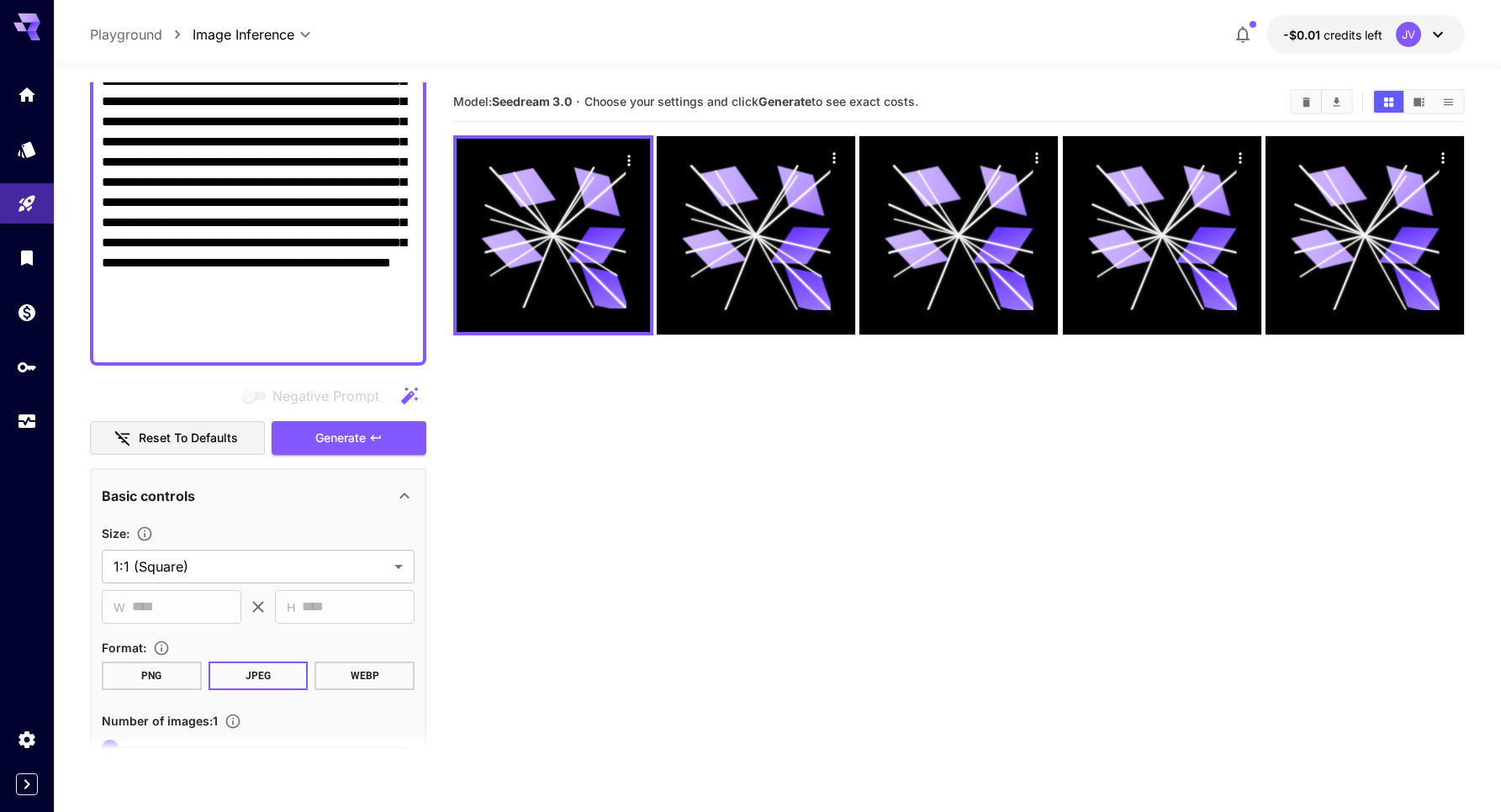
scroll to position [386, 0]
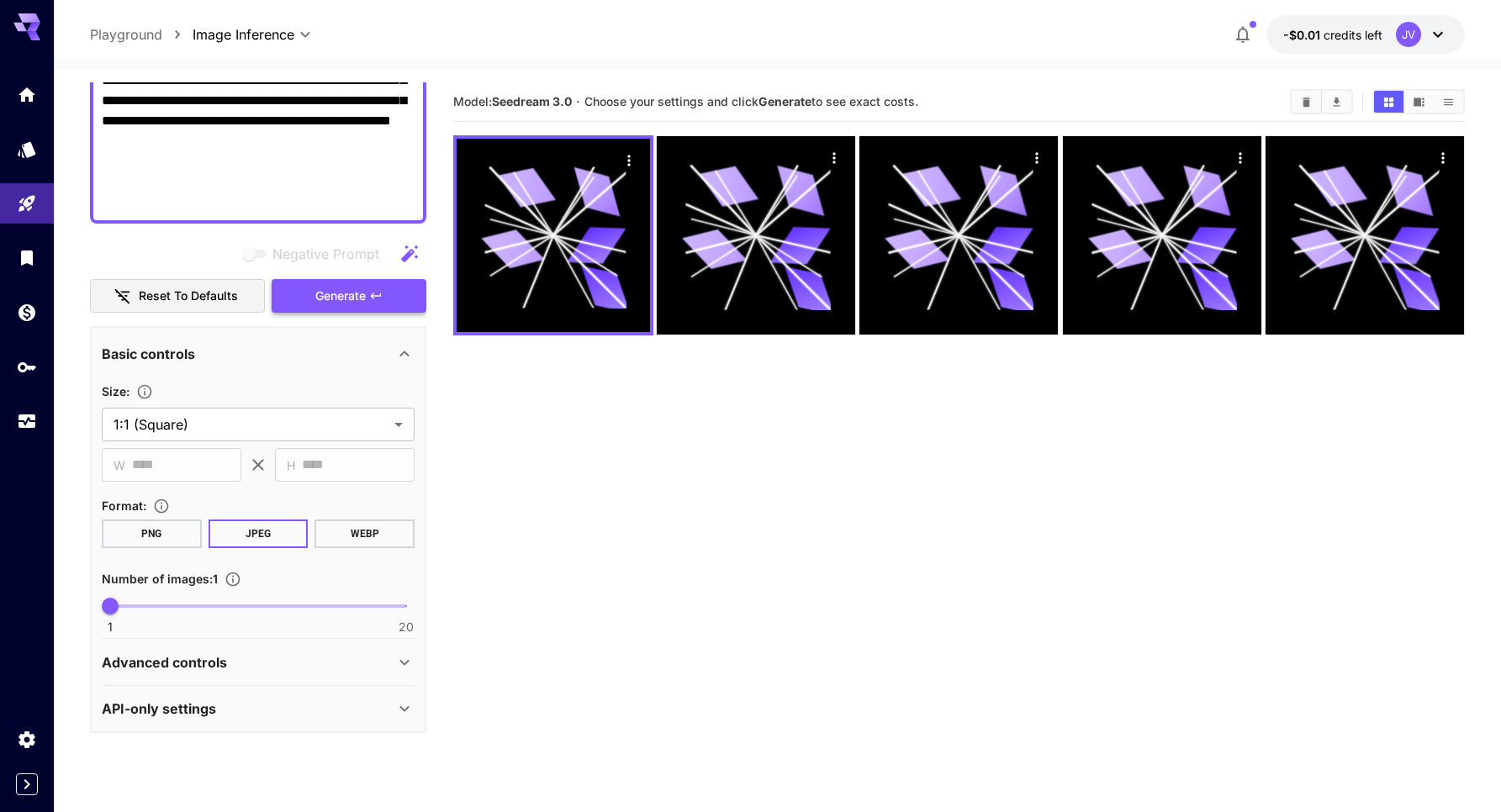
type textarea "**********"
click at [345, 294] on span "Generate" at bounding box center [340, 296] width 50 height 21
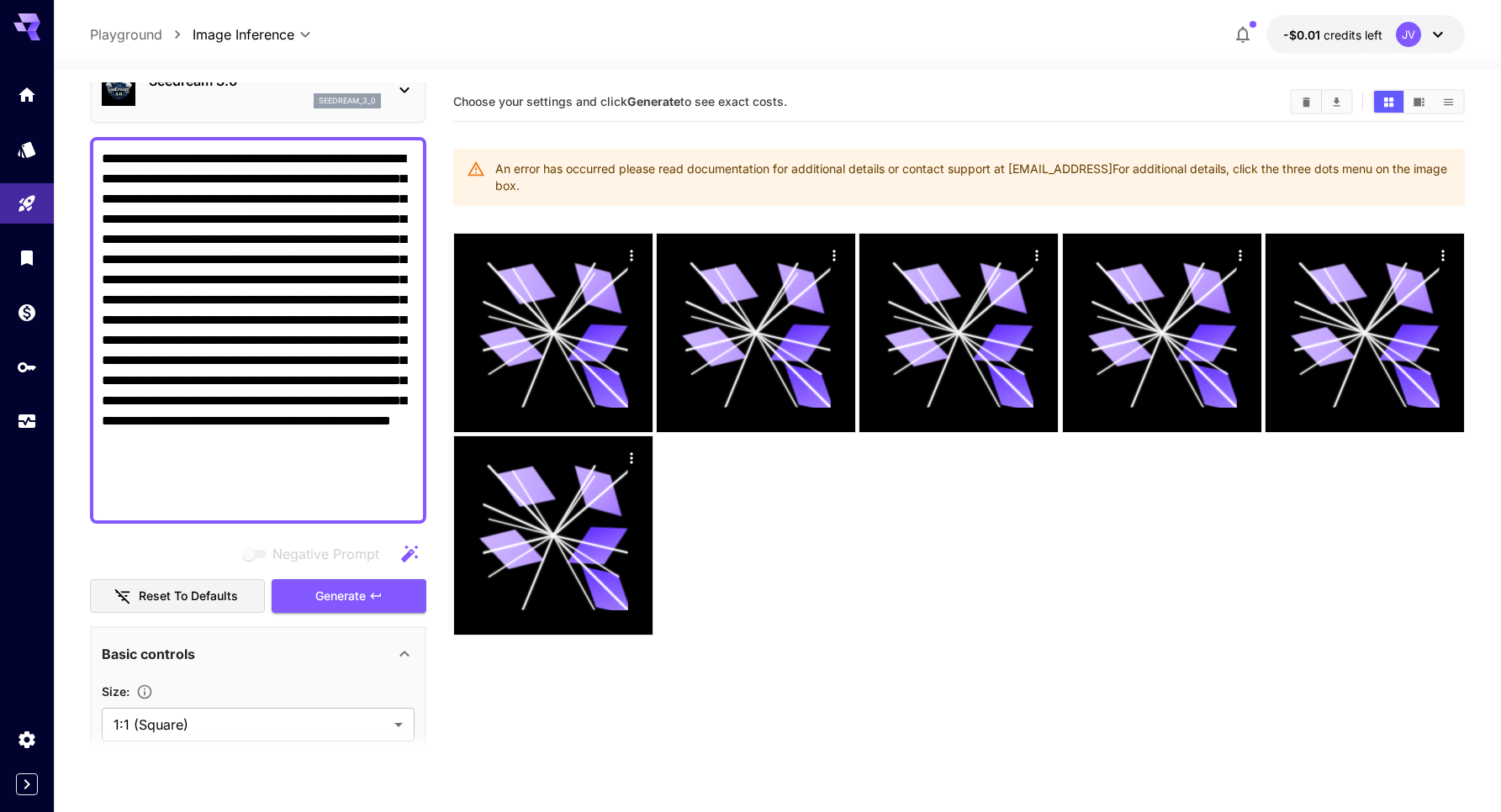
scroll to position [0, 0]
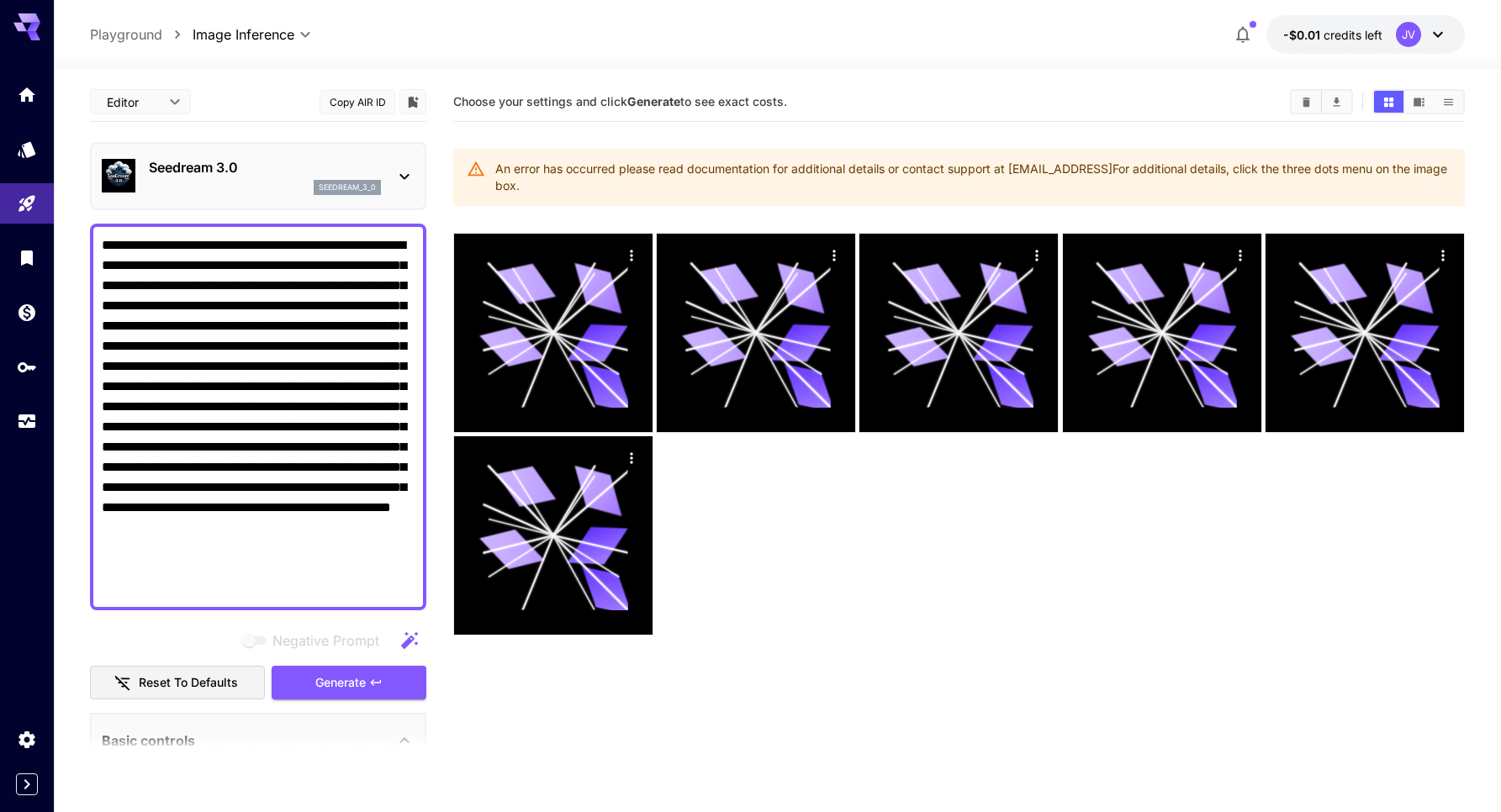
click at [188, 168] on p "Seedream 3.0" at bounding box center [265, 167] width 232 height 21
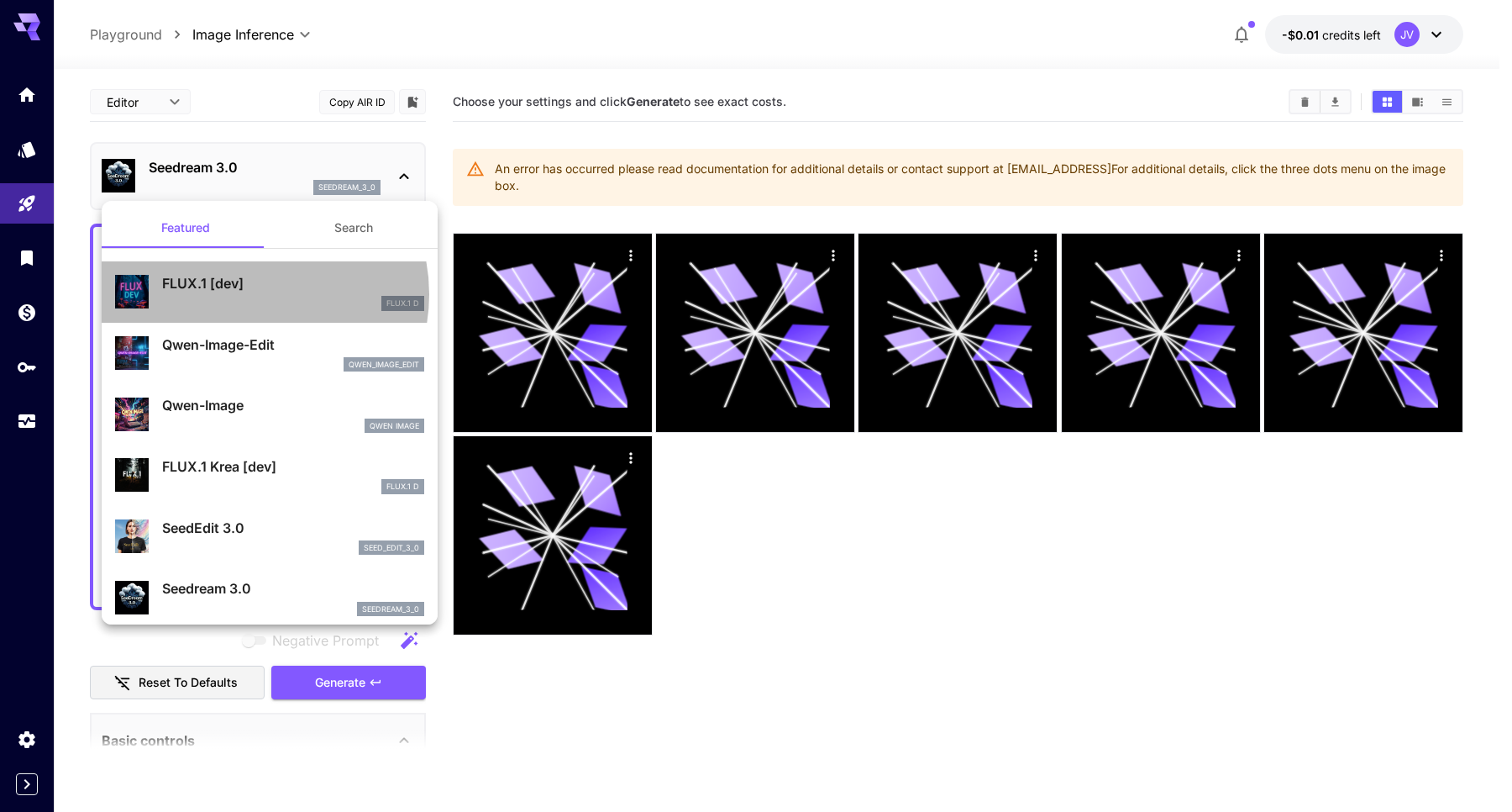
click at [251, 294] on div "FLUX.1 [dev] FLUX.1 D" at bounding box center [293, 292] width 262 height 37
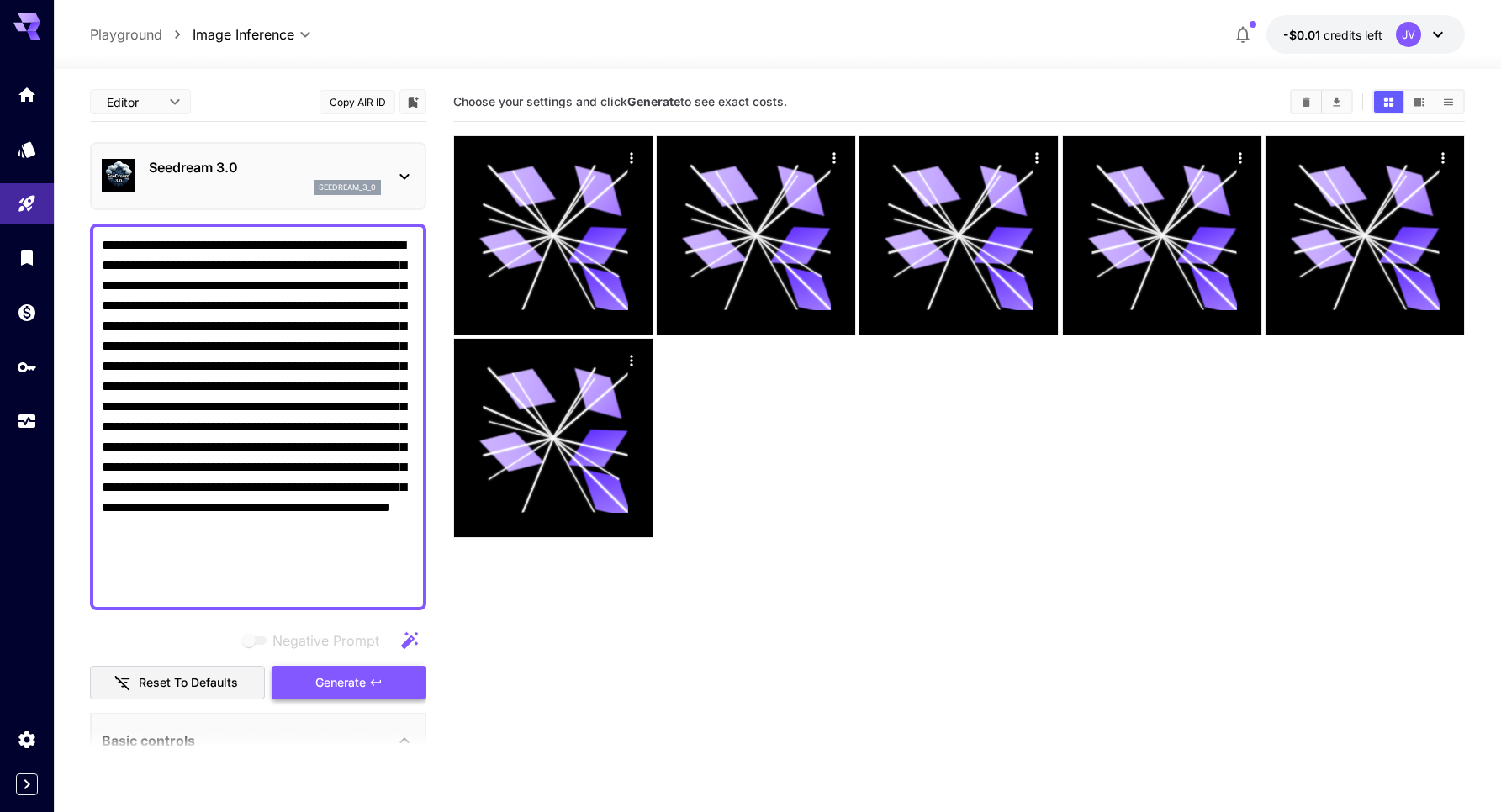
click at [361, 681] on span "Generate" at bounding box center [340, 682] width 50 height 21
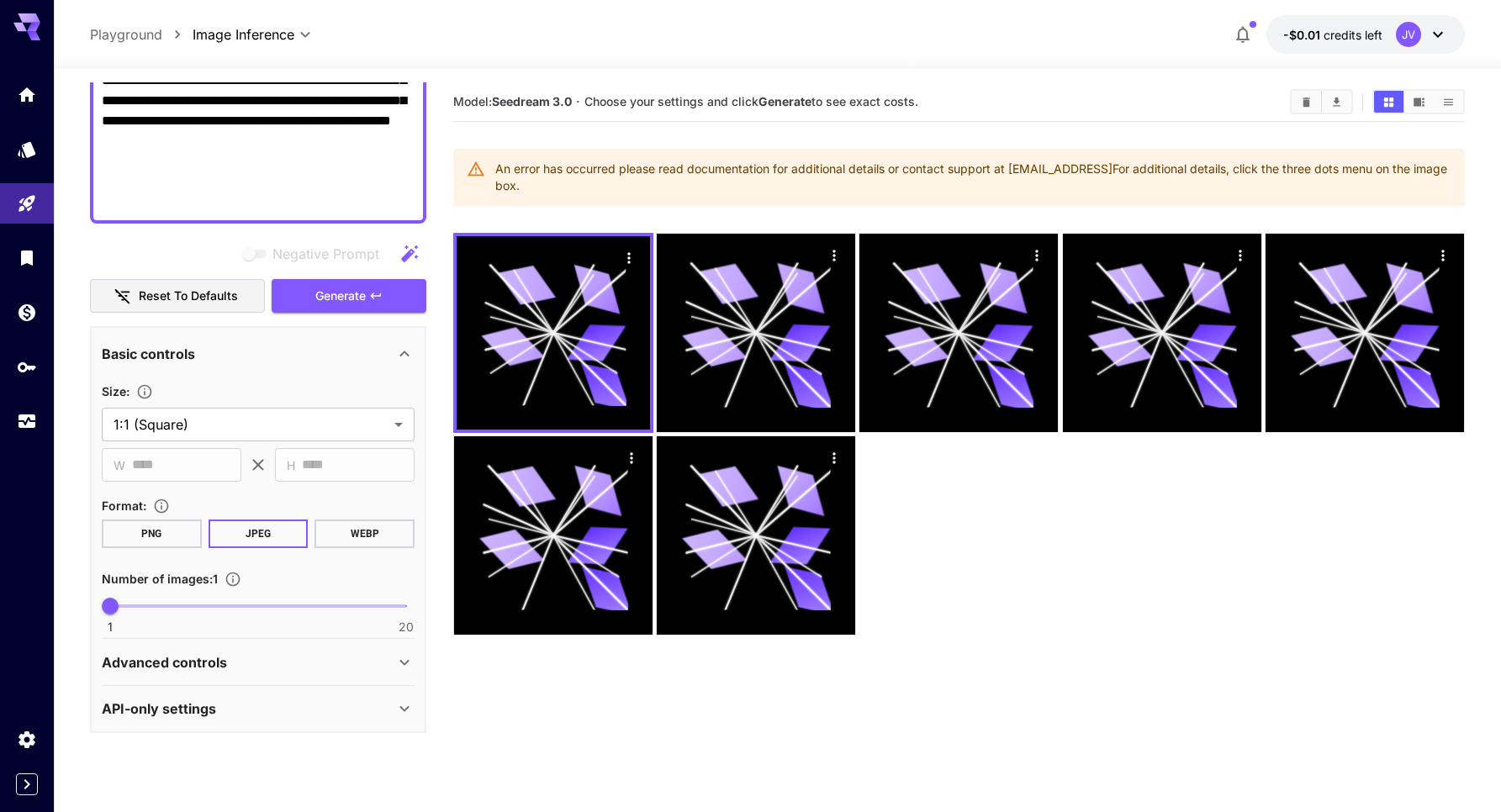
scroll to position [133, 0]
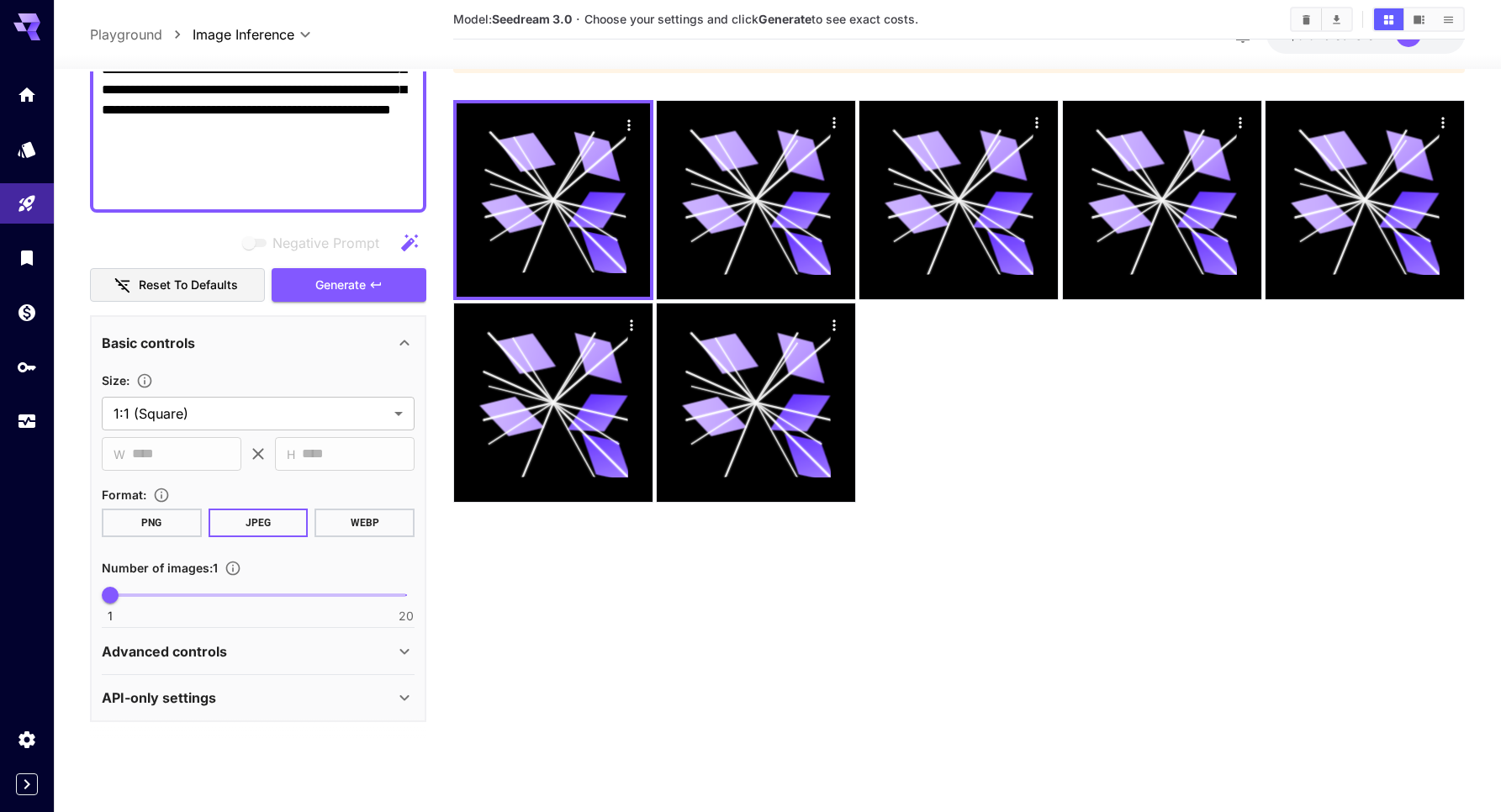
click at [184, 527] on button "PNG" at bounding box center [151, 521] width 100 height 29
click at [411, 282] on button "Generate" at bounding box center [348, 285] width 154 height 34
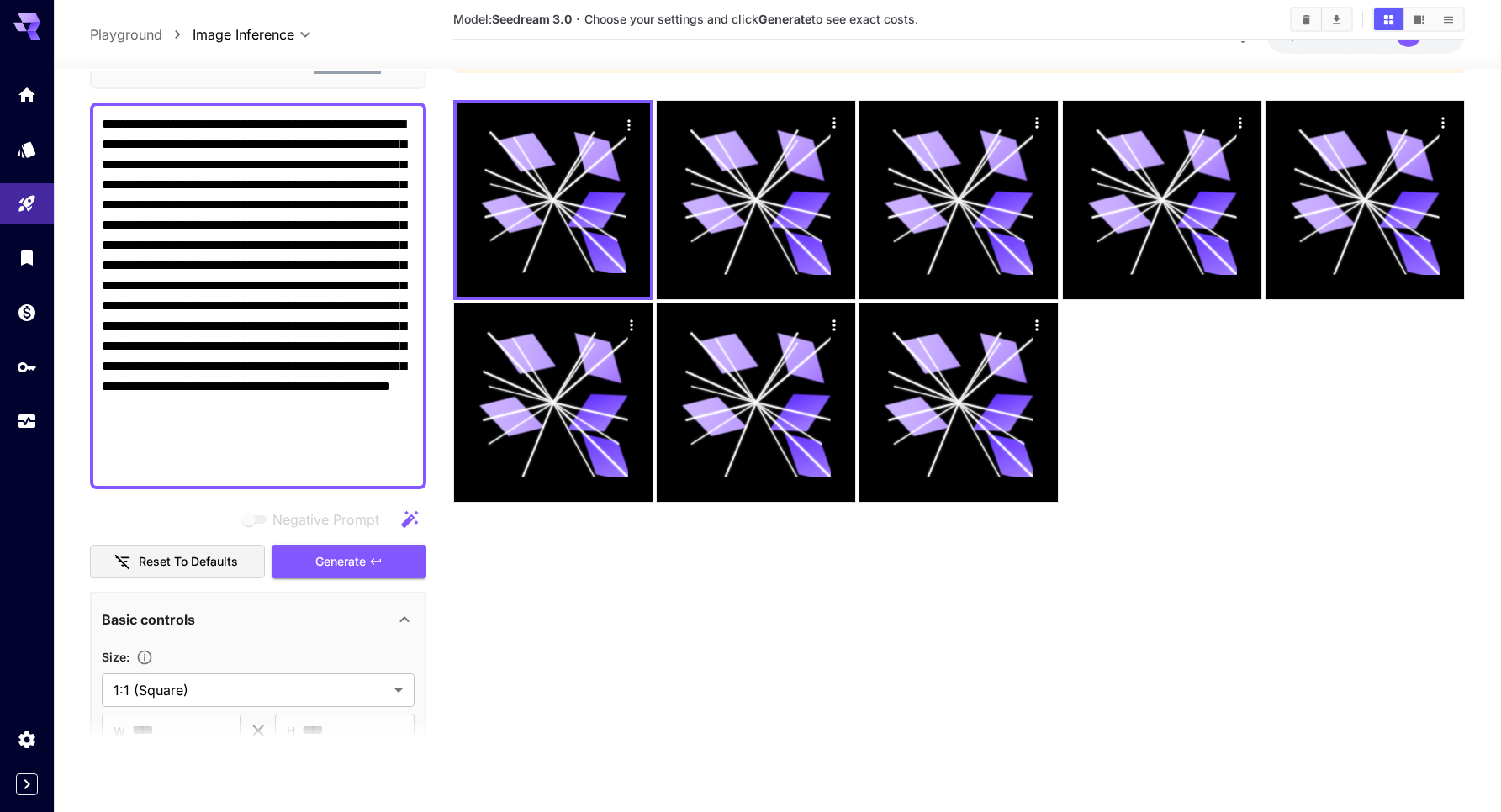
scroll to position [0, 0]
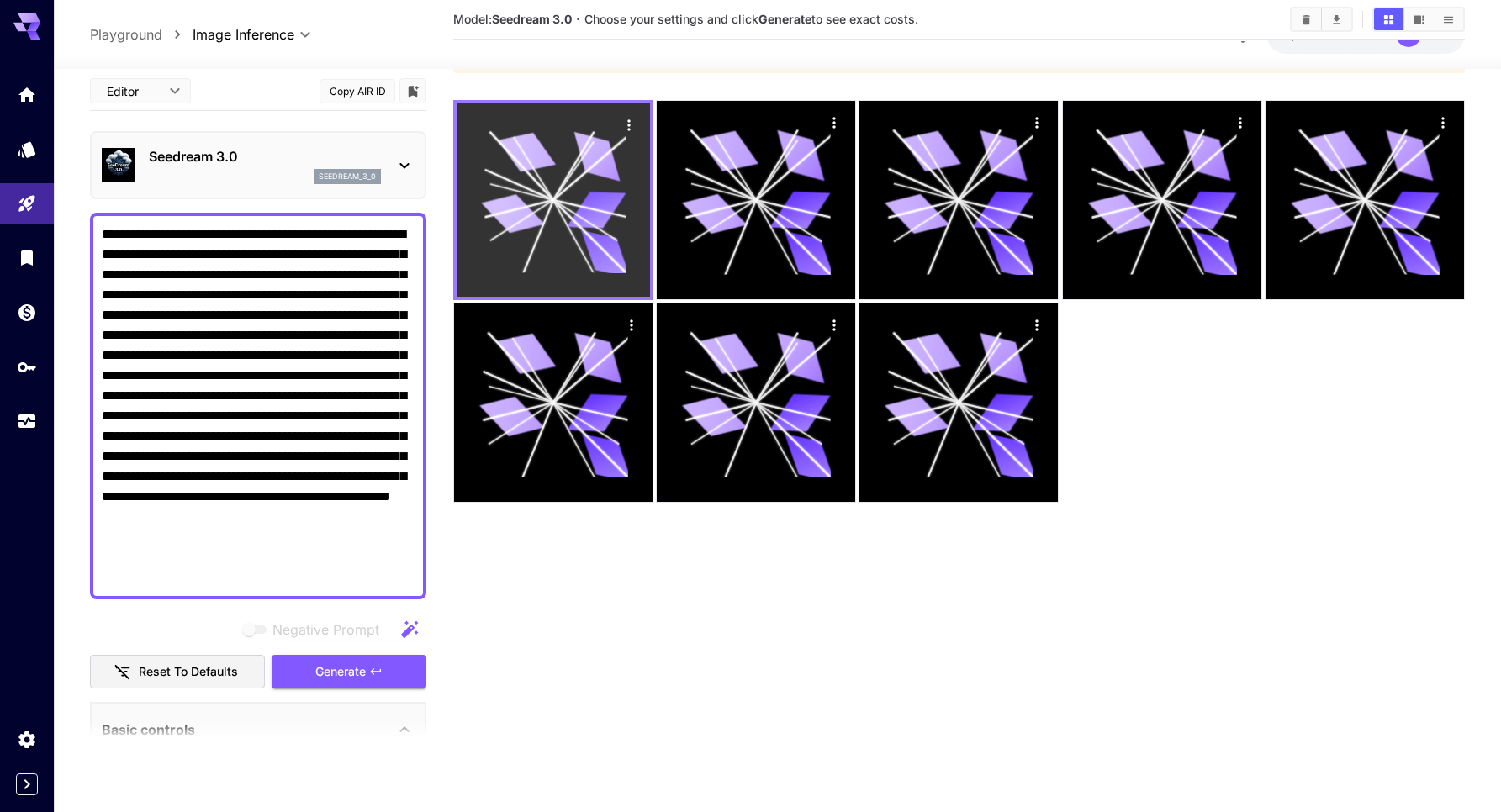
click at [529, 199] on icon at bounding box center [554, 201] width 146 height 145
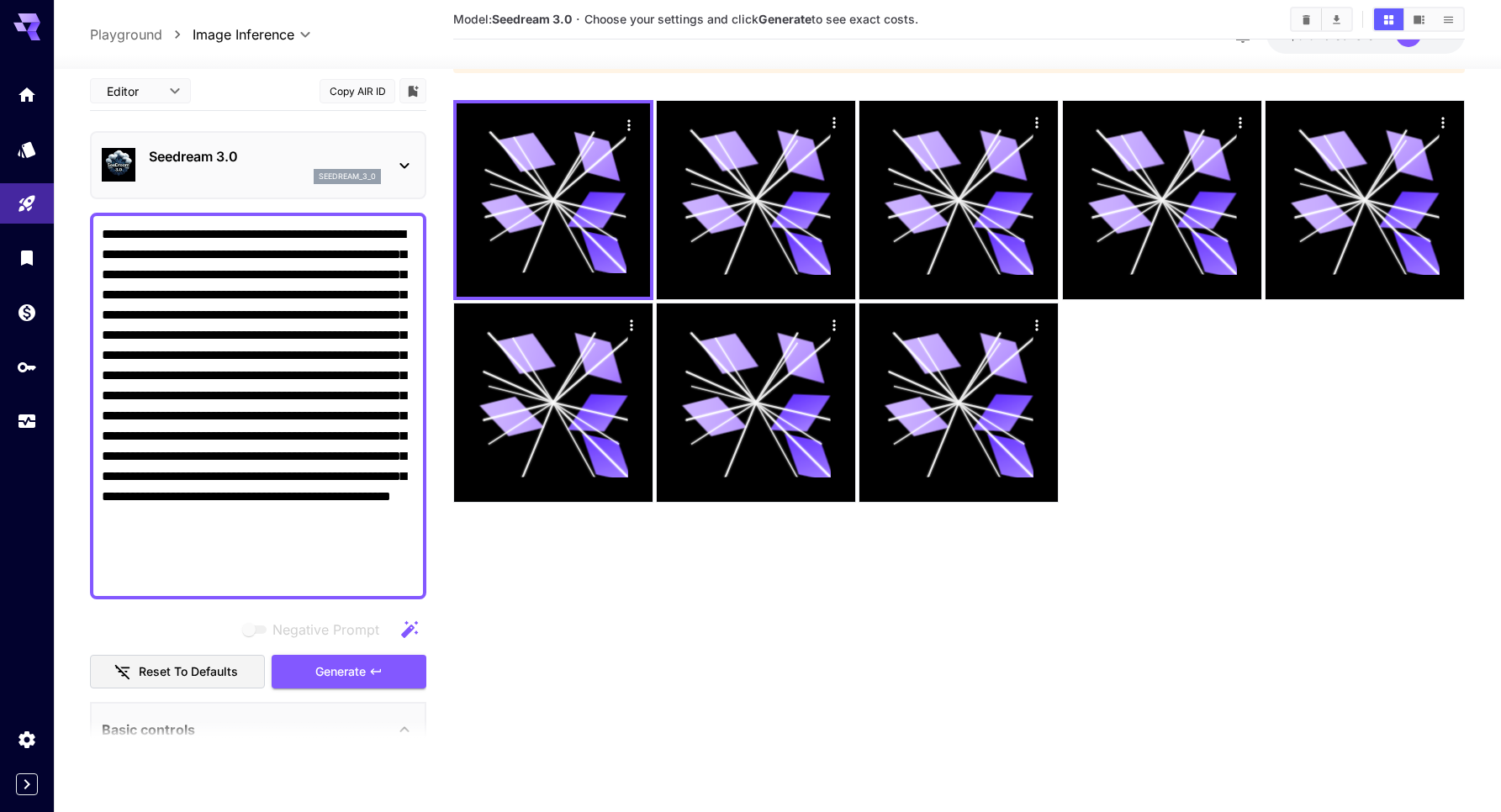
click at [345, 174] on p "seedream_3_0" at bounding box center [347, 177] width 57 height 12
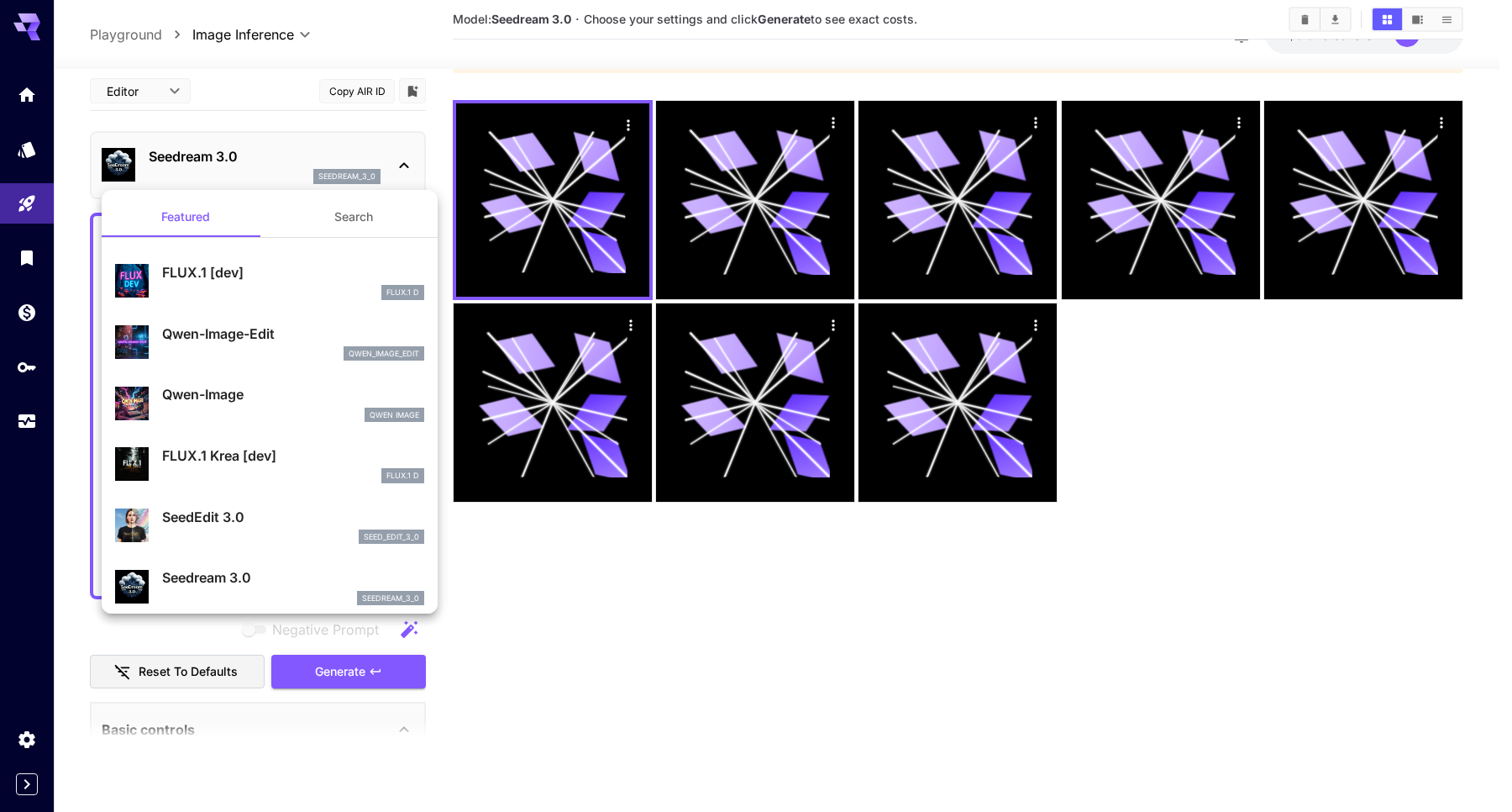
click at [262, 333] on p "Qwen-Image-Edit" at bounding box center [293, 333] width 262 height 21
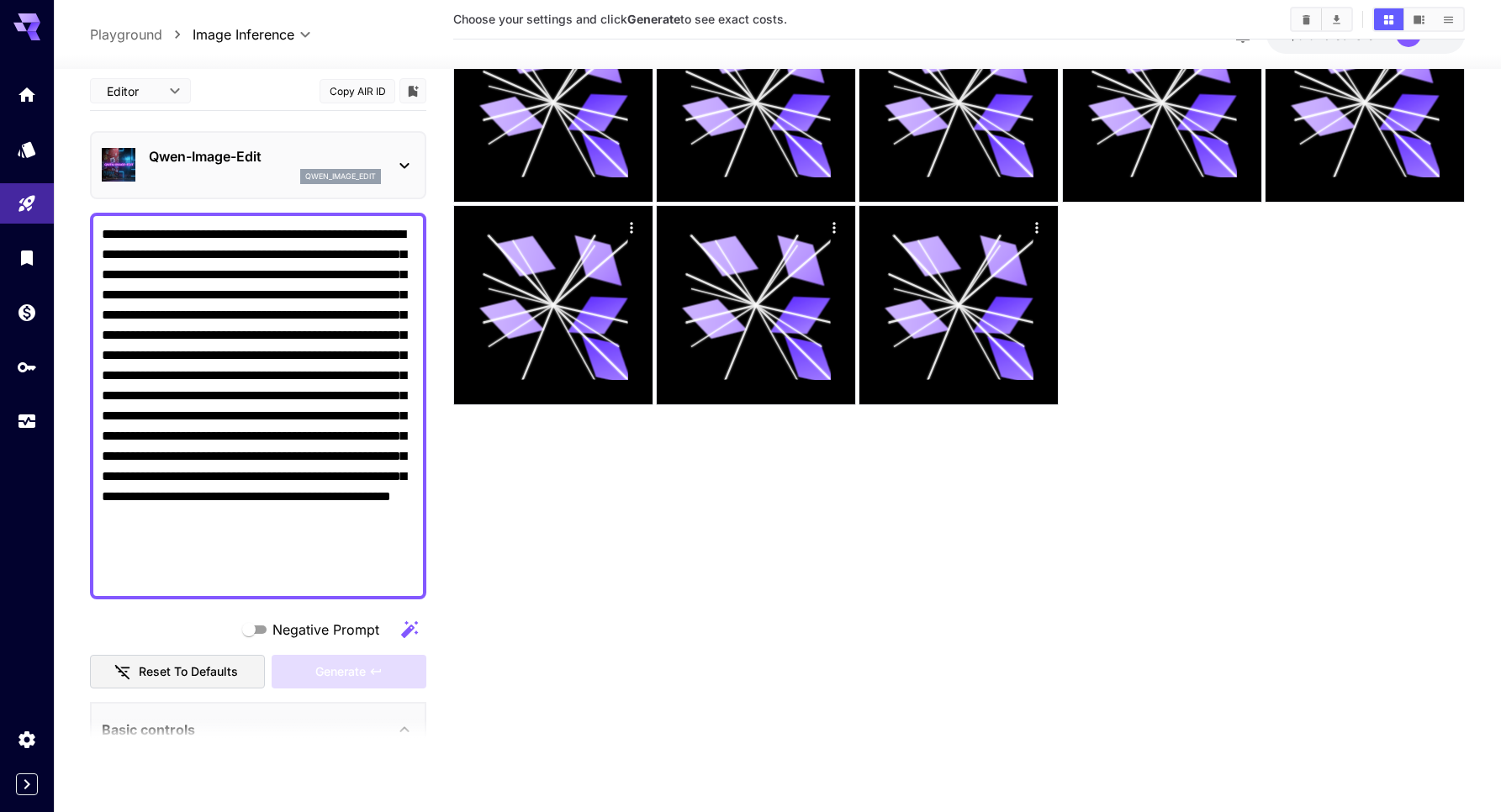
click at [319, 146] on p "Qwen-Image-Edit" at bounding box center [265, 156] width 232 height 21
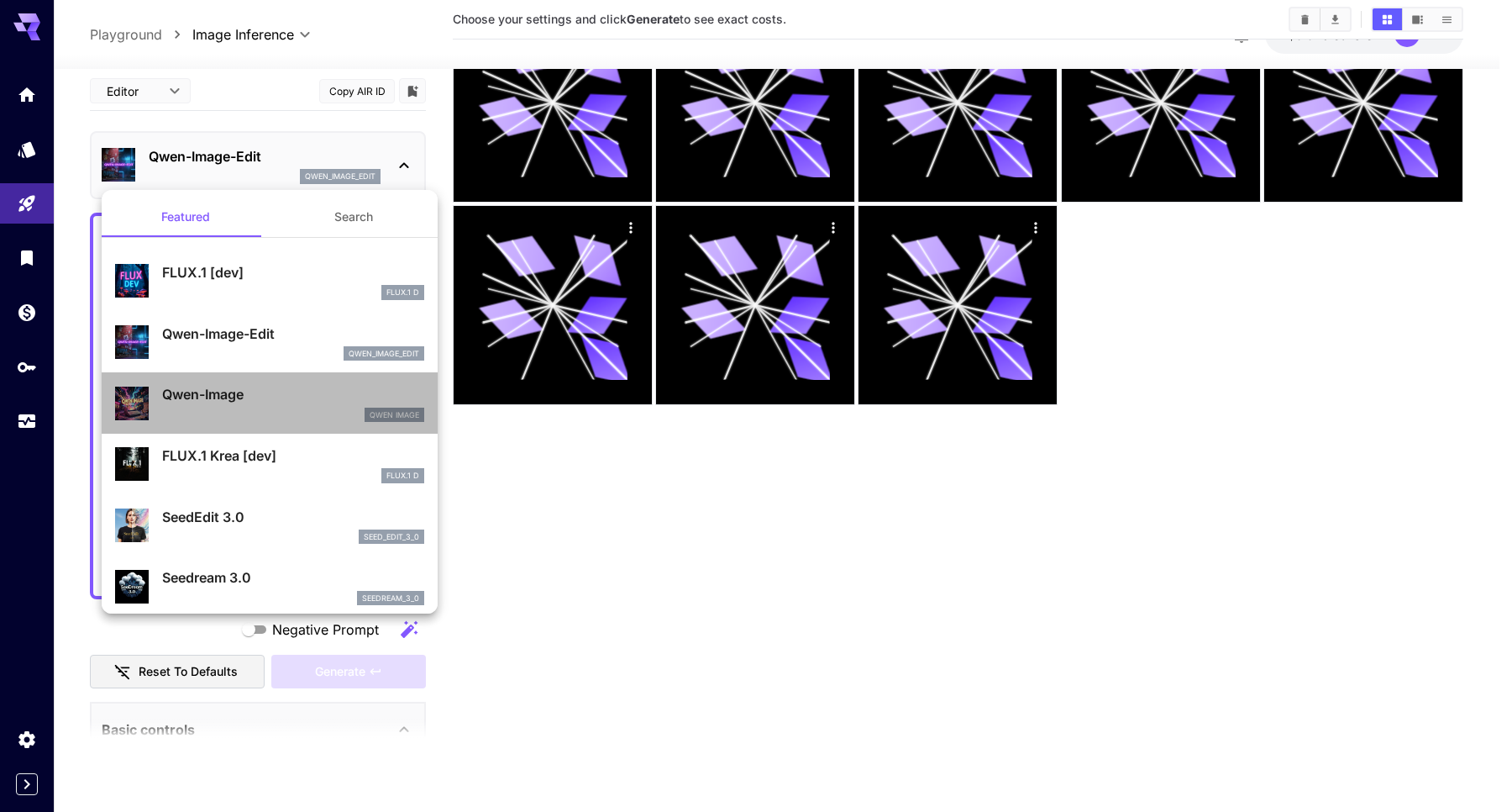
click at [287, 397] on p "Qwen-Image" at bounding box center [293, 394] width 262 height 21
type input "***"
type input "**"
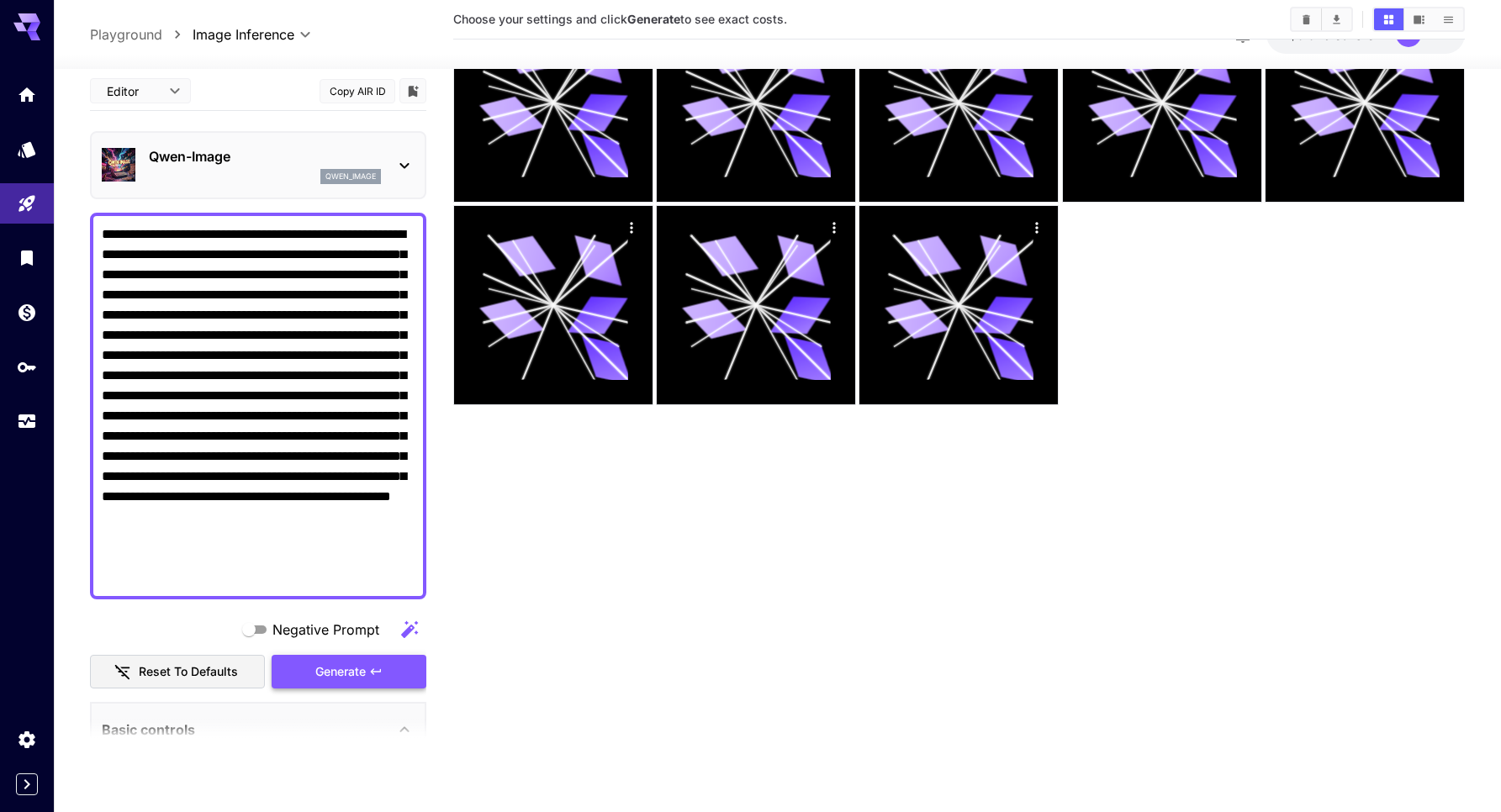
click at [350, 680] on span "Generate" at bounding box center [340, 671] width 50 height 21
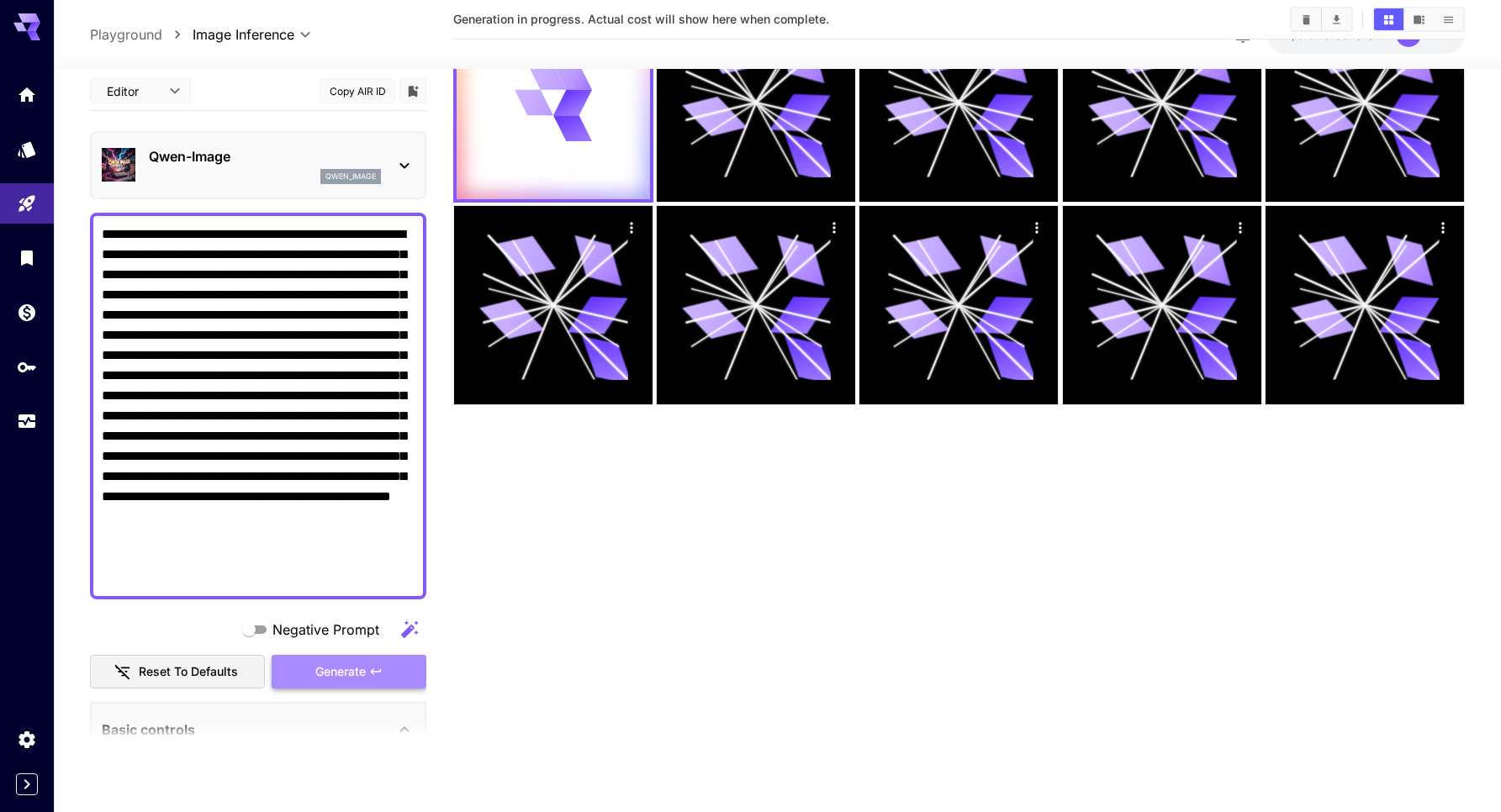
click at [308, 674] on button "Generate" at bounding box center [348, 671] width 154 height 34
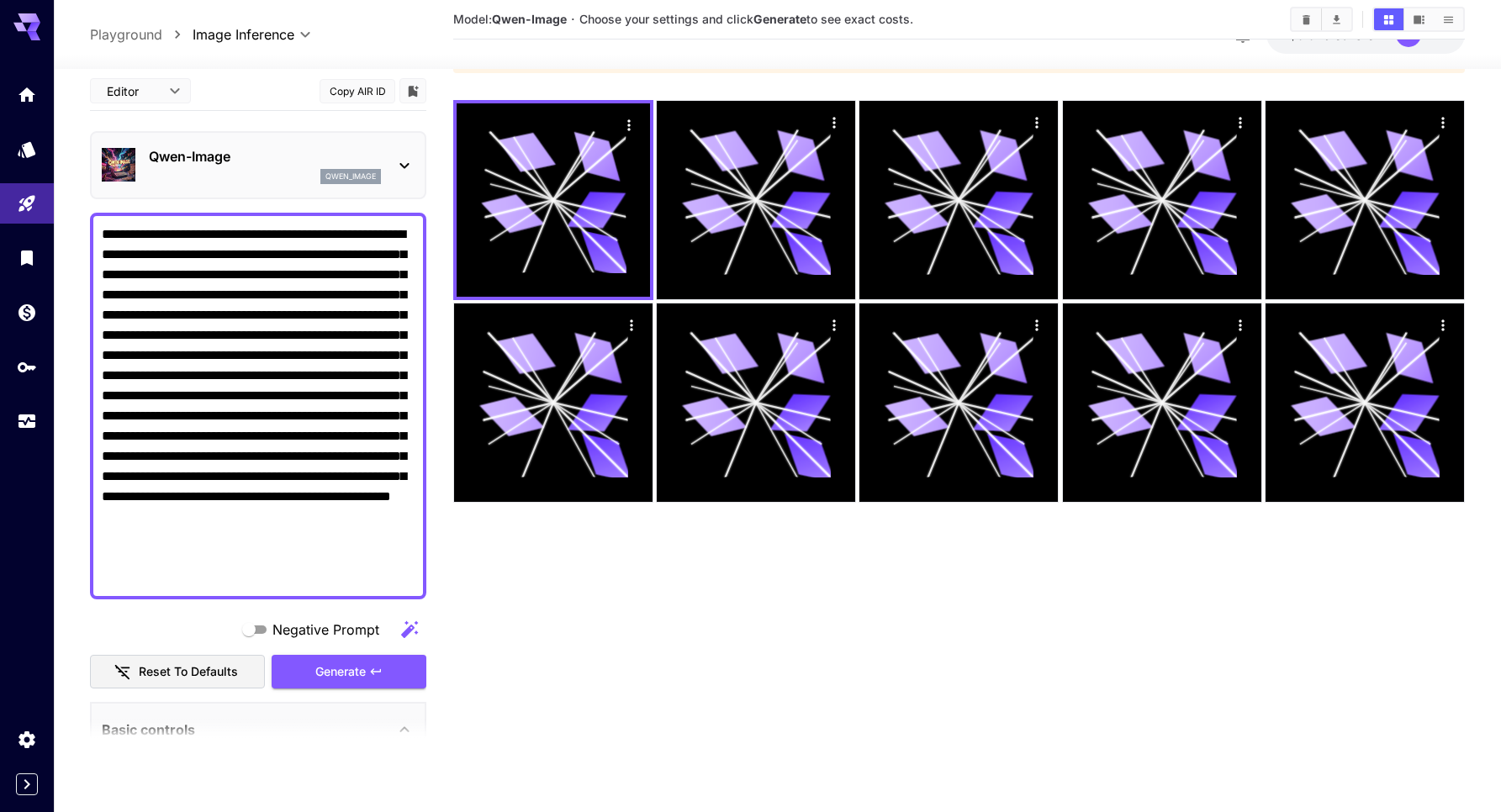
click at [287, 163] on p "Qwen-Image" at bounding box center [265, 156] width 232 height 21
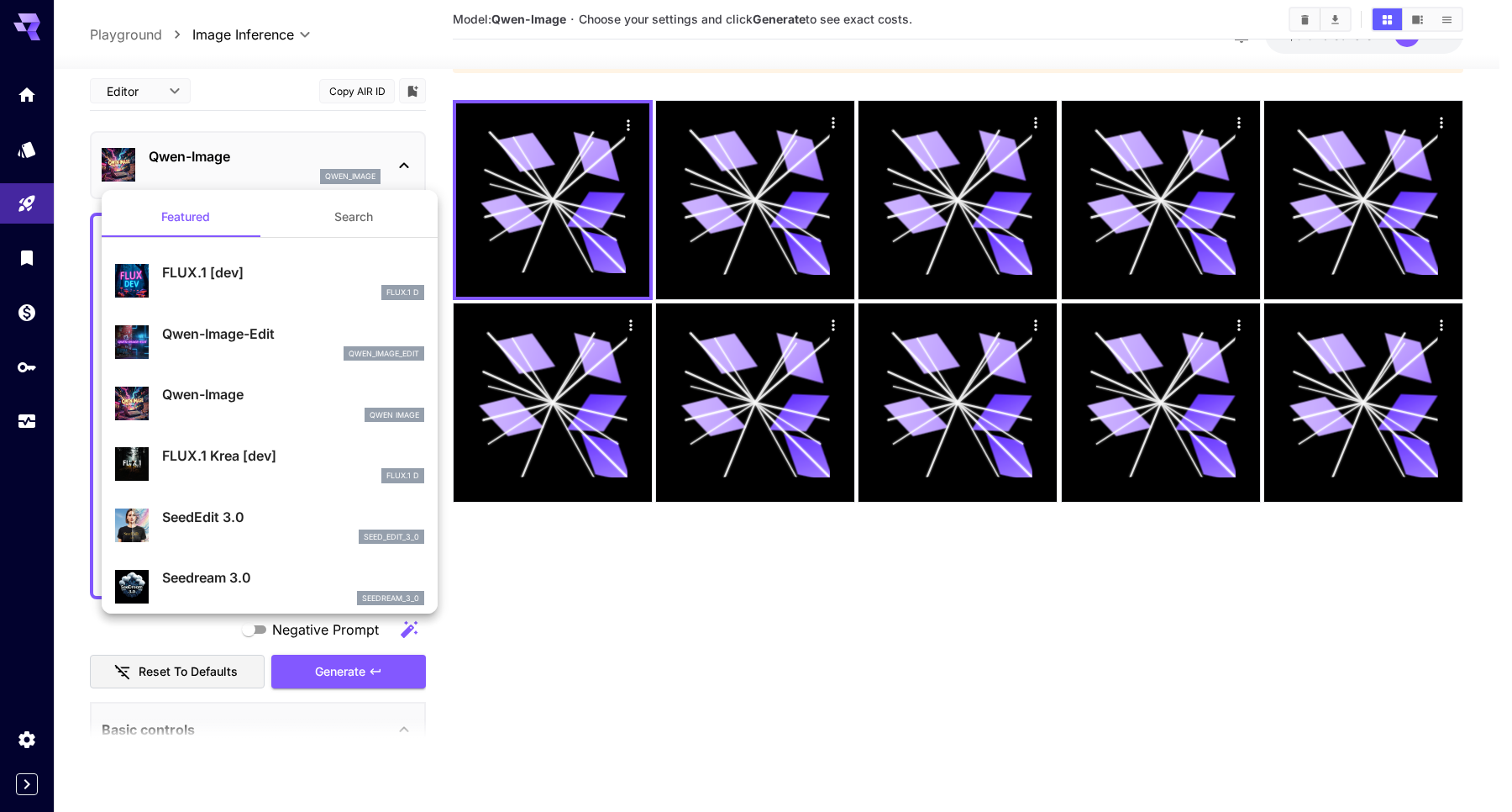
click at [277, 159] on div at bounding box center [756, 406] width 1512 height 812
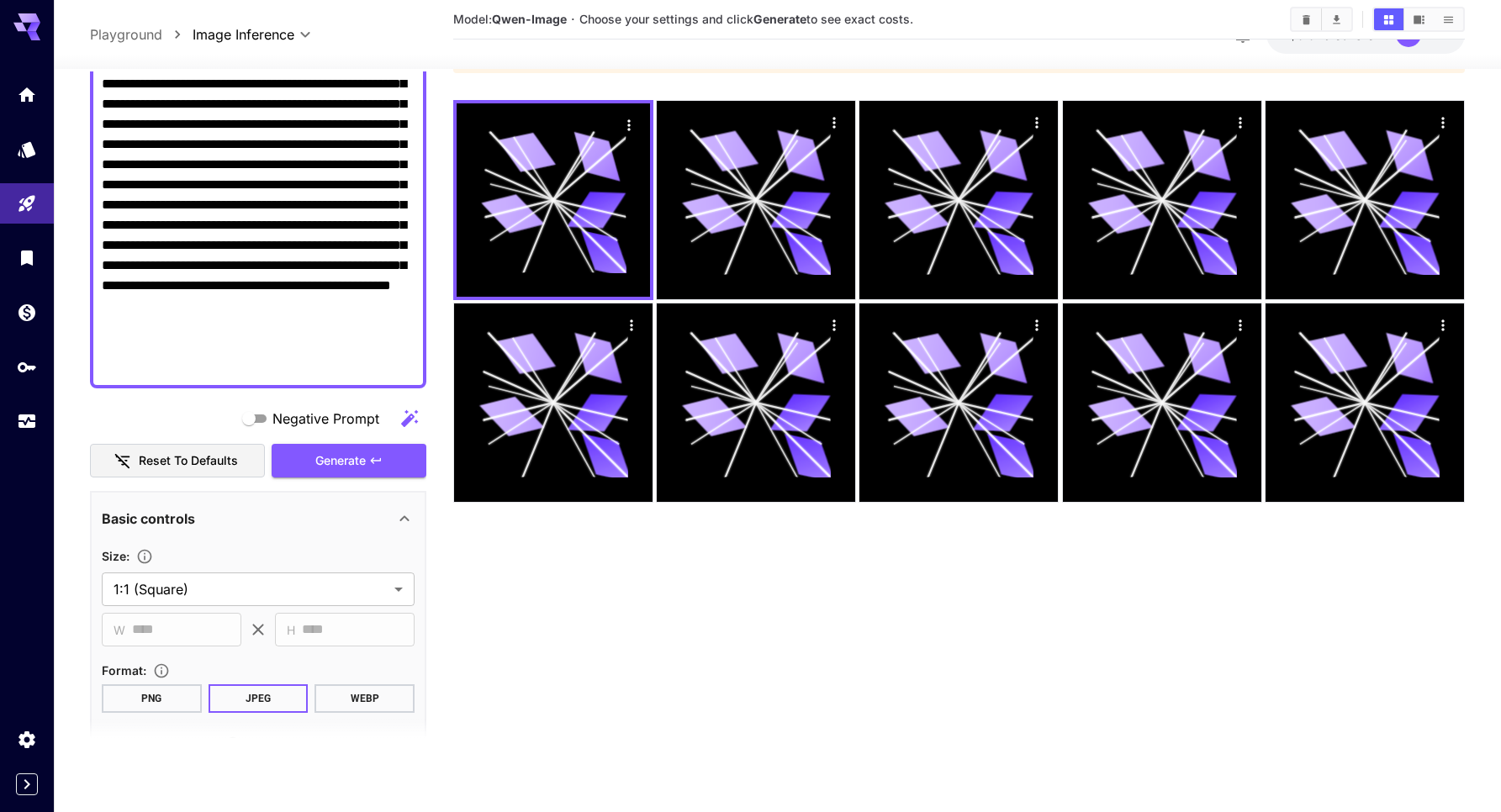
scroll to position [630, 0]
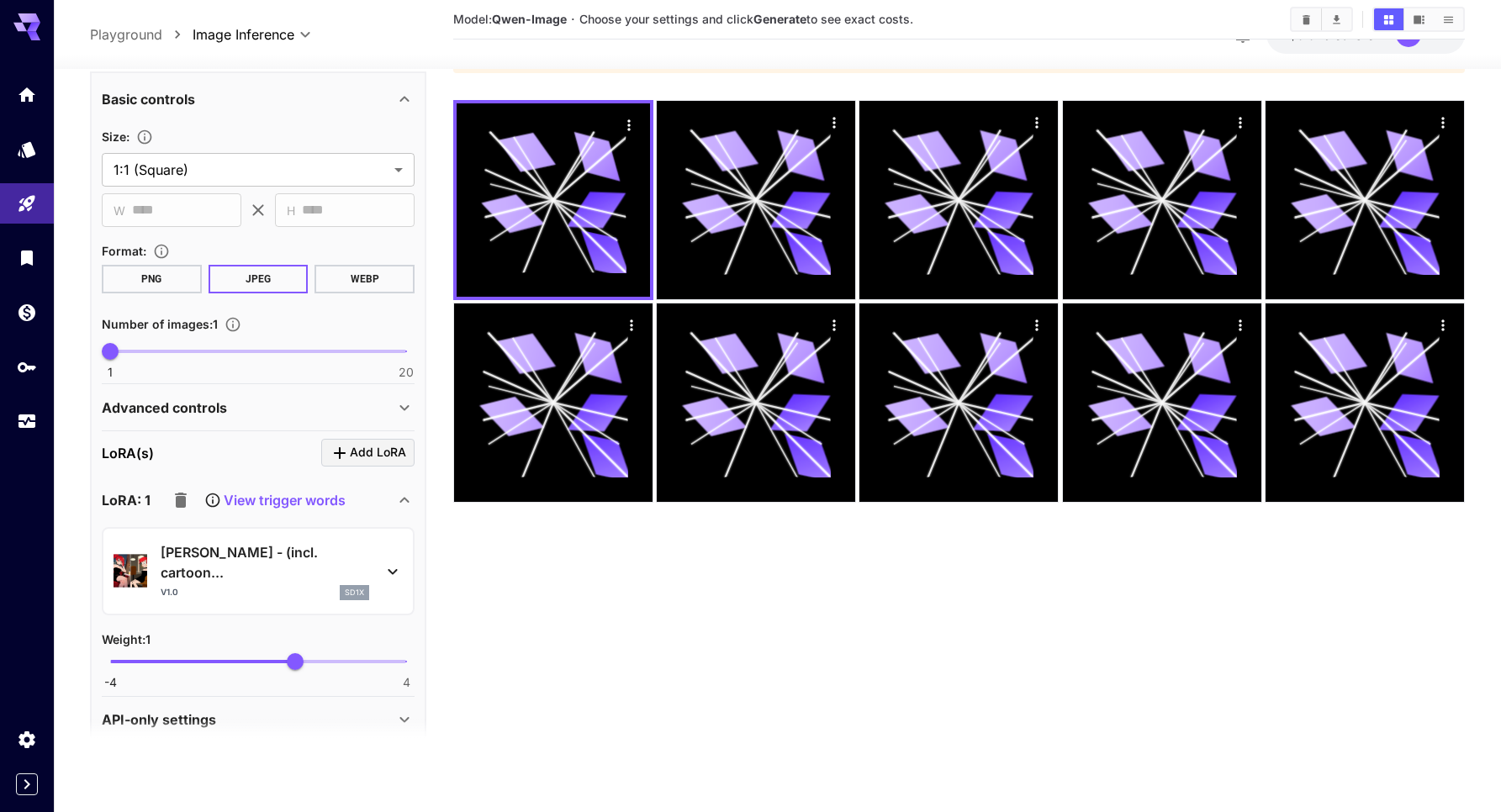
click at [350, 587] on p "sd1x" at bounding box center [355, 593] width 20 height 12
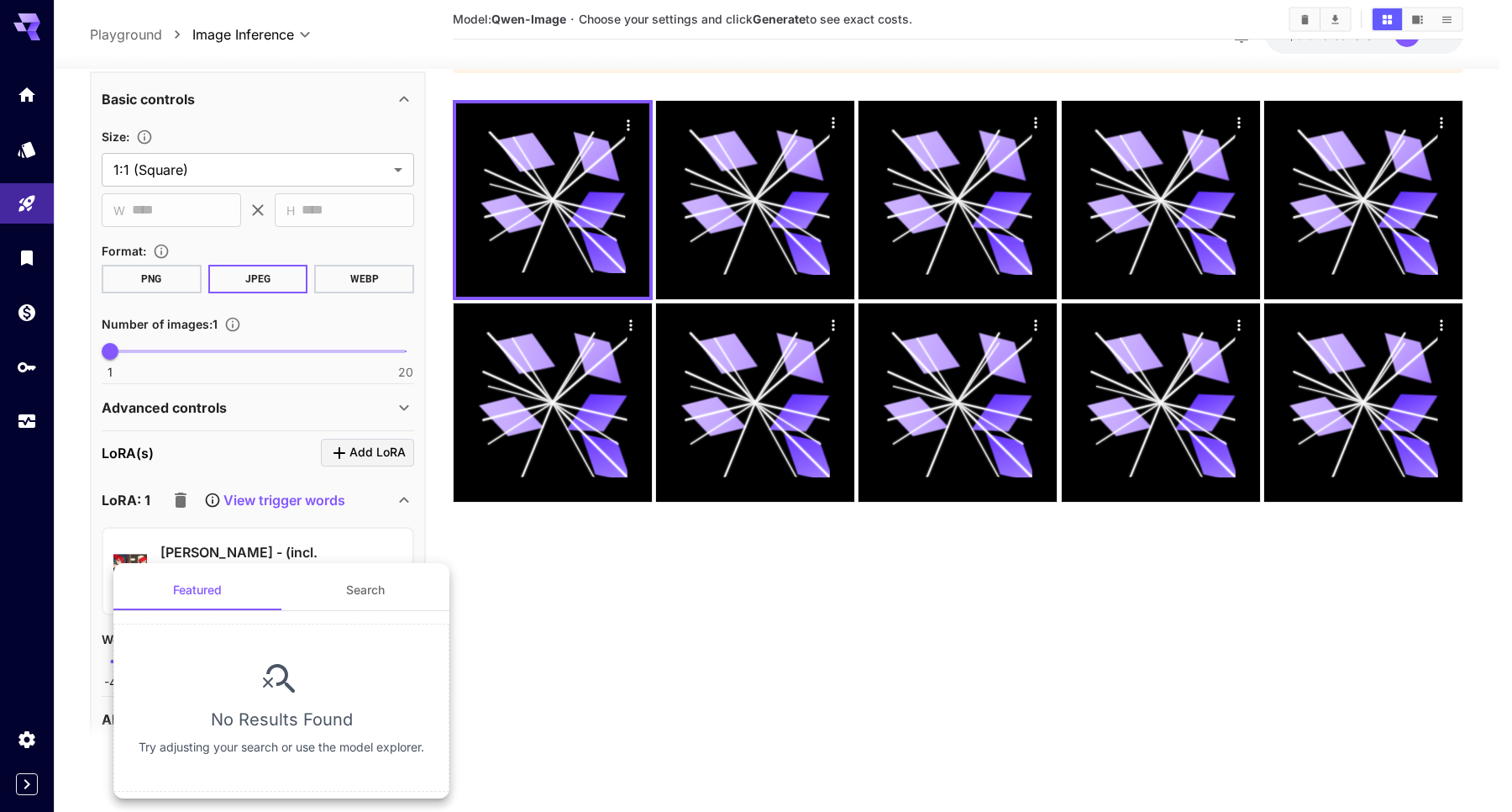
click at [332, 591] on button "Search" at bounding box center [364, 590] width 168 height 40
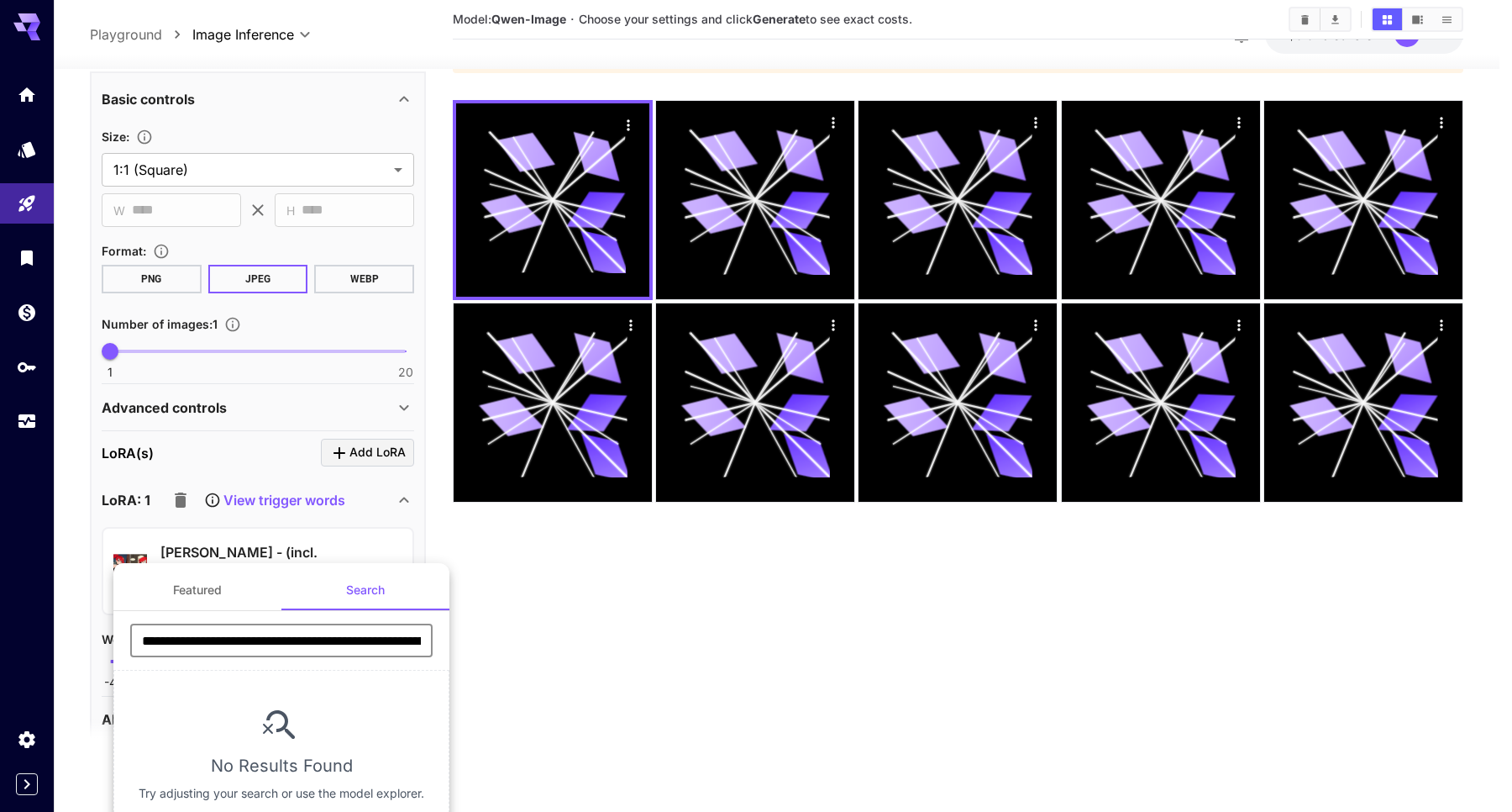
click at [223, 631] on input "**********" at bounding box center [282, 640] width 303 height 33
click at [243, 552] on div at bounding box center [756, 406] width 1512 height 812
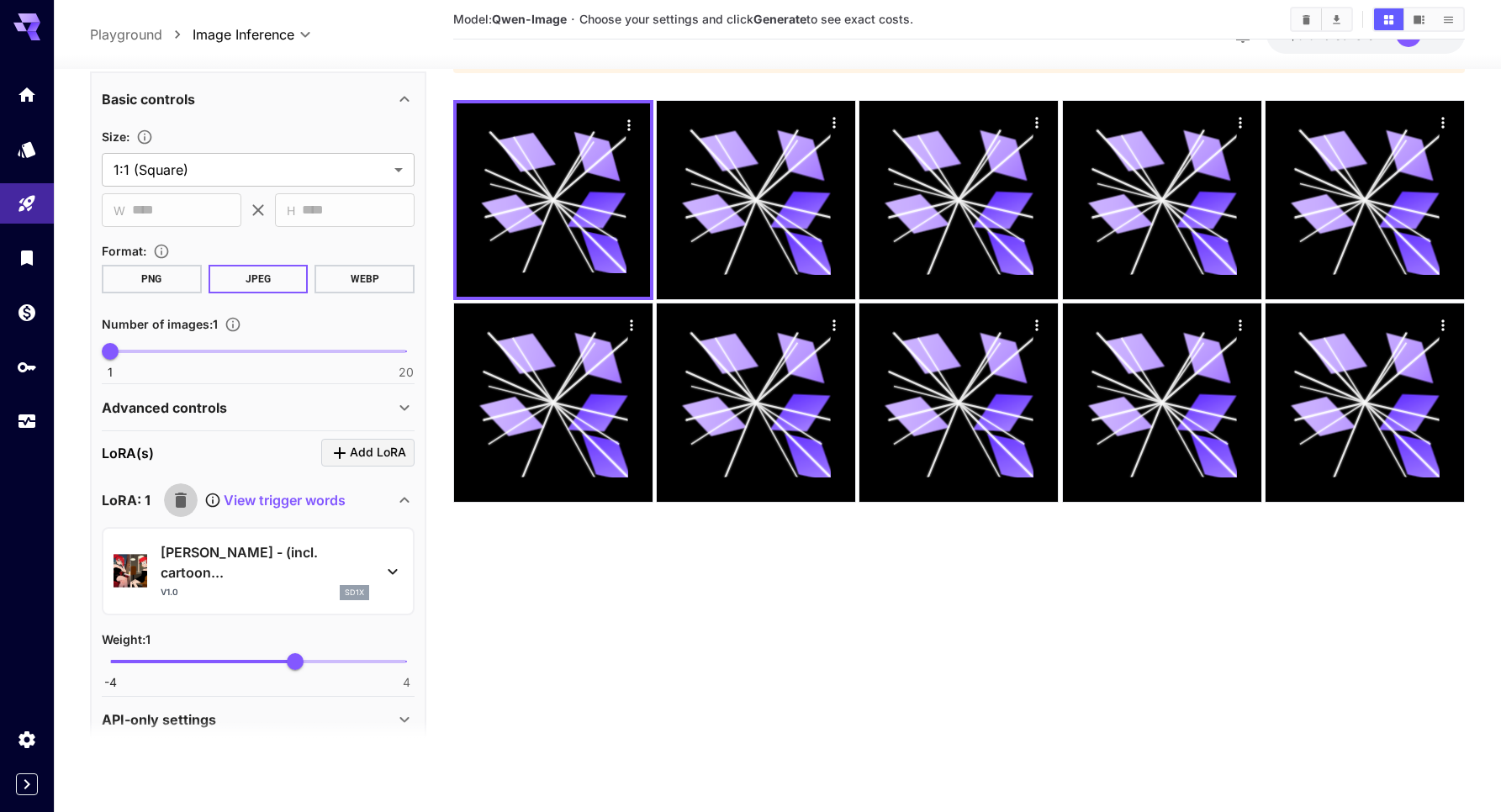
click at [184, 495] on icon "button" at bounding box center [181, 499] width 12 height 15
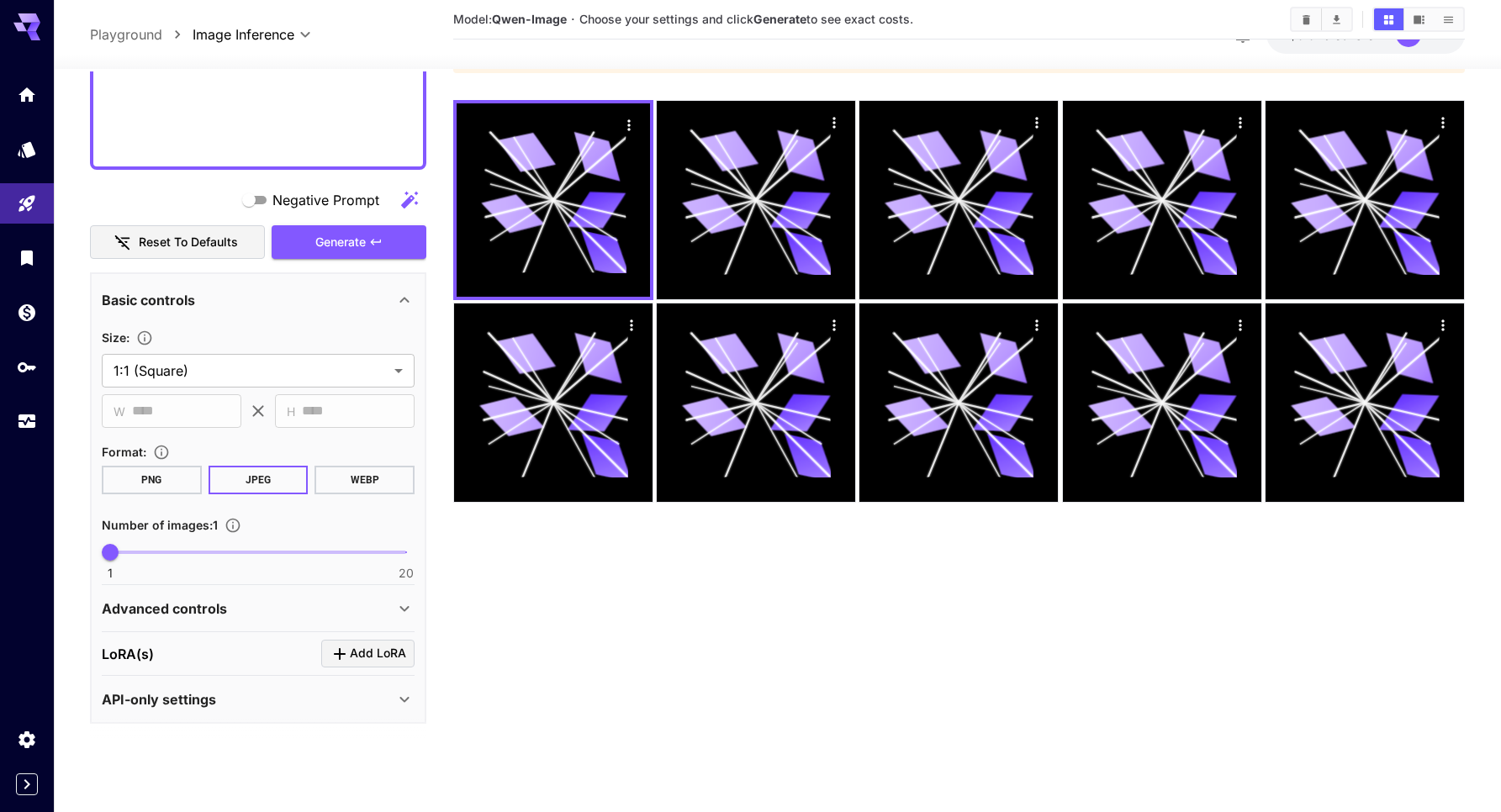
scroll to position [0, 0]
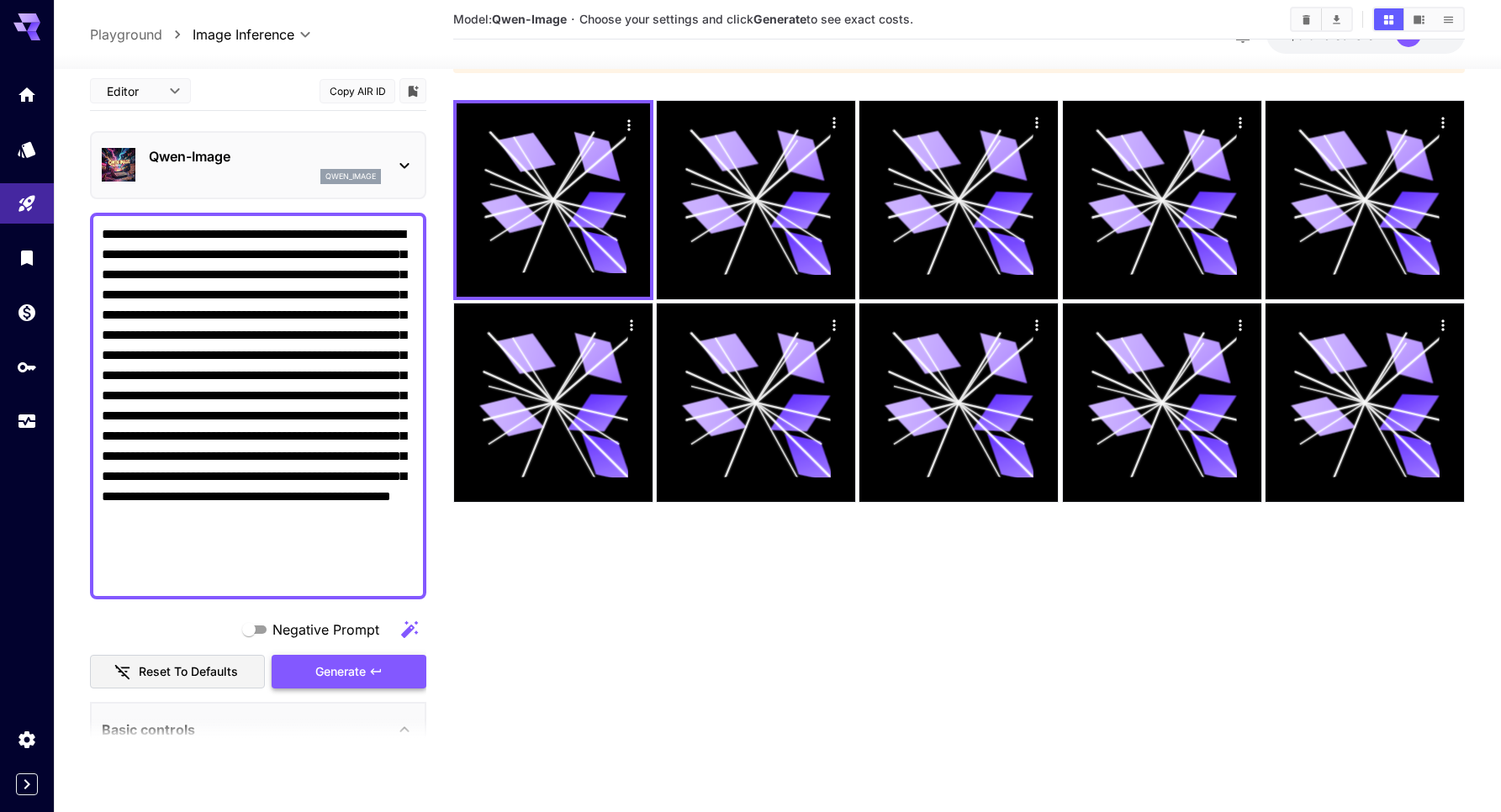
click at [354, 673] on span "Generate" at bounding box center [340, 671] width 50 height 21
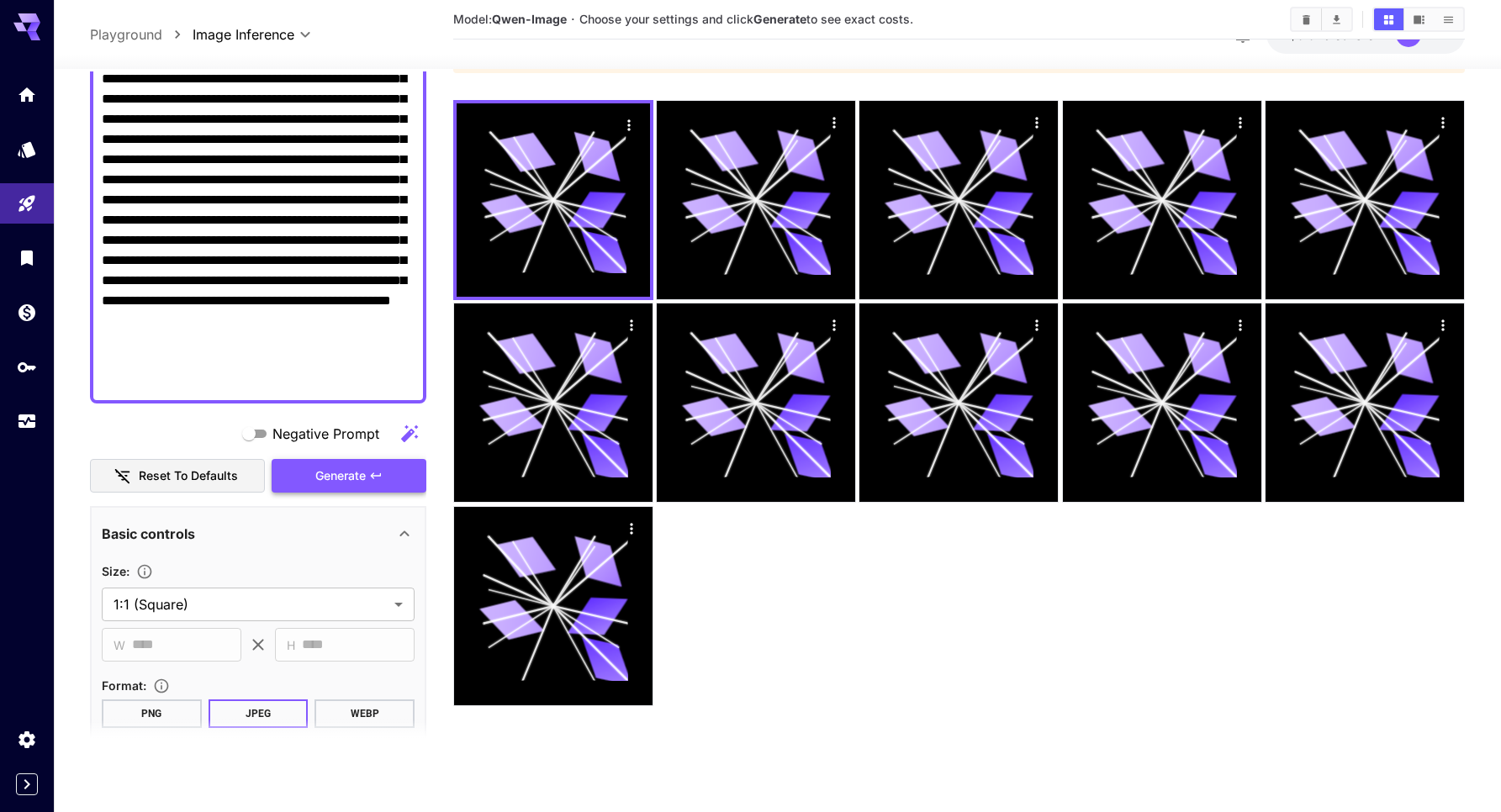
scroll to position [430, 0]
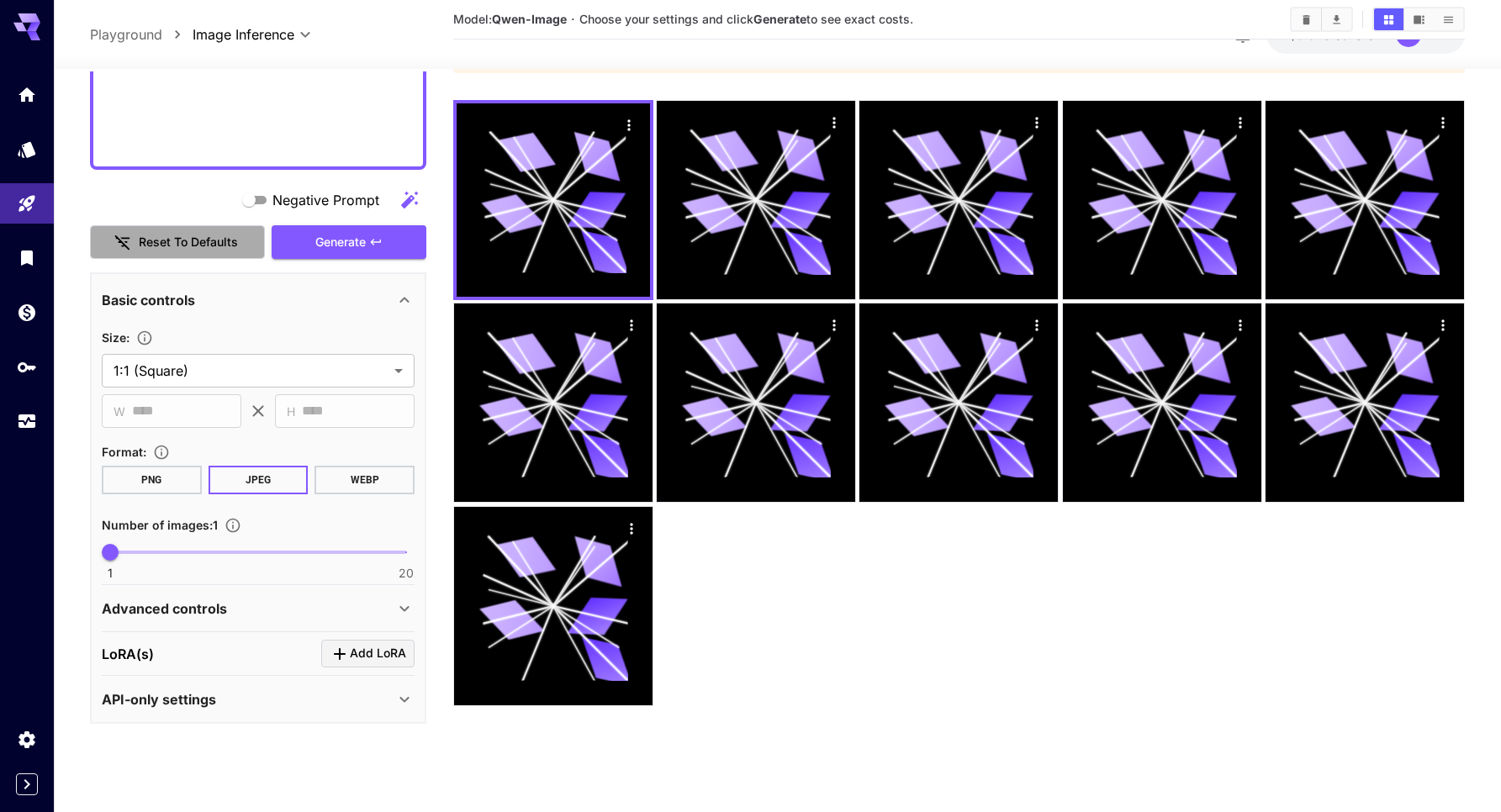
click at [200, 236] on button "Reset to defaults" at bounding box center [177, 242] width 175 height 34
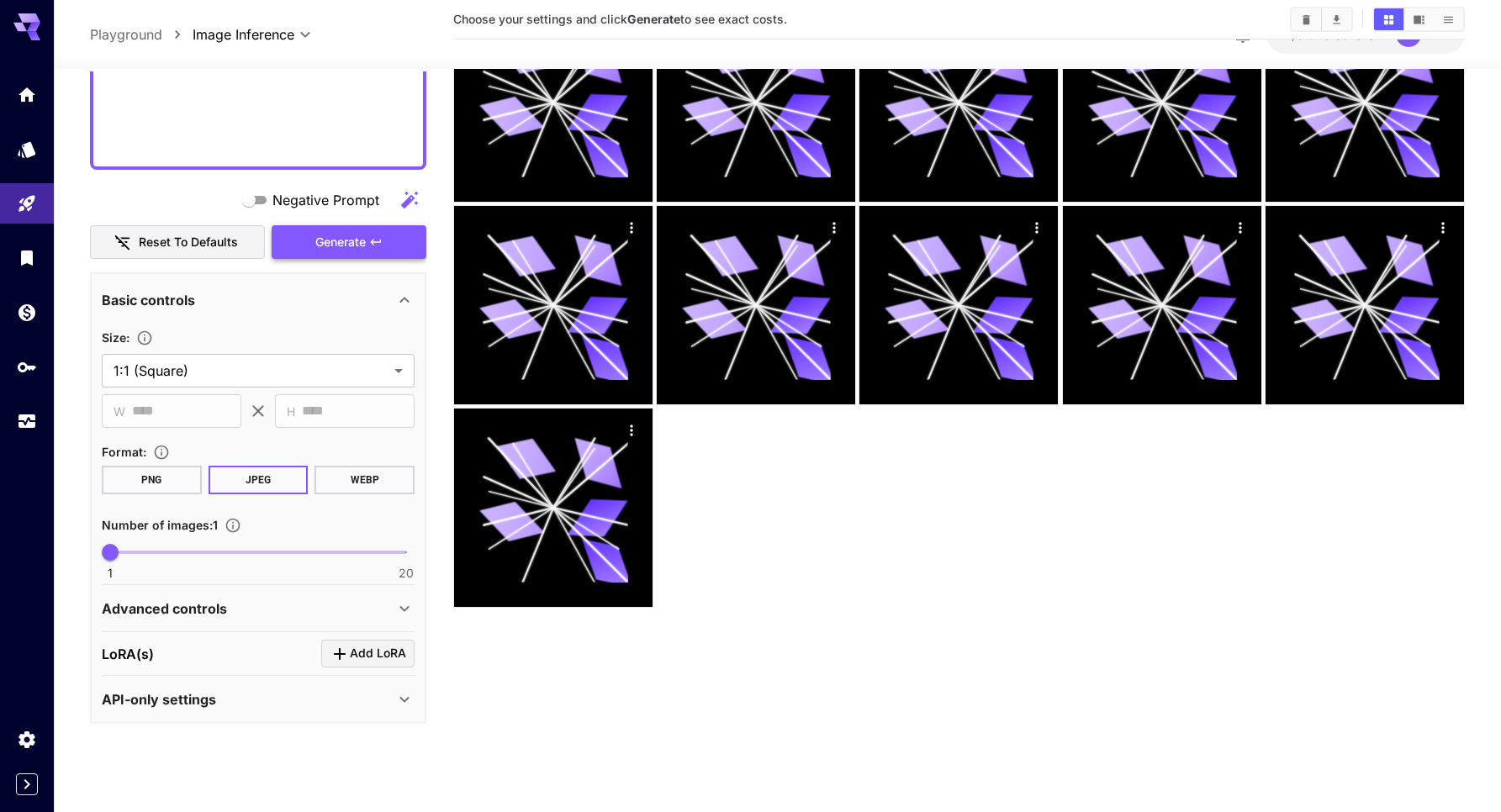
click at [377, 241] on icon "button" at bounding box center [376, 242] width 14 height 14
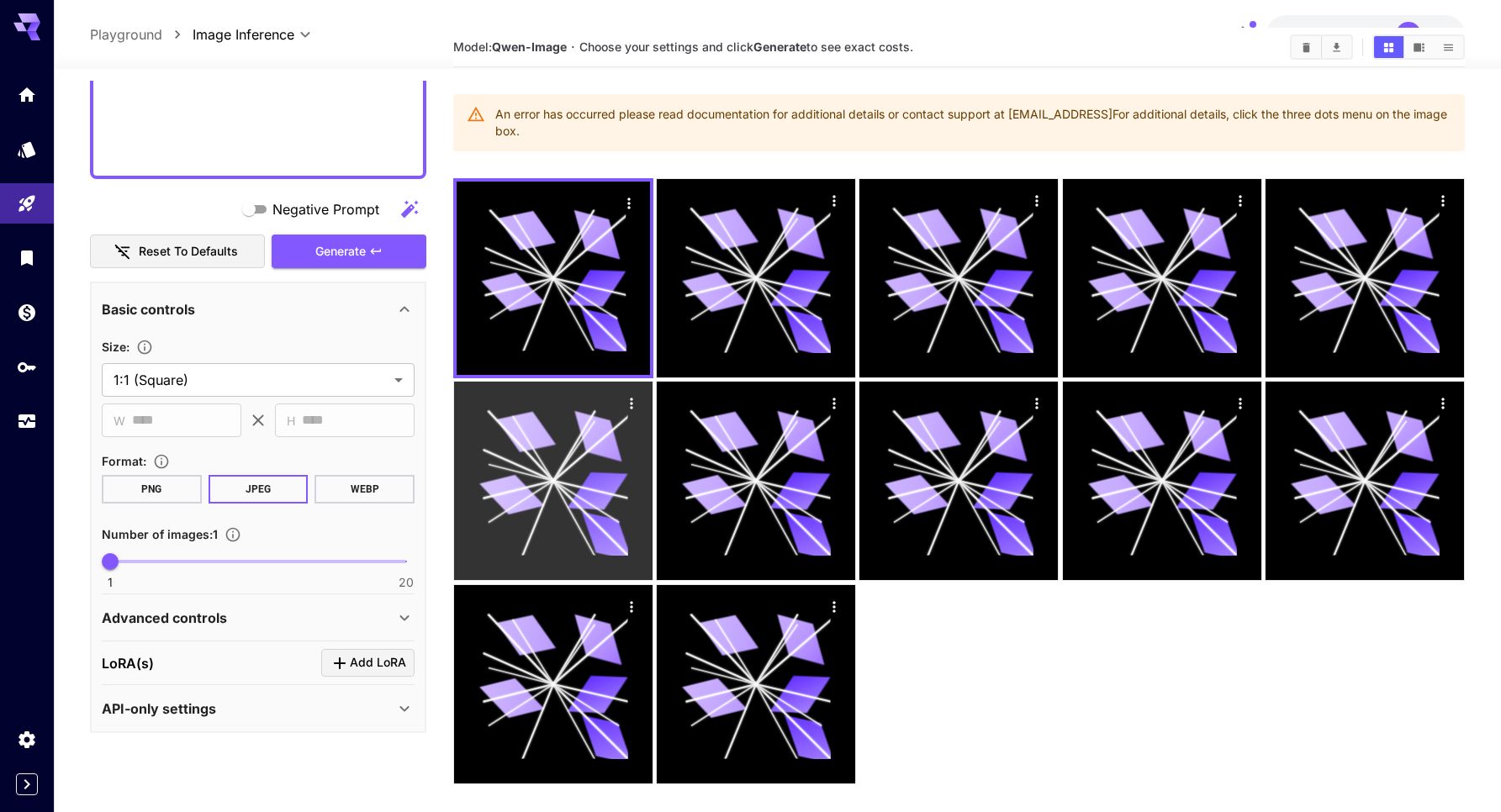
scroll to position [0, 0]
